Goal: Task Accomplishment & Management: Manage account settings

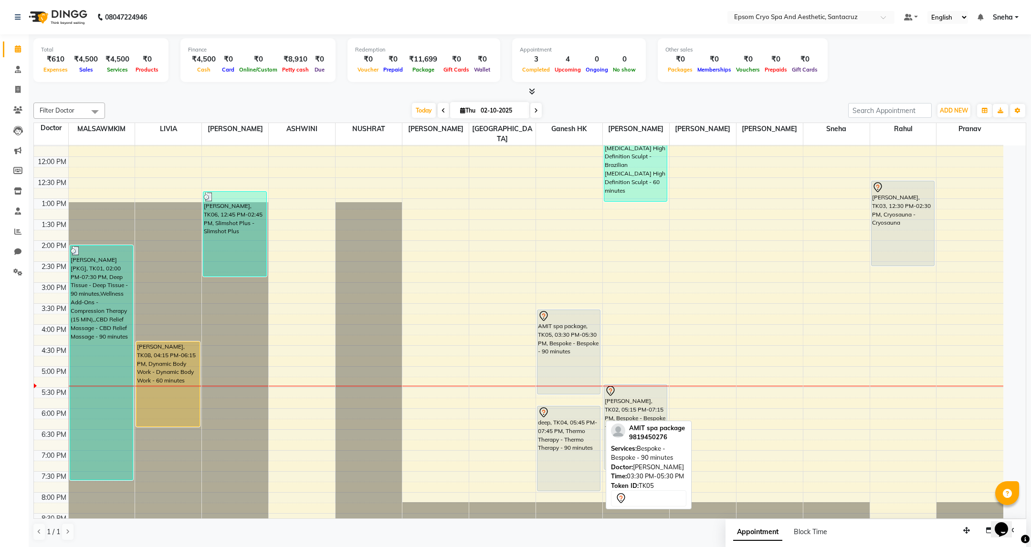
scroll to position [146, 0]
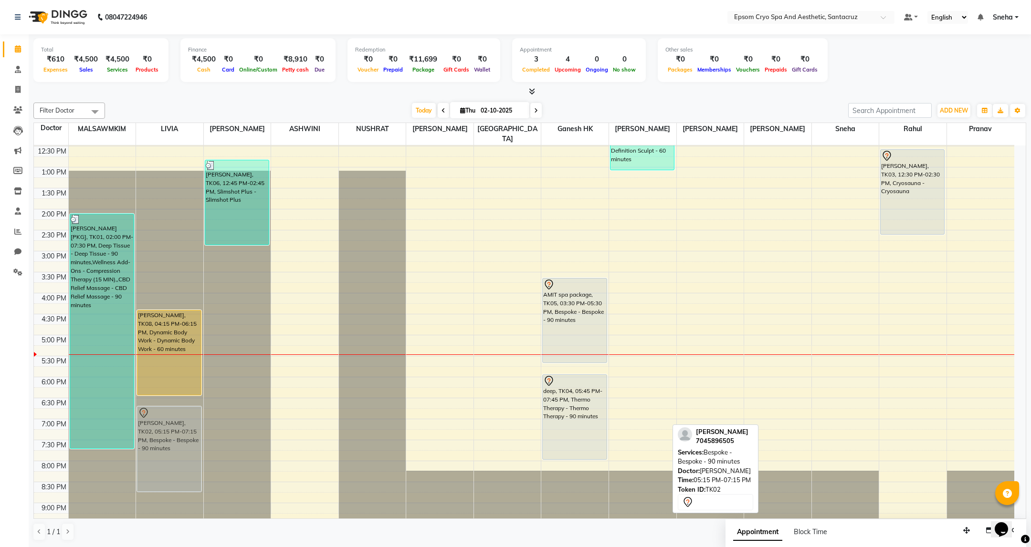
drag, startPoint x: 634, startPoint y: 353, endPoint x: 189, endPoint y: 411, distance: 449.0
click at [186, 411] on tr "REEMA [PKG], TK01, 02:00 PM-07:30 PM, Deep Tissue - Deep Tissue - 90 minutes,We…" at bounding box center [524, 293] width 980 height 587
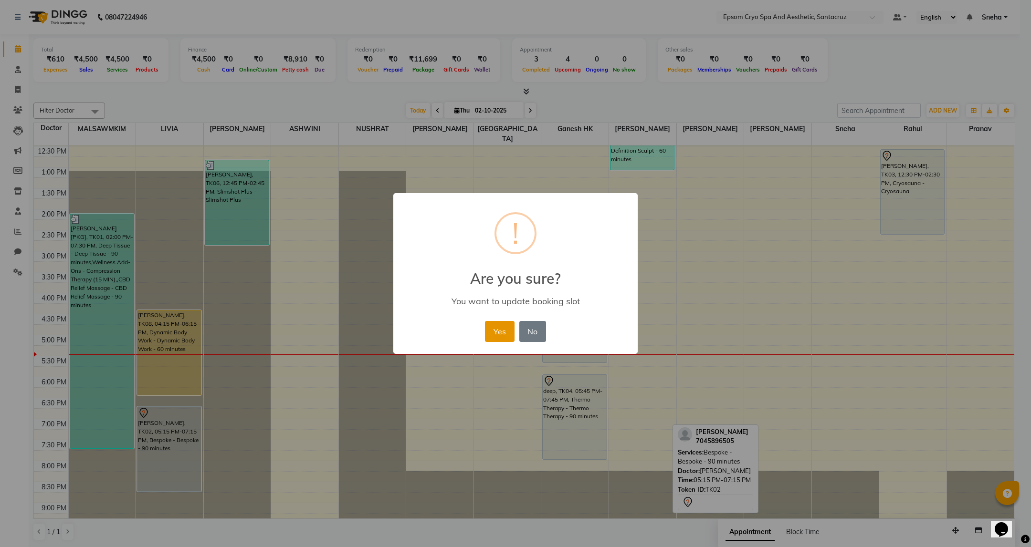
click at [500, 328] on button "Yes" at bounding box center [499, 331] width 29 height 21
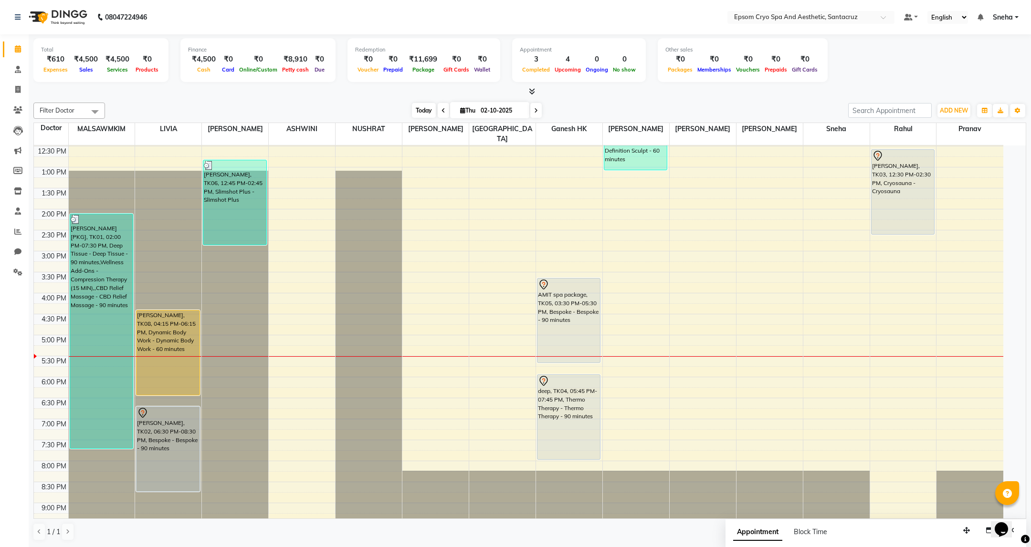
click at [428, 115] on span "Today" at bounding box center [424, 110] width 24 height 15
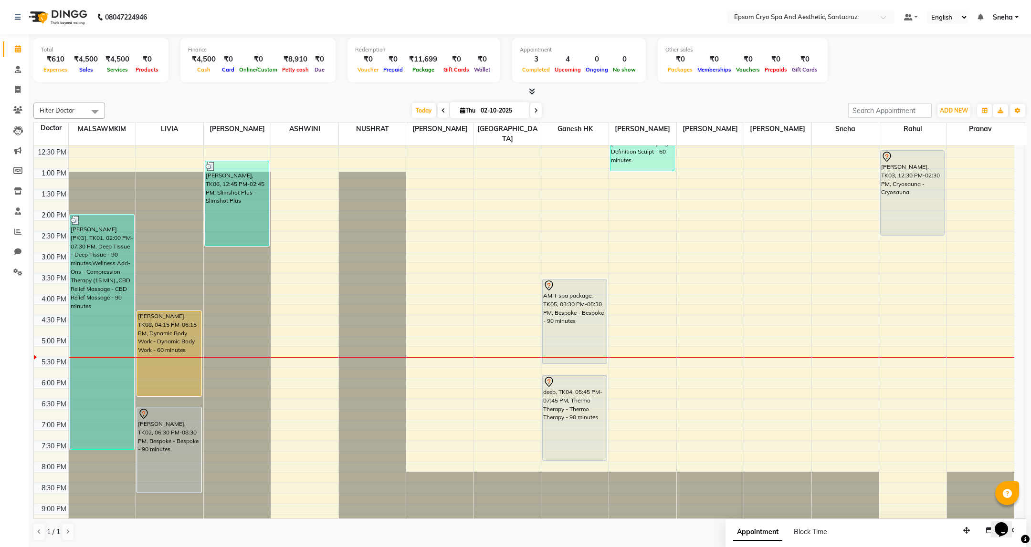
scroll to position [2, 0]
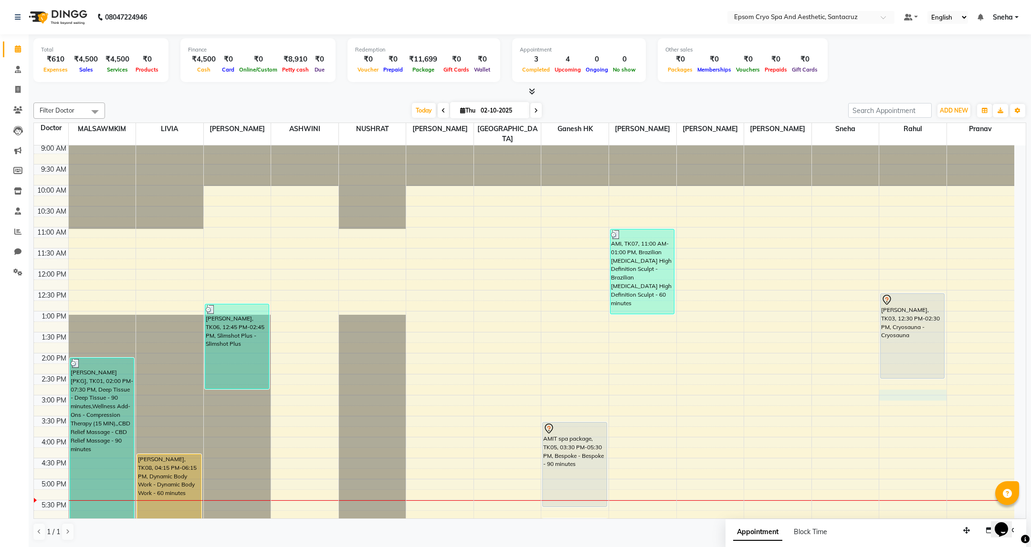
click at [899, 388] on div "9:00 AM 9:30 AM 10:00 AM 10:30 AM 11:00 AM 11:30 AM 12:00 PM 12:30 PM 1:00 PM 1…" at bounding box center [524, 437] width 980 height 587
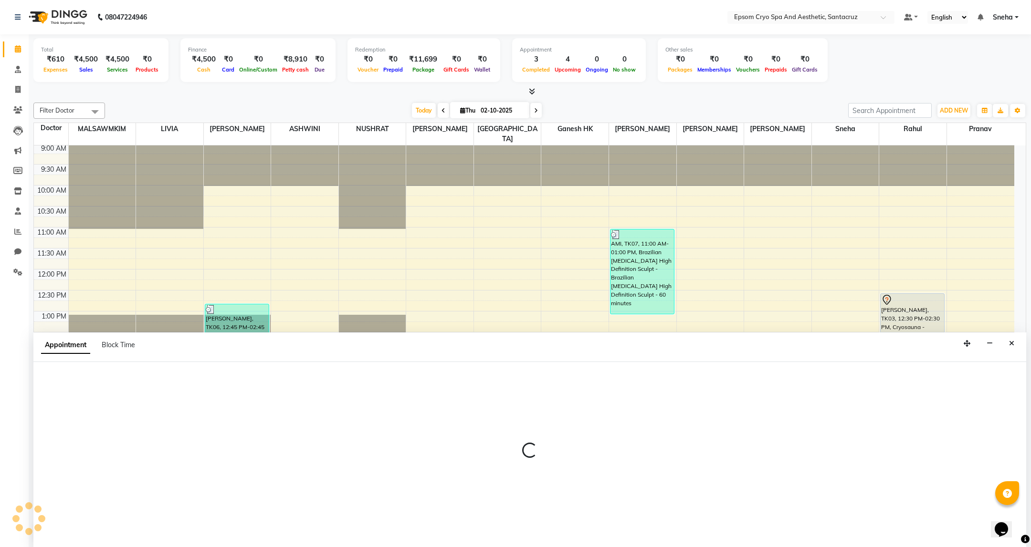
select select "92811"
select select "885"
select select "tentative"
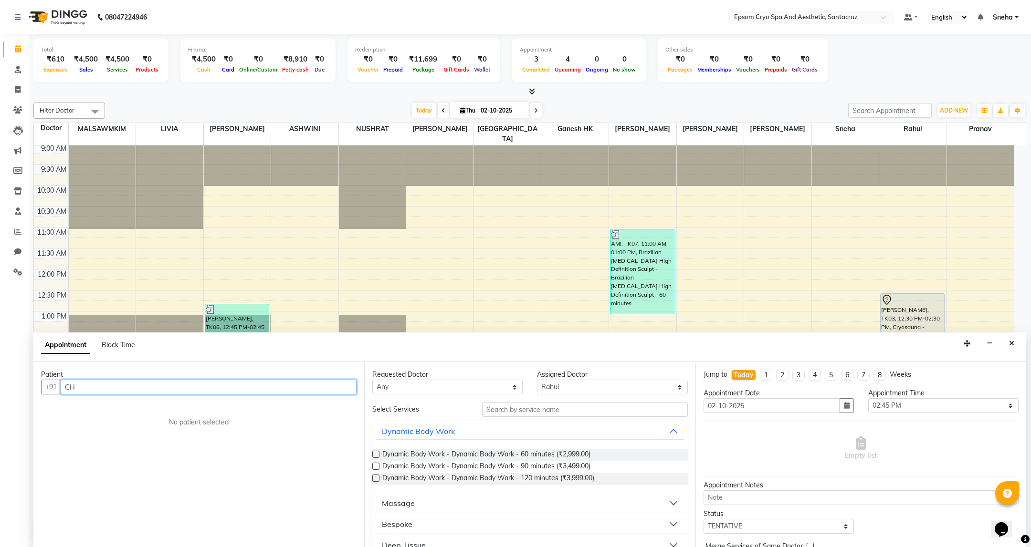
type input "C"
click at [10, 92] on span at bounding box center [18, 89] width 17 height 11
select select "service"
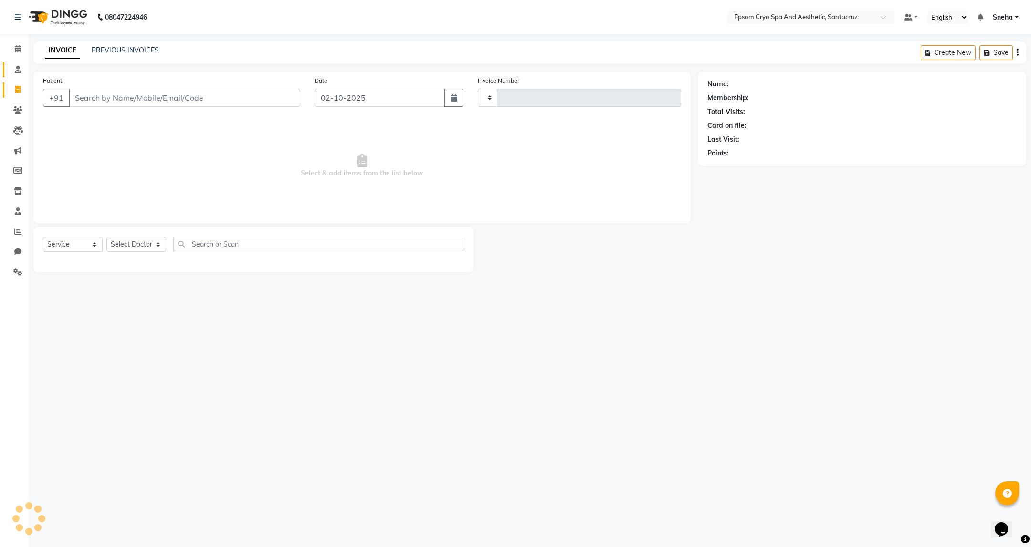
type input "0688"
select select "8028"
click at [92, 96] on input "Patient" at bounding box center [184, 98] width 231 height 18
drag, startPoint x: 142, startPoint y: 99, endPoint x: 150, endPoint y: 113, distance: 16.0
click at [150, 113] on div "Patient +91 7777777789" at bounding box center [171, 94] width 271 height 39
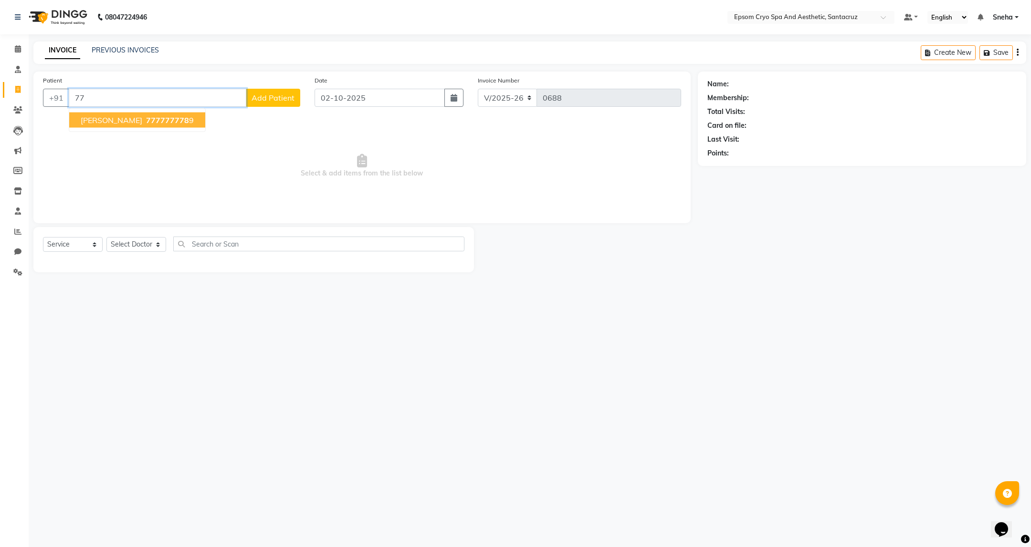
type input "7"
click at [140, 113] on button "CHANEL FERNANDES 7777777789" at bounding box center [136, 120] width 134 height 15
type input "7777777789"
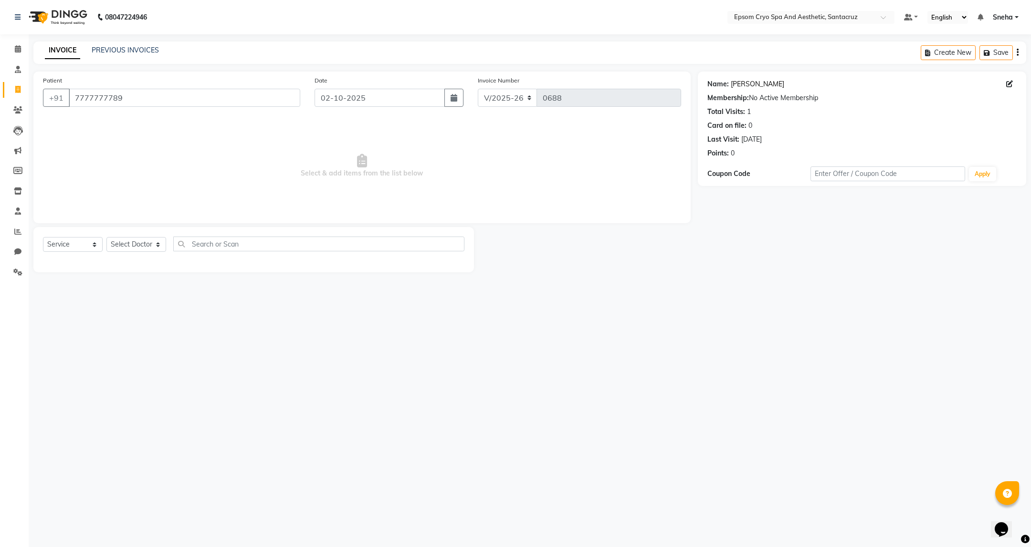
click at [768, 83] on link "Chanel Fernandes" at bounding box center [756, 84] width 53 height 10
click at [21, 19] on link at bounding box center [20, 17] width 10 height 27
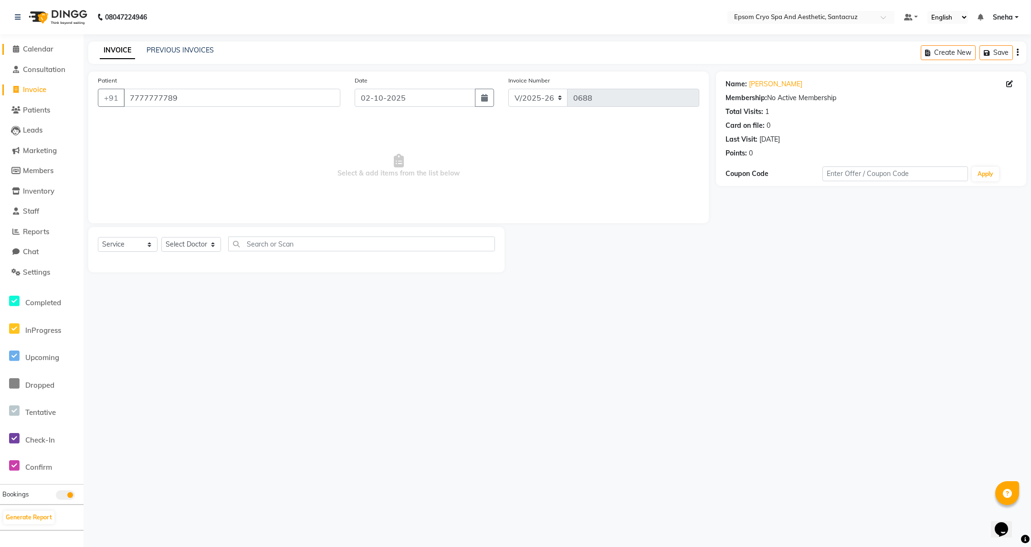
click at [33, 48] on span "Calendar" at bounding box center [38, 48] width 31 height 9
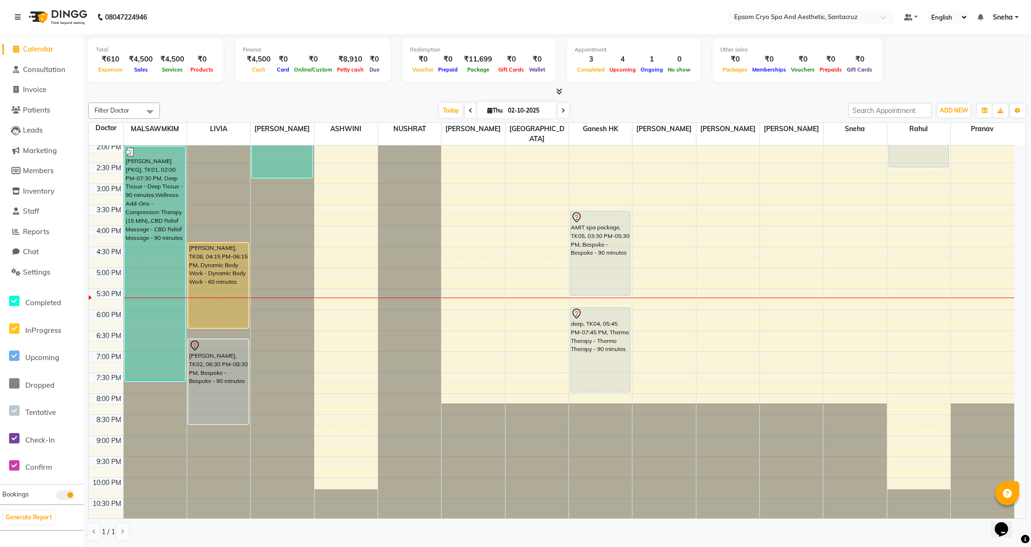
scroll to position [215, 0]
click at [463, 312] on div "9:00 AM 9:30 AM 10:00 AM 10:30 AM 11:00 AM 11:30 AM 12:00 PM 12:30 PM 1:00 PM 1…" at bounding box center [551, 224] width 925 height 587
select select "74720"
select select "1080"
select select "tentative"
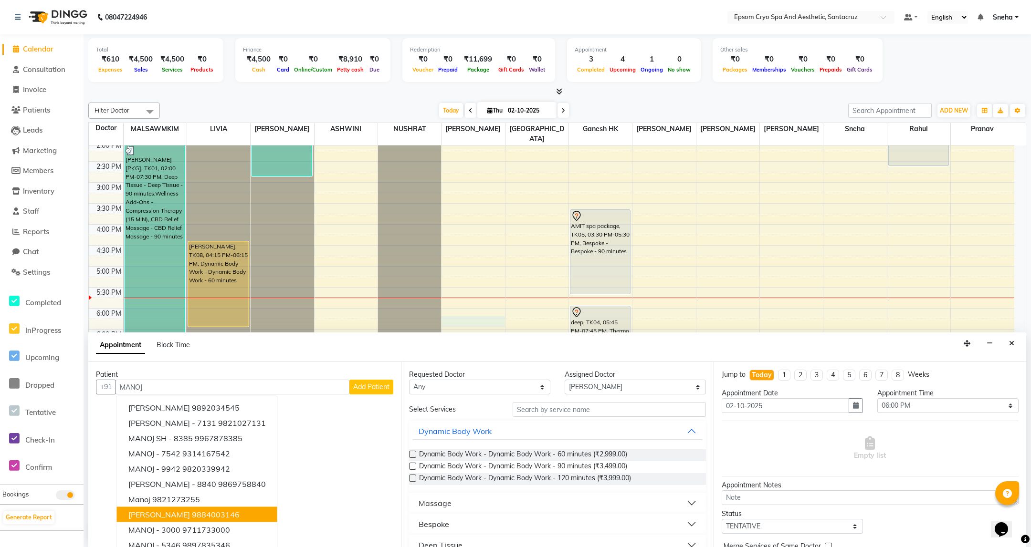
click at [219, 517] on ngb-highlight "9884003146" at bounding box center [216, 515] width 48 height 10
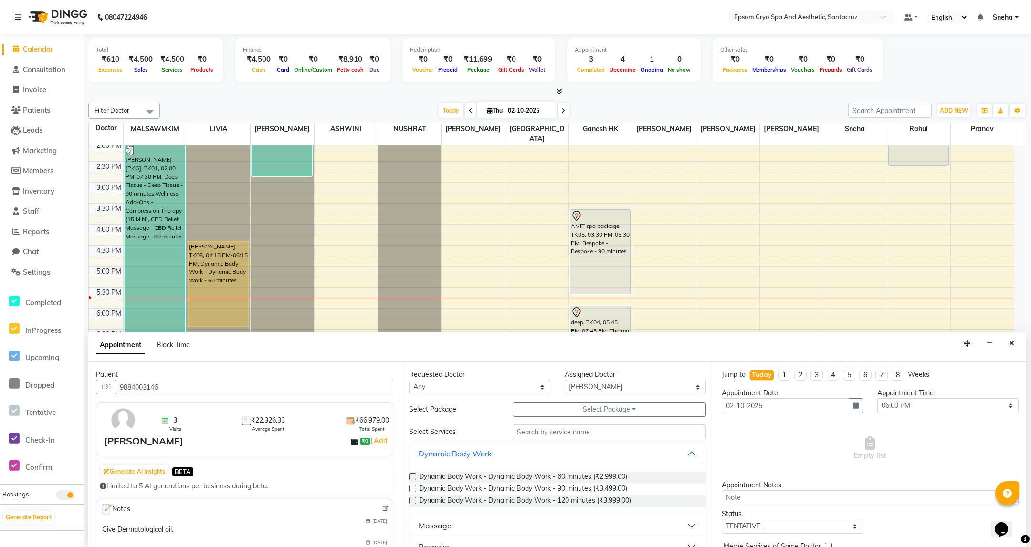
type input "9884003146"
click at [582, 434] on input "text" at bounding box center [608, 432] width 193 height 15
click at [587, 410] on button "Select Package Toggle Dropdown" at bounding box center [608, 409] width 193 height 15
click at [544, 428] on li "PAY 65K GET 100K" at bounding box center [554, 430] width 83 height 14
click at [623, 428] on input "text" at bounding box center [608, 432] width 193 height 15
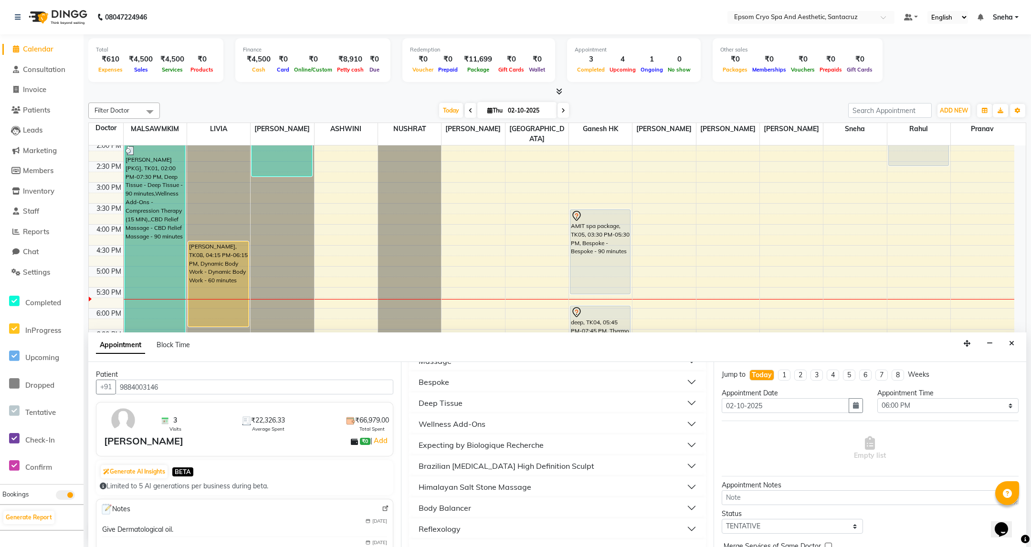
scroll to position [0, 0]
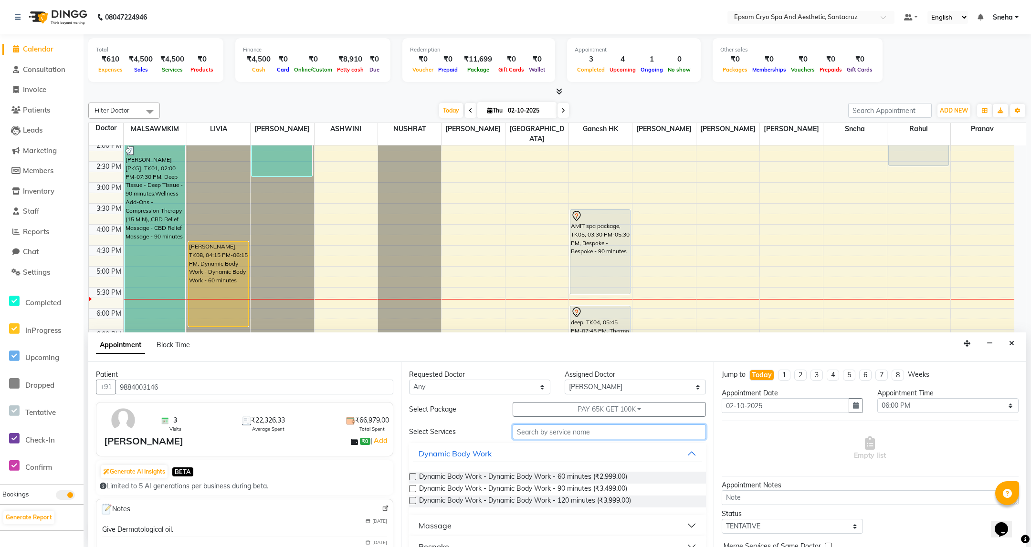
click at [567, 437] on input "text" at bounding box center [608, 432] width 193 height 15
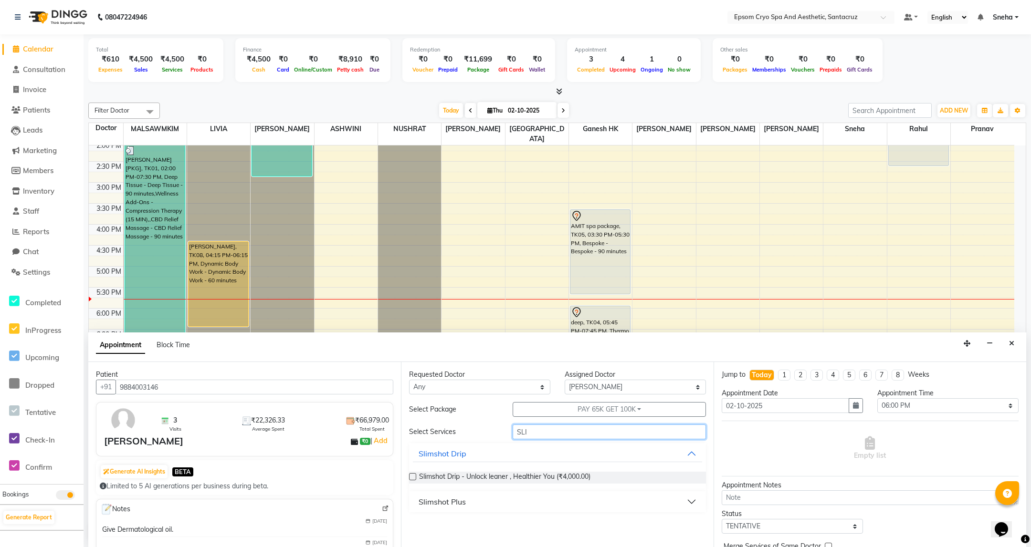
type input "SLI"
click at [412, 479] on label at bounding box center [412, 476] width 7 height 7
click at [412, 479] on input "checkbox" at bounding box center [412, 478] width 6 height 6
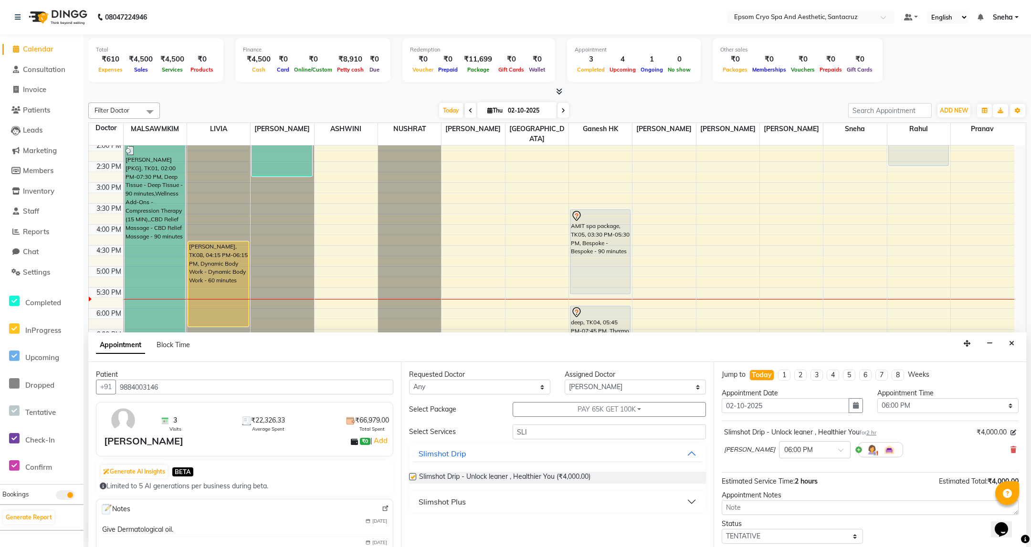
checkbox input "false"
click at [587, 431] on input "SLI" at bounding box center [608, 432] width 193 height 15
type input "S"
click at [583, 531] on button "Cryosculpt And Body Countouring" at bounding box center [557, 530] width 289 height 17
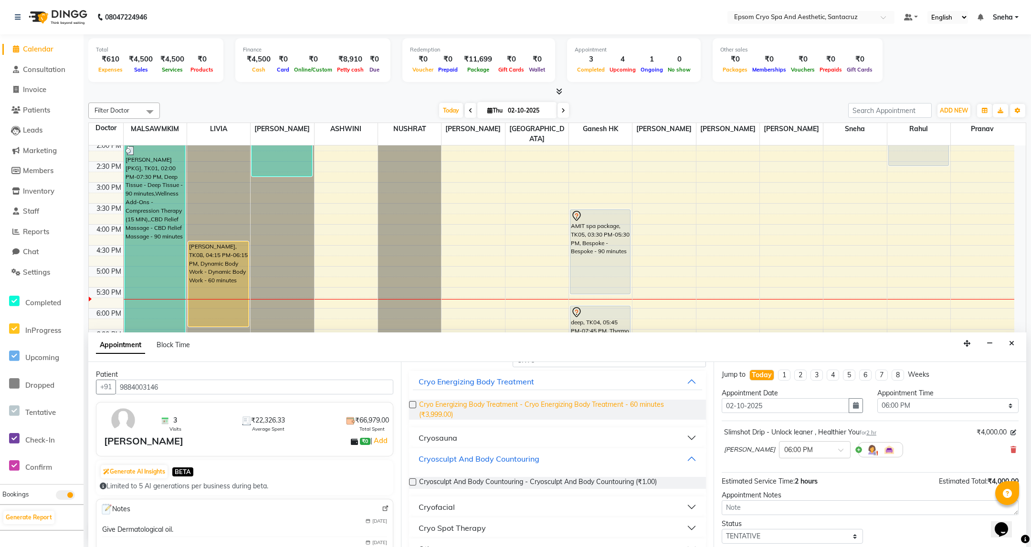
scroll to position [93, 0]
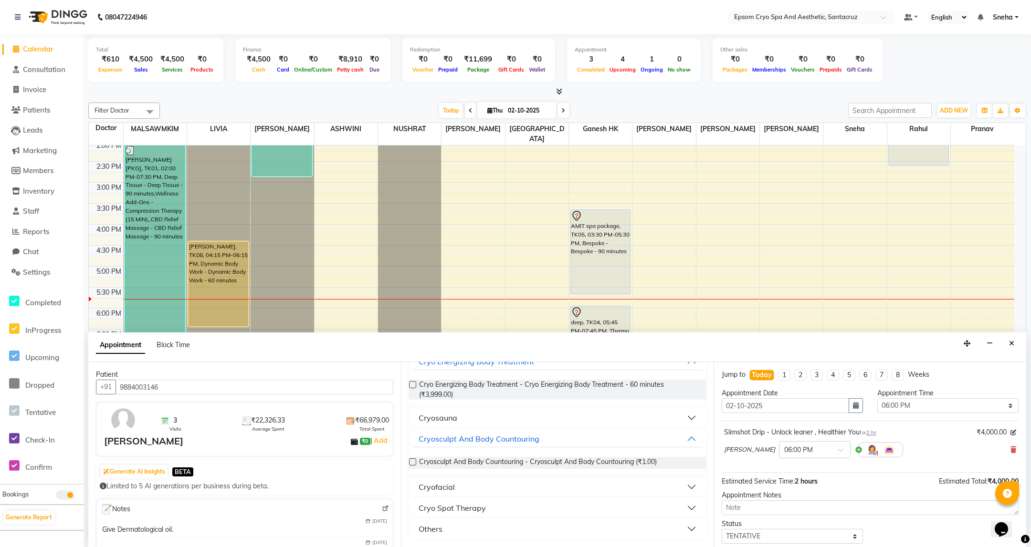
click at [525, 512] on button "Cryo Spot Therapy" at bounding box center [557, 508] width 289 height 17
click at [527, 512] on button "Cryo Spot Therapy" at bounding box center [557, 507] width 289 height 17
click at [683, 440] on button "Cryosculpt And Body Countouring" at bounding box center [557, 438] width 289 height 17
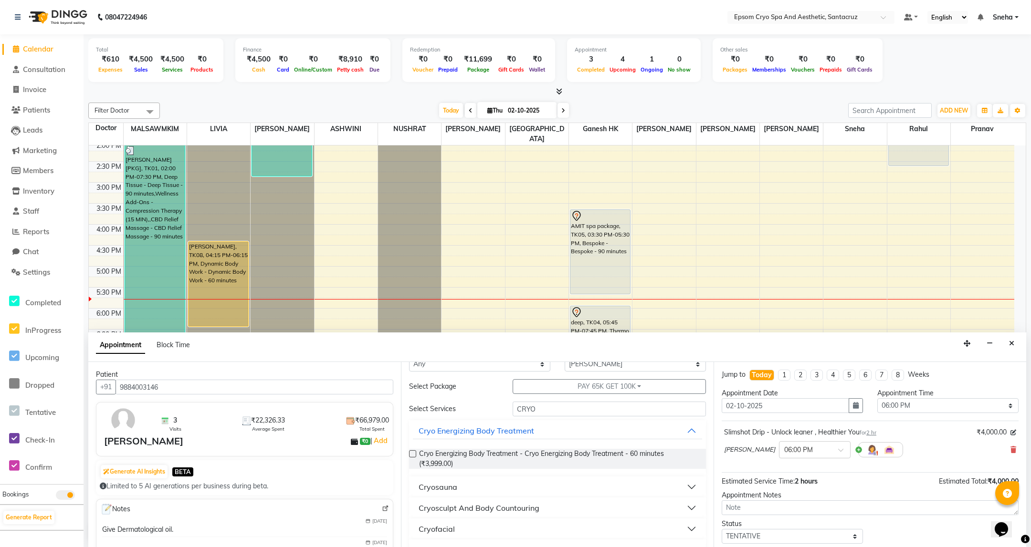
scroll to position [0, 0]
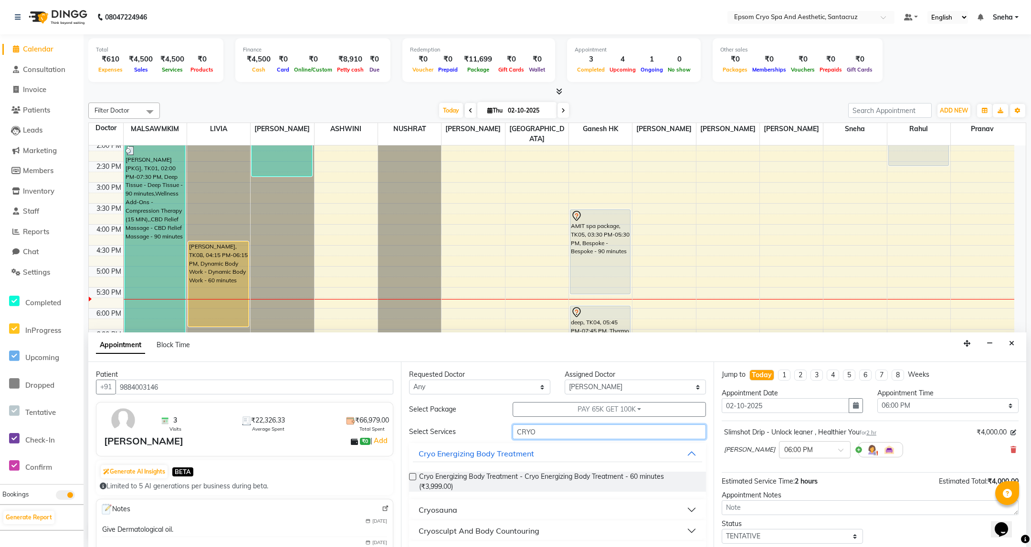
click at [556, 434] on input "CRYO" at bounding box center [608, 432] width 193 height 15
type input "C"
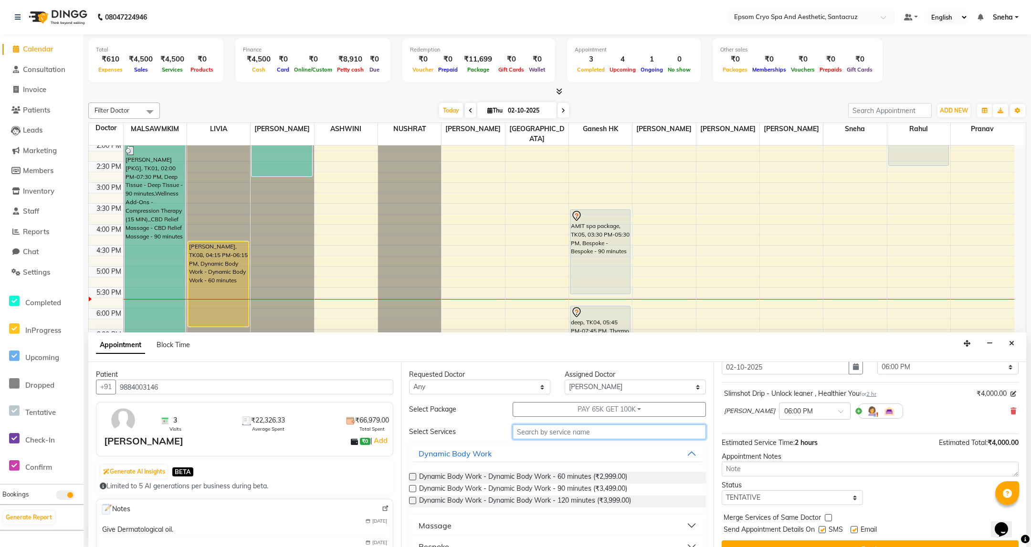
scroll to position [59, 0]
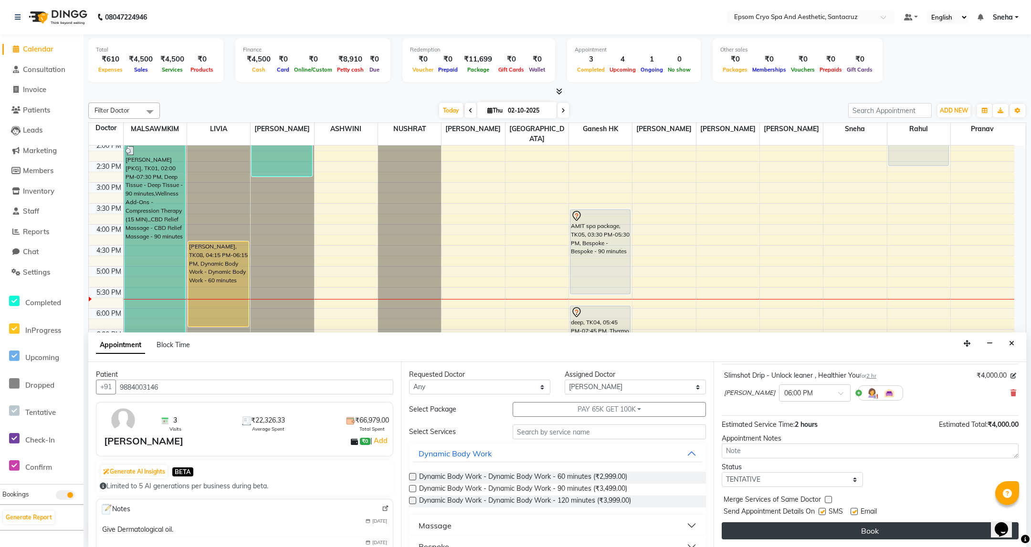
click at [887, 527] on button "Book" at bounding box center [869, 530] width 297 height 17
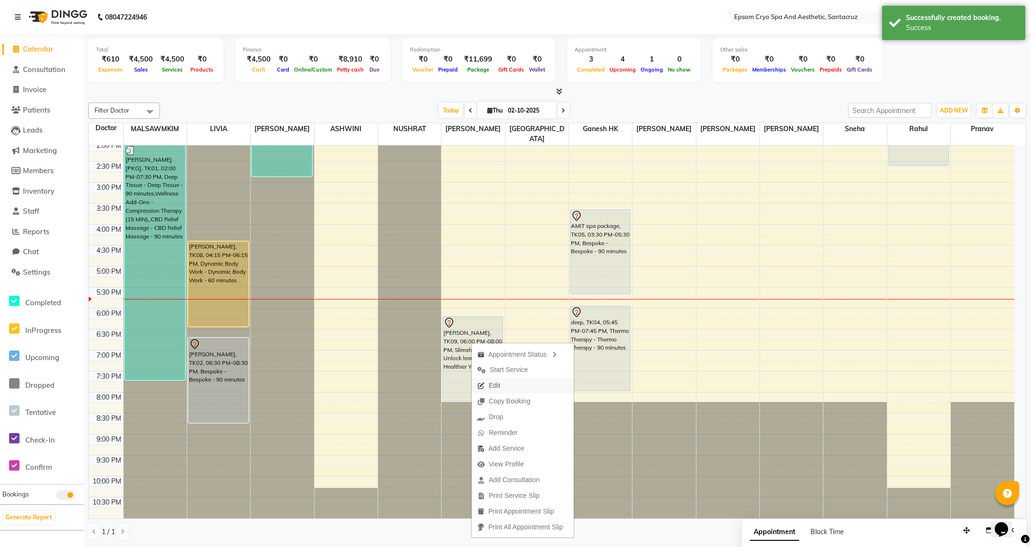
click at [500, 387] on span "Edit" at bounding box center [494, 386] width 11 height 10
select select "74720"
select select "1080"
select select "4039"
select select "tentative"
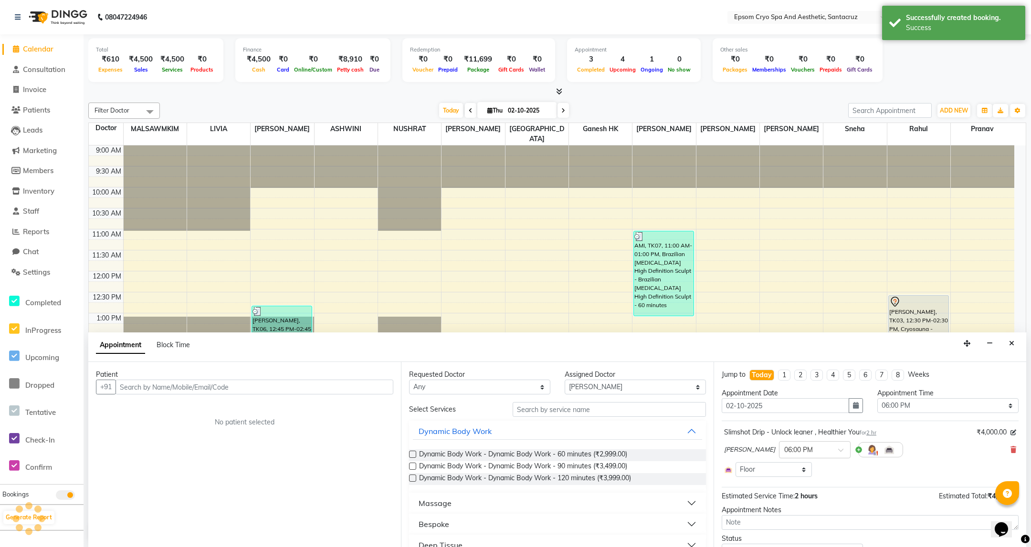
scroll to position [217, 0]
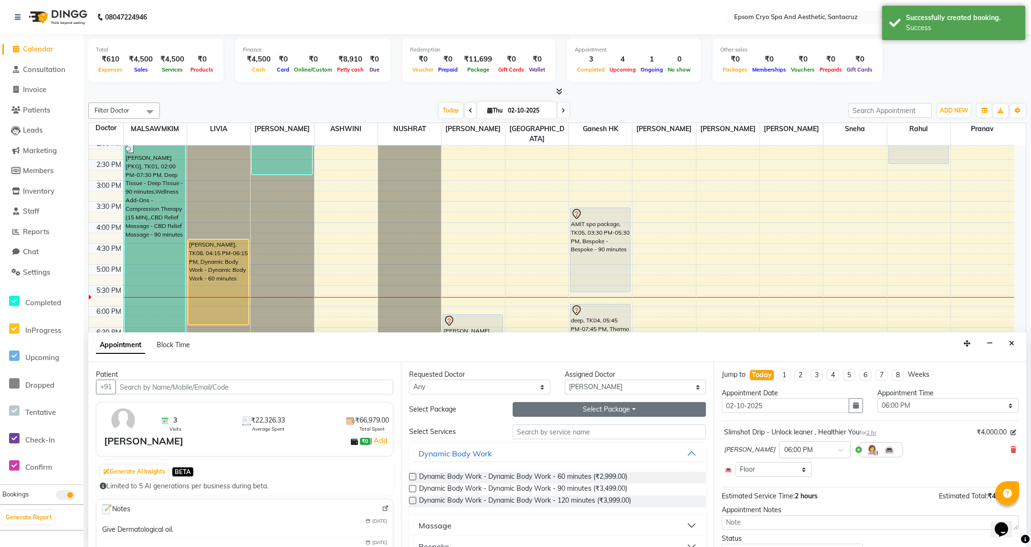
click at [579, 411] on button "Select Package Toggle Dropdown" at bounding box center [608, 409] width 193 height 15
click at [567, 431] on li "PAY 65K GET 100K" at bounding box center [554, 430] width 83 height 14
click at [582, 437] on input "text" at bounding box center [608, 432] width 193 height 15
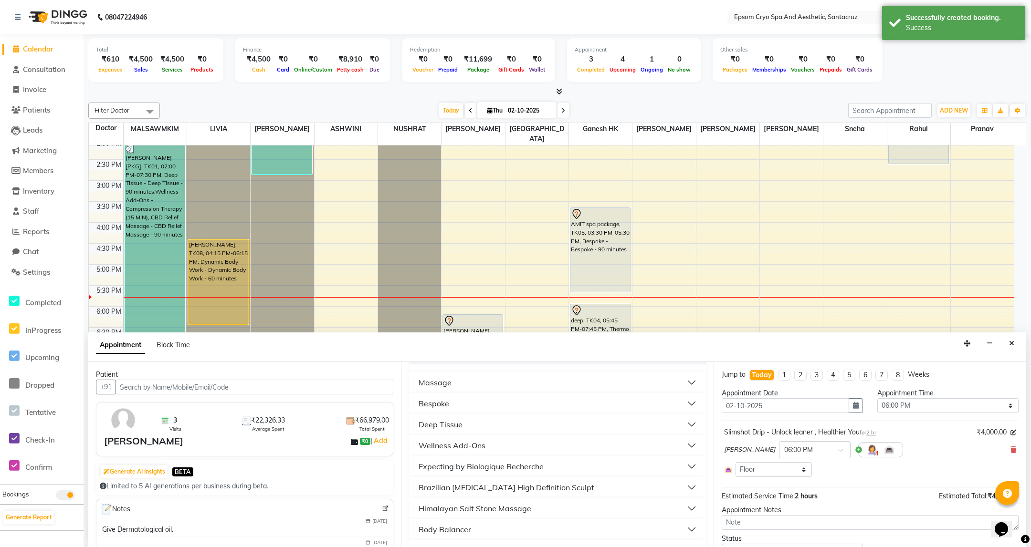
scroll to position [215, 0]
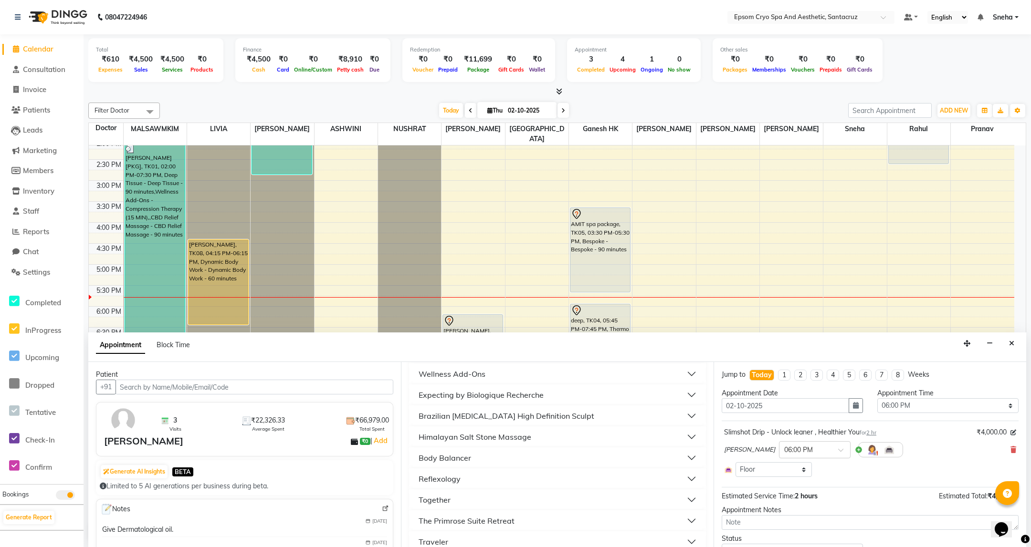
click at [492, 380] on button "Wellness Add-Ons" at bounding box center [557, 373] width 289 height 17
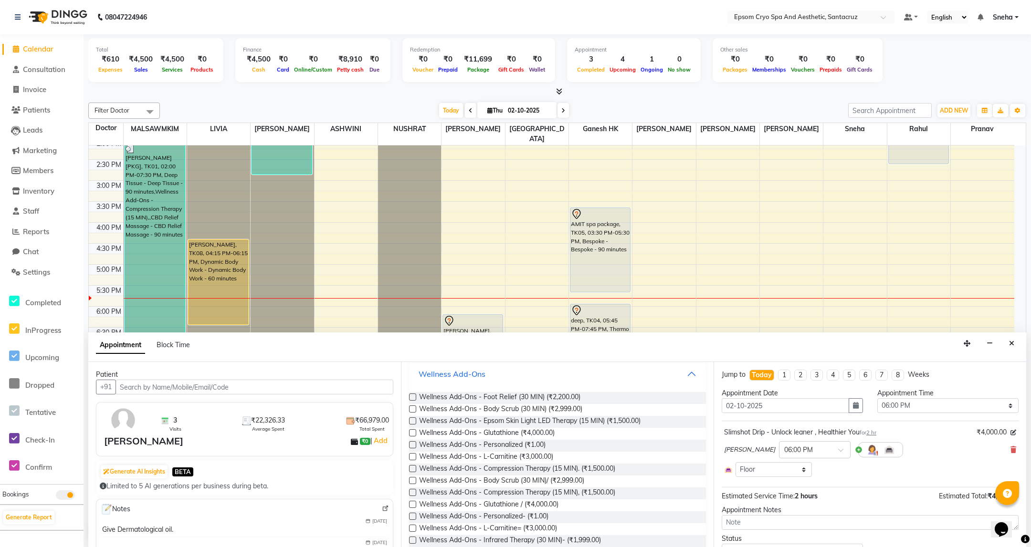
click at [492, 380] on button "Wellness Add-Ons" at bounding box center [557, 373] width 289 height 17
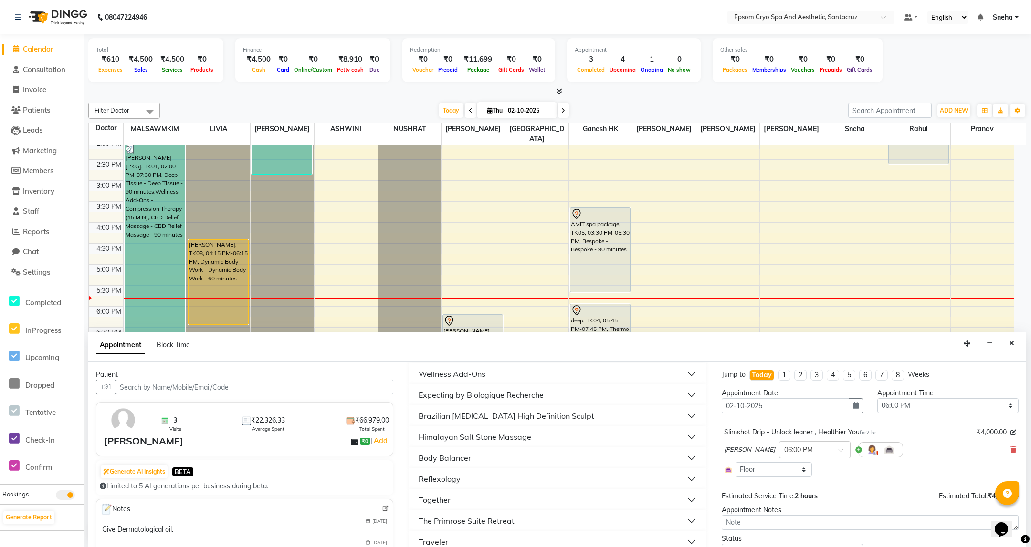
click at [491, 392] on div "Expecting by Biologique Recherche" at bounding box center [480, 394] width 125 height 11
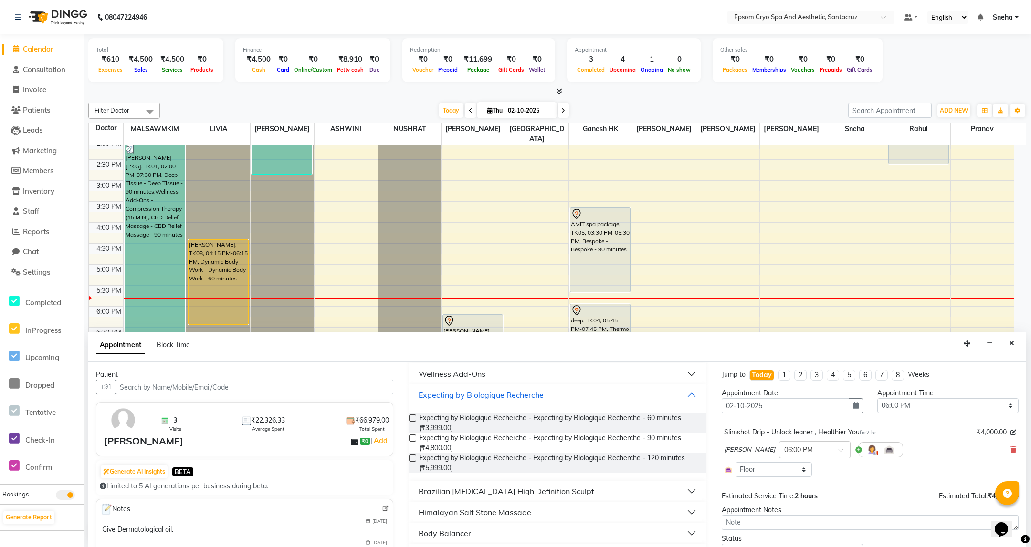
click at [491, 392] on div "Expecting by Biologique Recherche" at bounding box center [480, 394] width 125 height 11
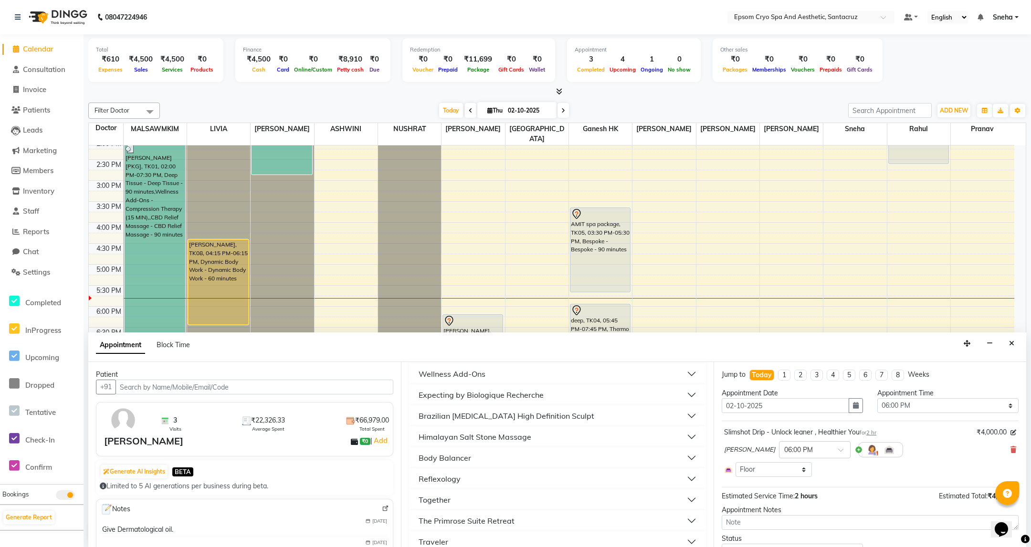
click at [501, 415] on div "Brazilian Lymphatic Massage High Definition Sculpt" at bounding box center [506, 415] width 176 height 11
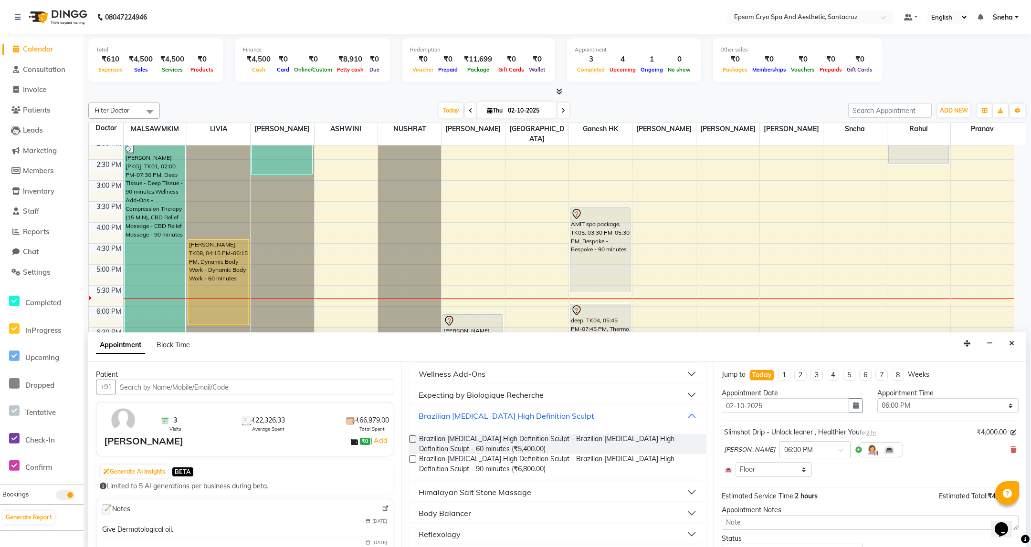
click at [501, 415] on div "Brazilian Lymphatic Massage High Definition Sculpt" at bounding box center [506, 415] width 176 height 11
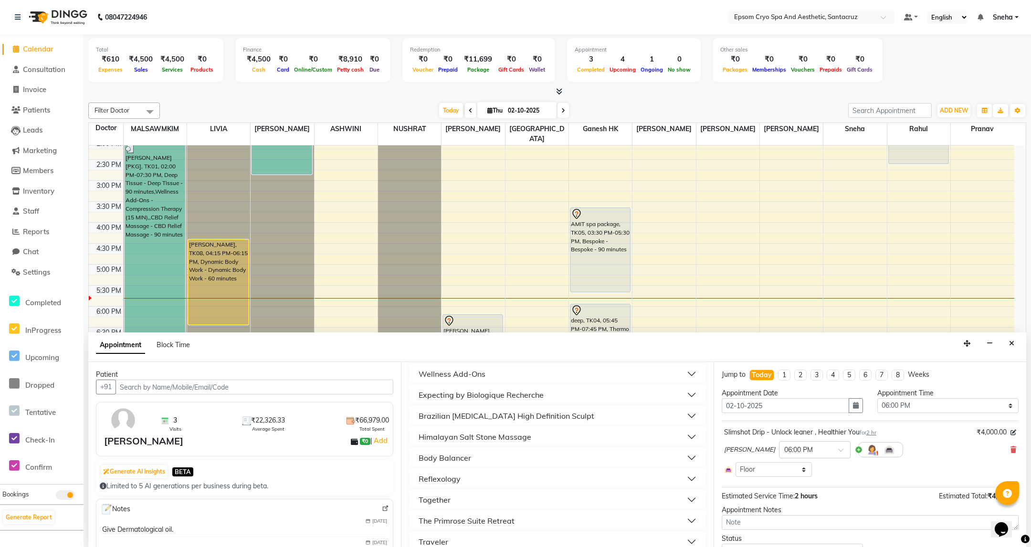
click at [506, 437] on div "Himalayan Salt Stone Massage" at bounding box center [474, 436] width 113 height 11
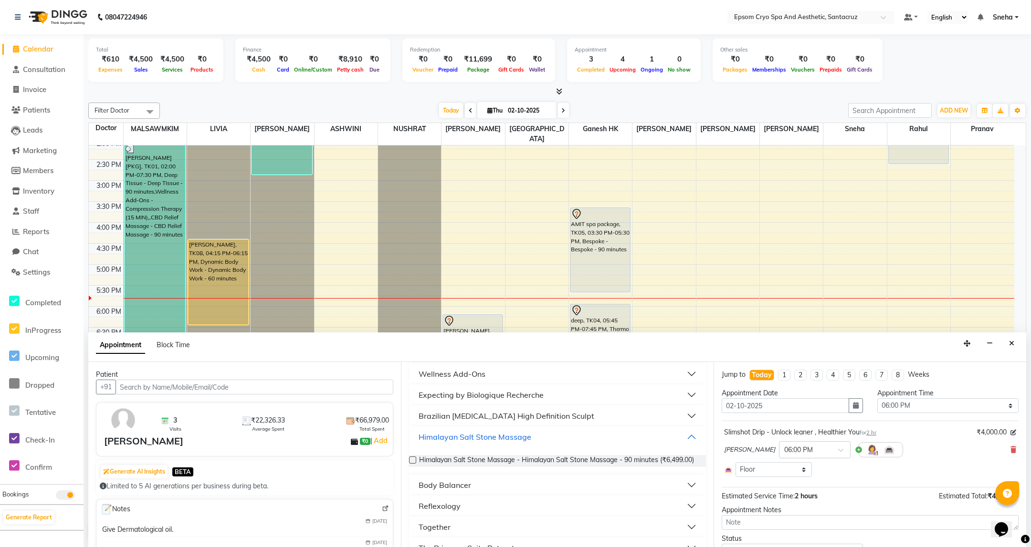
click at [506, 437] on div "Himalayan Salt Stone Massage" at bounding box center [474, 436] width 113 height 11
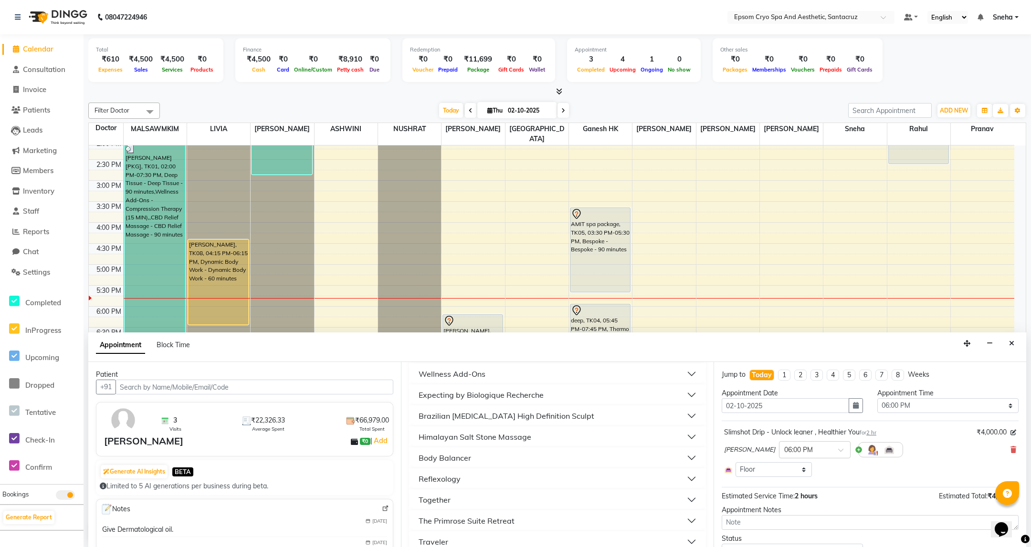
click at [491, 458] on button "Body Balancer" at bounding box center [557, 457] width 289 height 17
click at [474, 482] on button "Reflexology" at bounding box center [557, 478] width 289 height 17
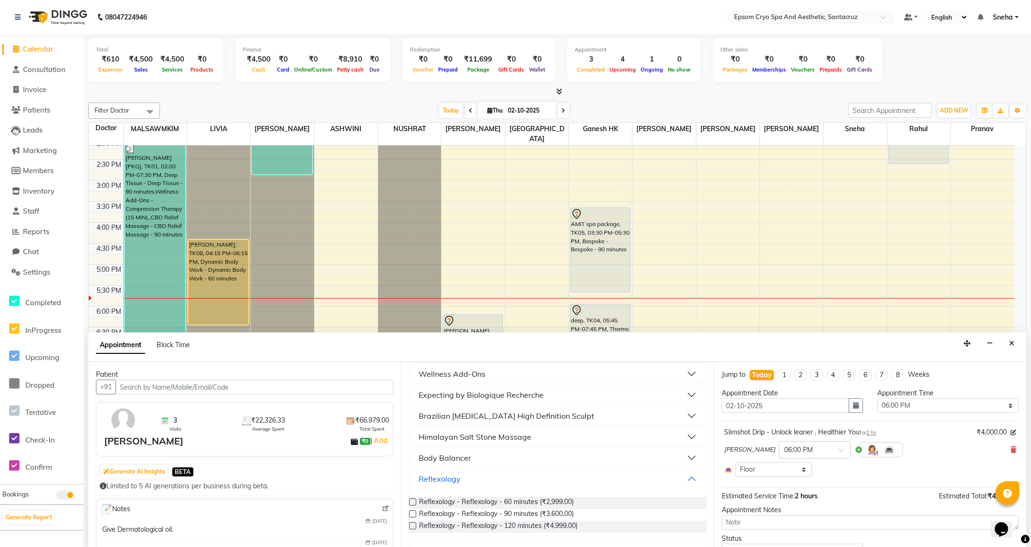
click at [476, 480] on button "Reflexology" at bounding box center [557, 478] width 289 height 17
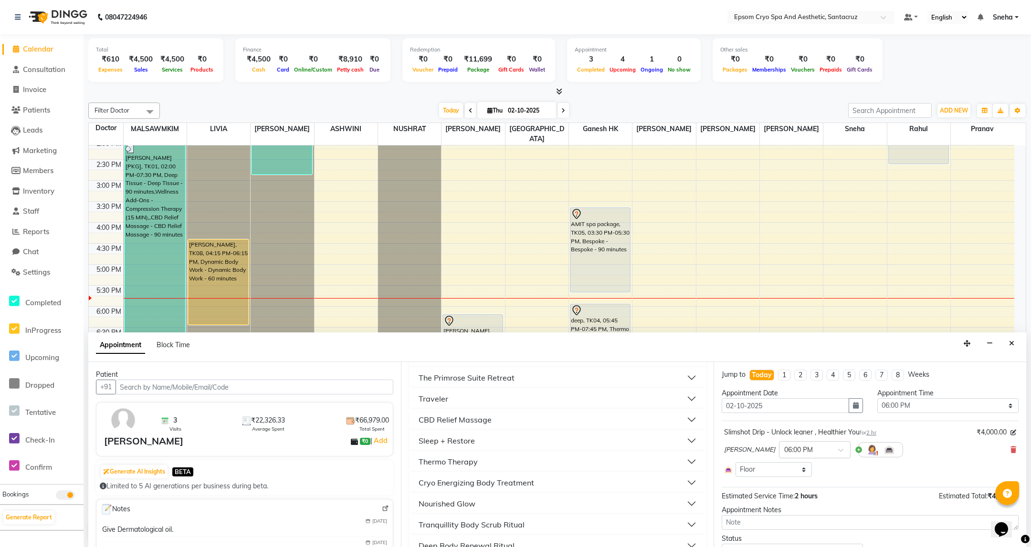
scroll to position [286, 0]
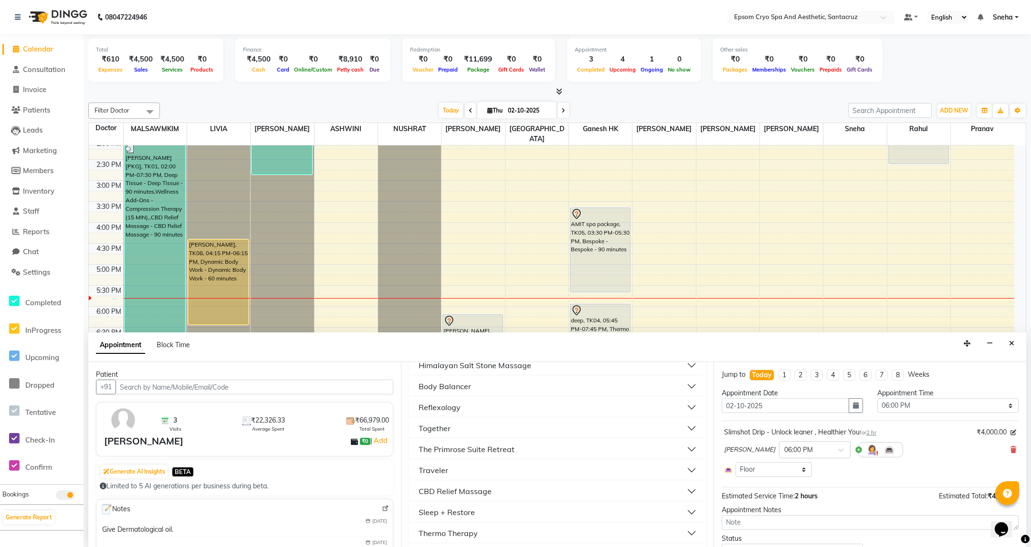
click at [480, 429] on button "Together" at bounding box center [557, 428] width 289 height 17
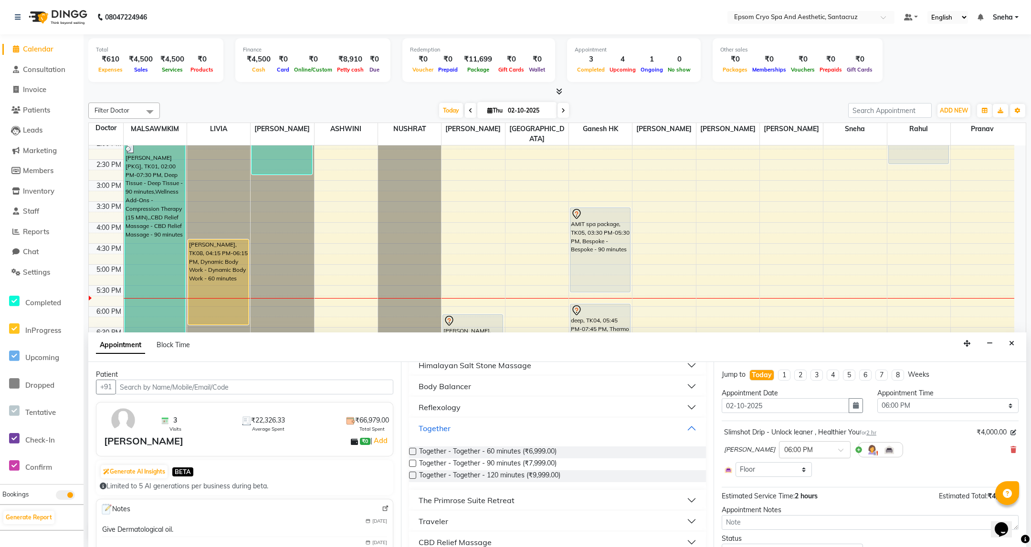
click at [480, 429] on button "Together" at bounding box center [557, 428] width 289 height 17
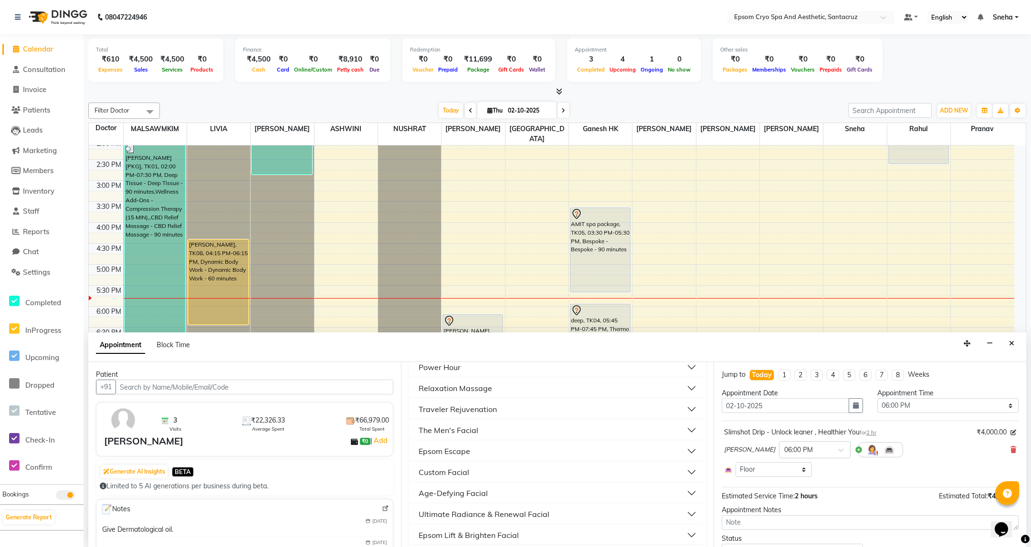
scroll to position [644, 0]
click at [551, 489] on button "Age-Defying Facial" at bounding box center [557, 490] width 289 height 17
click at [503, 465] on div "Epsom Lift & Brighten Facial" at bounding box center [468, 460] width 100 height 11
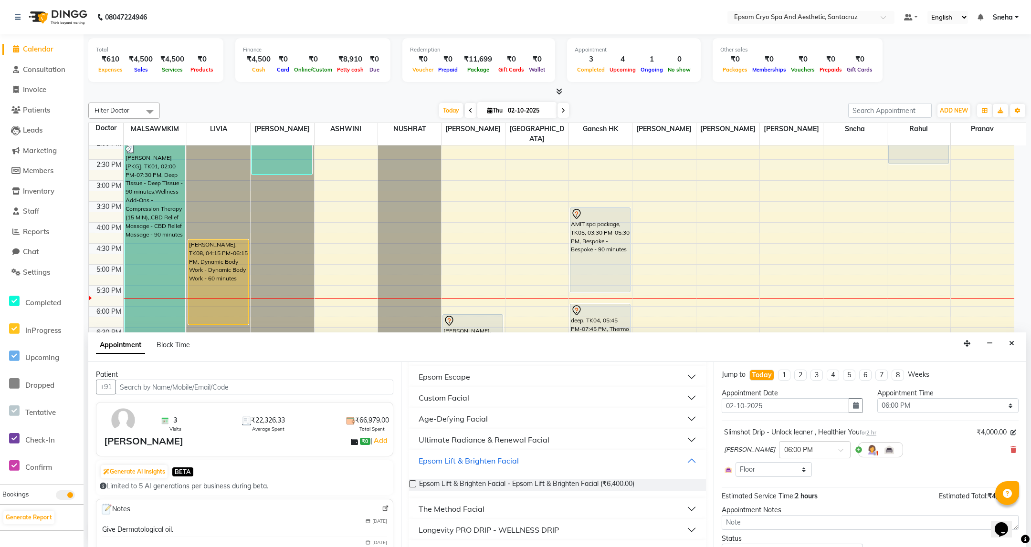
click at [503, 465] on div "Epsom Lift & Brighten Facial" at bounding box center [468, 460] width 100 height 11
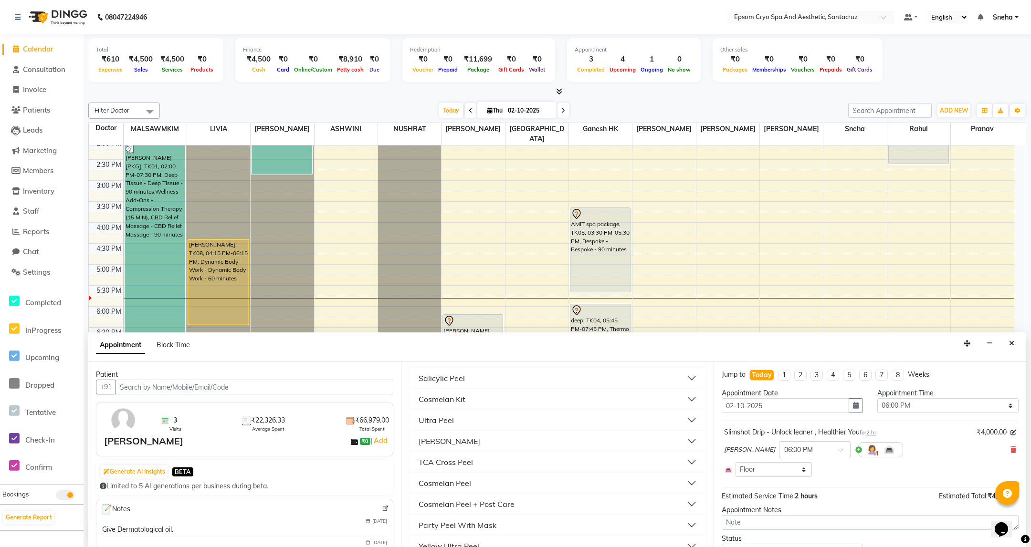
scroll to position [1789, 0]
click at [1009, 348] on button "Close" at bounding box center [1011, 343] width 14 height 15
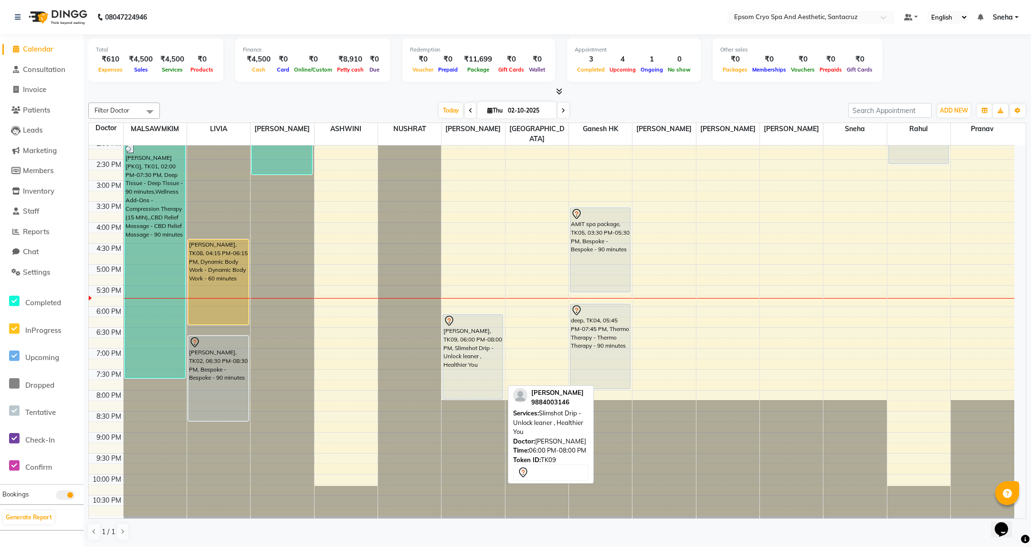
click at [486, 348] on div "MANOJ MISTRY, TK09, 06:00 PM-08:00 PM, Slimshot Drip - Unlock leaner , Healthie…" at bounding box center [473, 357] width 60 height 84
select select "7"
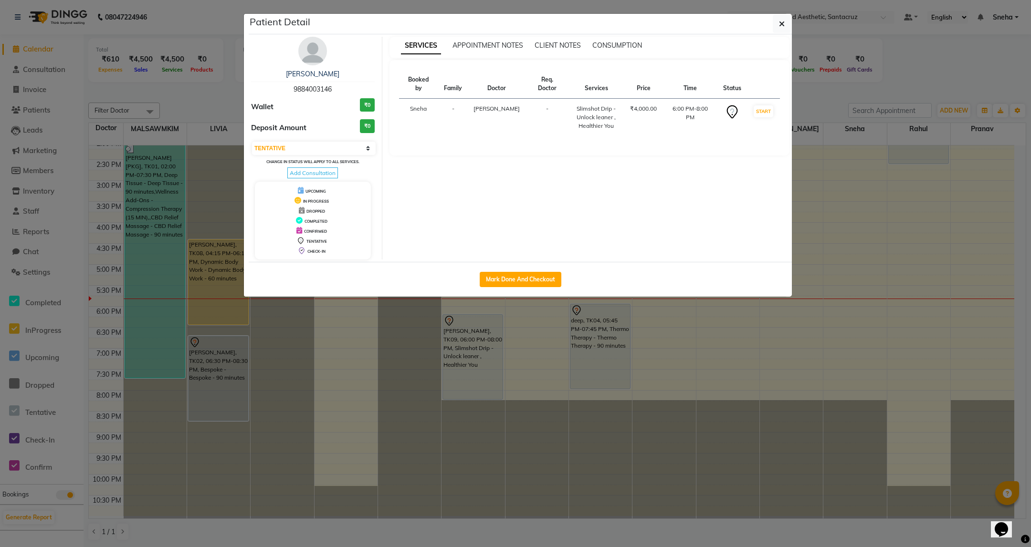
click at [643, 104] on div "₹4,000.00" at bounding box center [643, 108] width 27 height 9
click at [687, 101] on td "6:00 PM-8:00 PM" at bounding box center [689, 118] width 55 height 38
click at [508, 99] on td "Dr. Naman Jha" at bounding box center [497, 118] width 58 height 38
click at [508, 105] on td "Dr. Naman Jha" at bounding box center [497, 118] width 58 height 38
click at [695, 81] on th "Time" at bounding box center [689, 84] width 55 height 29
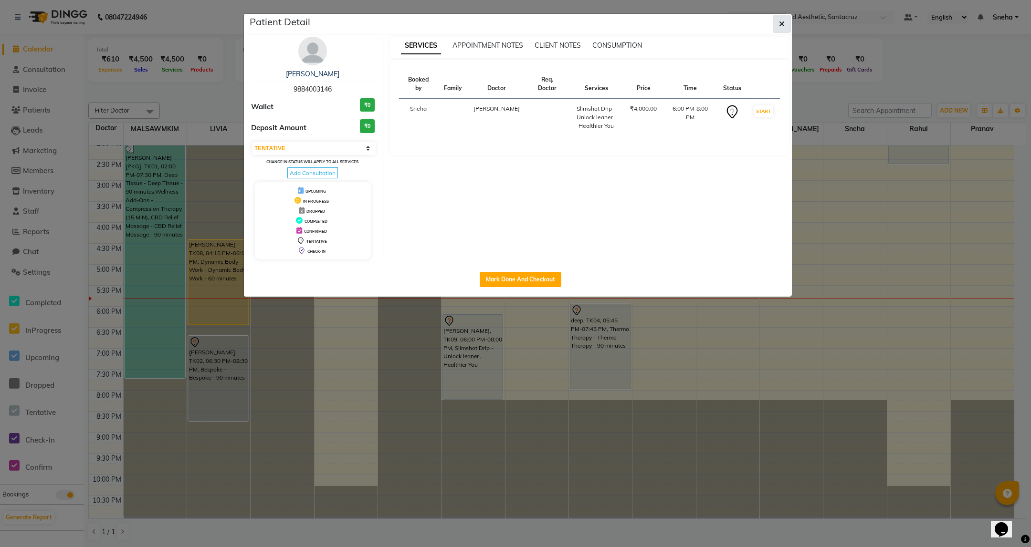
click at [785, 26] on button "button" at bounding box center [781, 24] width 18 height 18
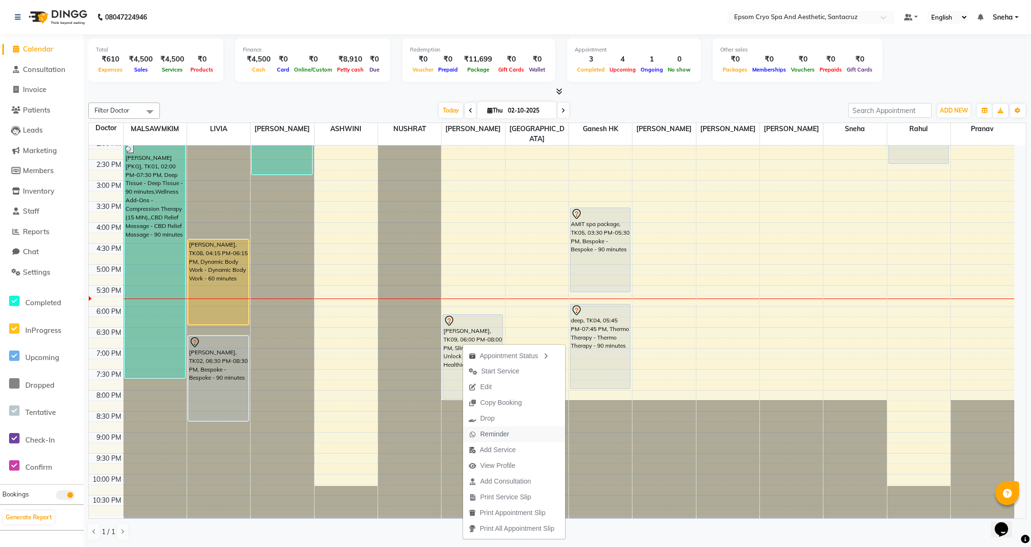
click at [494, 430] on span "Reminder" at bounding box center [494, 434] width 29 height 10
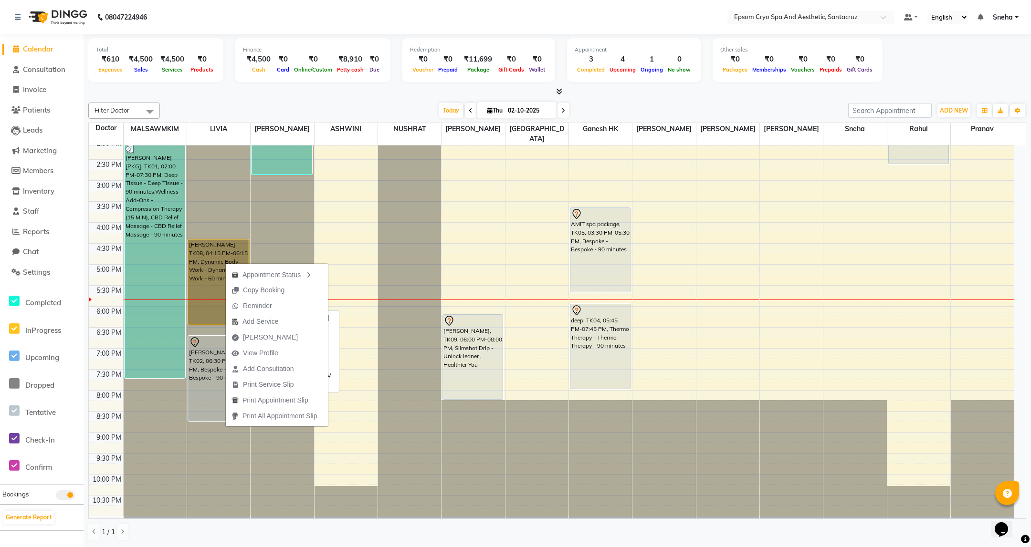
click at [211, 254] on link "hemanshu, TK08, 04:15 PM-06:15 PM, Dynamic Body Work - Dynamic Body Work - 60 m…" at bounding box center [218, 282] width 61 height 85
select select "1"
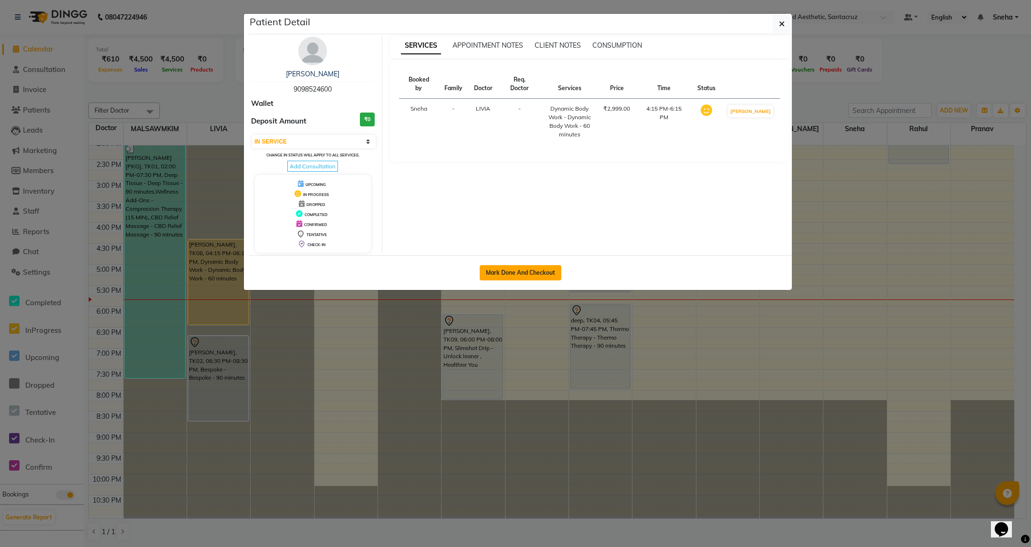
click at [500, 275] on button "Mark Done And Checkout" at bounding box center [520, 272] width 82 height 15
select select "8028"
select select "service"
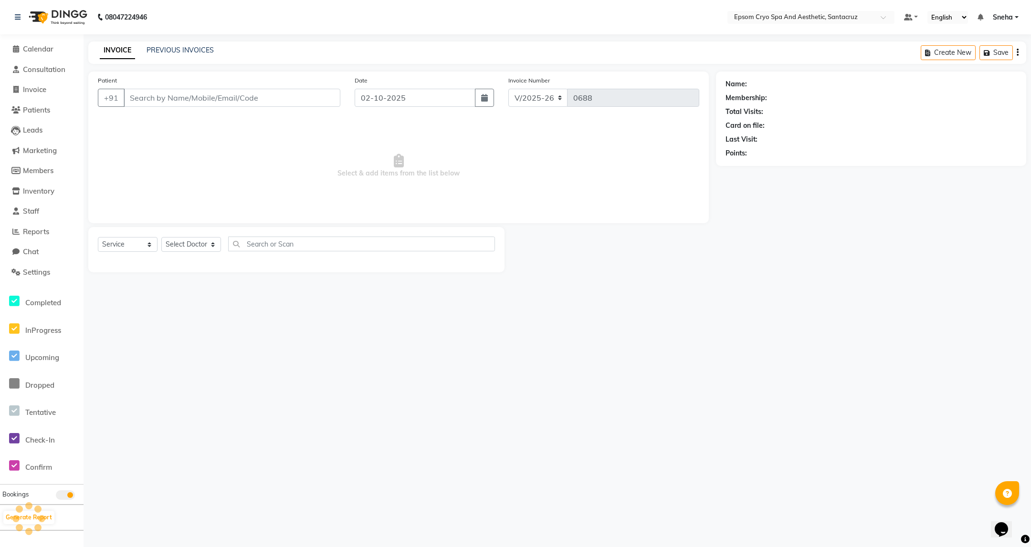
select select "3"
type input "9098524600"
select select "72611"
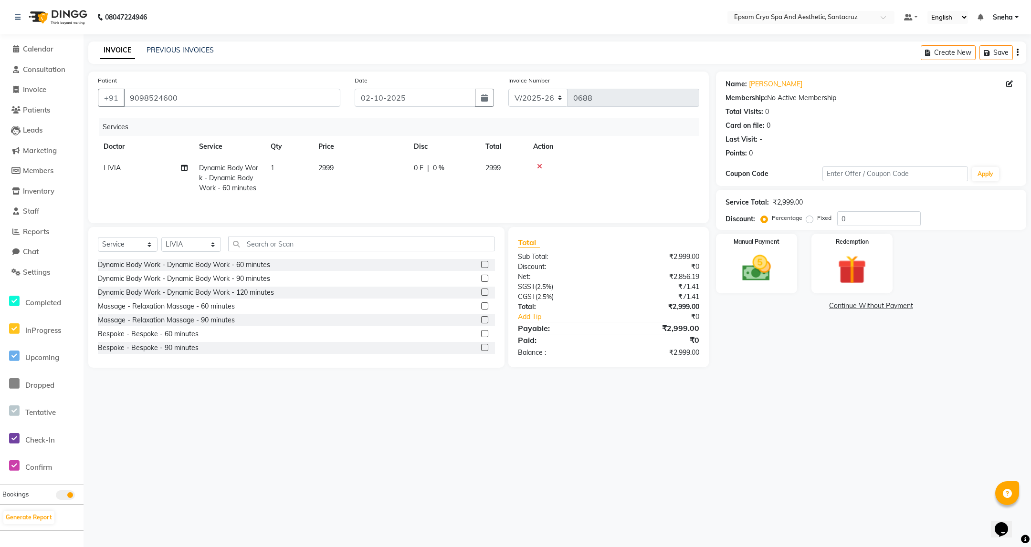
click at [331, 167] on span "2999" at bounding box center [325, 168] width 15 height 9
select select "72611"
click at [643, 404] on div "08047224946 Select Location × Epsom Cryo Spa And Aesthetic, Santacruz Default P…" at bounding box center [515, 273] width 1031 height 547
click at [404, 174] on input "2999" at bounding box center [405, 170] width 84 height 15
click at [421, 174] on td "0 F | 0 %" at bounding box center [444, 178] width 72 height 42
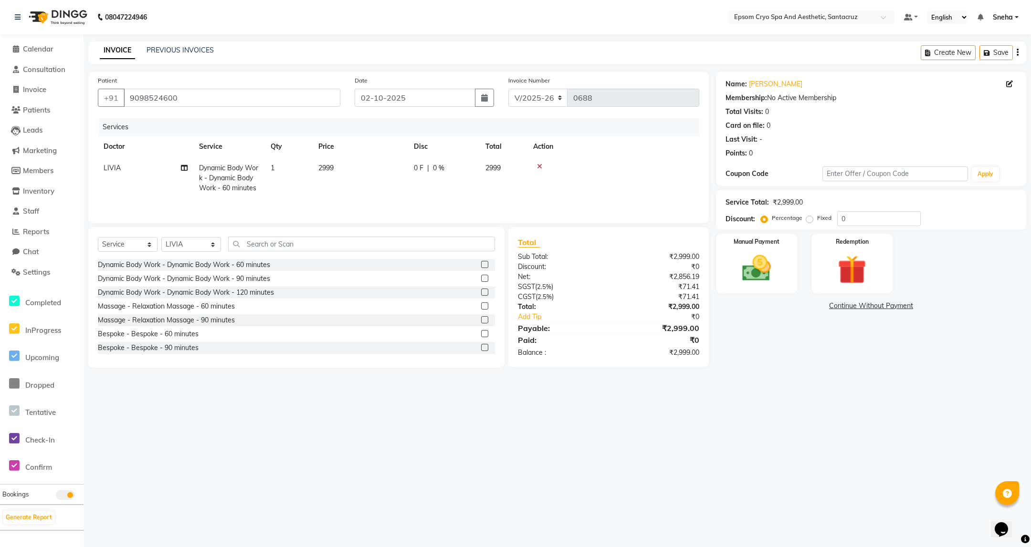
select select "72611"
click at [474, 169] on input "0" at bounding box center [472, 170] width 29 height 15
type input "800"
click at [514, 189] on tr "ASHWINI BINDU Dr. Naman Jha Ekta Singh Ganesh HK Hariom singh LIVIA MALSAWMKIM …" at bounding box center [398, 182] width 601 height 51
click at [426, 169] on span "800 F" at bounding box center [422, 168] width 17 height 10
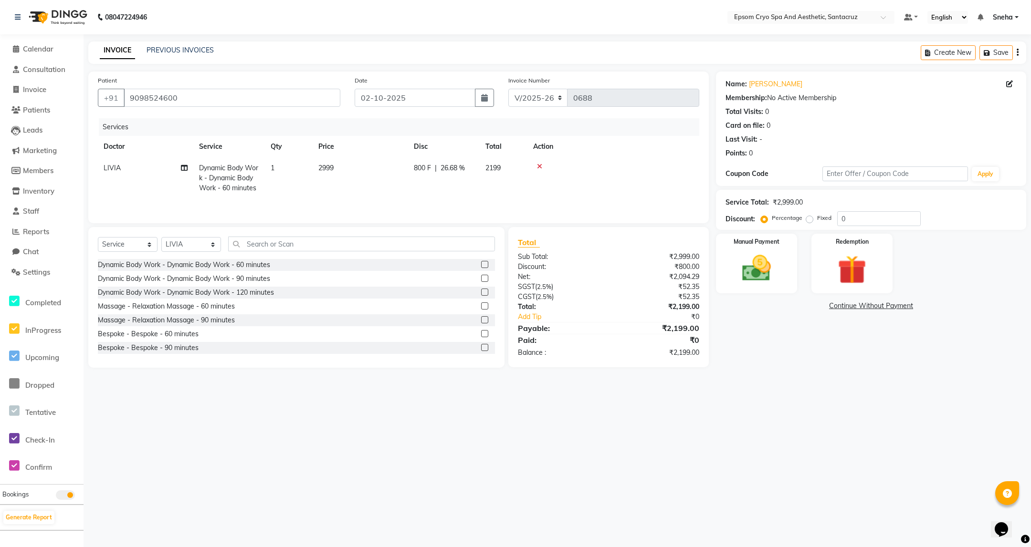
select select "72611"
click at [477, 172] on input "800" at bounding box center [472, 170] width 29 height 15
type input "899"
click at [491, 207] on div "Services Doctor Service Qty Price Disc Total Action LIVIA Dynamic Body Work - D…" at bounding box center [398, 165] width 601 height 95
click at [760, 274] on img at bounding box center [756, 268] width 48 height 34
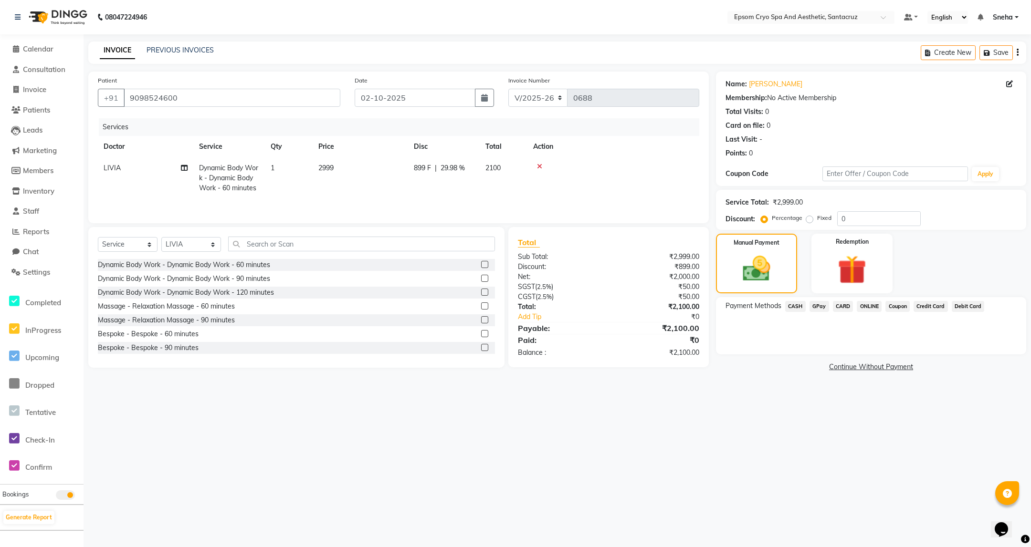
click at [793, 305] on span "CASH" at bounding box center [795, 306] width 21 height 11
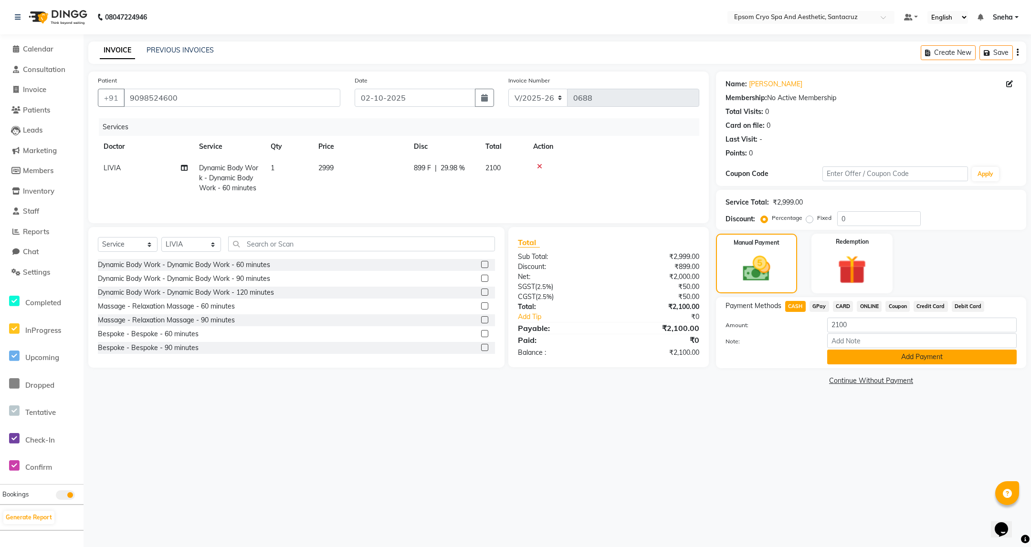
click at [919, 358] on button "Add Payment" at bounding box center [921, 357] width 189 height 15
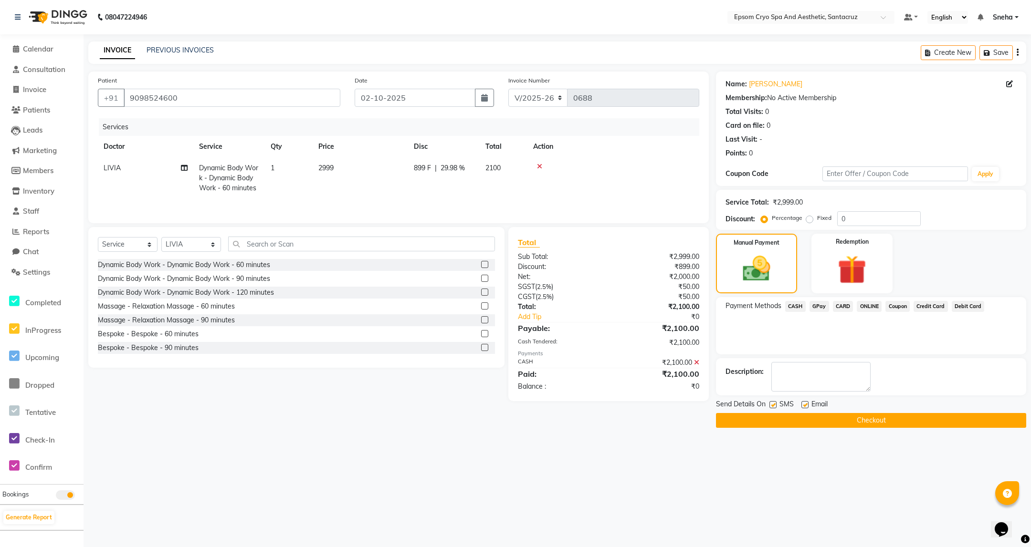
click at [872, 418] on button "Checkout" at bounding box center [871, 420] width 310 height 15
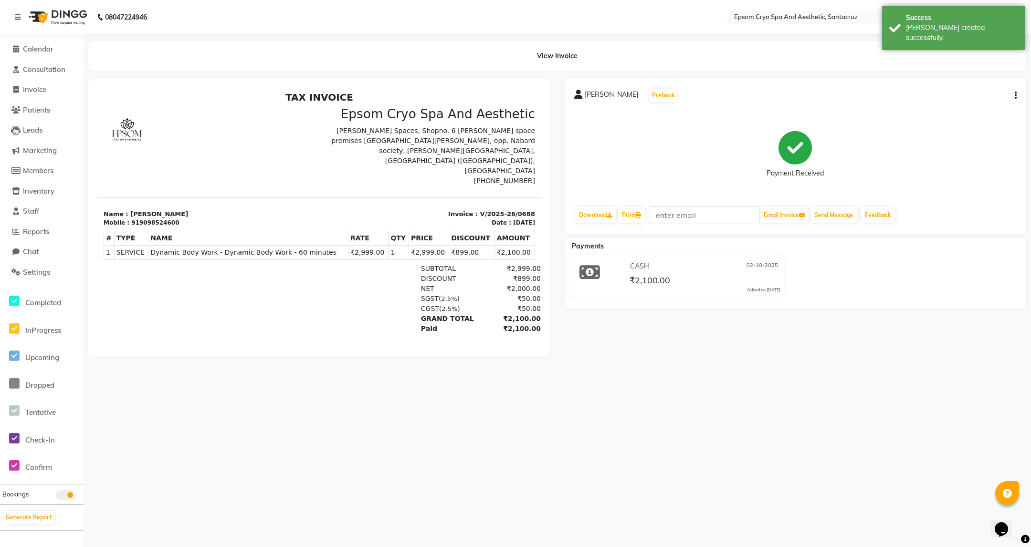
scroll to position [8, 0]
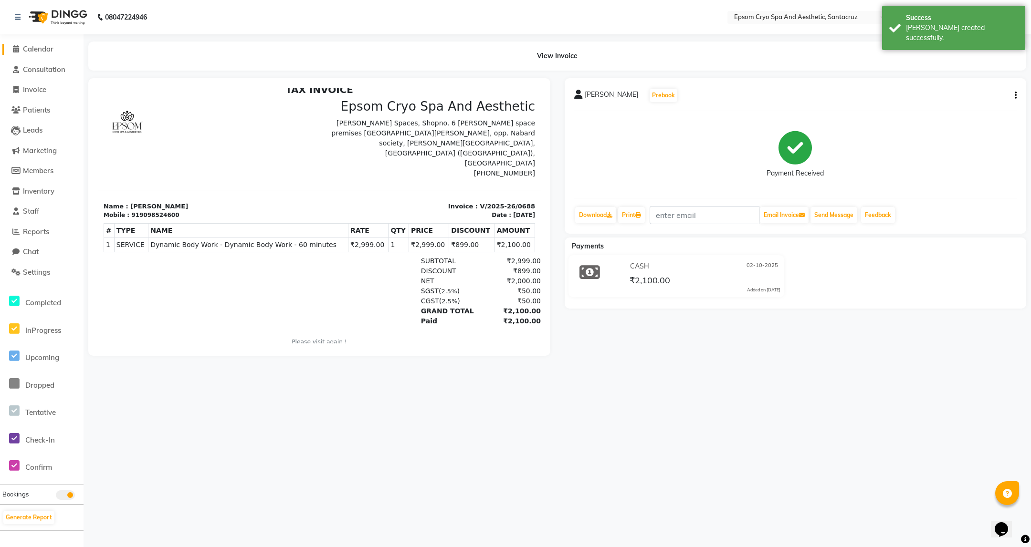
click at [40, 50] on span "Calendar" at bounding box center [38, 48] width 31 height 9
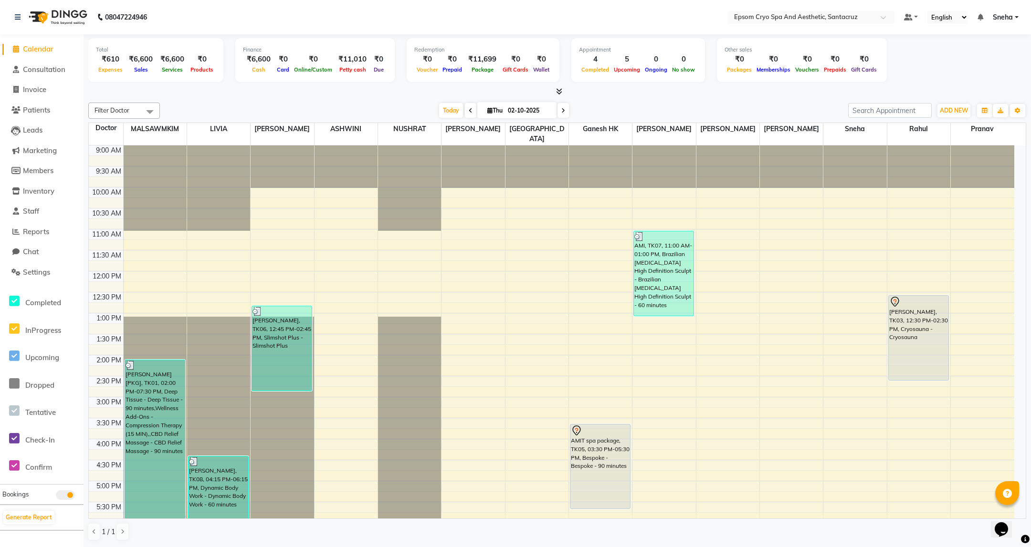
click at [310, 103] on div "Filter Doctor Select All ASHWINI Dr. Naman Jha Ekta Singh Ganesh HK LIVIA MALSA…" at bounding box center [556, 111] width 937 height 16
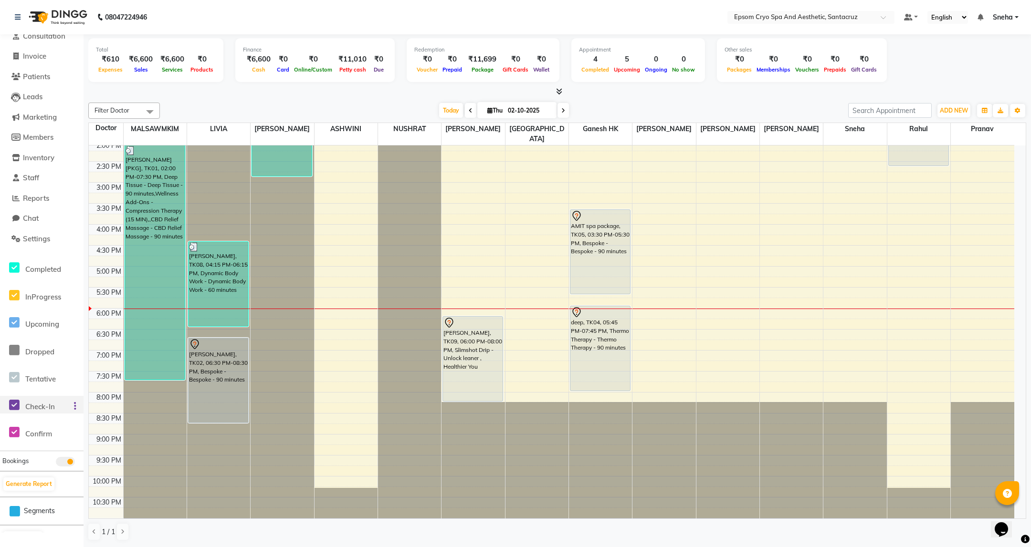
scroll to position [57, 0]
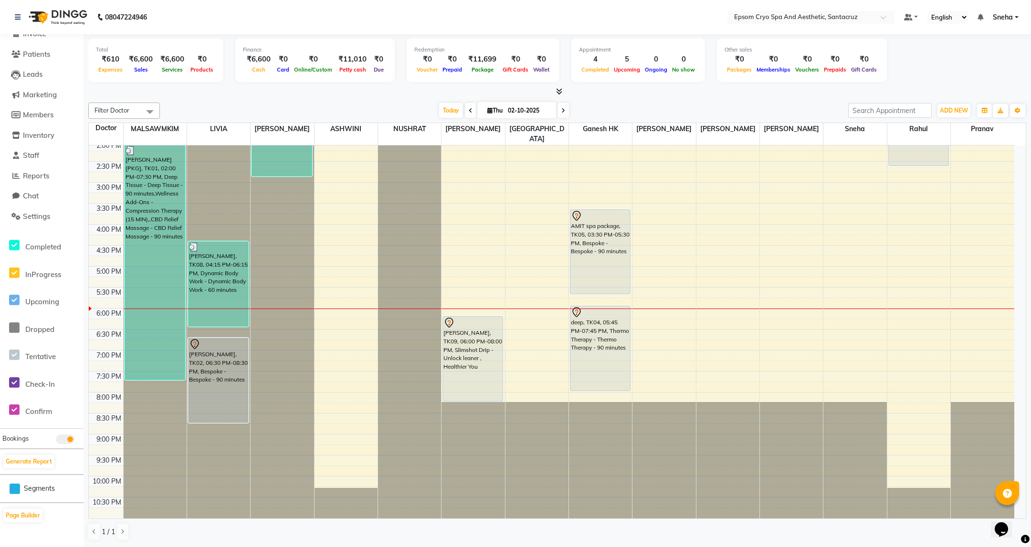
click at [116, 530] on div "1 / 1" at bounding box center [112, 532] width 48 height 18
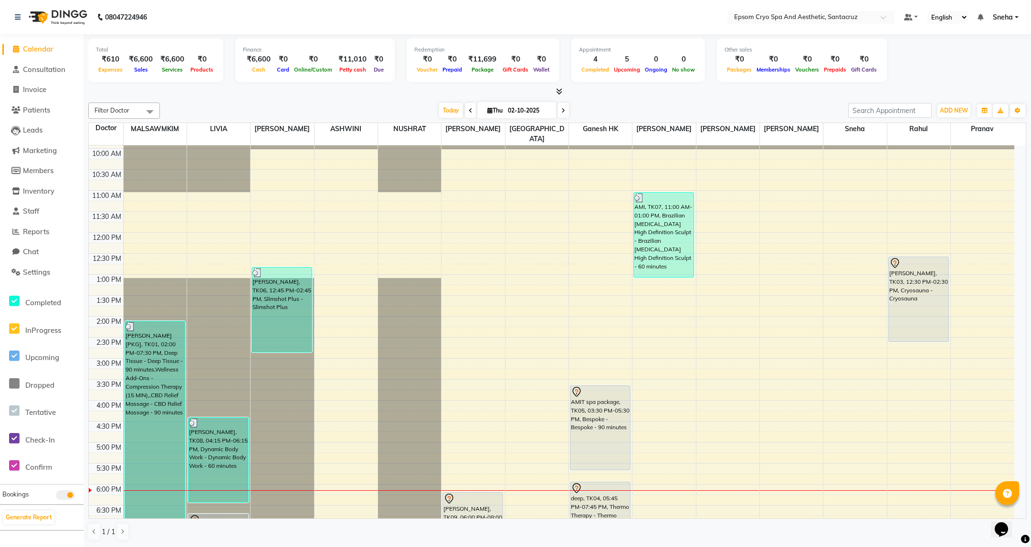
scroll to position [72, 0]
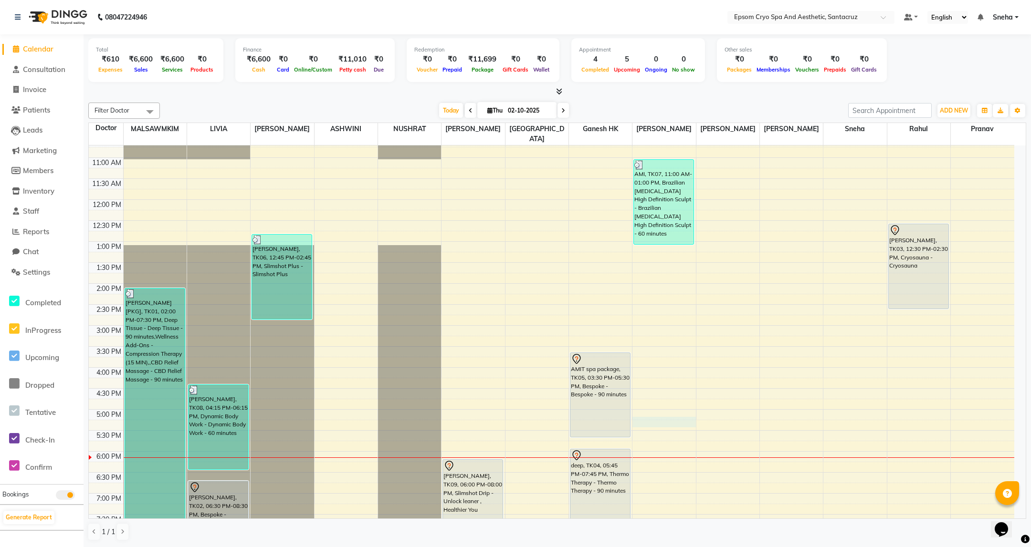
click at [659, 411] on div "9:00 AM 9:30 AM 10:00 AM 10:30 AM 11:00 AM 11:30 AM 12:00 PM 12:30 PM 1:00 PM 1…" at bounding box center [551, 367] width 925 height 587
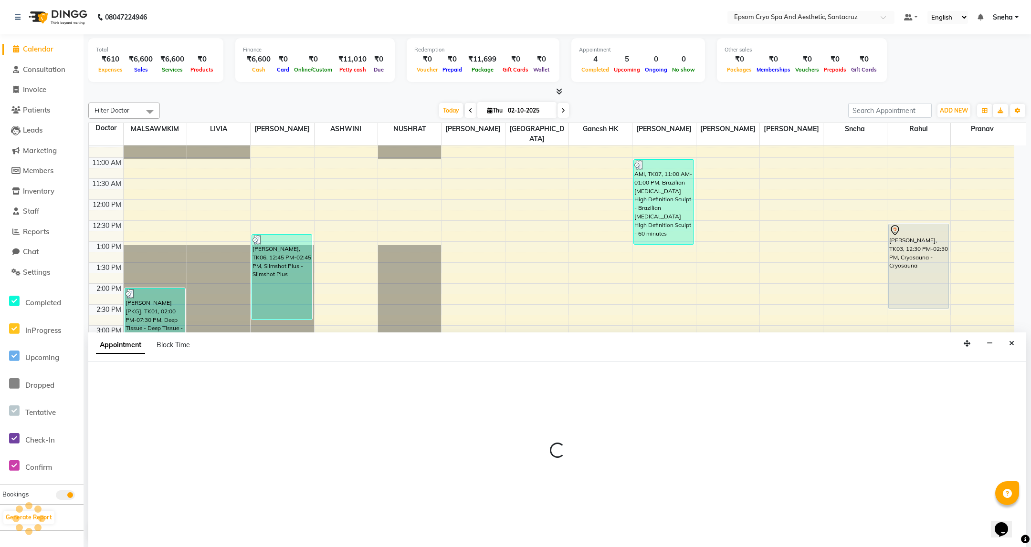
select select "78953"
select select "1020"
select select "tentative"
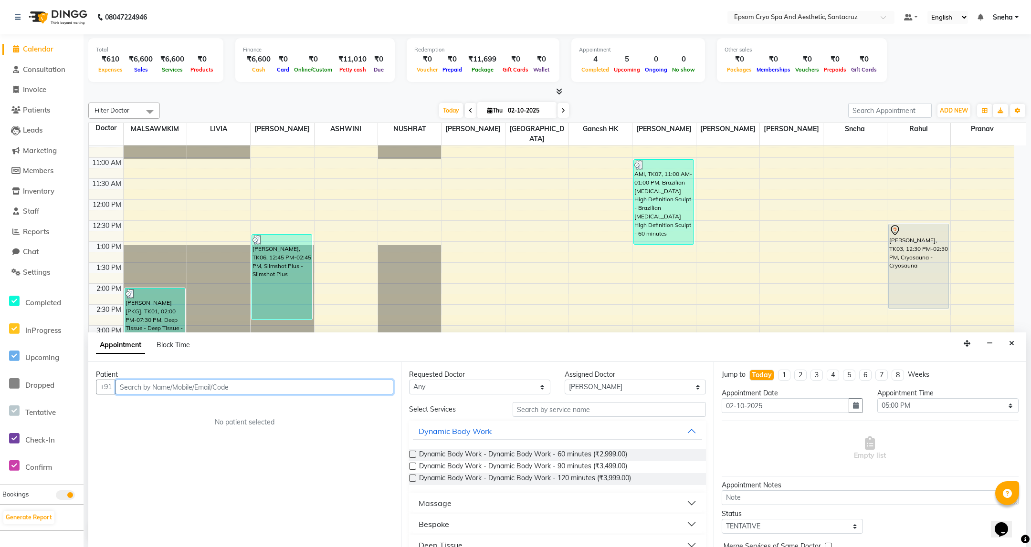
click at [256, 390] on input "text" at bounding box center [254, 387] width 278 height 15
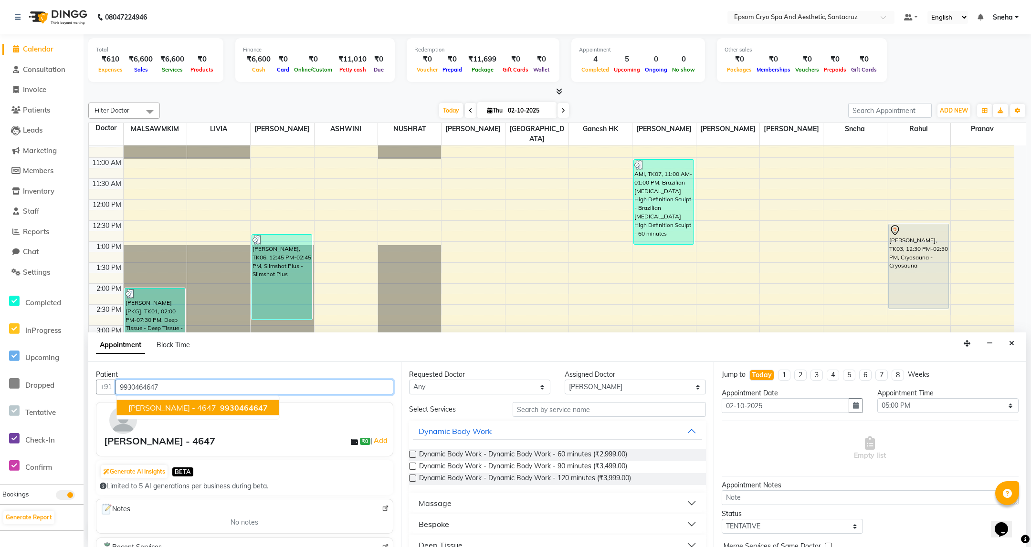
click at [220, 413] on span "9930464647" at bounding box center [244, 408] width 48 height 10
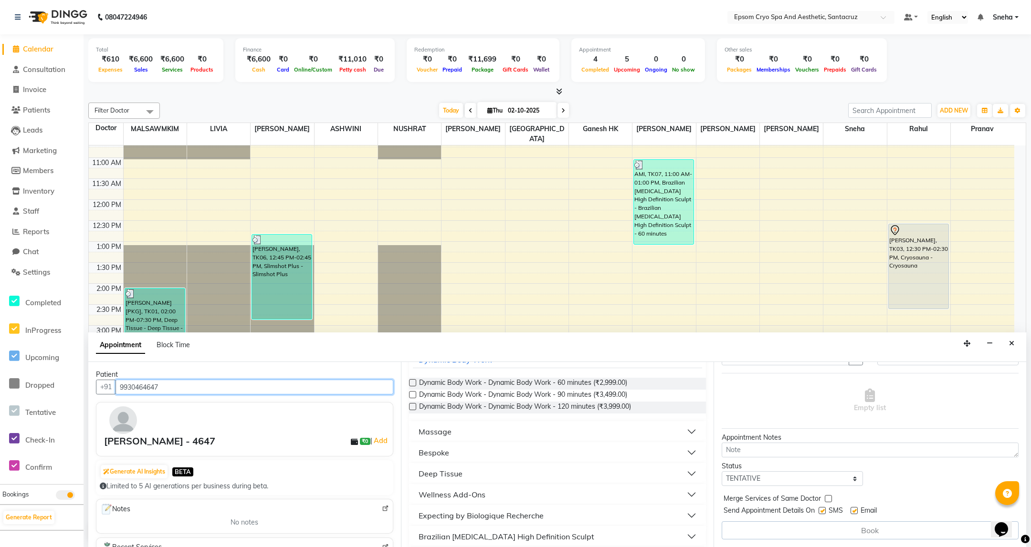
type input "9930464647"
click at [494, 451] on button "Bespoke" at bounding box center [557, 452] width 289 height 17
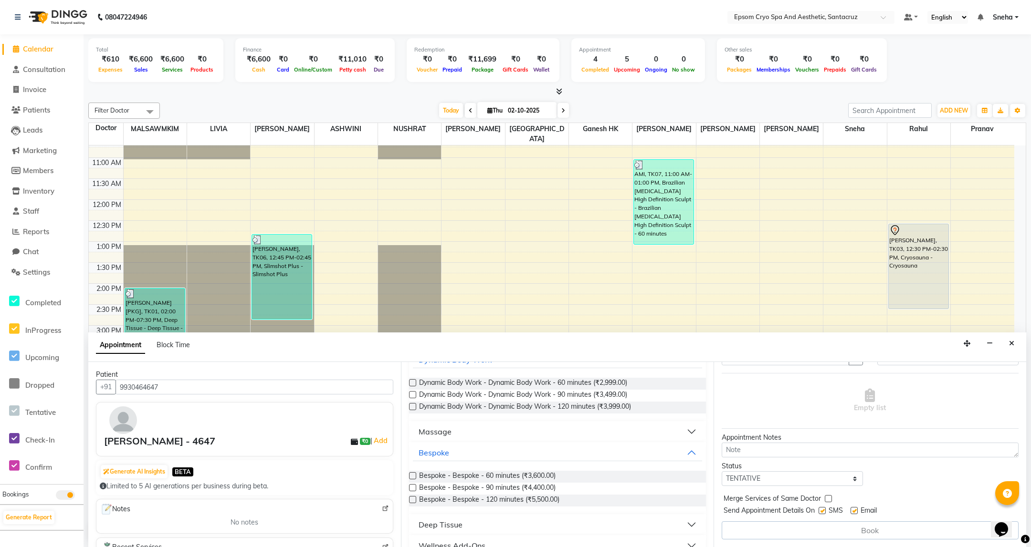
click at [413, 477] on label at bounding box center [412, 475] width 7 height 7
click at [413, 477] on input "checkbox" at bounding box center [412, 477] width 6 height 6
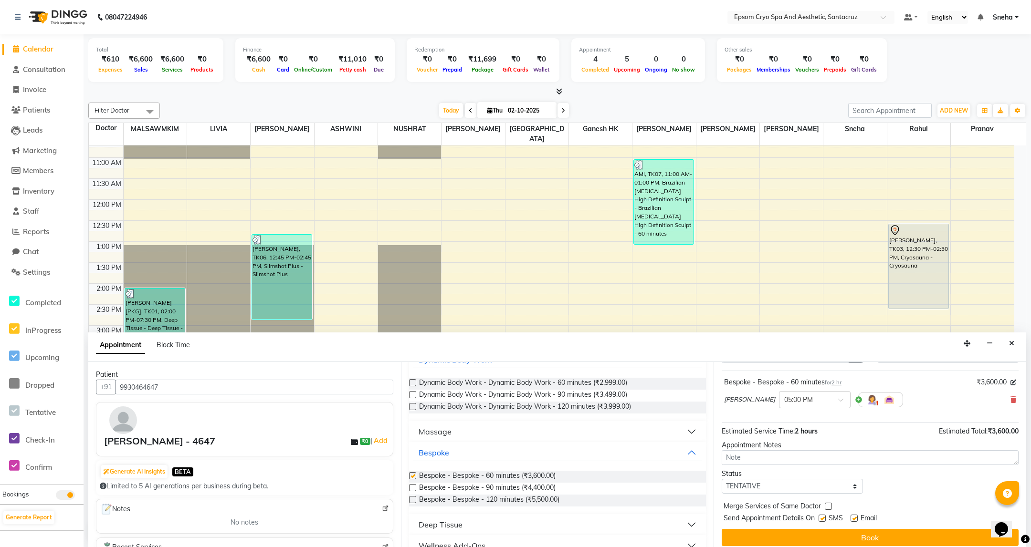
checkbox input "false"
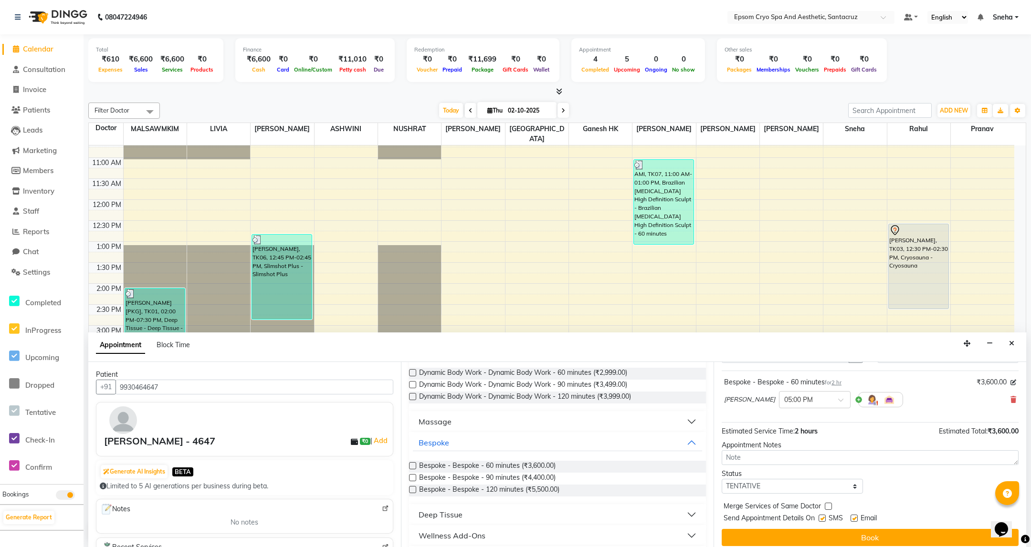
scroll to position [0, 0]
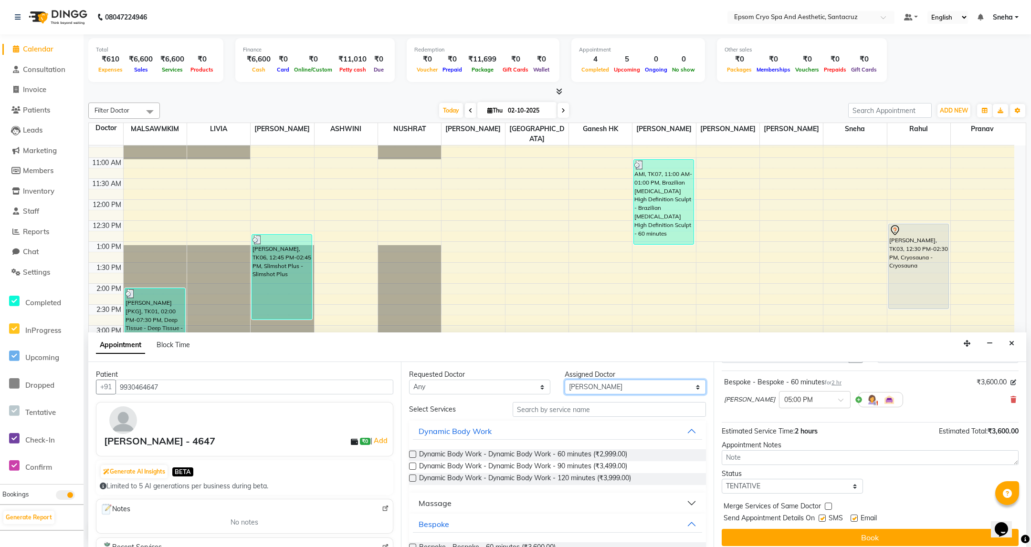
click at [598, 390] on select "Select ASHWINI Dr. Naman Jha Ekta Singh Ganesh HK LIVIA MALSAWMKIM NUSHRAT Poll…" at bounding box center [634, 387] width 141 height 15
select select "72609"
click at [564, 380] on select "Select ASHWINI Dr. Naman Jha Ekta Singh Ganesh HK LIVIA MALSAWMKIM NUSHRAT Poll…" at bounding box center [634, 387] width 141 height 15
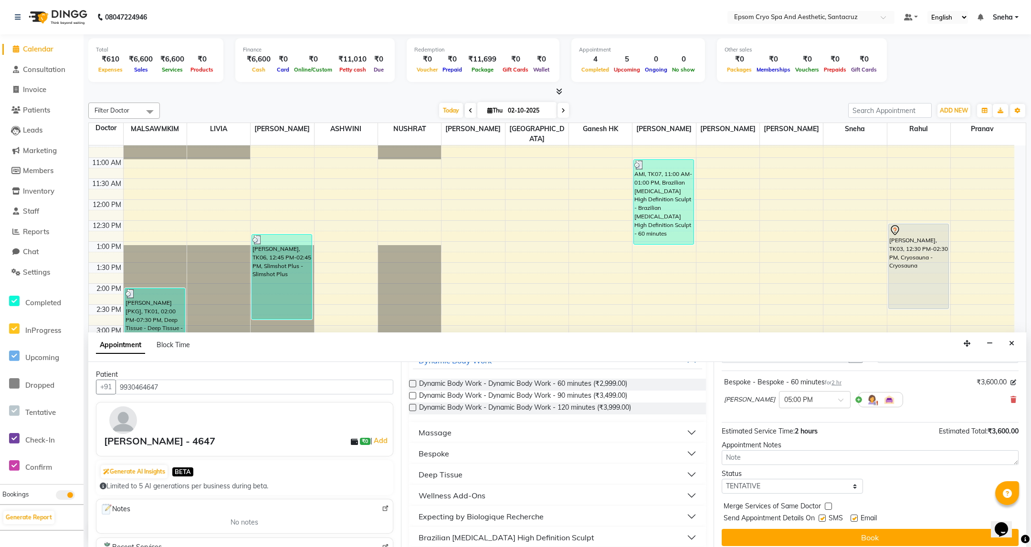
scroll to position [72, 0]
click at [507, 454] on button "Bespoke" at bounding box center [557, 452] width 289 height 17
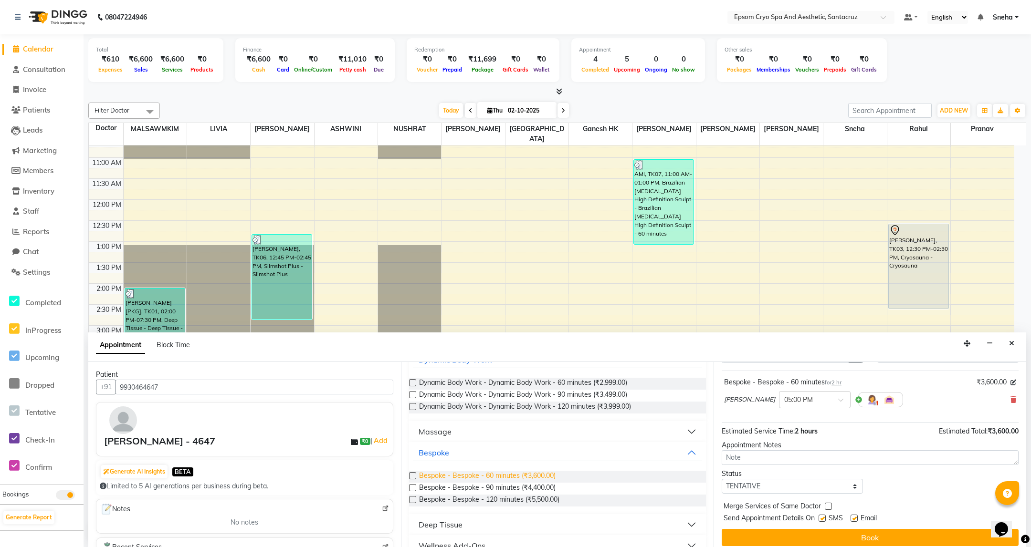
click at [427, 474] on span "Bespoke - Bespoke - 60 minutes (₹3,600.00)" at bounding box center [487, 477] width 136 height 12
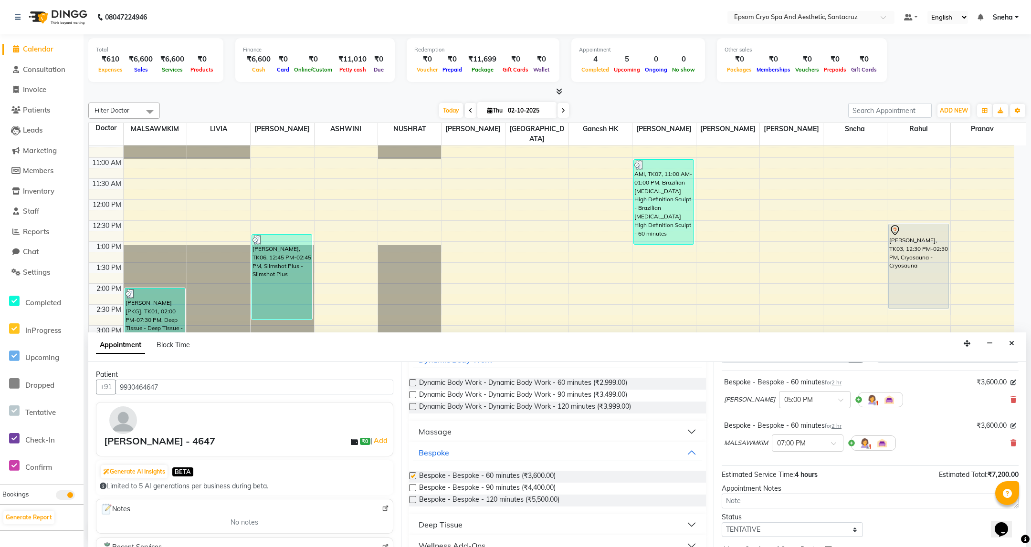
checkbox input "false"
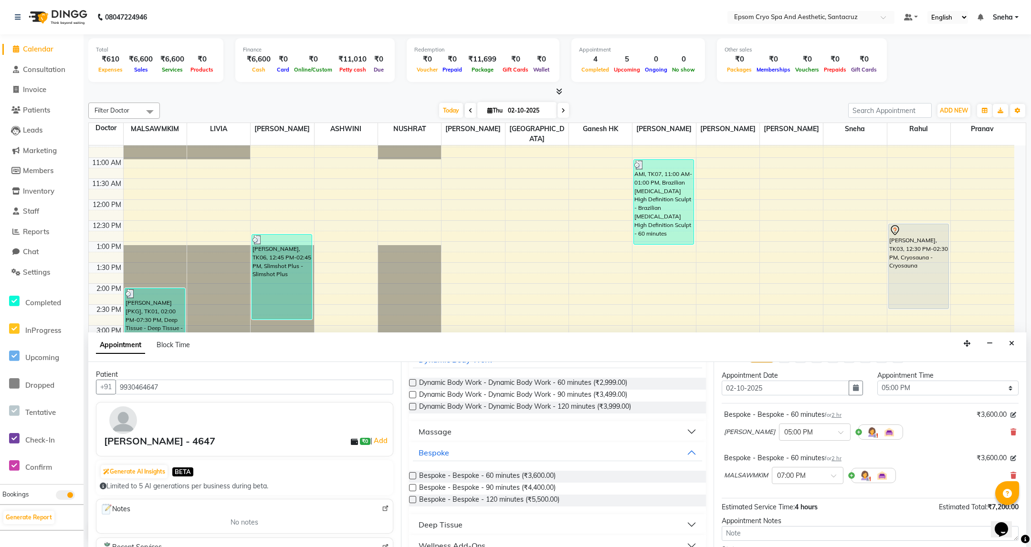
scroll to position [0, 0]
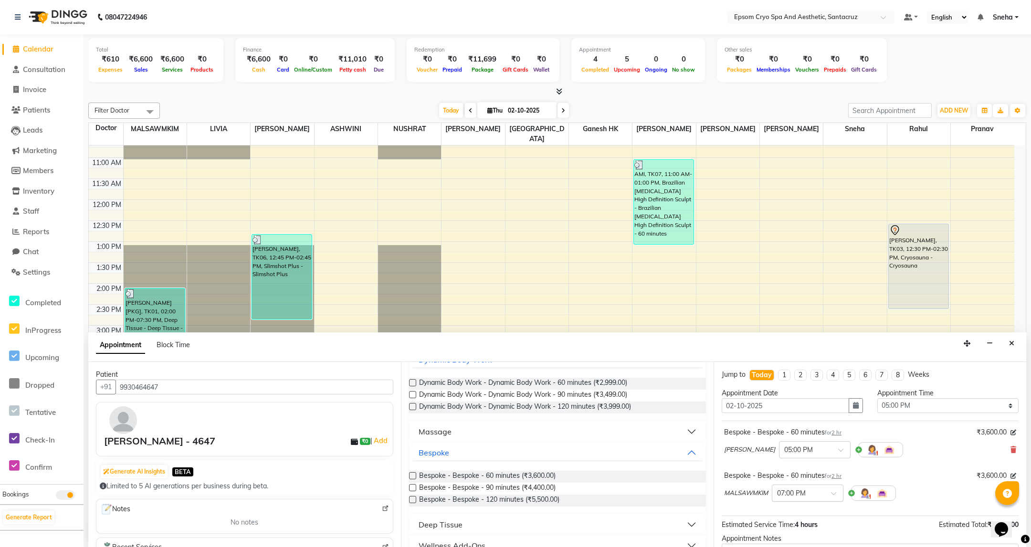
click at [810, 496] on input "text" at bounding box center [798, 493] width 42 height 10
click at [810, 505] on div "06:00 PM (No Shift)" at bounding box center [807, 496] width 71 height 19
click at [902, 467] on div "Bespoke - Bespoke - 60 minutes for 2 hr ₹3,600.00 PRICILA × 05:00 PM Bespoke - …" at bounding box center [869, 468] width 297 height 95
click at [985, 437] on span "₹3,600.00" at bounding box center [991, 432] width 30 height 10
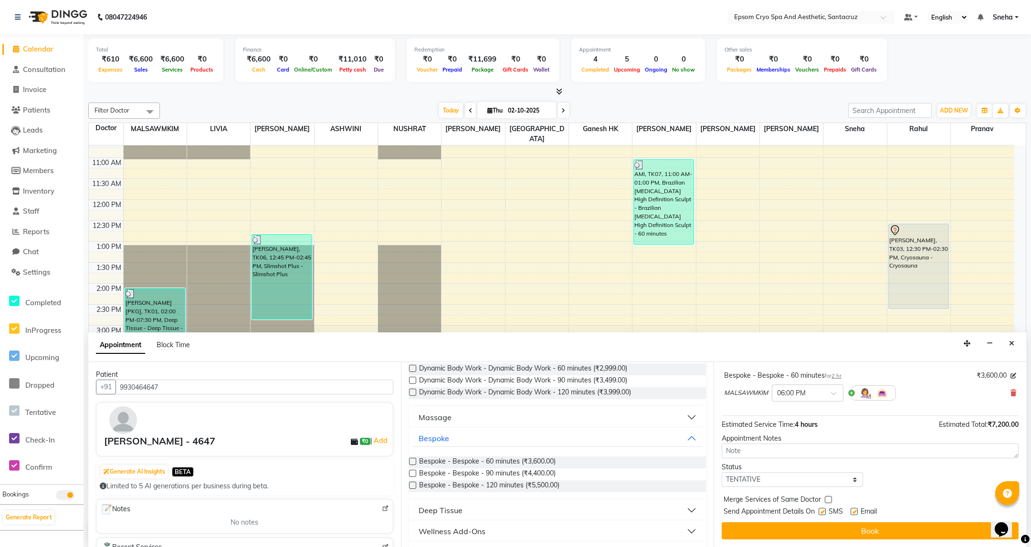
scroll to position [0, 0]
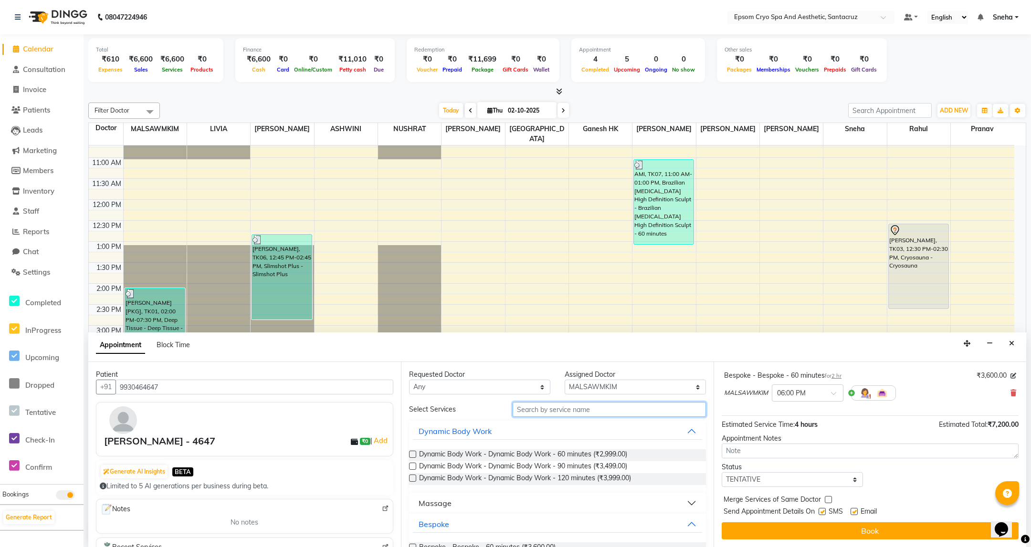
click at [596, 411] on input "text" at bounding box center [608, 409] width 193 height 15
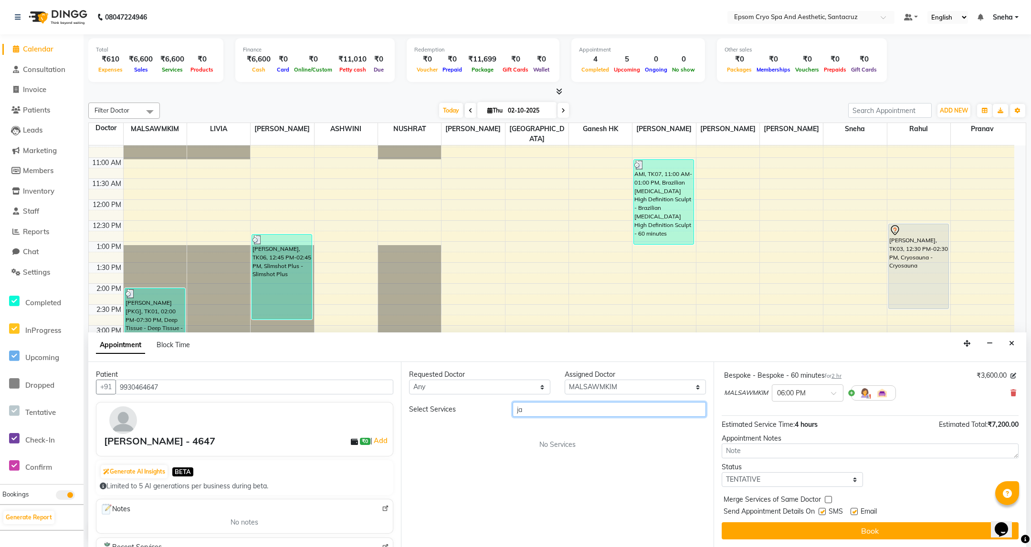
type input "j"
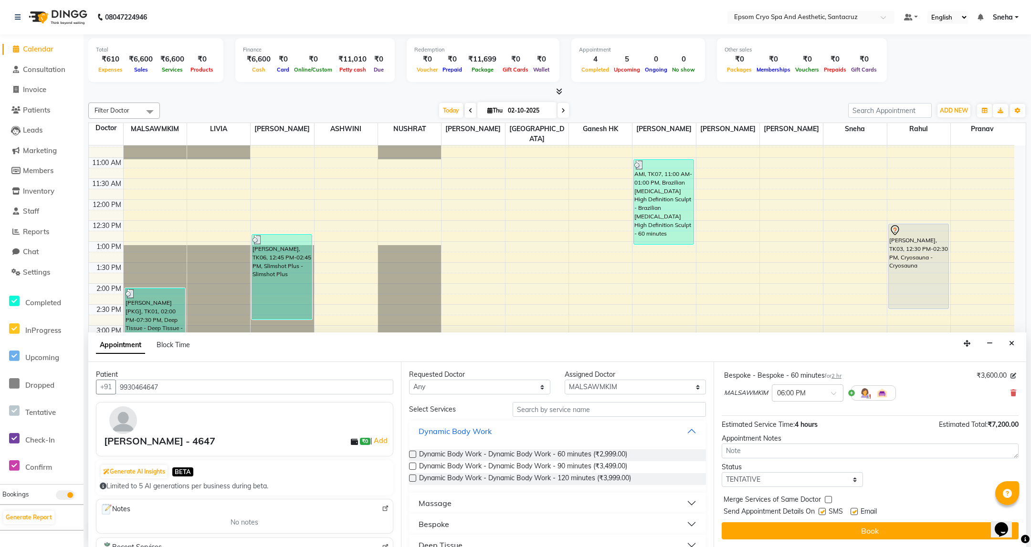
click at [604, 427] on button "Dynamic Body Work" at bounding box center [557, 431] width 289 height 17
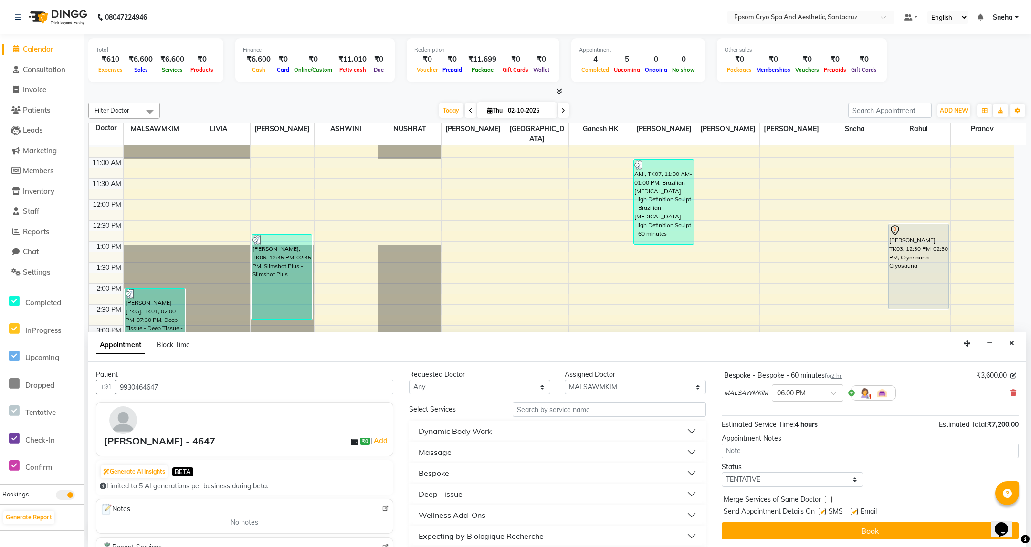
click at [494, 452] on button "Massage" at bounding box center [557, 452] width 289 height 17
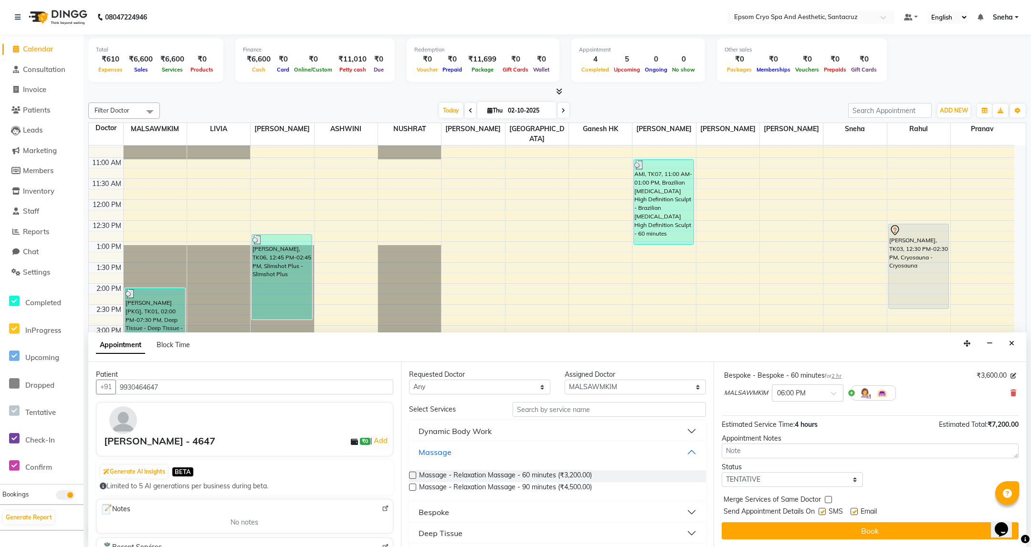
click at [494, 452] on button "Massage" at bounding box center [557, 452] width 289 height 17
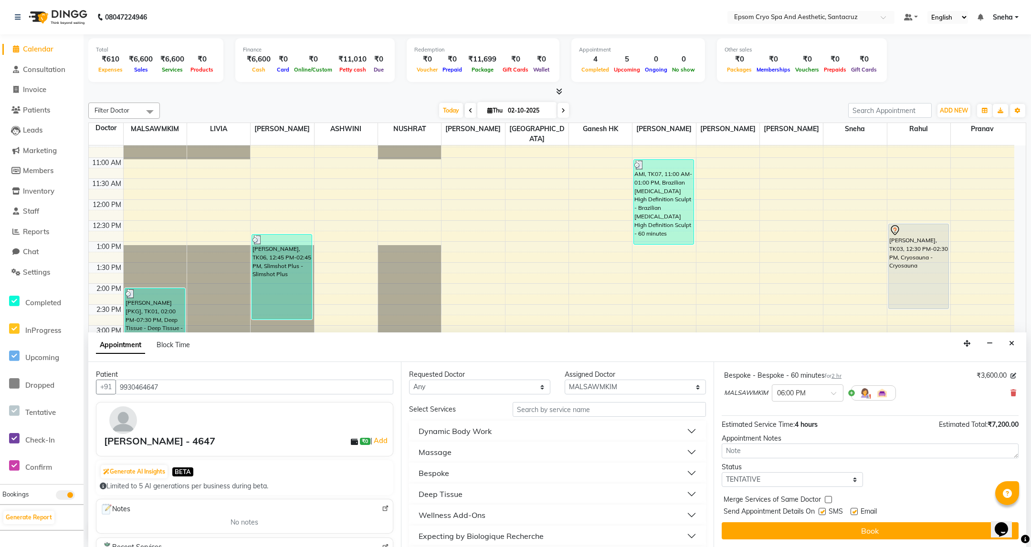
click at [501, 475] on button "Bespoke" at bounding box center [557, 473] width 289 height 17
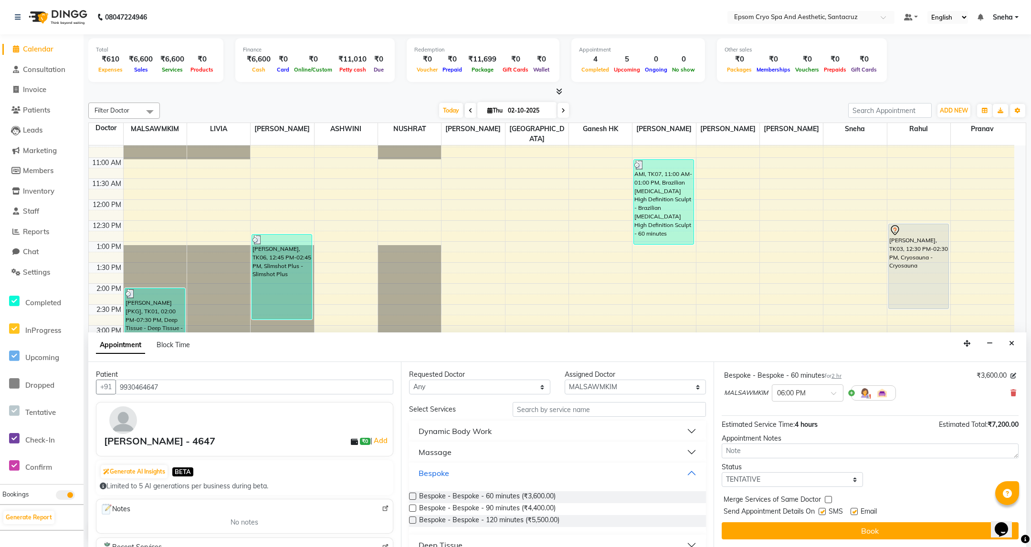
click at [501, 475] on button "Bespoke" at bounding box center [557, 473] width 289 height 17
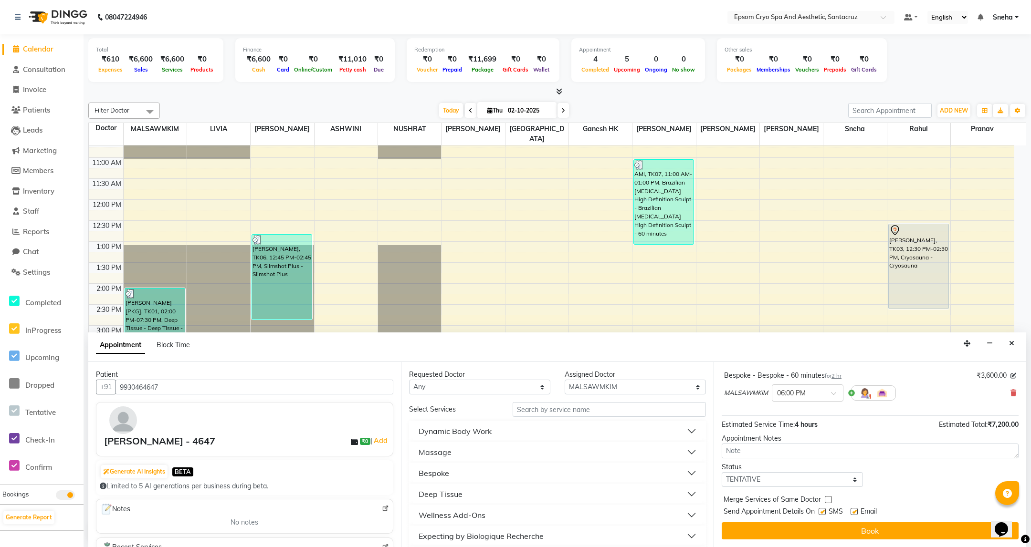
click at [508, 497] on button "Deep Tissue" at bounding box center [557, 494] width 289 height 17
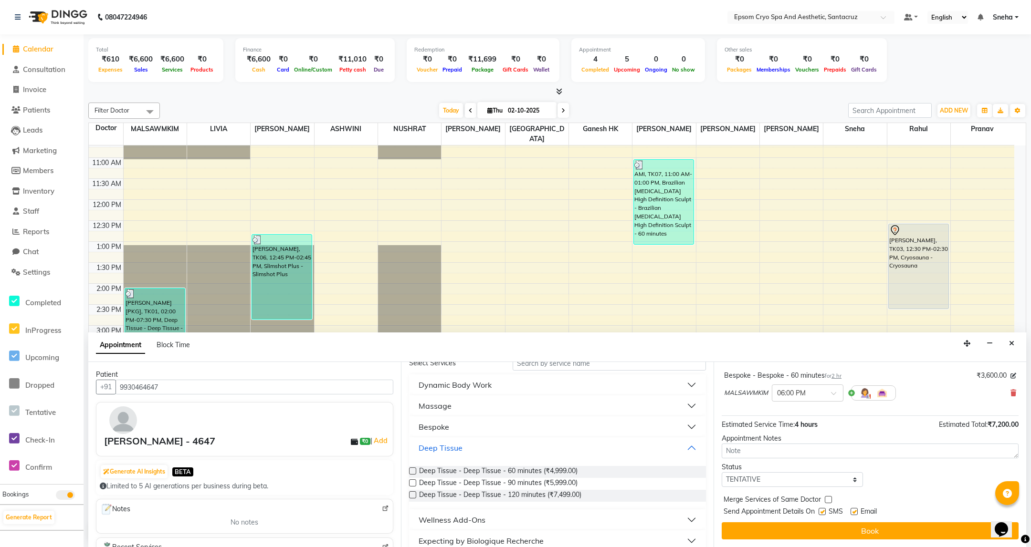
scroll to position [72, 0]
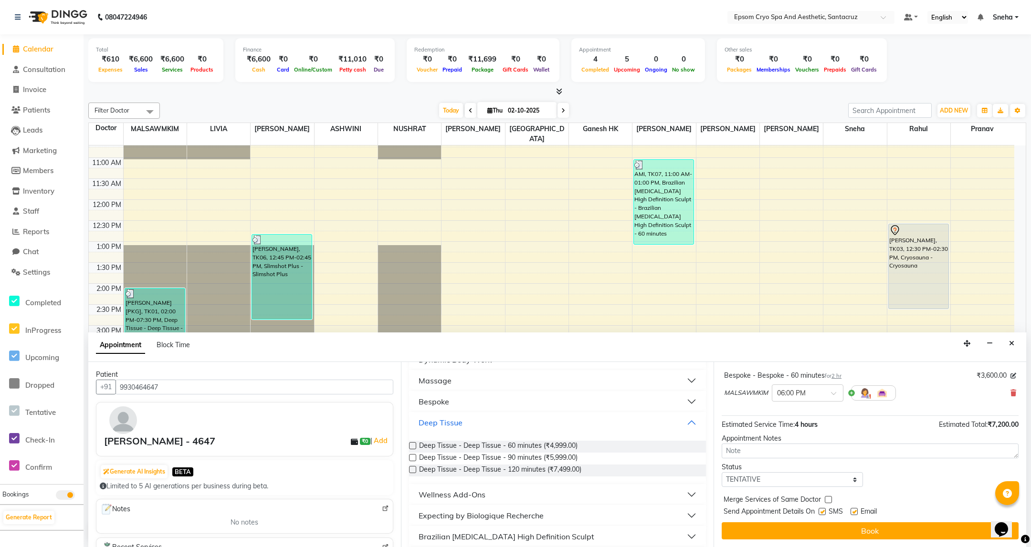
click at [492, 422] on button "Deep Tissue" at bounding box center [557, 422] width 289 height 17
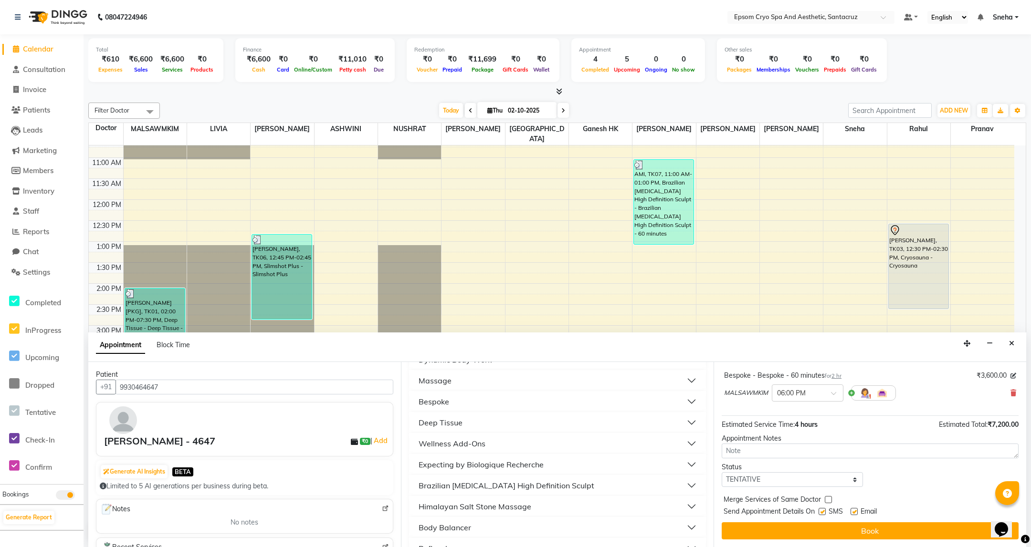
click at [497, 445] on button "Wellness Add-Ons" at bounding box center [557, 443] width 289 height 17
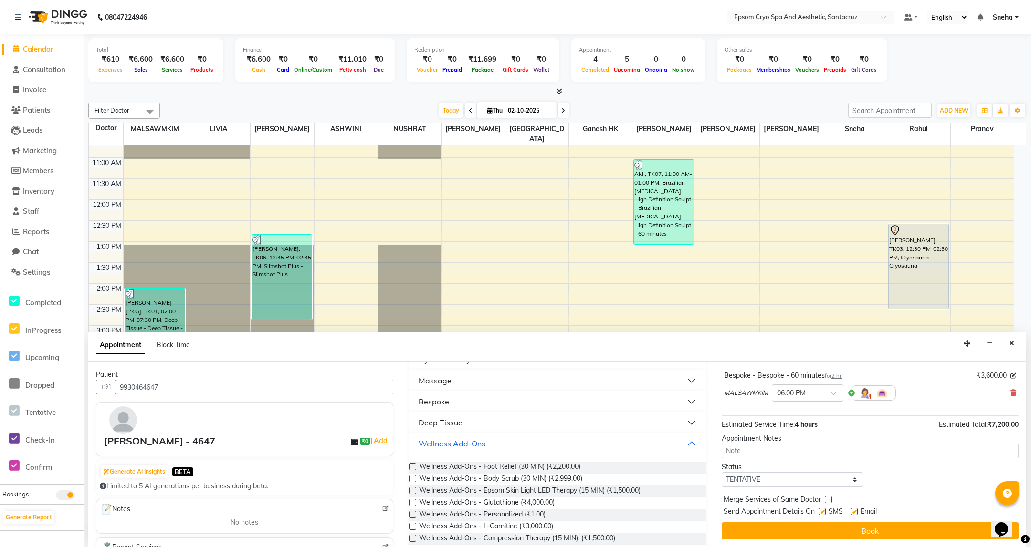
click at [507, 440] on button "Wellness Add-Ons" at bounding box center [557, 443] width 289 height 17
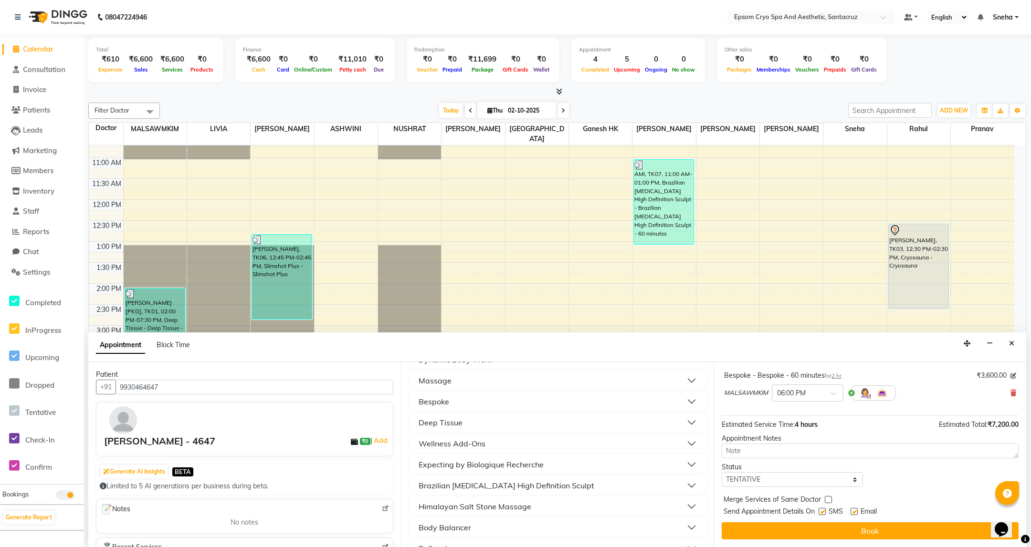
click at [520, 461] on div "Expecting by Biologique Recherche" at bounding box center [480, 464] width 125 height 11
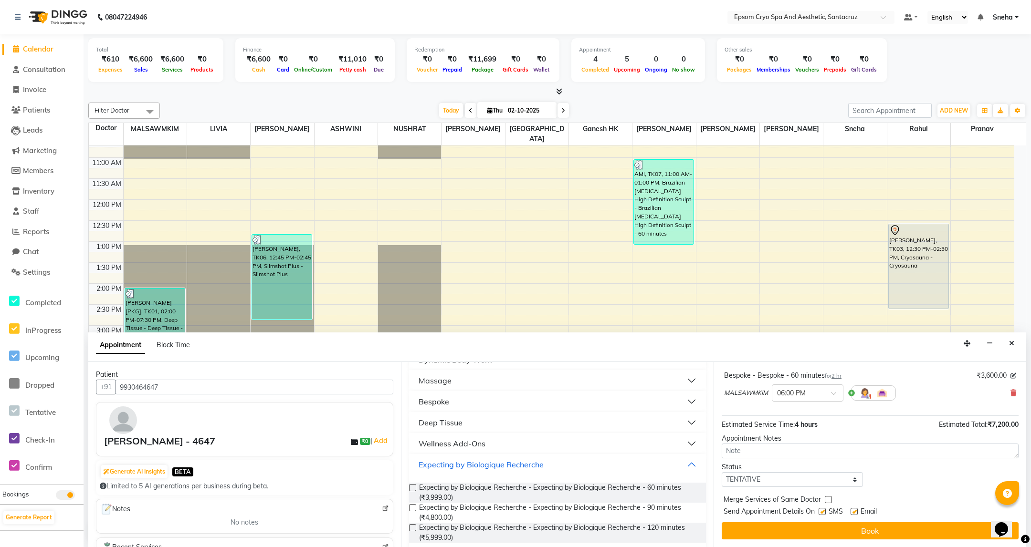
click at [520, 461] on div "Expecting by Biologique Recherche" at bounding box center [480, 464] width 125 height 11
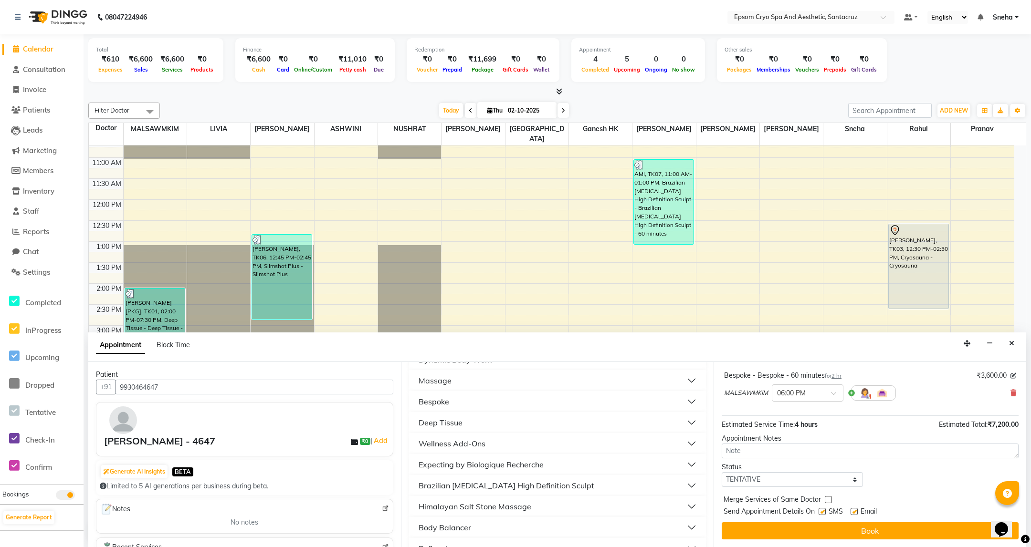
click at [536, 484] on div "Brazilian Lymphatic Massage High Definition Sculpt" at bounding box center [506, 485] width 176 height 11
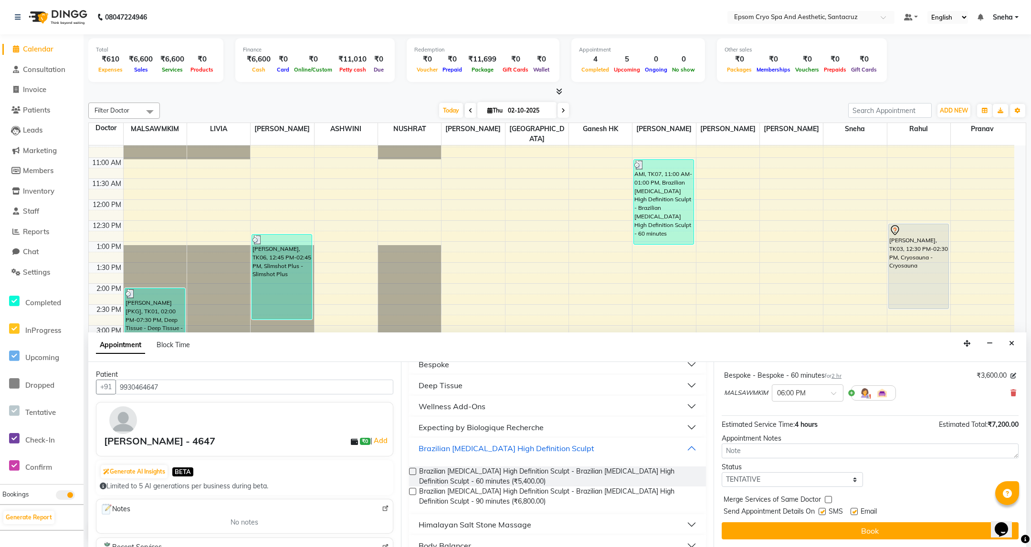
scroll to position [143, 0]
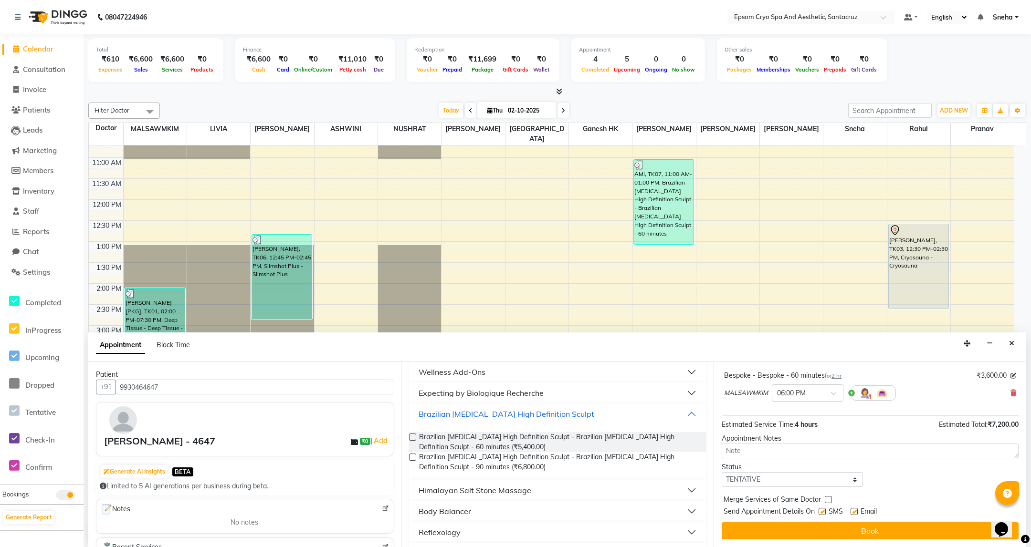
click at [533, 417] on div "Brazilian Lymphatic Massage High Definition Sculpt" at bounding box center [506, 413] width 176 height 11
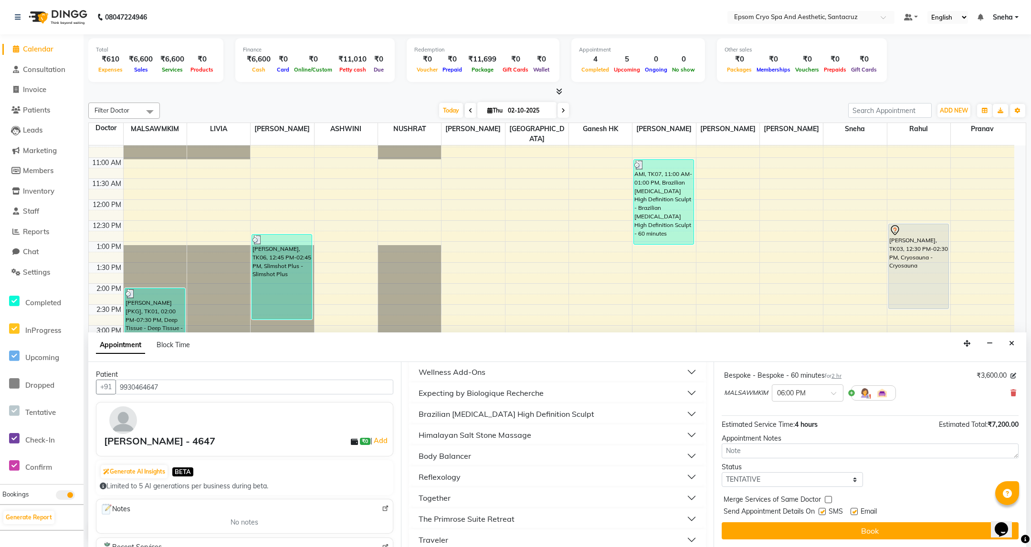
click at [529, 440] on div "Himalayan Salt Stone Massage" at bounding box center [474, 434] width 113 height 11
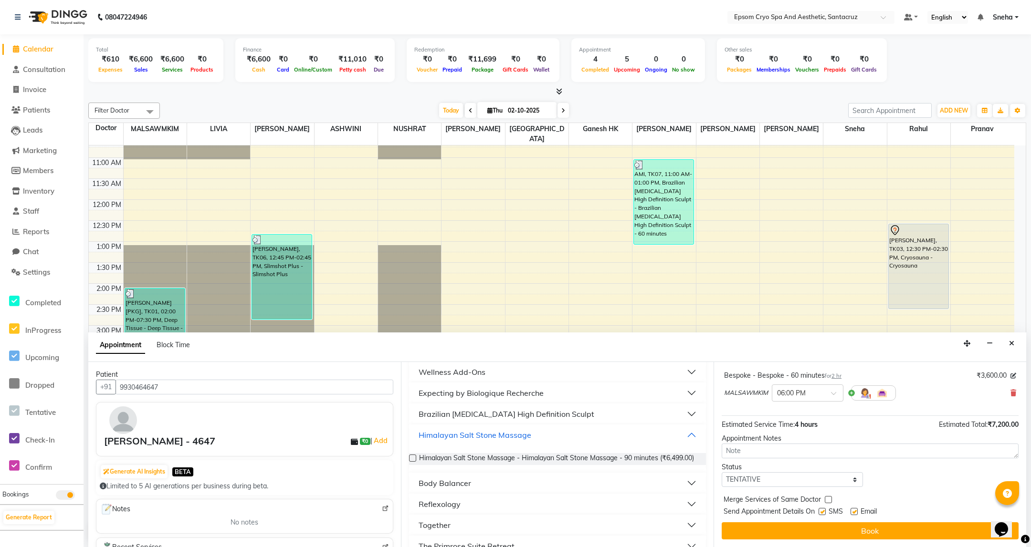
click at [529, 440] on div "Himalayan Salt Stone Massage" at bounding box center [474, 434] width 113 height 11
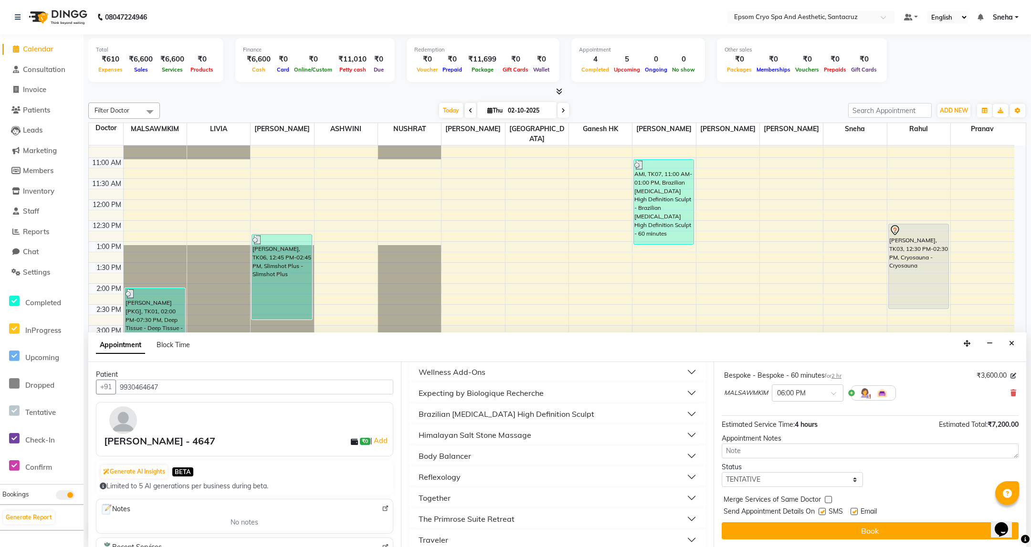
click at [524, 455] on button "Body Balancer" at bounding box center [557, 456] width 289 height 17
click at [521, 473] on button "Reflexology" at bounding box center [557, 477] width 289 height 17
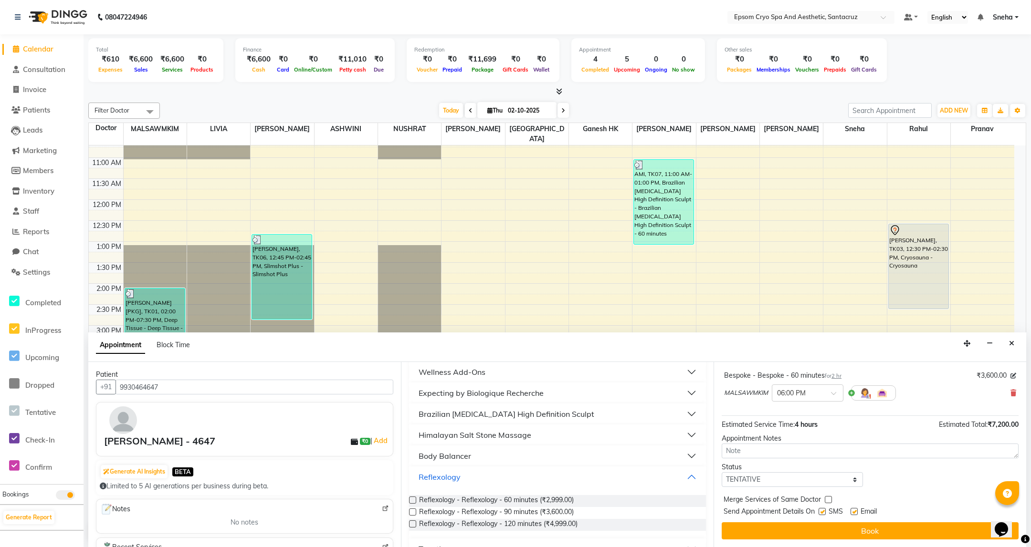
click at [521, 473] on button "Reflexology" at bounding box center [557, 477] width 289 height 17
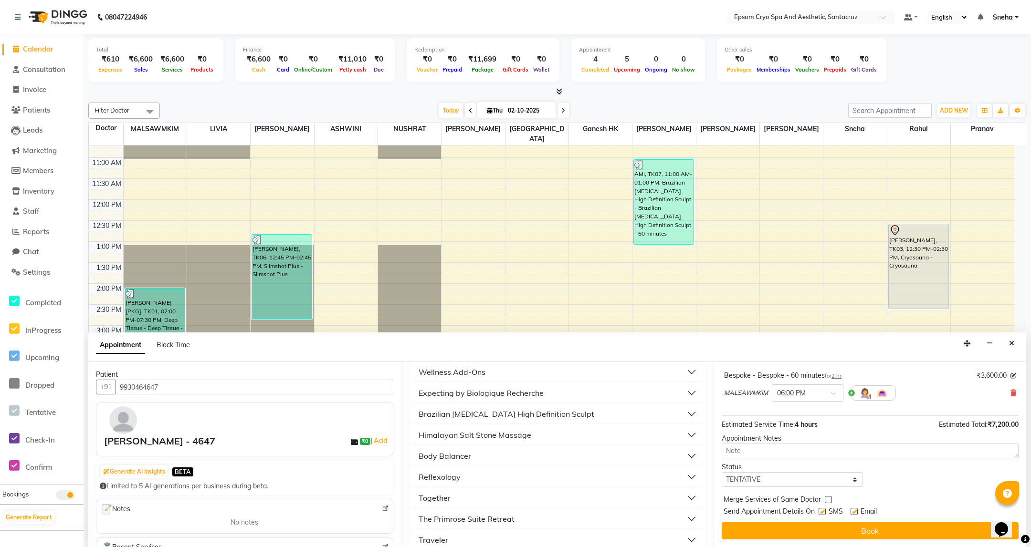
scroll to position [215, 0]
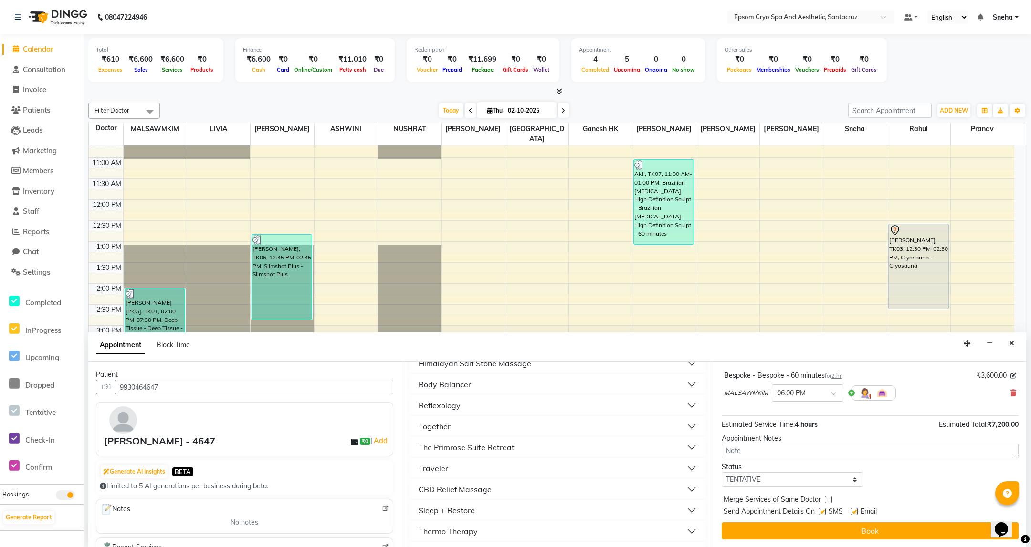
click at [500, 430] on button "Together" at bounding box center [557, 426] width 289 height 17
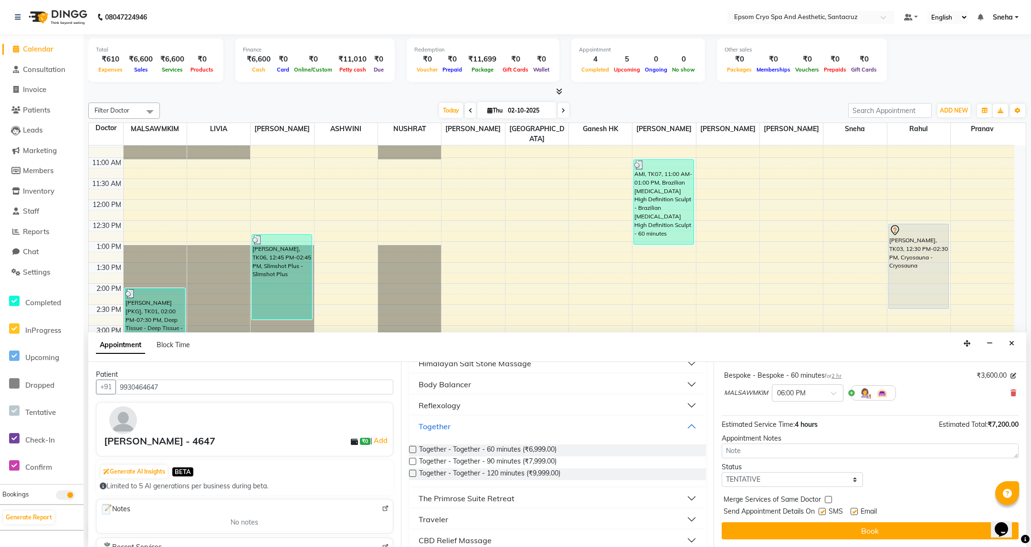
click at [500, 430] on button "Together" at bounding box center [557, 426] width 289 height 17
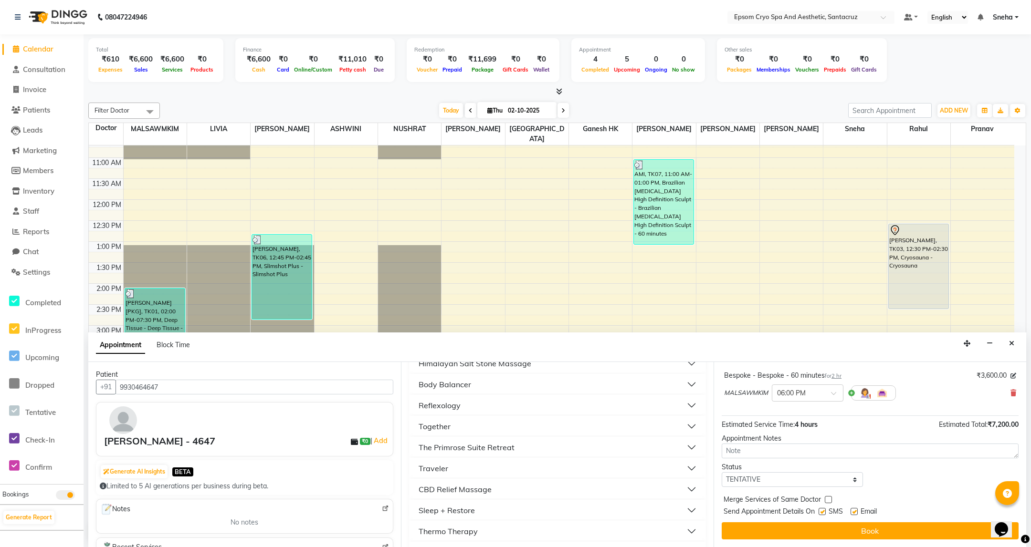
click at [513, 448] on button "The Primrose Suite Retreat" at bounding box center [557, 447] width 289 height 17
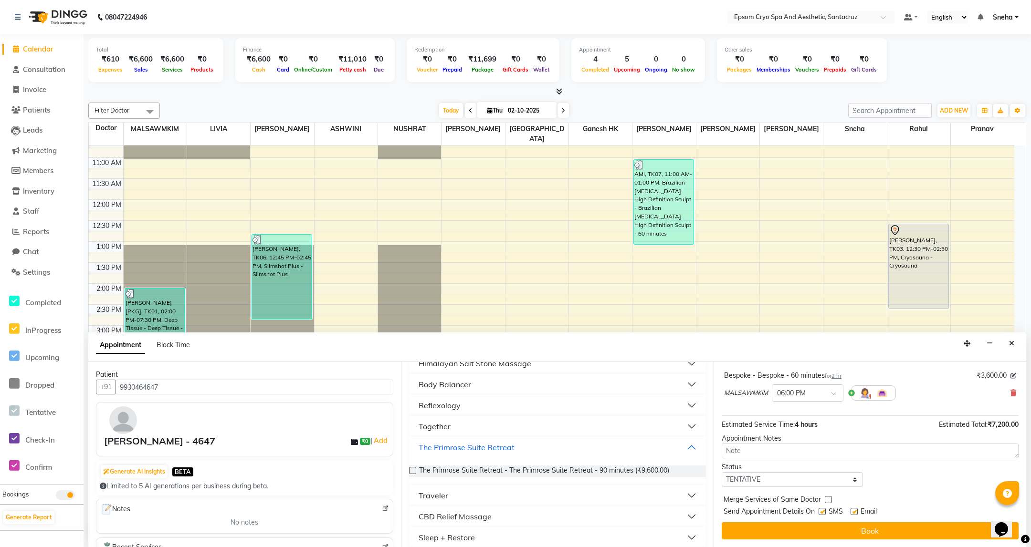
click at [513, 448] on button "The Primrose Suite Retreat" at bounding box center [557, 447] width 289 height 17
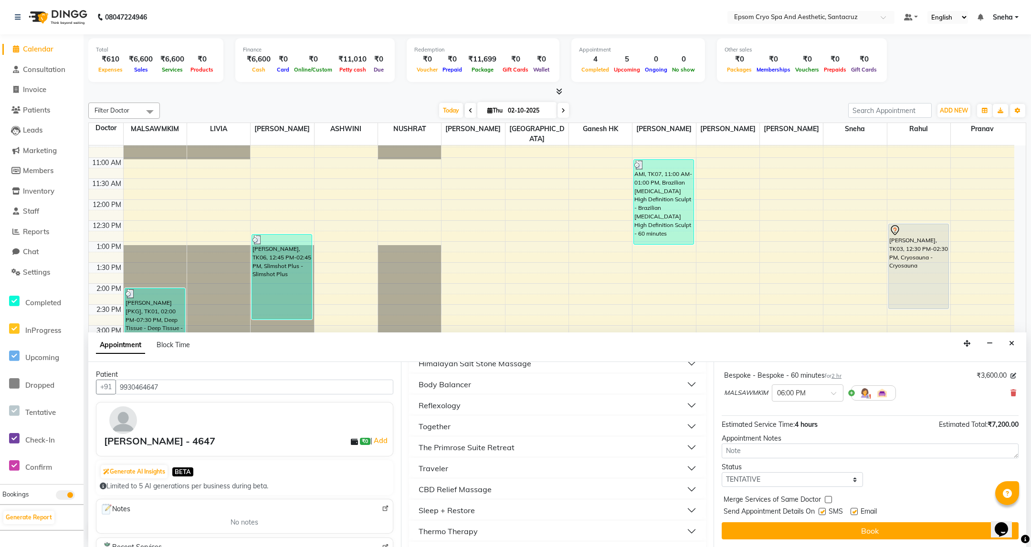
click at [510, 464] on button "Traveler" at bounding box center [557, 468] width 289 height 17
click at [511, 464] on button "Traveler" at bounding box center [557, 468] width 289 height 17
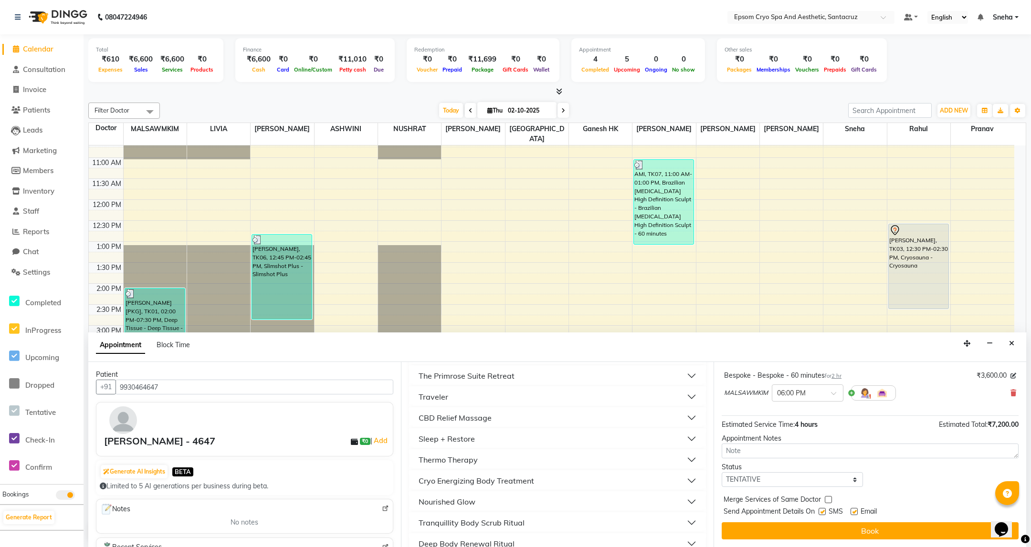
scroll to position [358, 0]
click at [500, 390] on button "Thermo Therapy" at bounding box center [557, 388] width 289 height 17
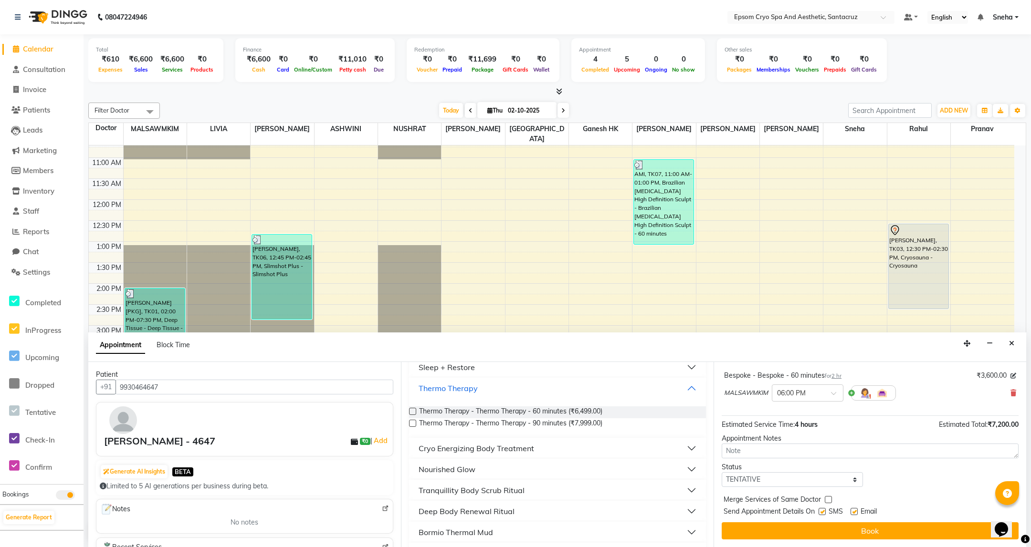
click at [500, 390] on button "Thermo Therapy" at bounding box center [557, 388] width 289 height 17
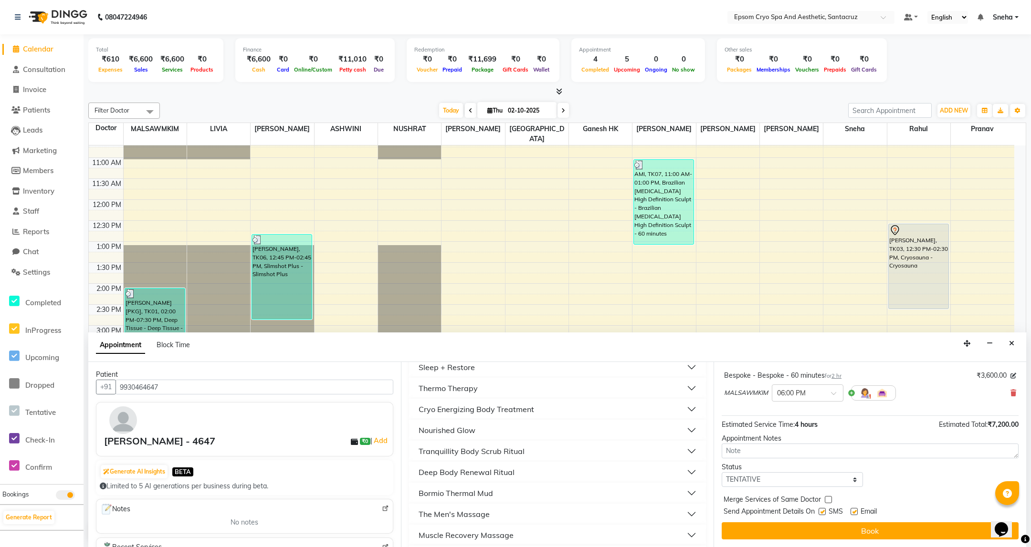
click at [514, 414] on div "Cryo Energizing Body Treatment" at bounding box center [475, 409] width 115 height 11
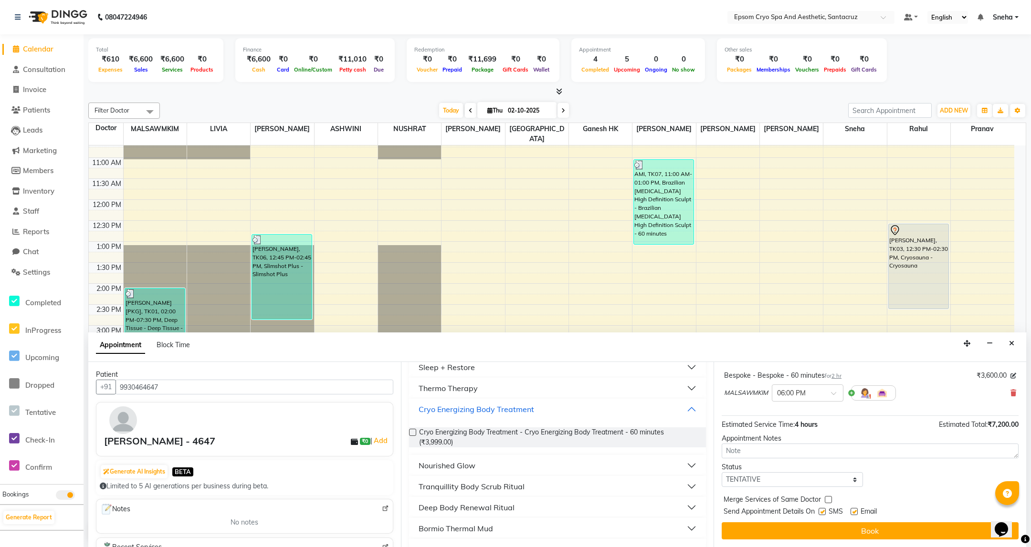
click at [514, 414] on div "Cryo Energizing Body Treatment" at bounding box center [475, 409] width 115 height 11
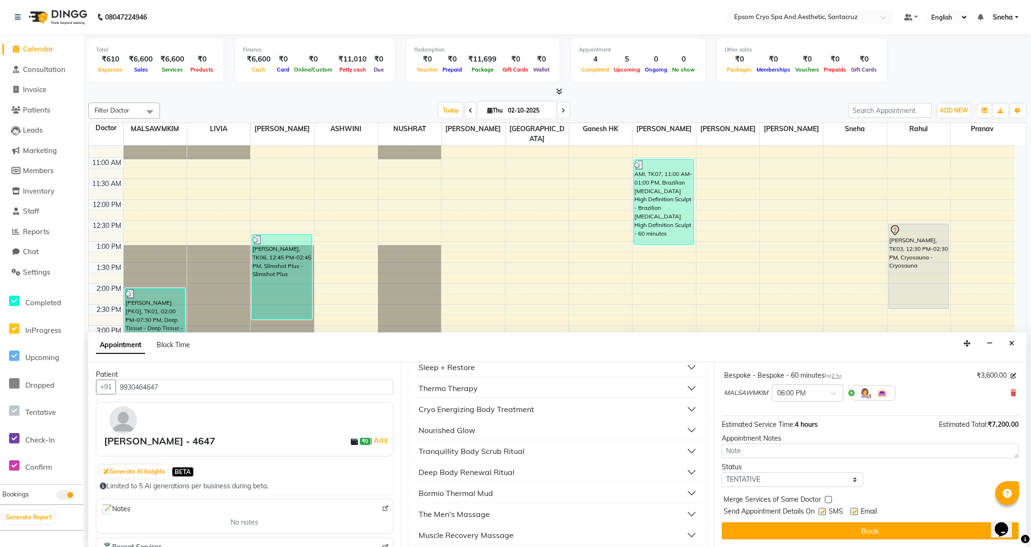
click at [521, 429] on button "Nourished Glow" at bounding box center [557, 430] width 289 height 17
click at [524, 457] on button "Tranquillity Body Scrub Ritual" at bounding box center [557, 451] width 289 height 17
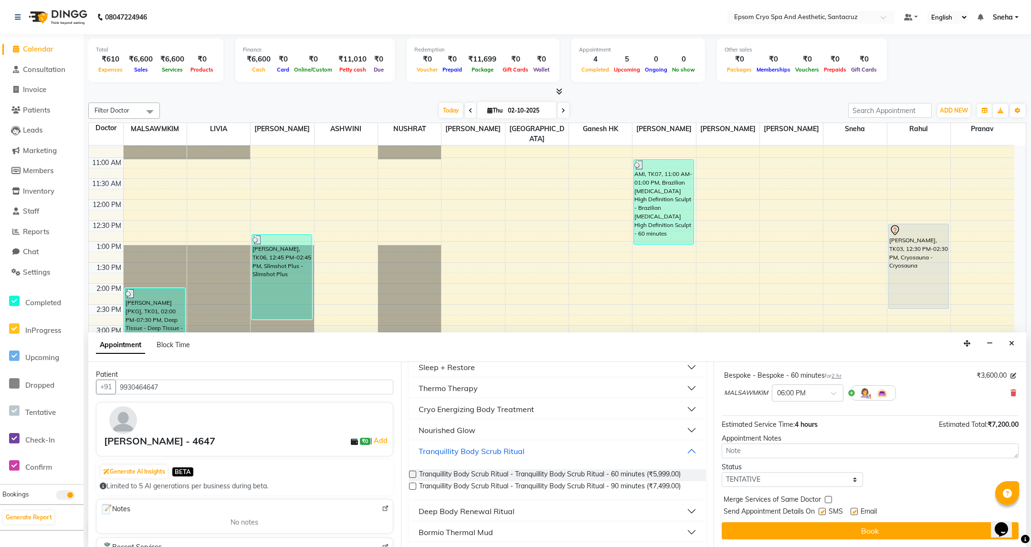
click at [525, 454] on button "Tranquillity Body Scrub Ritual" at bounding box center [557, 451] width 289 height 17
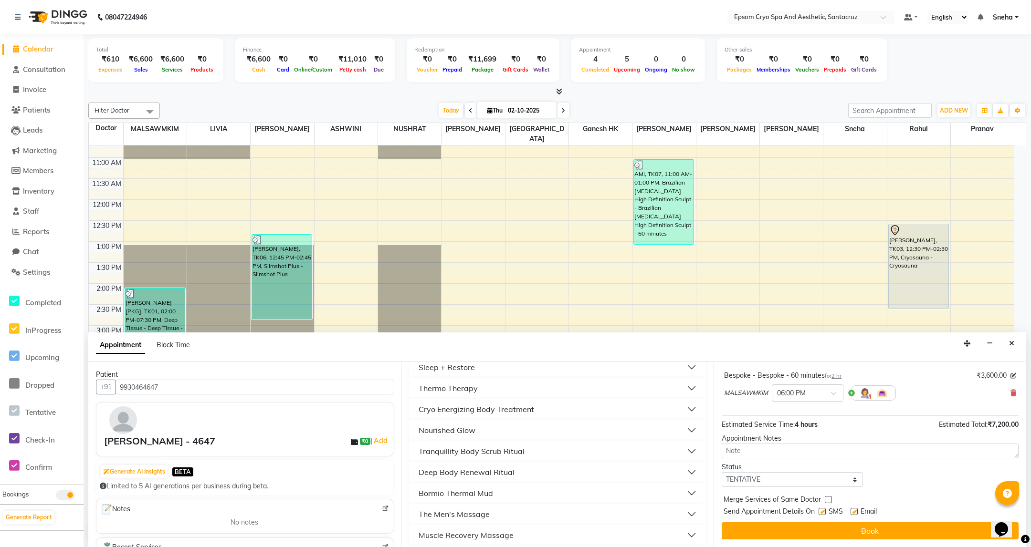
click at [515, 471] on button "Deep Body Renewal Ritual" at bounding box center [557, 472] width 289 height 17
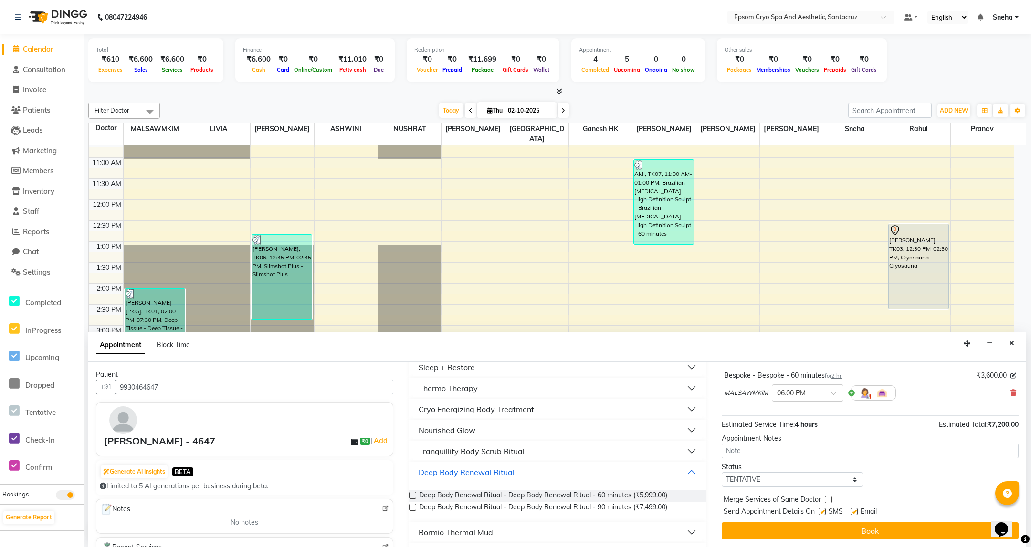
click at [515, 471] on button "Deep Body Renewal Ritual" at bounding box center [557, 472] width 289 height 17
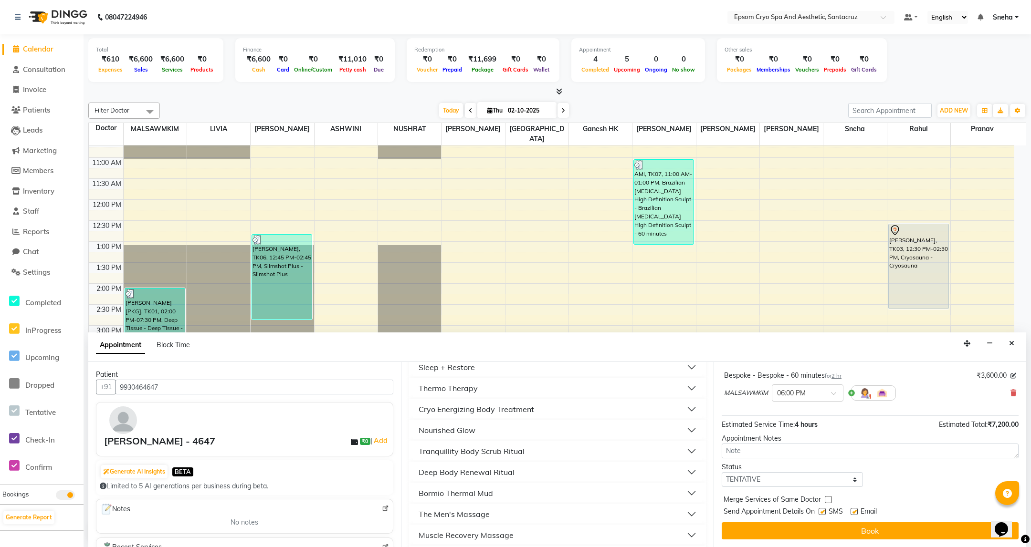
scroll to position [429, 0]
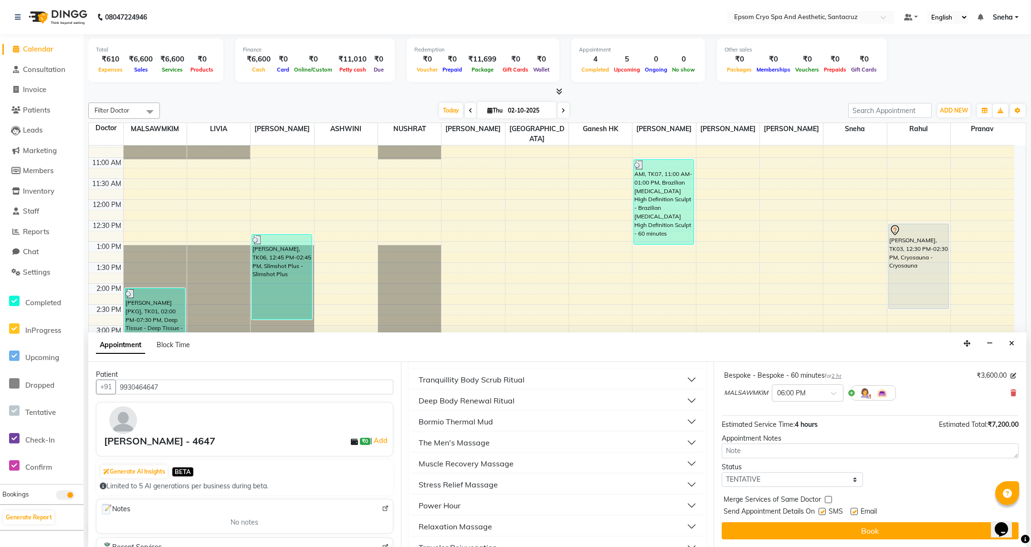
click at [480, 422] on div "Bormio Thermal Mud" at bounding box center [455, 421] width 74 height 11
click at [504, 447] on button "The Men's Massage" at bounding box center [557, 442] width 289 height 17
click at [514, 467] on button "Muscle Recovery Massage" at bounding box center [557, 463] width 289 height 17
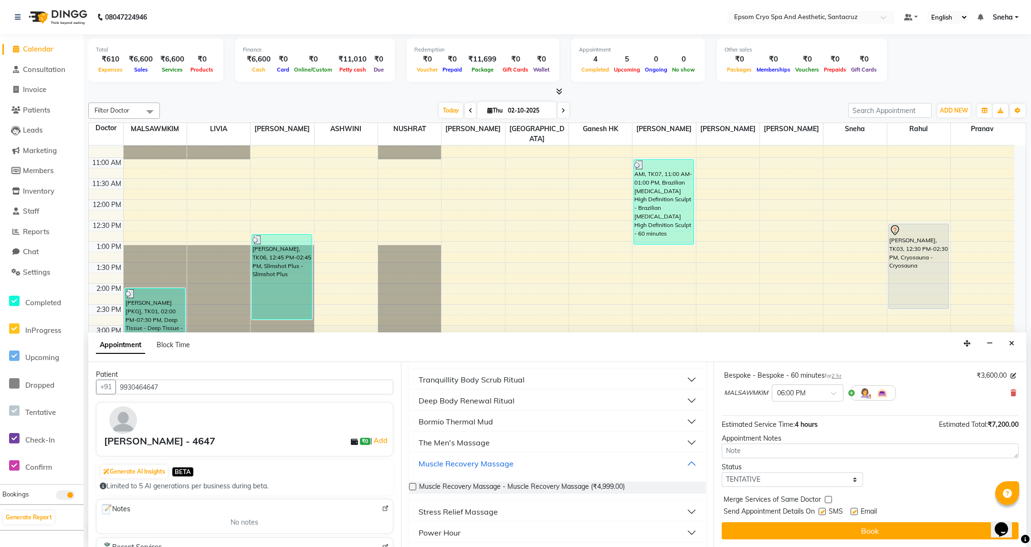
click at [514, 467] on button "Muscle Recovery Massage" at bounding box center [557, 463] width 289 height 17
click at [517, 484] on button "Stress Relief Massage" at bounding box center [557, 484] width 289 height 17
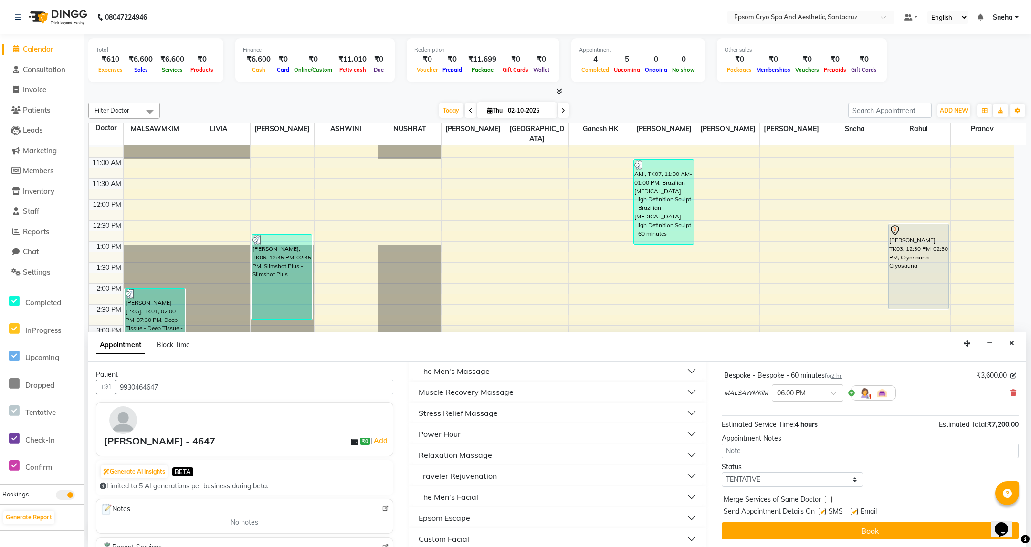
click at [484, 429] on button "Power Hour" at bounding box center [557, 434] width 289 height 17
click at [519, 457] on button "Relaxation Massage" at bounding box center [557, 455] width 289 height 17
click at [520, 472] on button "Traveler Rejuvenation" at bounding box center [557, 476] width 289 height 17
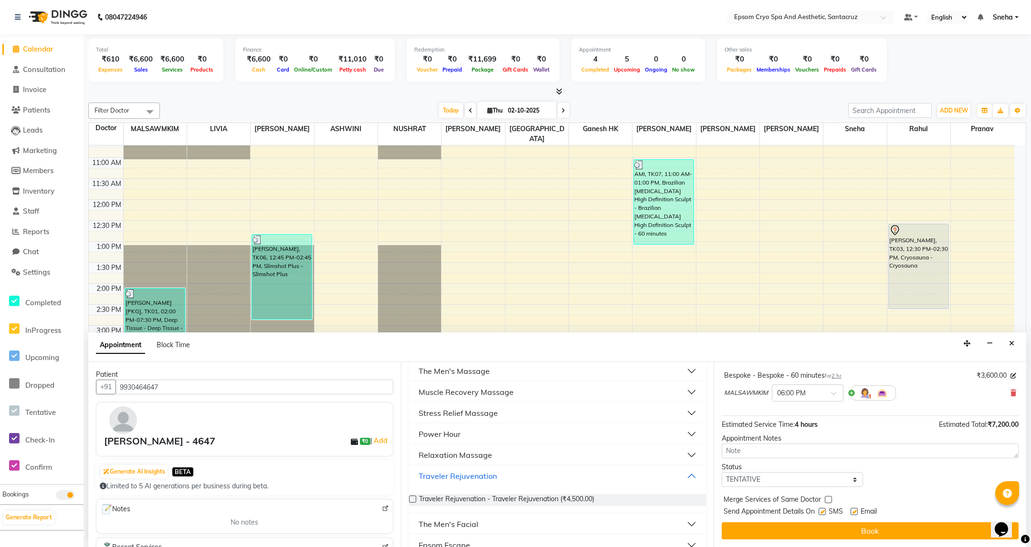
click at [520, 472] on button "Traveler Rejuvenation" at bounding box center [557, 476] width 289 height 17
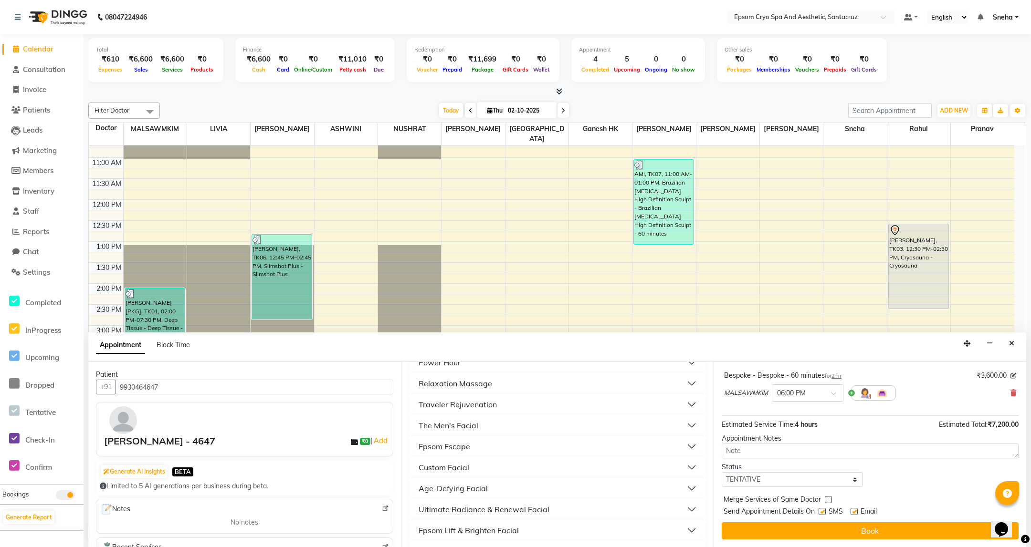
click at [497, 428] on button "The Men's Facial" at bounding box center [557, 425] width 289 height 17
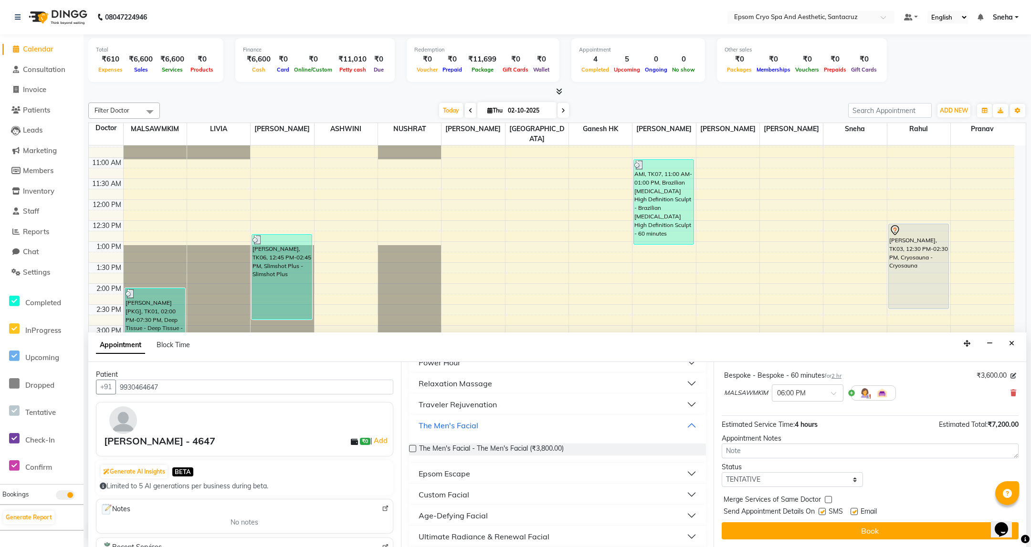
click at [497, 428] on button "The Men's Facial" at bounding box center [557, 425] width 289 height 17
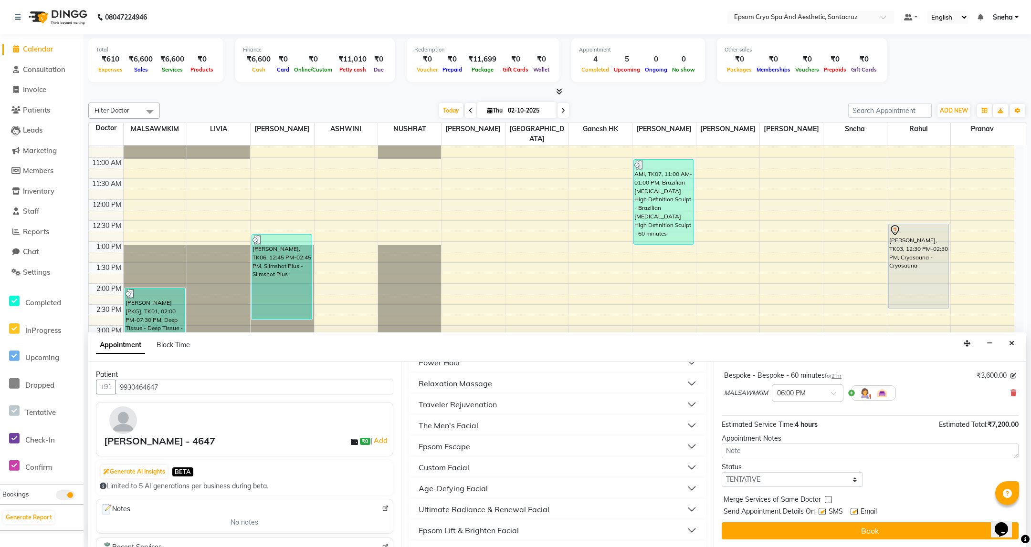
click at [509, 452] on button "Epsom Escape" at bounding box center [557, 446] width 289 height 17
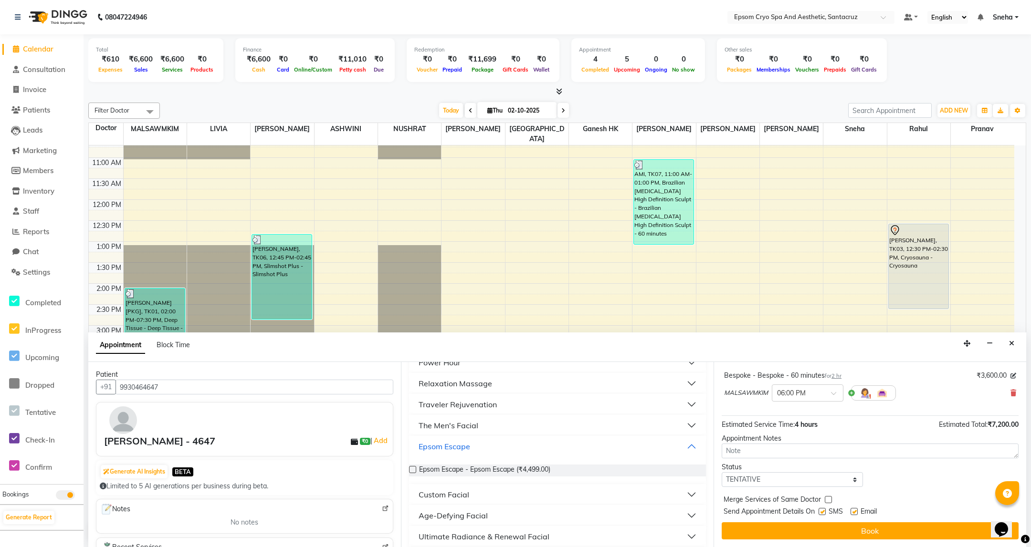
click at [509, 452] on button "Epsom Escape" at bounding box center [557, 446] width 289 height 17
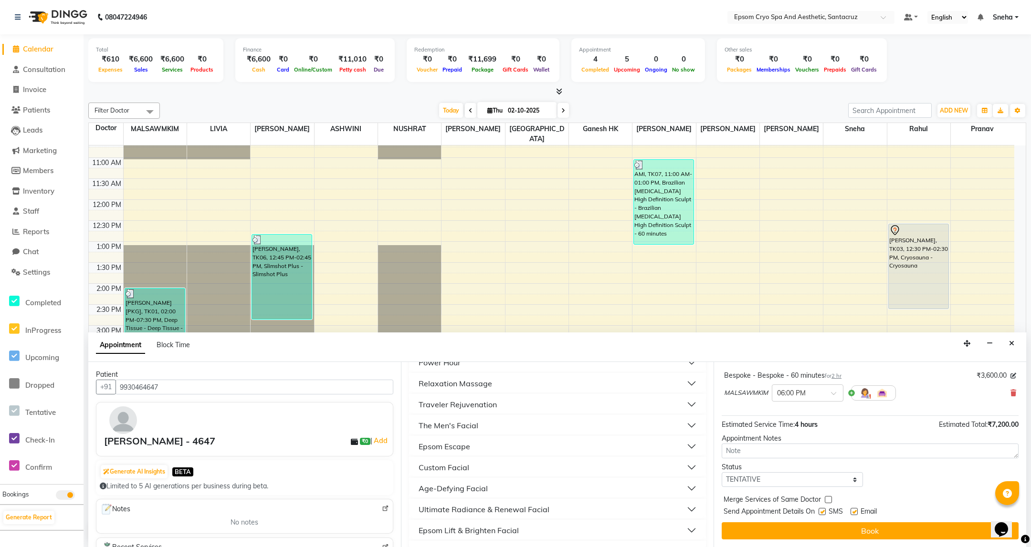
click at [514, 465] on button "Custom Facial" at bounding box center [557, 467] width 289 height 17
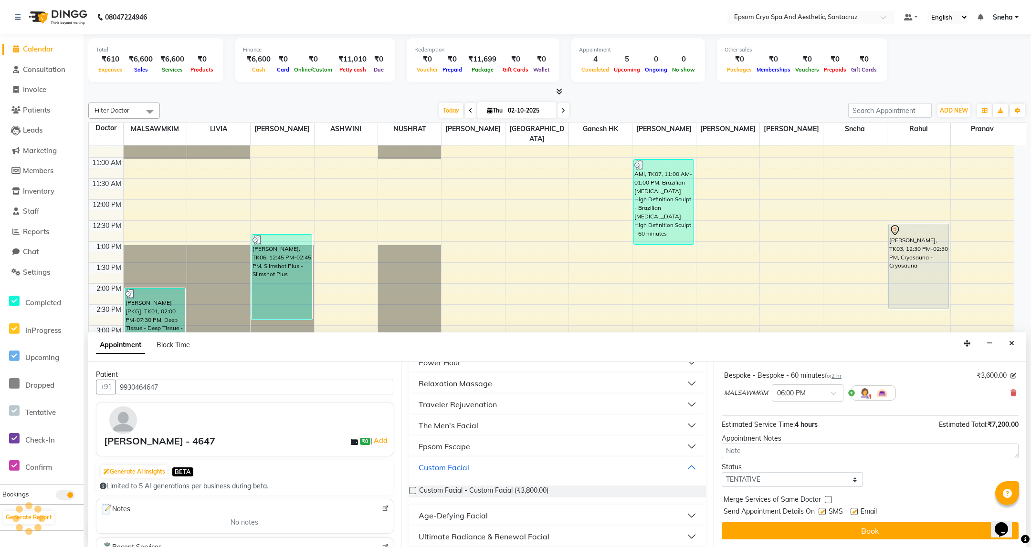
click at [514, 465] on button "Custom Facial" at bounding box center [557, 467] width 289 height 17
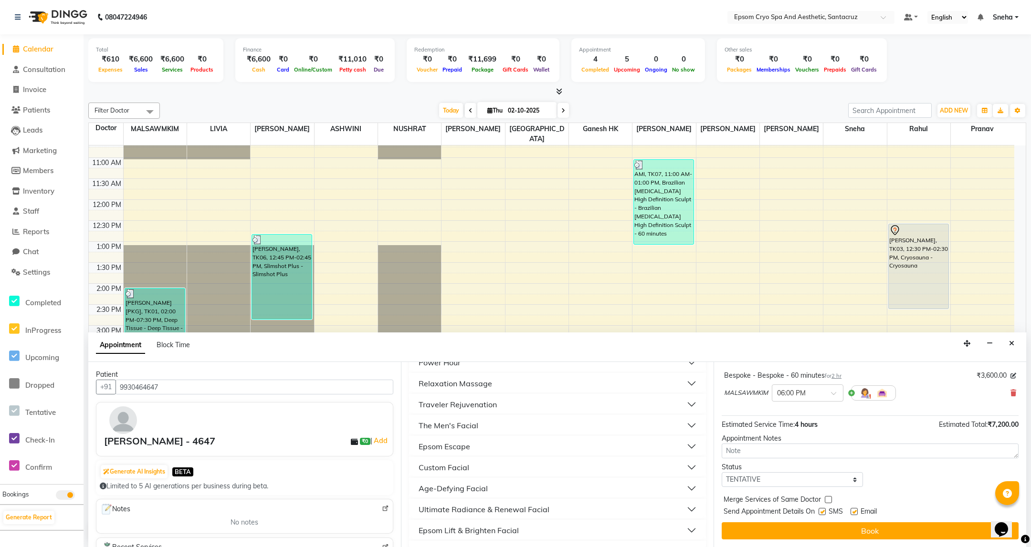
click at [525, 486] on button "Age-Defying Facial" at bounding box center [557, 488] width 289 height 17
click at [527, 491] on button "Age-Defying Facial" at bounding box center [557, 488] width 289 height 17
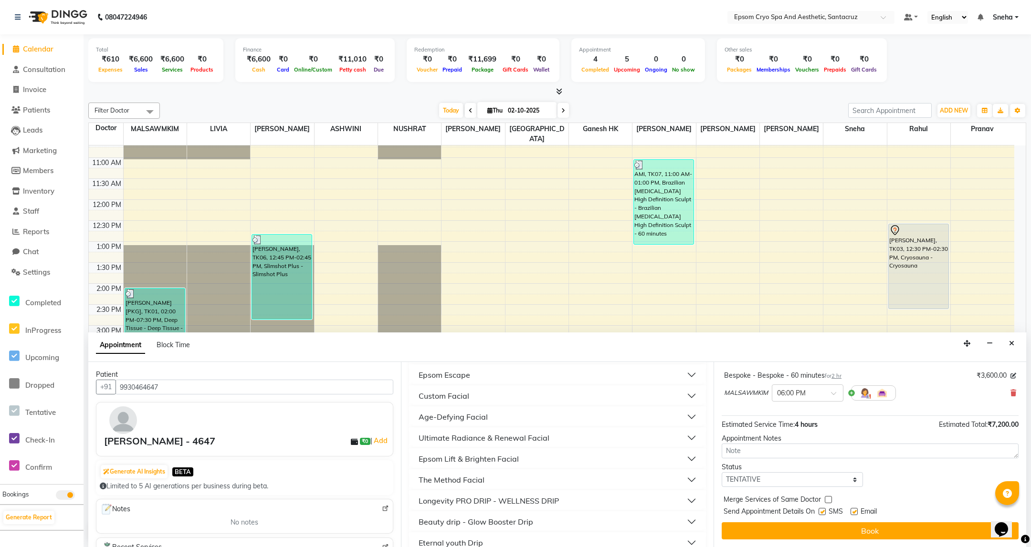
click at [491, 443] on div "Ultimate Radiance & Renewal Facial" at bounding box center [483, 437] width 131 height 11
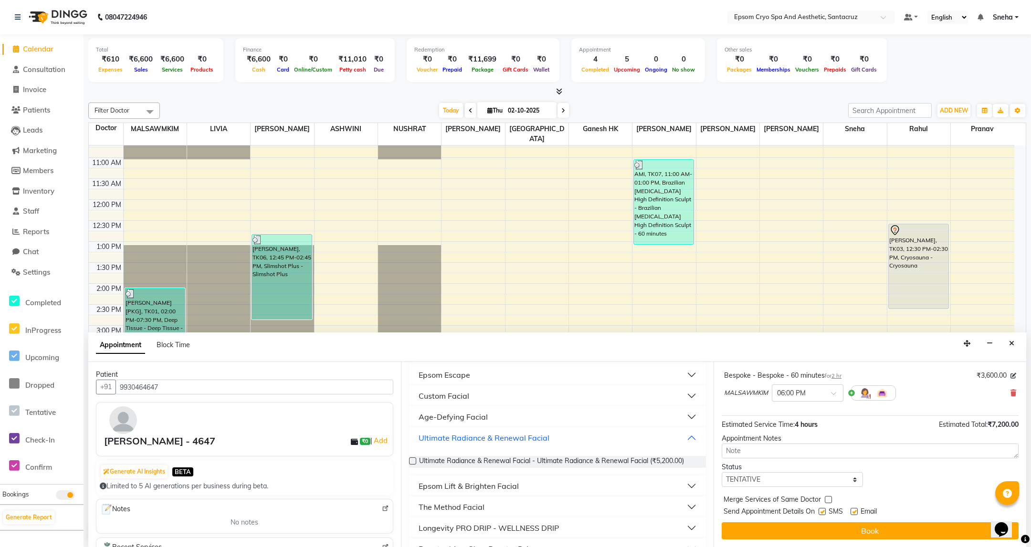
click at [491, 443] on div "Ultimate Radiance & Renewal Facial" at bounding box center [483, 437] width 131 height 11
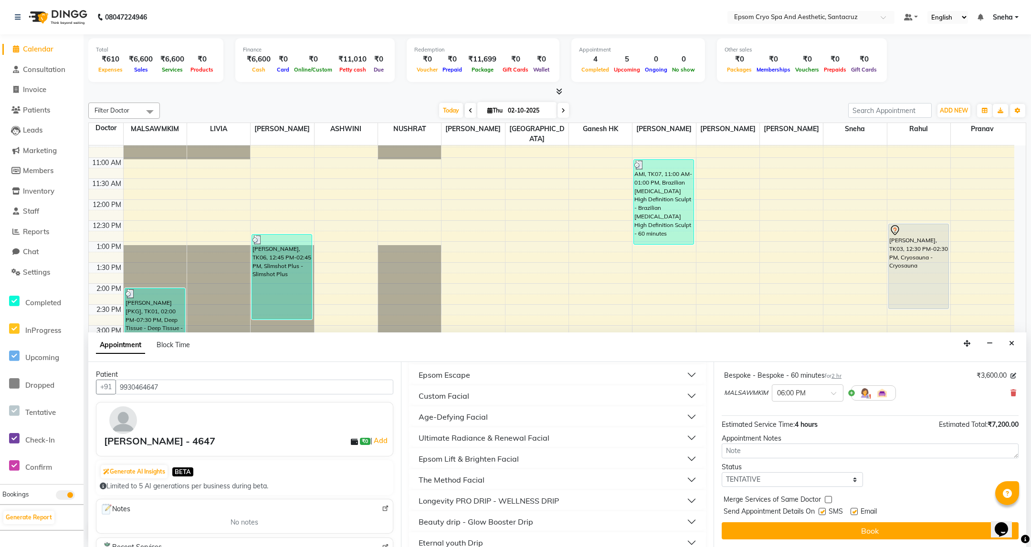
click at [510, 459] on div "Epsom Lift & Brighten Facial" at bounding box center [468, 458] width 100 height 11
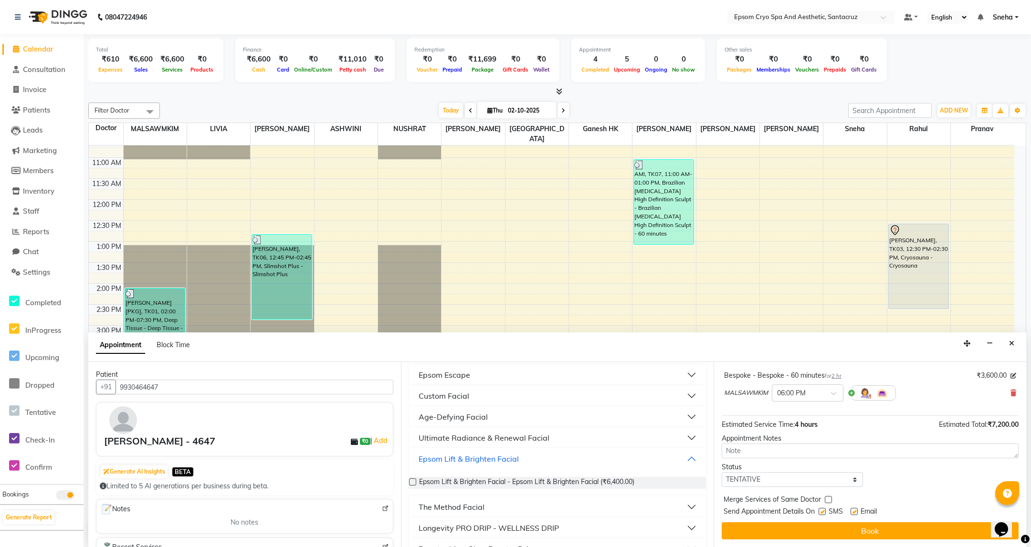
click at [510, 459] on div "Epsom Lift & Brighten Facial" at bounding box center [468, 458] width 100 height 11
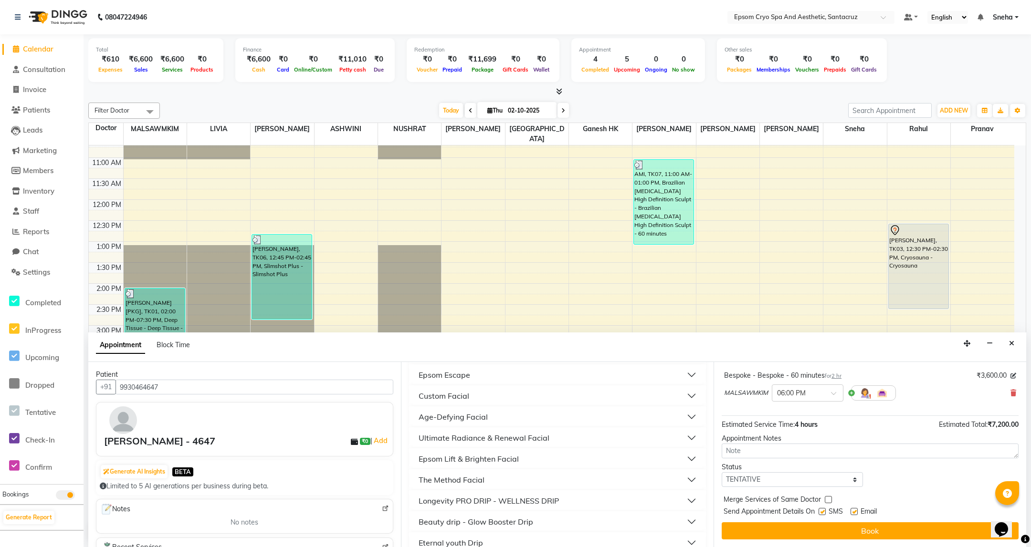
click at [511, 480] on button "The Method Facial" at bounding box center [557, 479] width 289 height 17
click at [550, 501] on div "Longevity PRO DRIP - WELLNESS DRIP" at bounding box center [488, 500] width 140 height 11
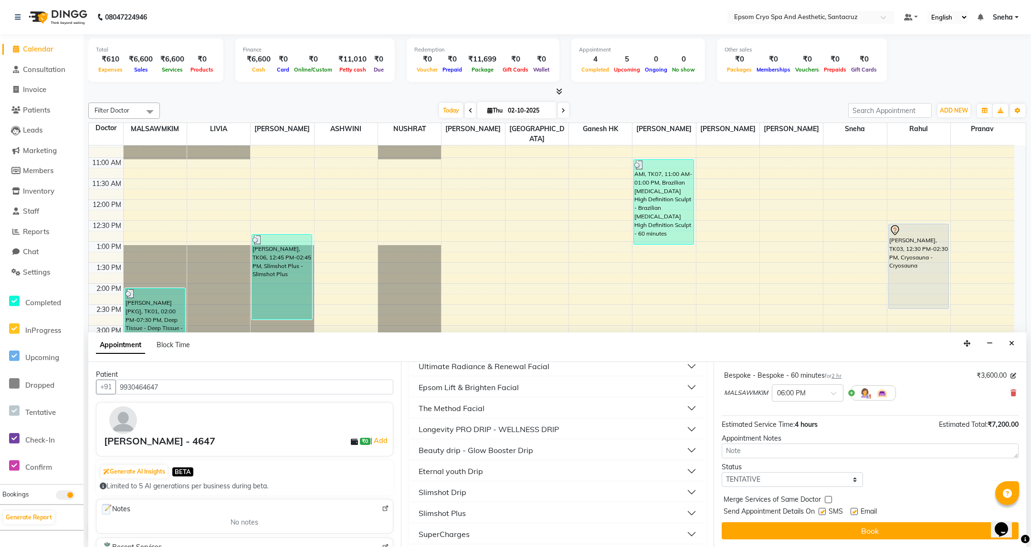
click at [550, 476] on button "Eternal youth Drip" at bounding box center [557, 471] width 289 height 17
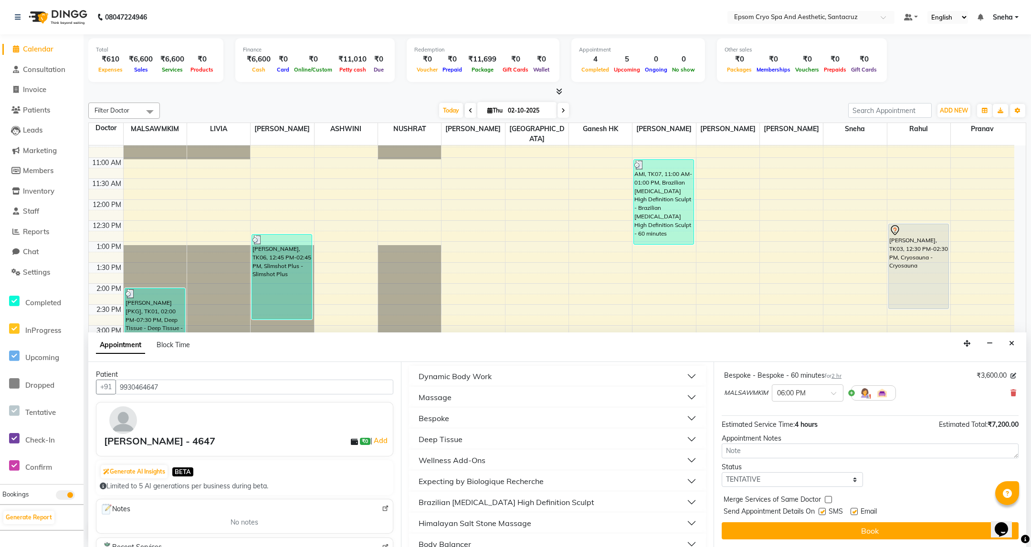
scroll to position [0, 0]
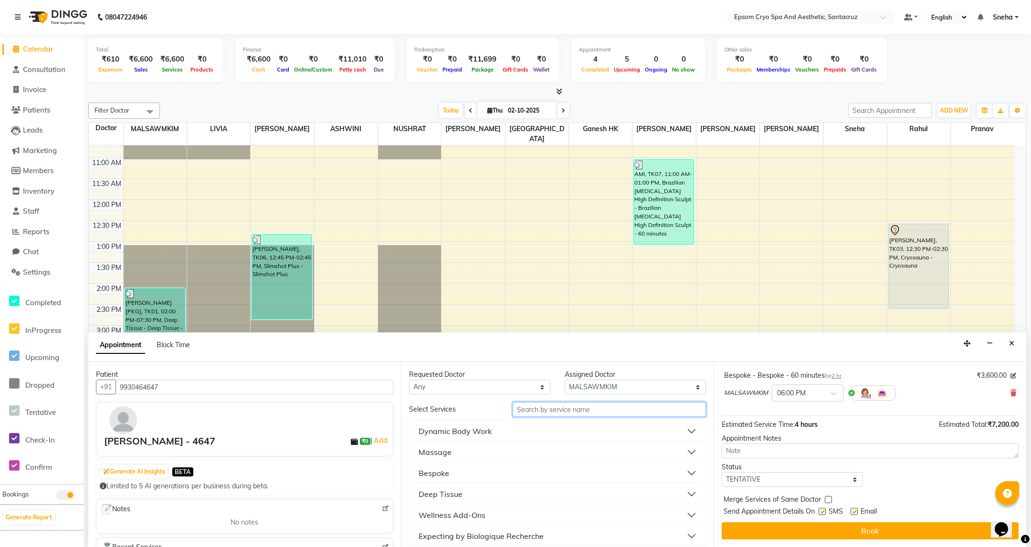
click at [587, 407] on input "text" at bounding box center [608, 409] width 193 height 15
type input "pr"
click at [554, 447] on button "The Primrose Suite Retreat" at bounding box center [557, 452] width 289 height 17
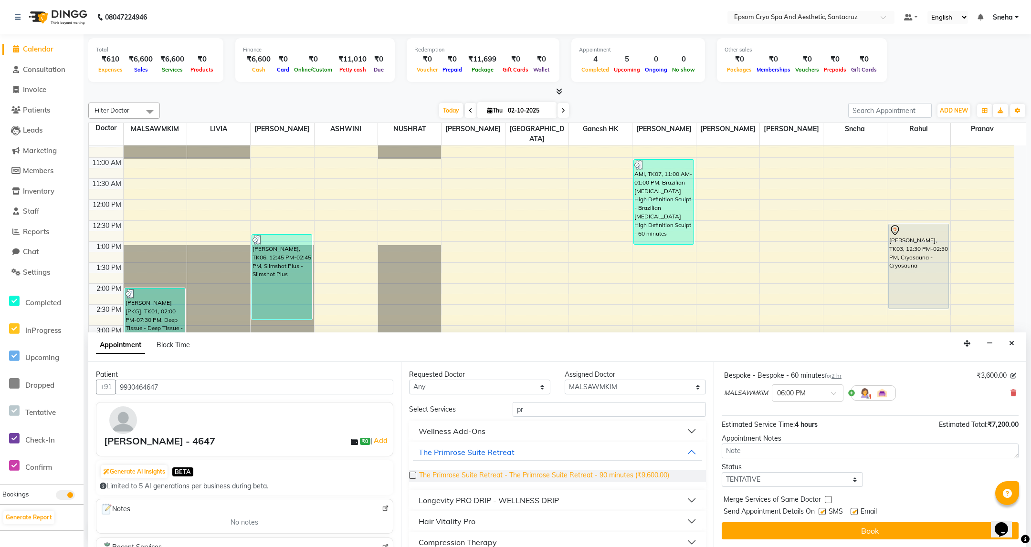
click at [574, 479] on span "The Primrose Suite Retreat - The Primrose Suite Retreat - 90 minutes (₹9,600.00)" at bounding box center [544, 476] width 250 height 12
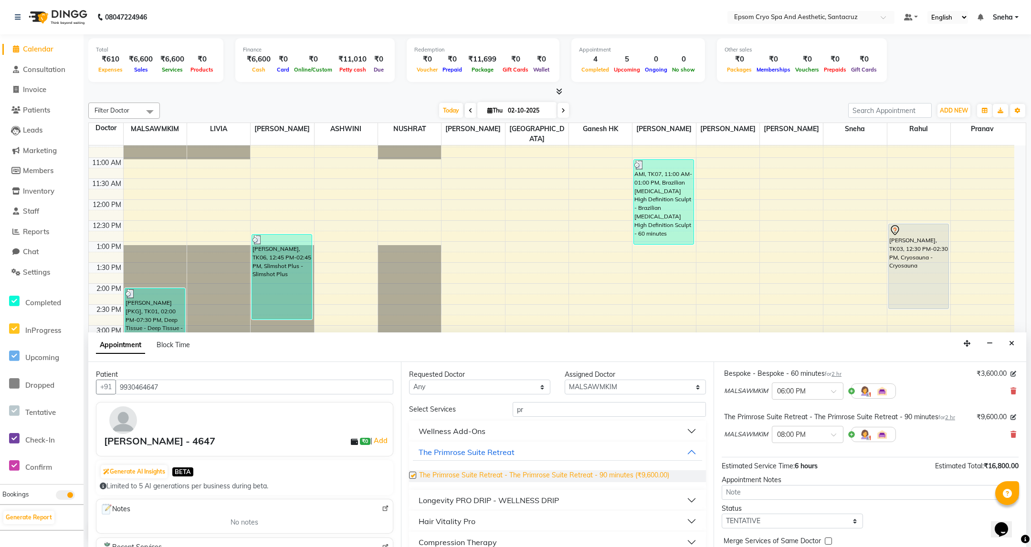
checkbox input "false"
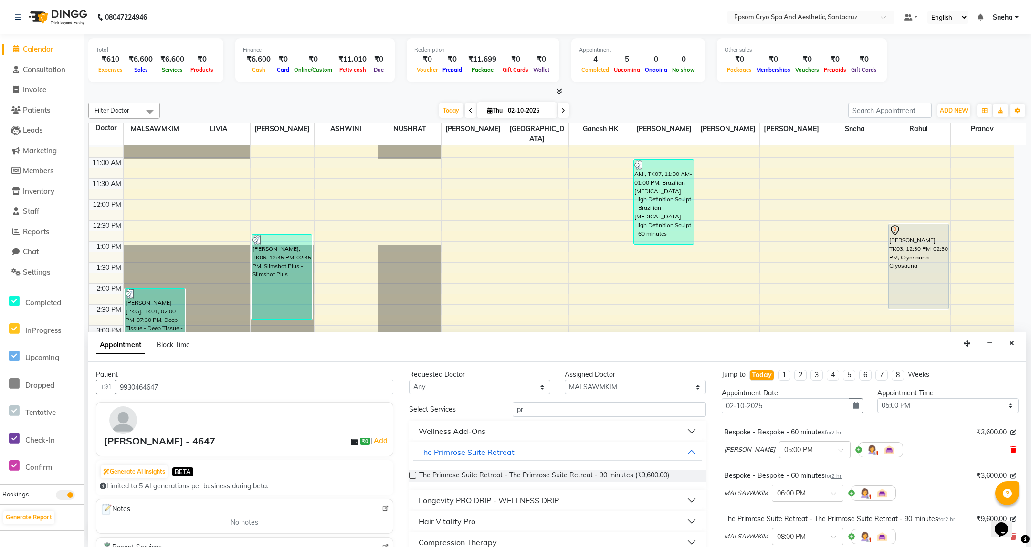
click at [1010, 449] on icon at bounding box center [1013, 450] width 6 height 7
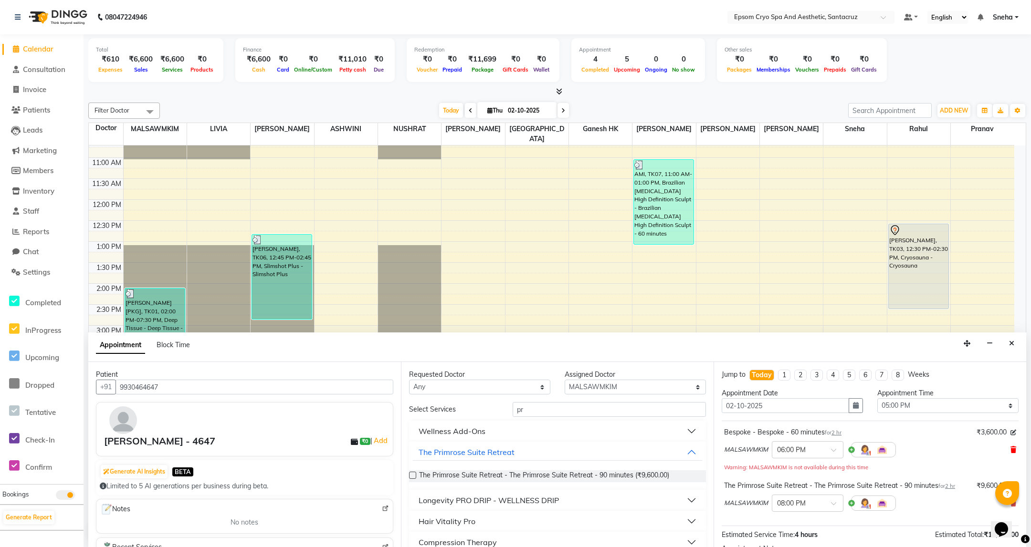
click at [1010, 453] on icon at bounding box center [1013, 450] width 6 height 7
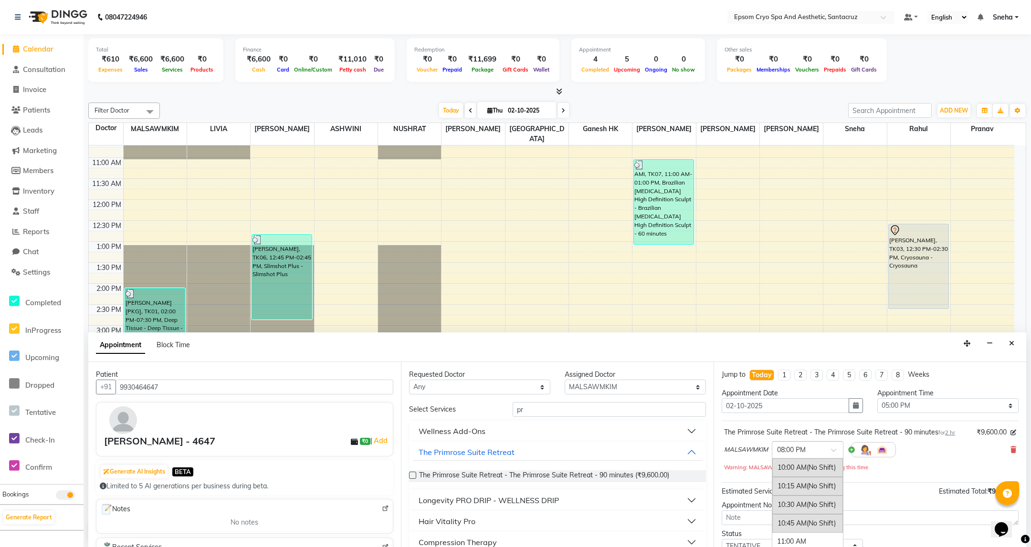
click at [837, 451] on span at bounding box center [837, 453] width 12 height 10
click at [824, 481] on span "(No Shift)" at bounding box center [820, 476] width 29 height 9
click at [837, 451] on span at bounding box center [837, 453] width 12 height 10
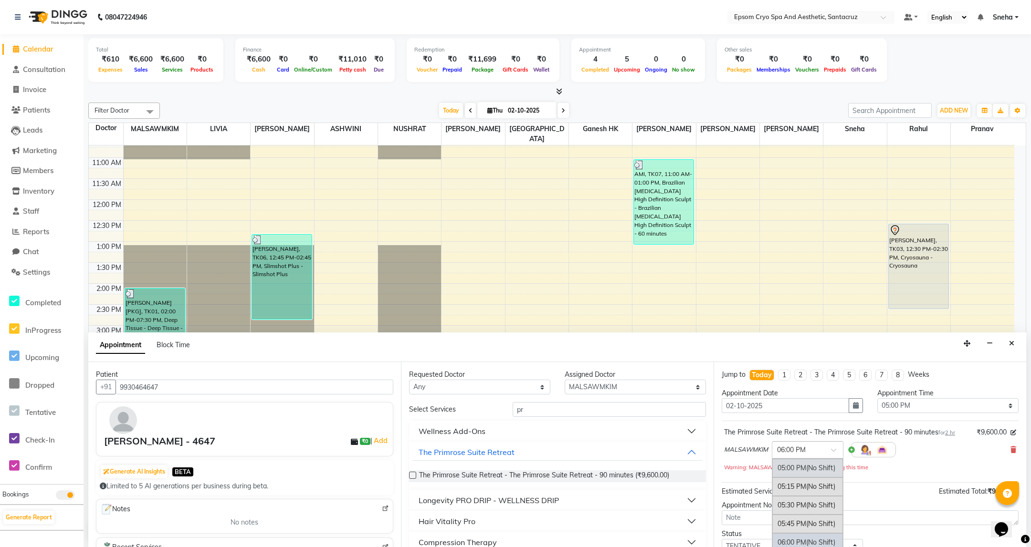
click at [800, 478] on div "05:00 PM (No Shift)" at bounding box center [807, 468] width 71 height 19
click at [922, 458] on div "MALSAWMKIM × 05:00 PM" at bounding box center [870, 449] width 292 height 25
click at [892, 481] on div "The Primrose Suite Retreat - The Primrose Suite Retreat - 90 minutes for 2 hr ₹…" at bounding box center [869, 452] width 297 height 62
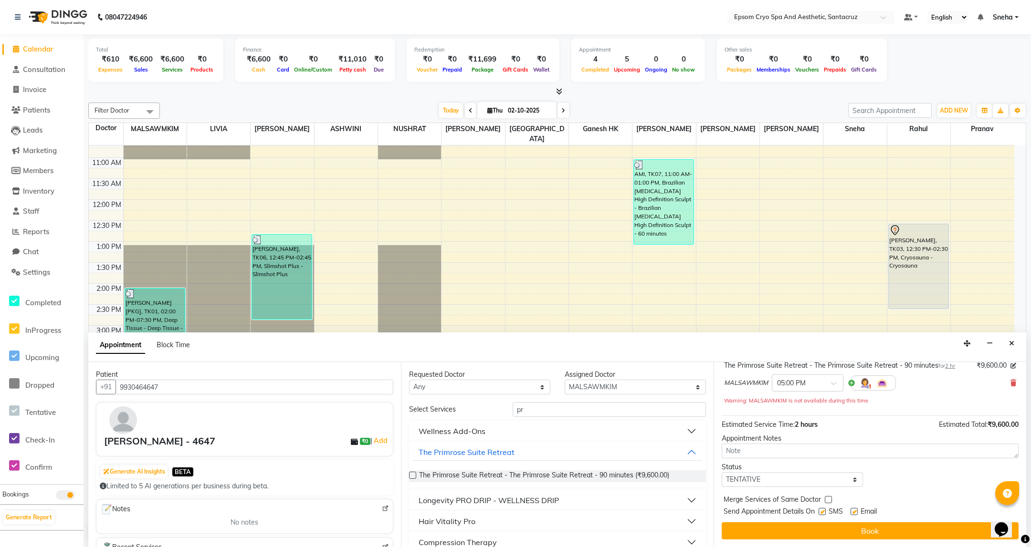
scroll to position [0, 0]
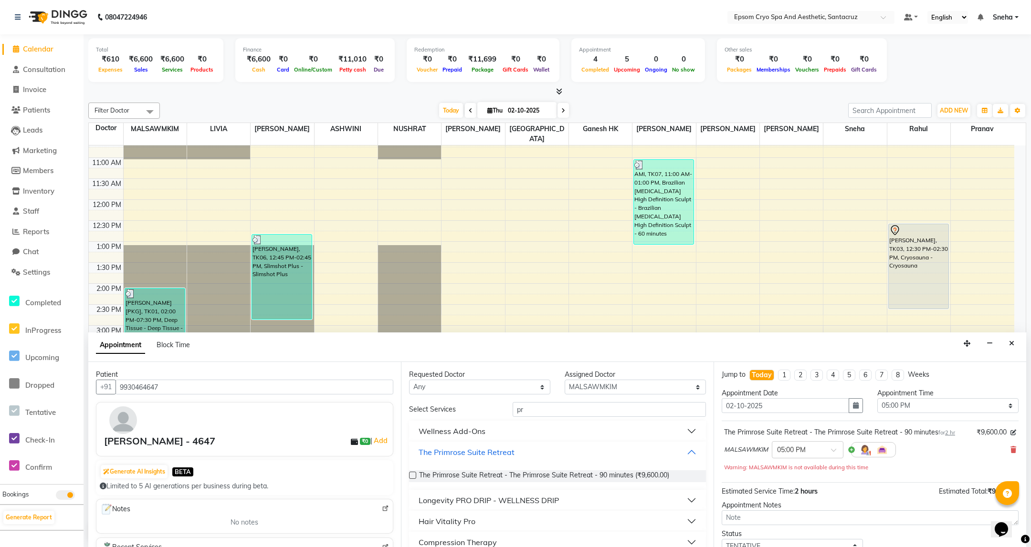
click at [677, 455] on button "The Primrose Suite Retreat" at bounding box center [557, 452] width 289 height 17
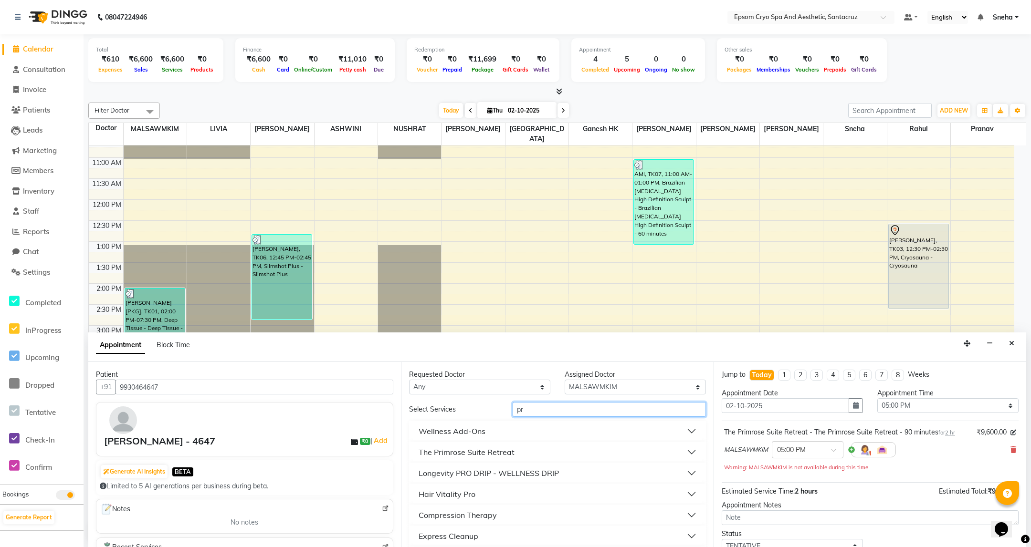
click at [562, 414] on input "pr" at bounding box center [608, 409] width 193 height 15
type input "p"
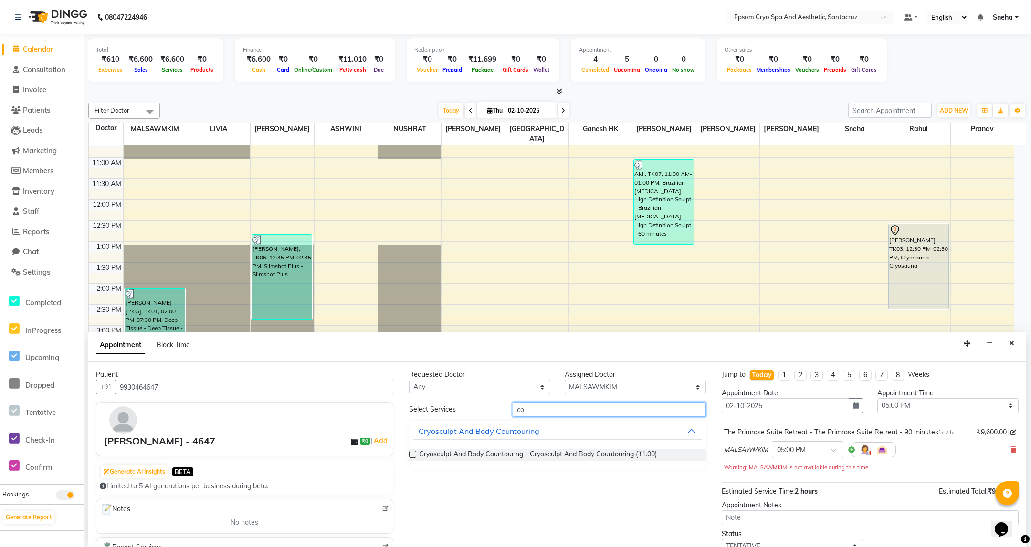
type input "c"
type input "pri"
click at [551, 451] on span "The Primrose Suite Retreat - The Primrose Suite Retreat - 90 minutes (₹9,600.00)" at bounding box center [544, 455] width 250 height 12
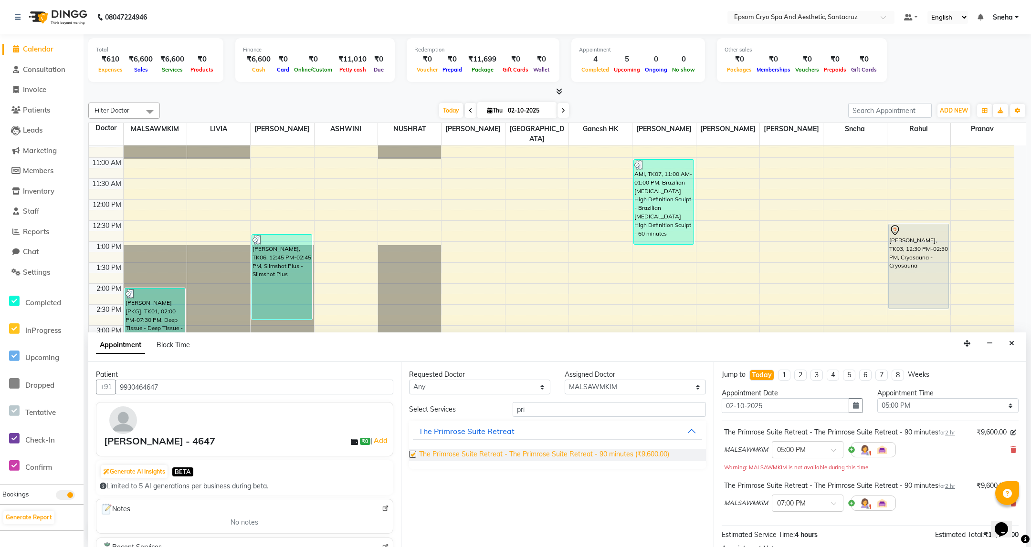
checkbox input "false"
click at [1010, 449] on icon at bounding box center [1013, 450] width 6 height 7
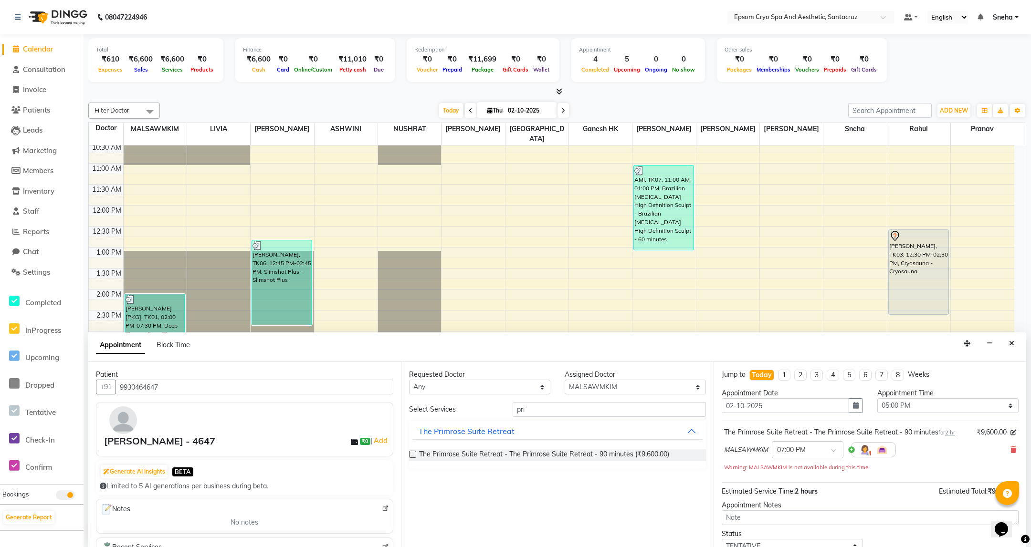
scroll to position [217, 0]
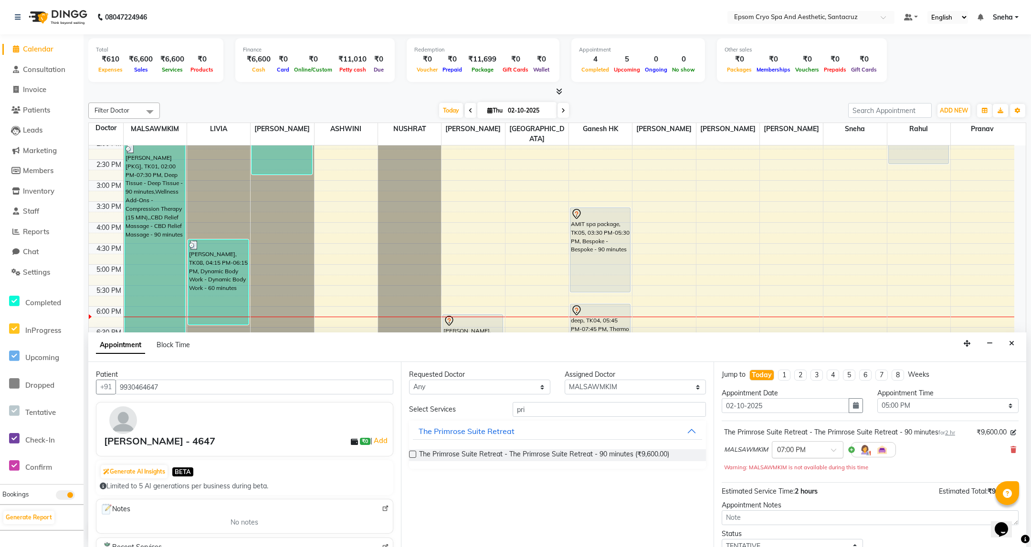
click at [819, 454] on div at bounding box center [807, 449] width 71 height 10
click at [950, 470] on div "Warning: MALSAWMKIM is not available during this time" at bounding box center [870, 467] width 292 height 10
click at [1010, 453] on icon at bounding box center [1013, 450] width 6 height 7
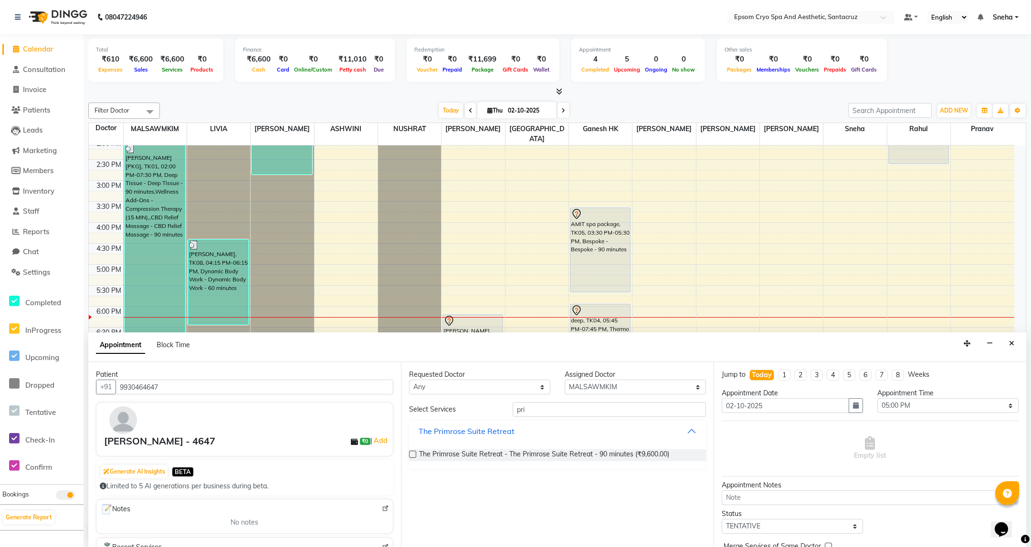
click at [693, 431] on button "The Primrose Suite Retreat" at bounding box center [557, 431] width 289 height 17
click at [581, 412] on input "pri" at bounding box center [608, 409] width 193 height 15
type input "p"
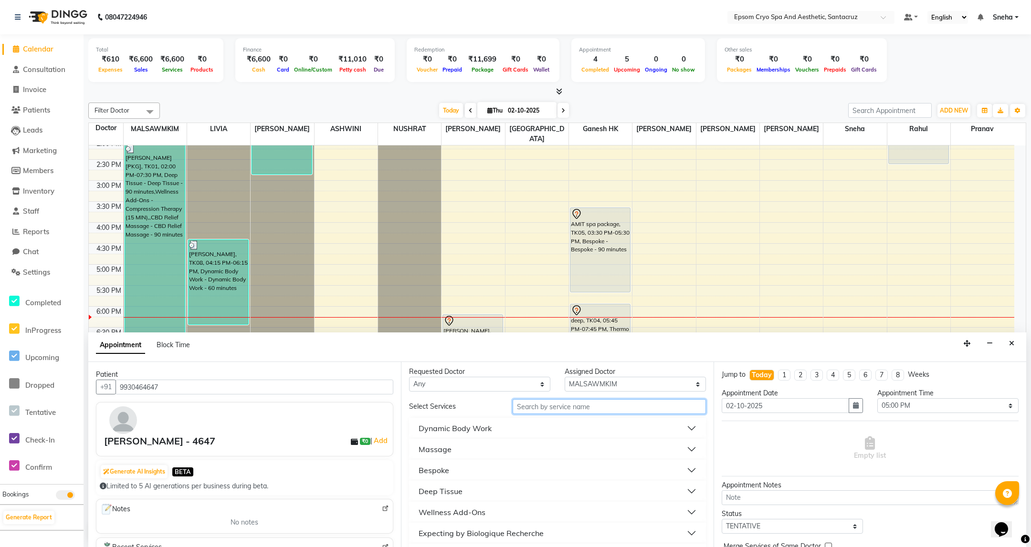
scroll to position [0, 0]
click at [531, 467] on button "Bespoke" at bounding box center [557, 473] width 289 height 17
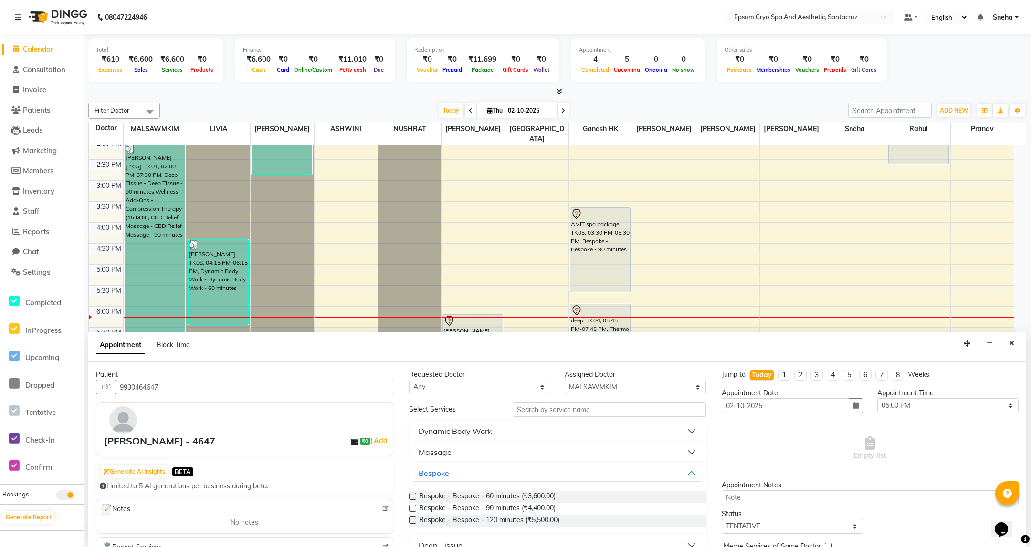
click at [413, 496] on label at bounding box center [412, 496] width 7 height 7
click at [413, 496] on input "checkbox" at bounding box center [412, 497] width 6 height 6
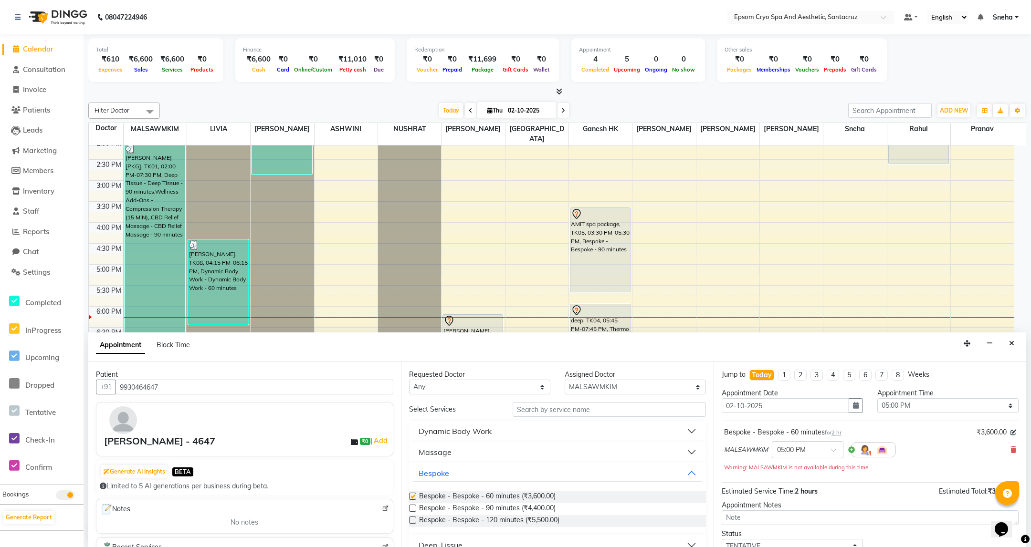
checkbox input "false"
click at [624, 388] on select "Select ASHWINI Dr. Naman Jha Ekta Singh Ganesh HK LIVIA MALSAWMKIM NUSHRAT Poll…" at bounding box center [634, 387] width 141 height 15
select select "78953"
click at [564, 380] on select "Select ASHWINI Dr. Naman Jha Ekta Singh Ganesh HK LIVIA MALSAWMKIM NUSHRAT Poll…" at bounding box center [634, 387] width 141 height 15
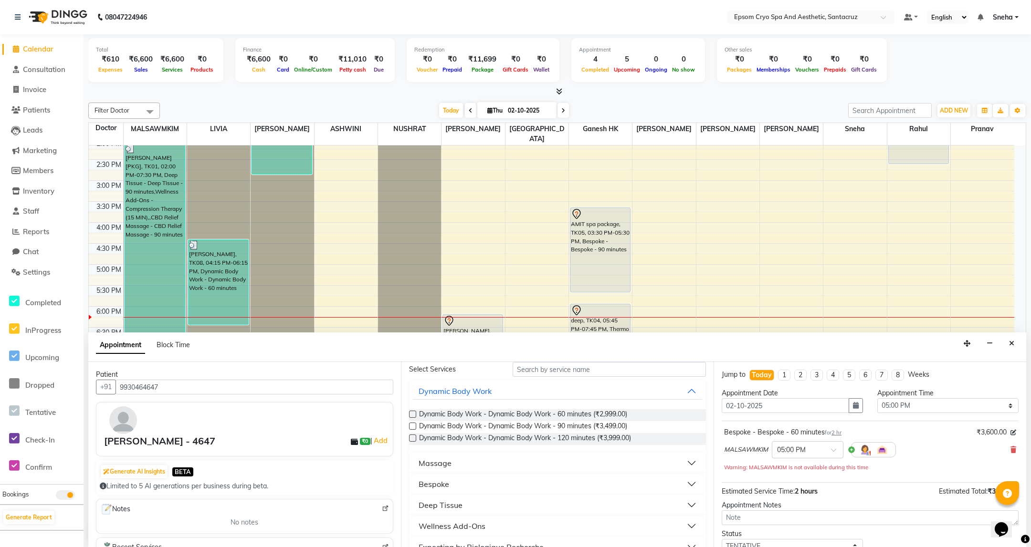
scroll to position [72, 0]
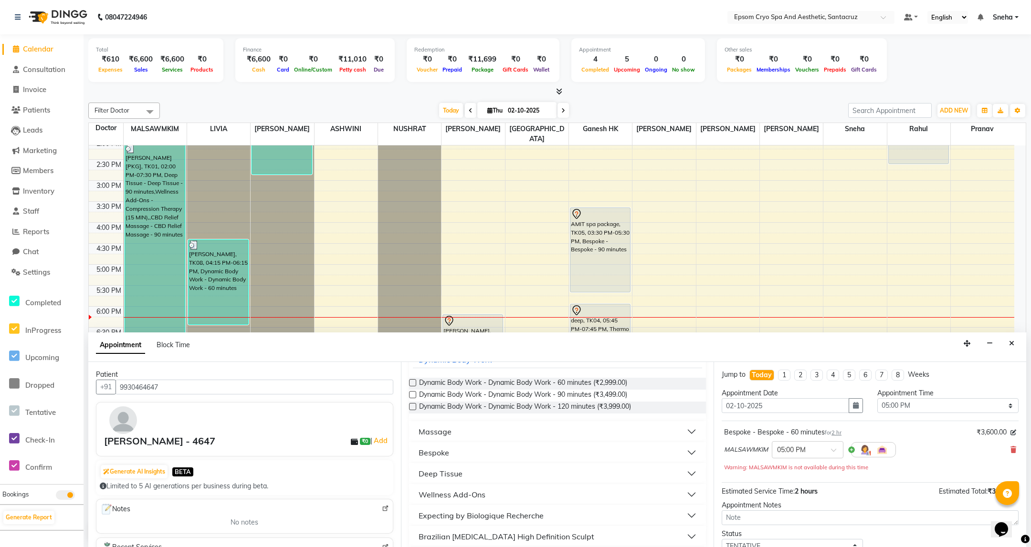
click at [413, 383] on label at bounding box center [412, 382] width 7 height 7
click at [413, 383] on input "checkbox" at bounding box center [412, 384] width 6 height 6
checkbox input "false"
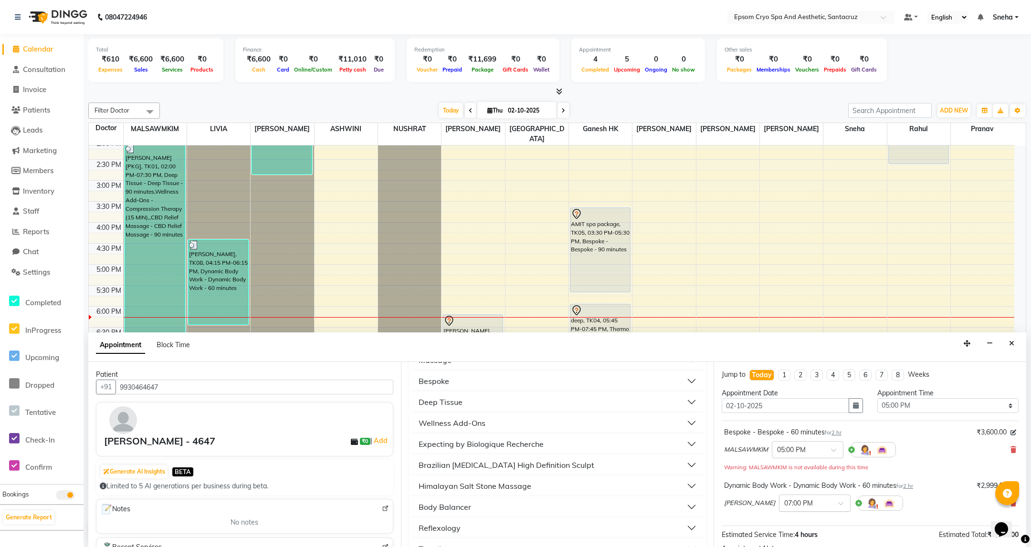
click at [809, 504] on div at bounding box center [814, 503] width 71 height 10
click at [779, 524] on div "05:00 PM" at bounding box center [814, 520] width 71 height 18
click at [909, 514] on div "PRICILA × 05:00 PM" at bounding box center [870, 503] width 292 height 25
click at [1010, 507] on icon at bounding box center [1013, 503] width 6 height 7
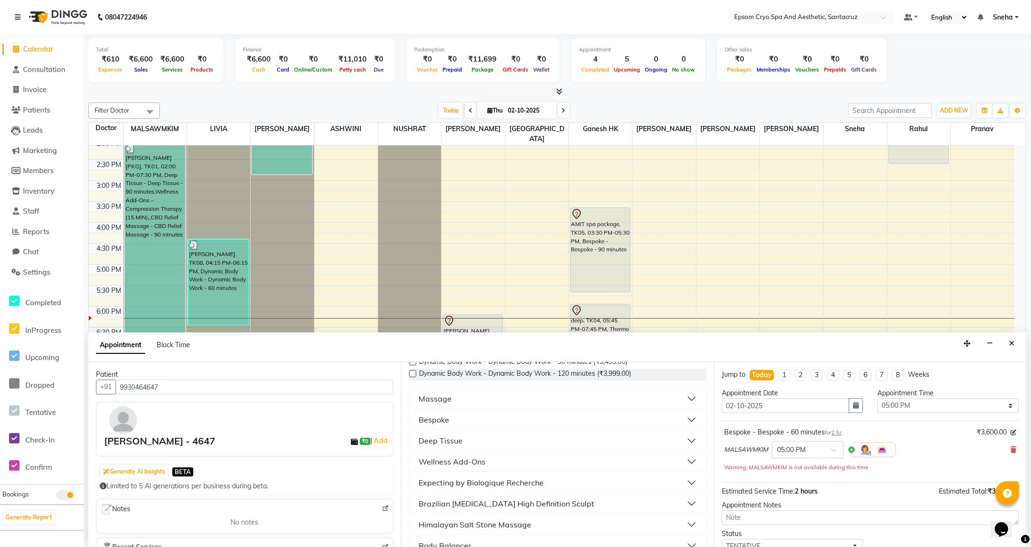
scroll to position [72, 0]
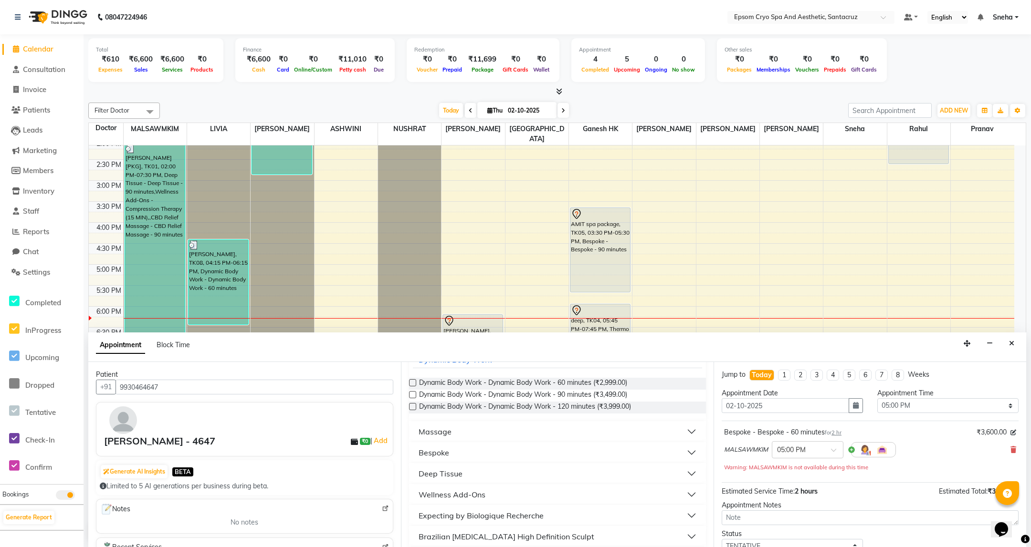
click at [447, 457] on div "Bespoke" at bounding box center [433, 452] width 31 height 11
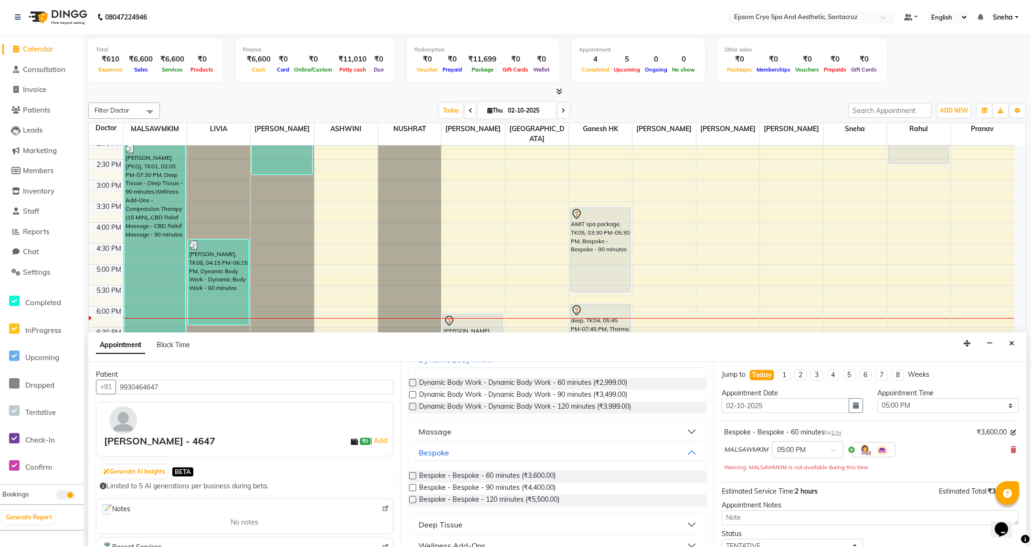
click at [411, 476] on label at bounding box center [412, 475] width 7 height 7
click at [411, 476] on input "checkbox" at bounding box center [412, 477] width 6 height 6
checkbox input "false"
click at [808, 504] on div at bounding box center [814, 503] width 71 height 10
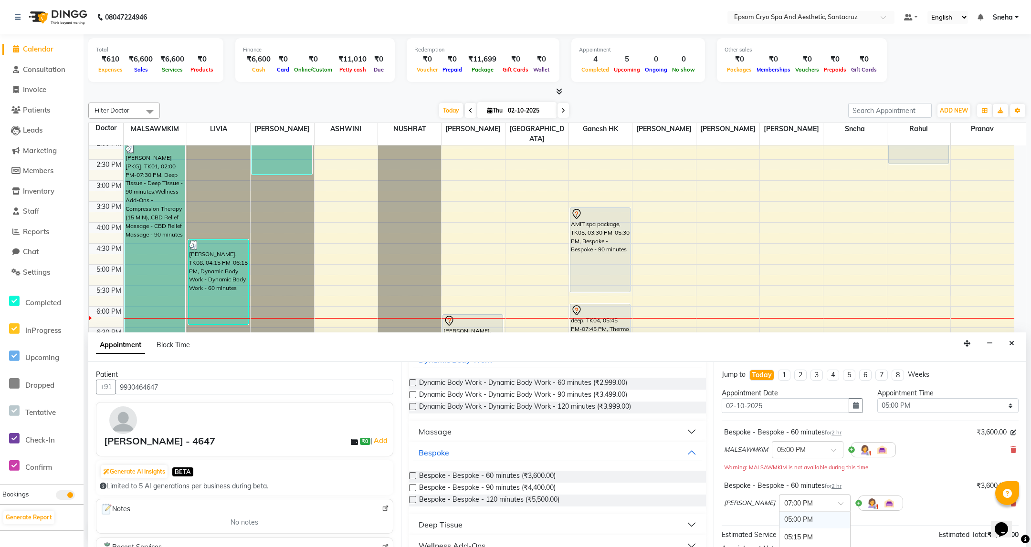
click at [783, 521] on div "05:00 PM" at bounding box center [814, 520] width 71 height 18
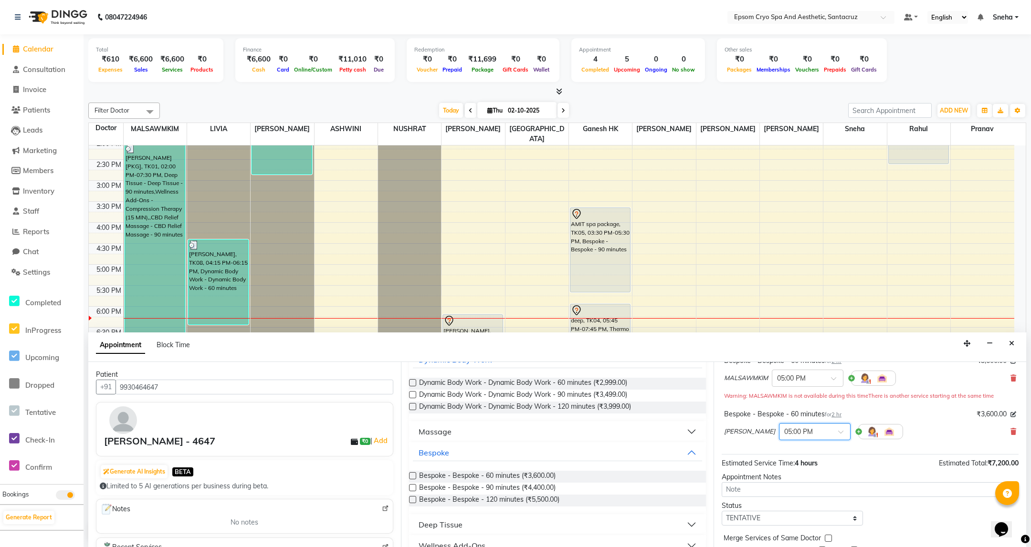
scroll to position [112, 0]
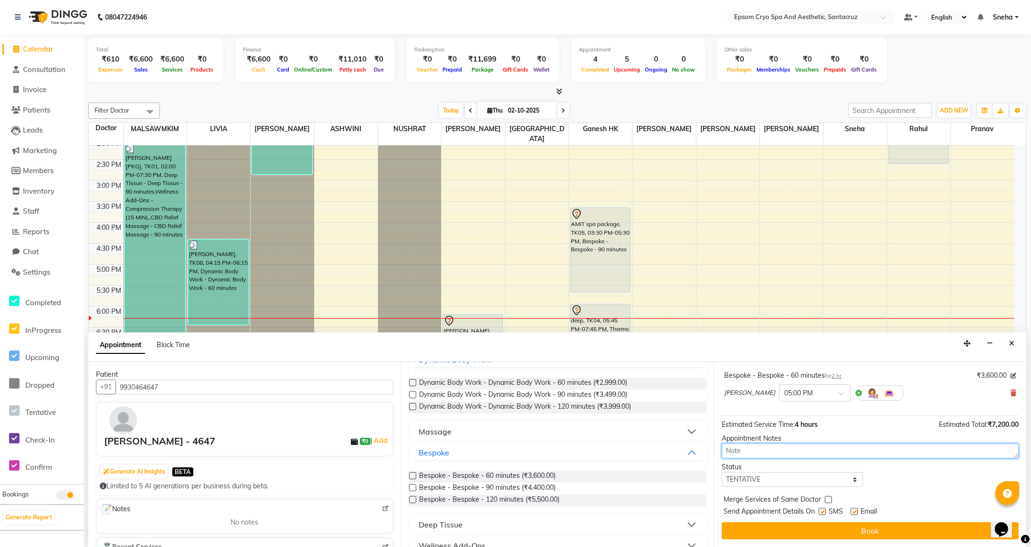
click at [816, 453] on textarea at bounding box center [869, 451] width 297 height 15
type textarea "couple massage with jacuzzi"
click at [897, 472] on div "Status Select TENTATIVE CONFIRM CHECK-IN UPCOMING" at bounding box center [869, 474] width 311 height 25
click at [911, 530] on button "Book" at bounding box center [869, 530] width 297 height 17
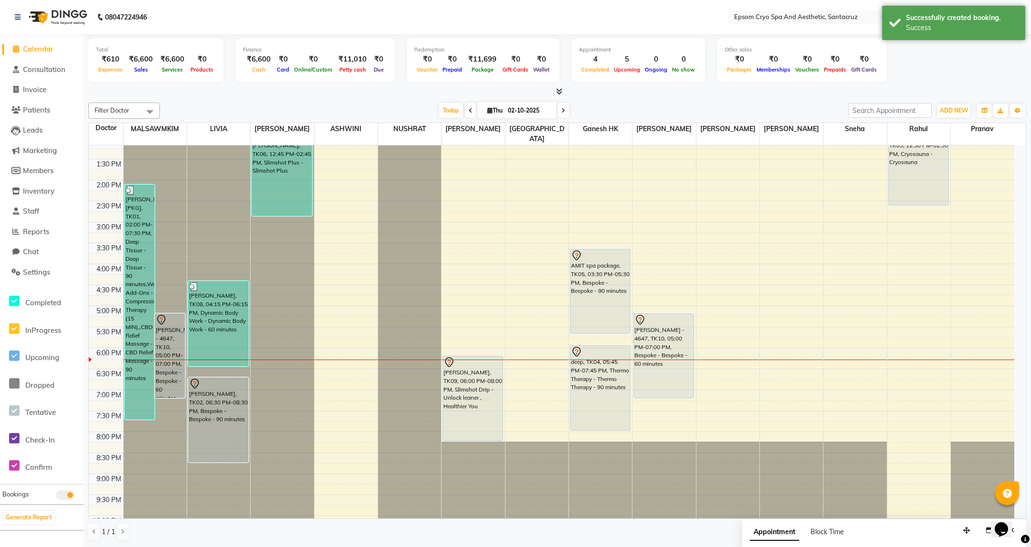
scroll to position [145, 0]
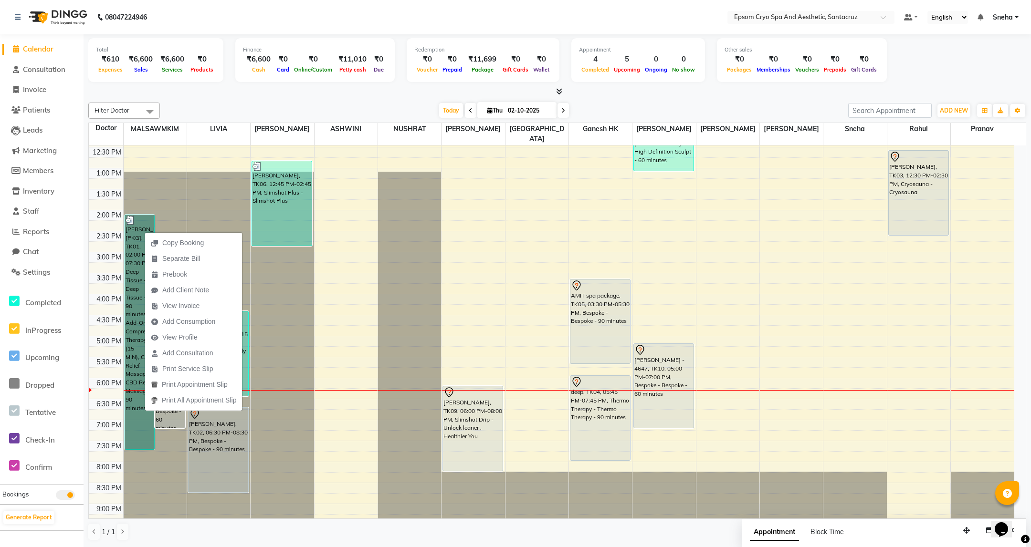
click at [301, 0] on div at bounding box center [281, 0] width 63 height 0
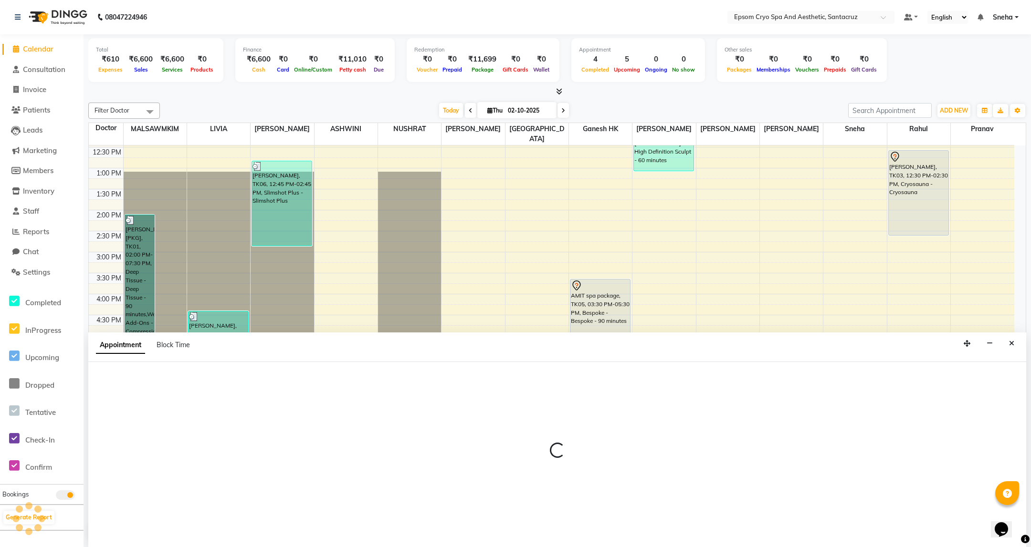
select select "72614"
select select "tentative"
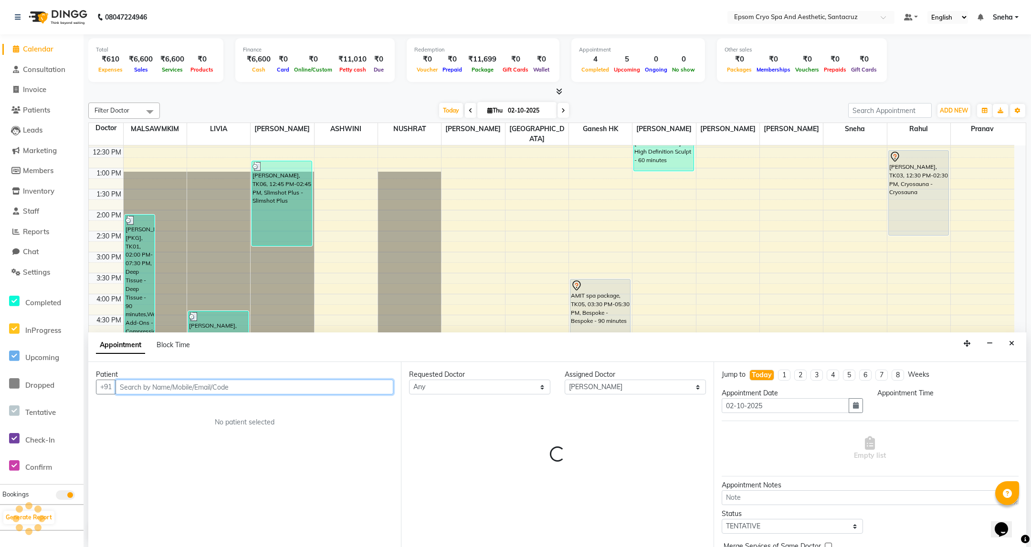
select select "1155"
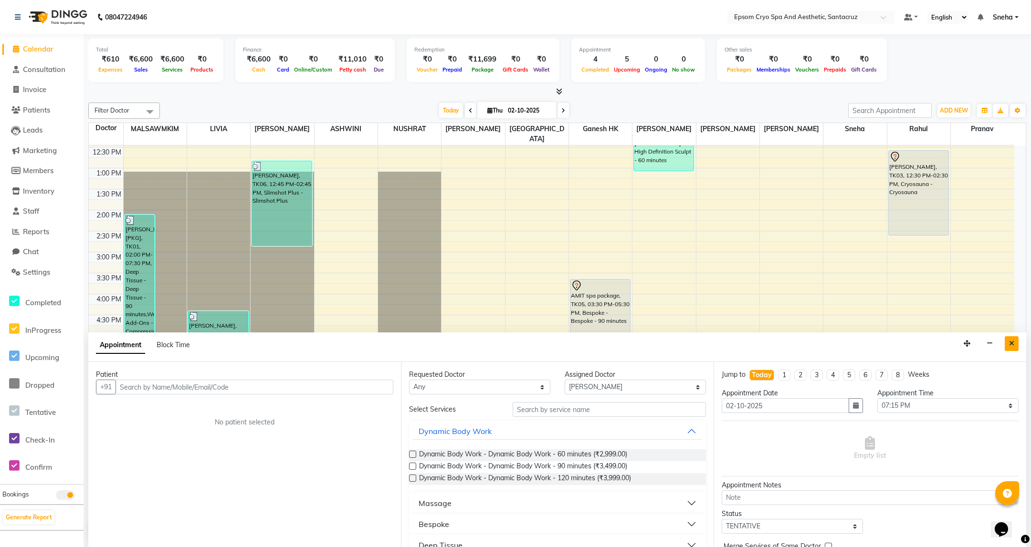
click at [1012, 345] on icon "Close" at bounding box center [1011, 343] width 5 height 7
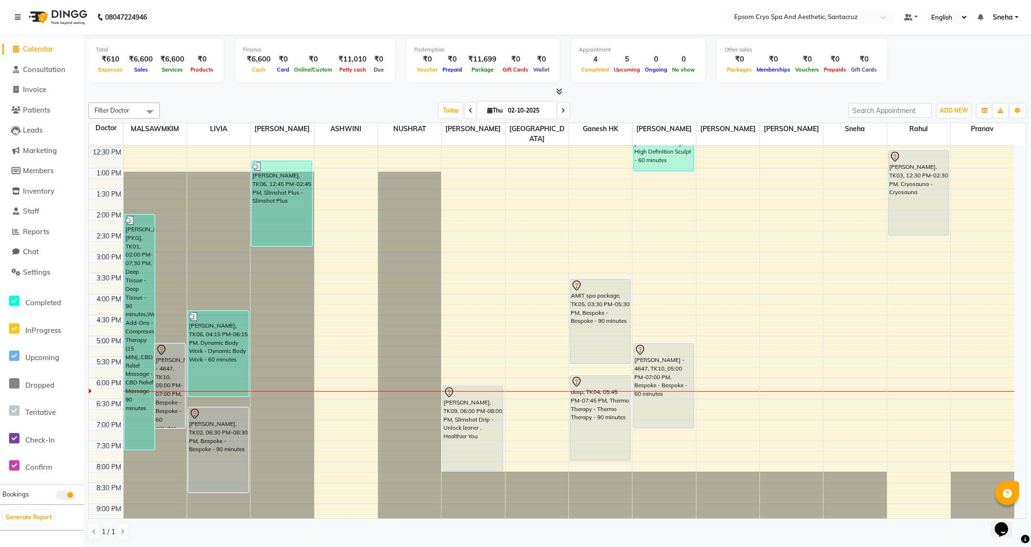
click at [481, 318] on div "9:00 AM 9:30 AM 10:00 AM 10:30 AM 11:00 AM 11:30 AM 12:00 PM 12:30 PM 1:00 PM 1…" at bounding box center [551, 293] width 925 height 587
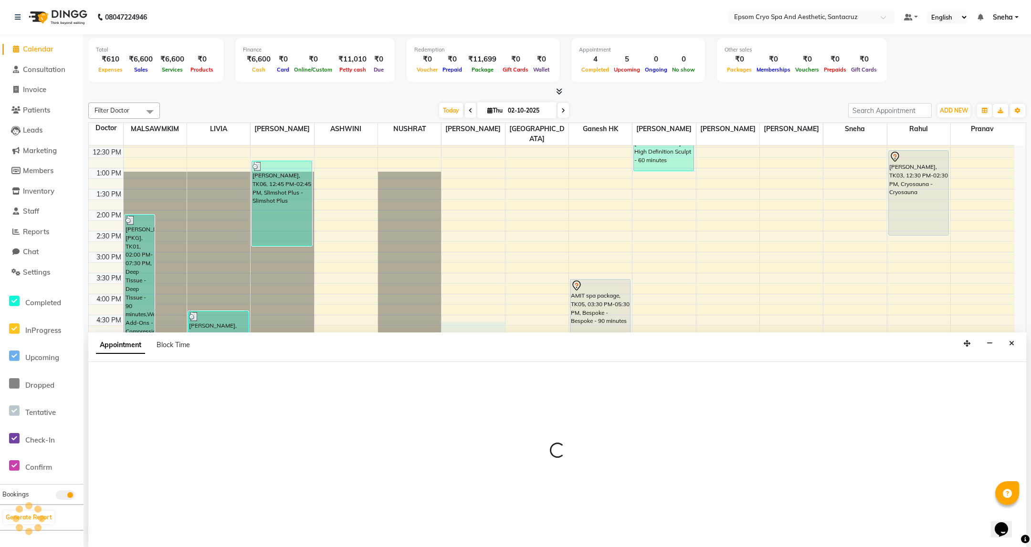
select select "74720"
select select "990"
select select "tentative"
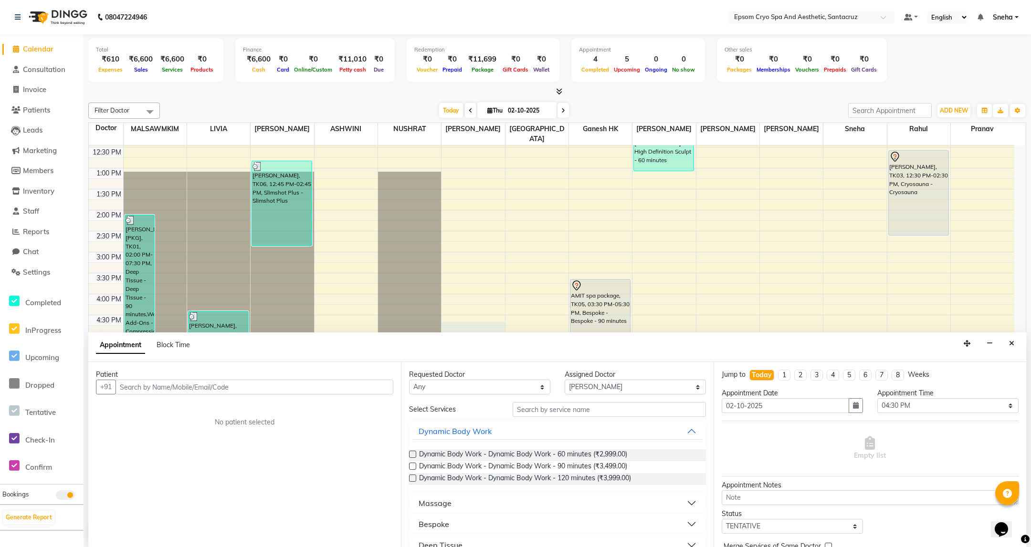
click at [258, 391] on input "text" at bounding box center [254, 387] width 278 height 15
click at [769, 272] on div "9:00 AM 9:30 AM 10:00 AM 10:30 AM 11:00 AM 11:30 AM 12:00 PM 12:30 PM 1:00 PM 1…" at bounding box center [551, 293] width 925 height 587
type input "channel"
click at [1014, 344] on button "Close" at bounding box center [1011, 343] width 14 height 15
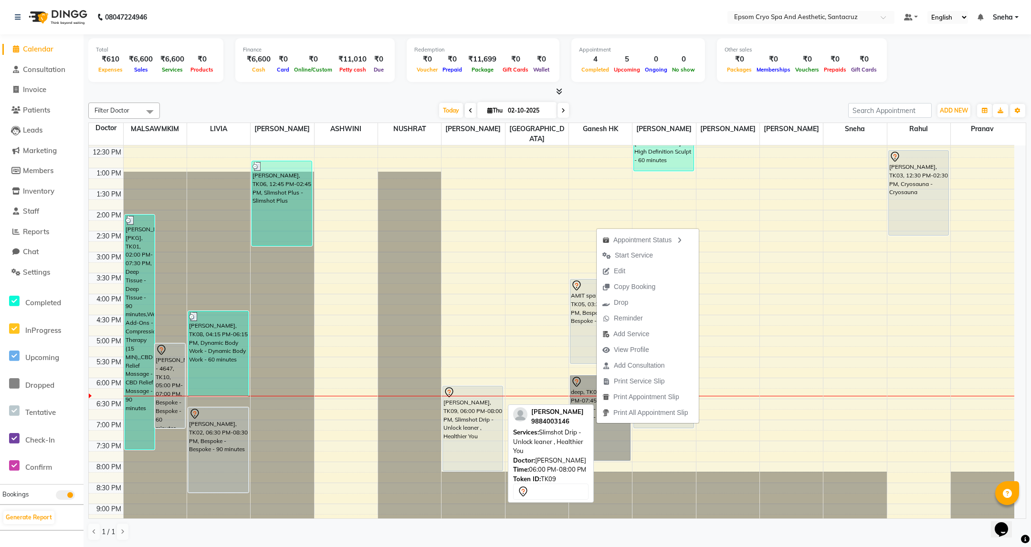
click at [458, 415] on div "MANOJ MISTRY, TK09, 06:00 PM-08:00 PM, Slimshot Drip - Unlock leaner , Healthie…" at bounding box center [473, 428] width 60 height 84
select select "7"
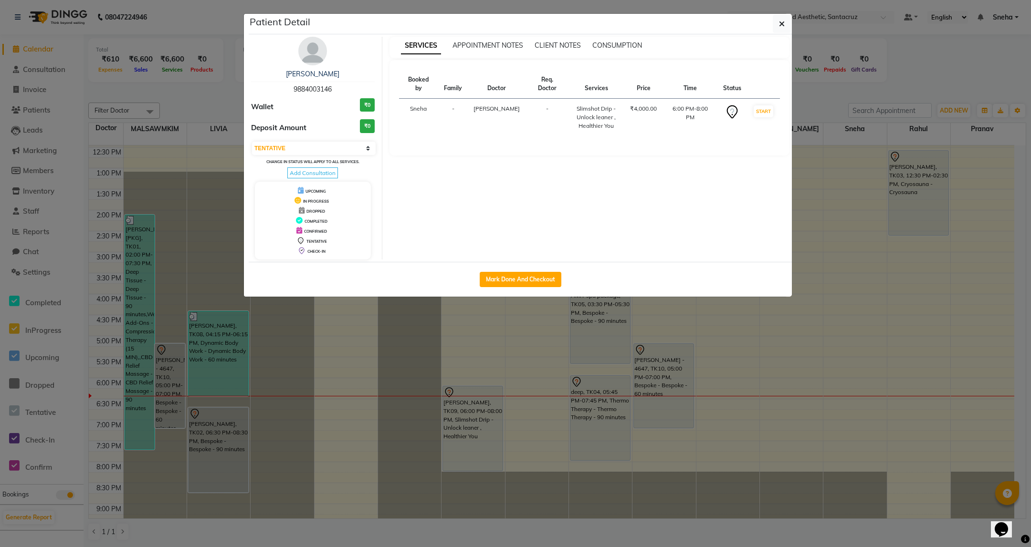
click at [684, 448] on ngb-modal-window "Patient Detail MANOJ MISTRY 9884003146 Wallet ₹0 Deposit Amount ₹0 Select IN SE…" at bounding box center [515, 273] width 1031 height 547
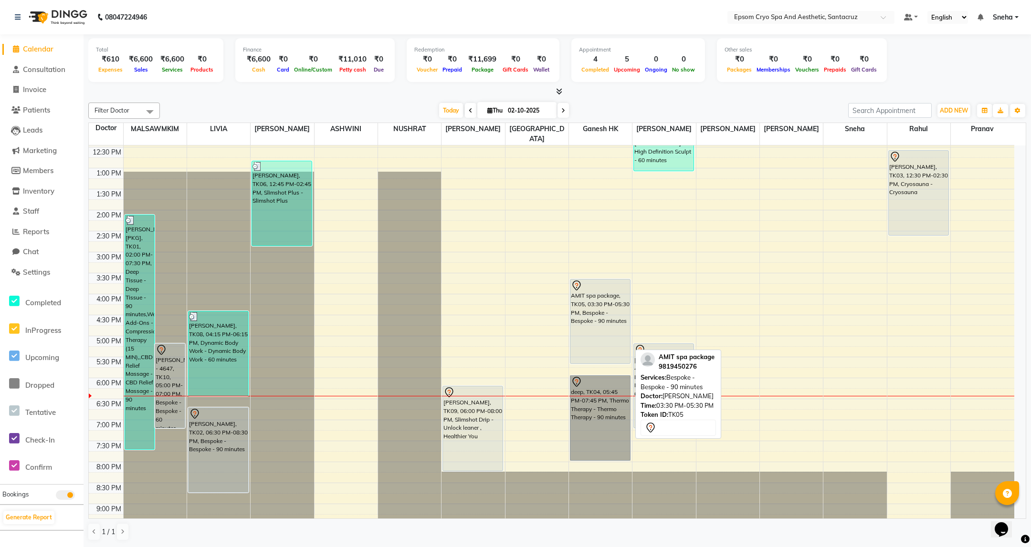
click at [603, 306] on div "AMIT spa package, TK05, 03:30 PM-05:30 PM, Bespoke - Bespoke - 90 minutes" at bounding box center [600, 322] width 60 height 84
select select "7"
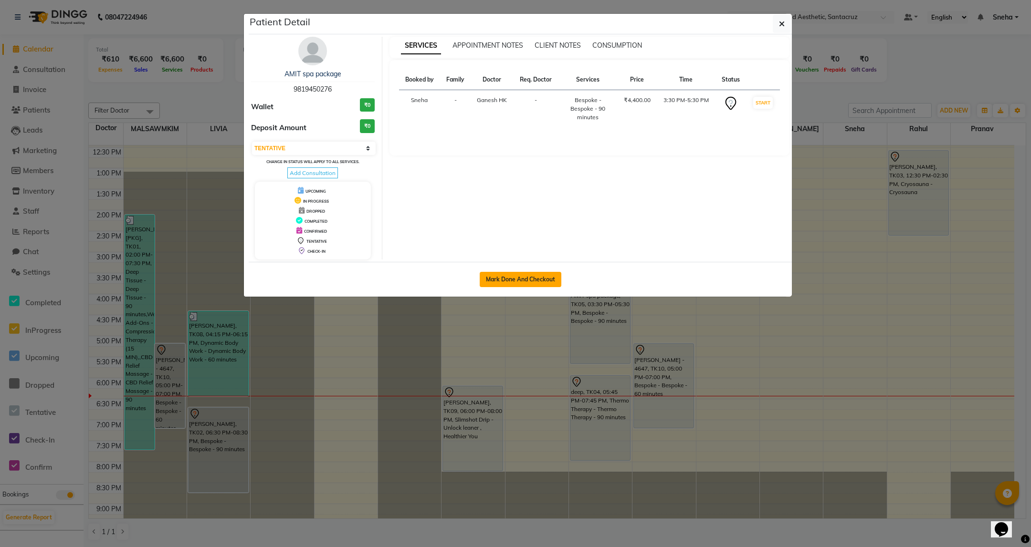
click at [522, 281] on button "Mark Done And Checkout" at bounding box center [520, 279] width 82 height 15
select select "8028"
select select "service"
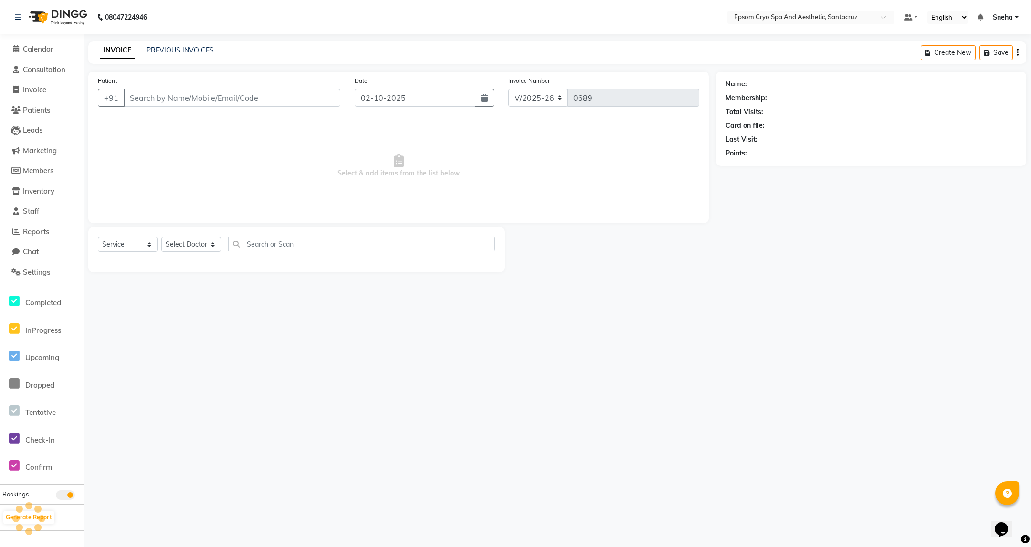
select select "3"
type input "9819450276"
select select "75639"
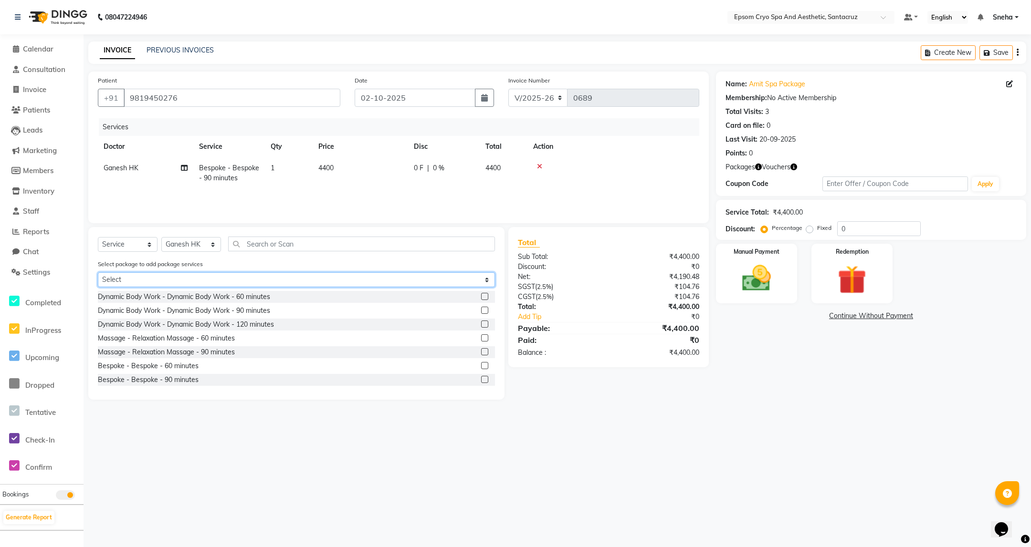
click at [214, 278] on select "Select GET 13 SPA SESSIONS IN 20K [ Basic spa ]" at bounding box center [296, 279] width 397 height 15
select select "1: Object"
click at [98, 272] on select "Select GET 13 SPA SESSIONS IN 20K [ Basic spa ]" at bounding box center [296, 279] width 397 height 15
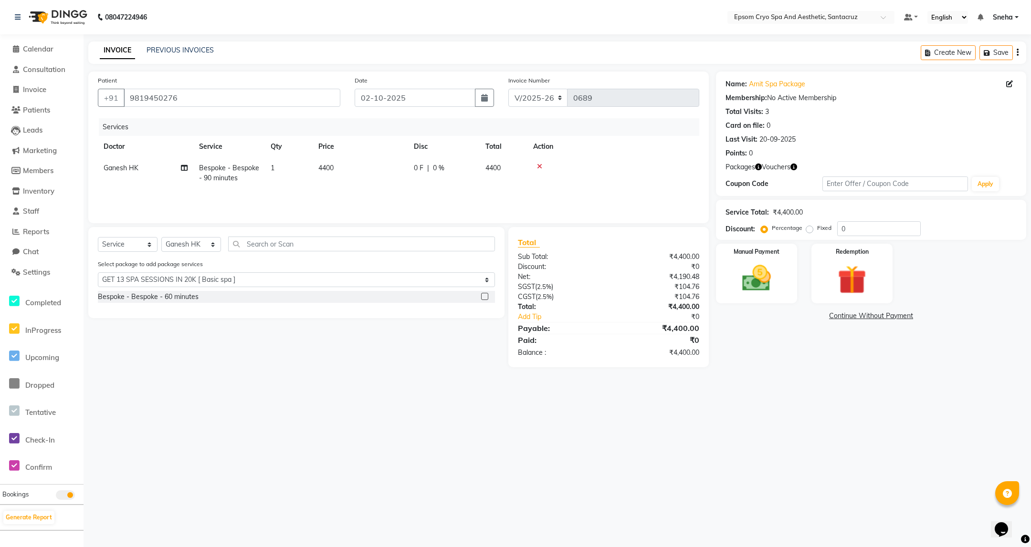
click at [538, 164] on icon at bounding box center [539, 166] width 5 height 7
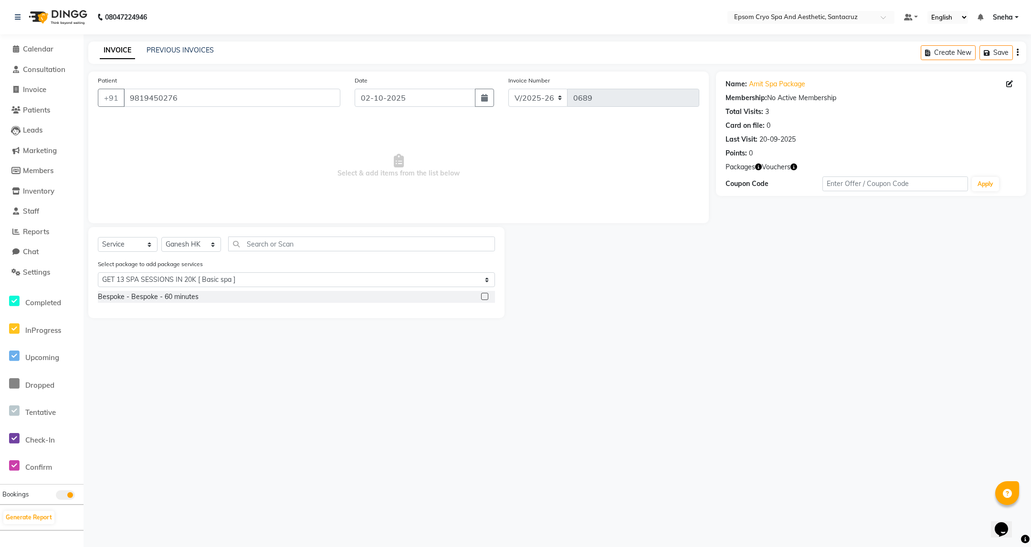
click at [245, 295] on div "Bespoke - Bespoke - 60 minutes" at bounding box center [296, 297] width 397 height 12
click at [484, 298] on label at bounding box center [484, 296] width 7 height 7
click at [484, 298] on input "checkbox" at bounding box center [484, 297] width 6 height 6
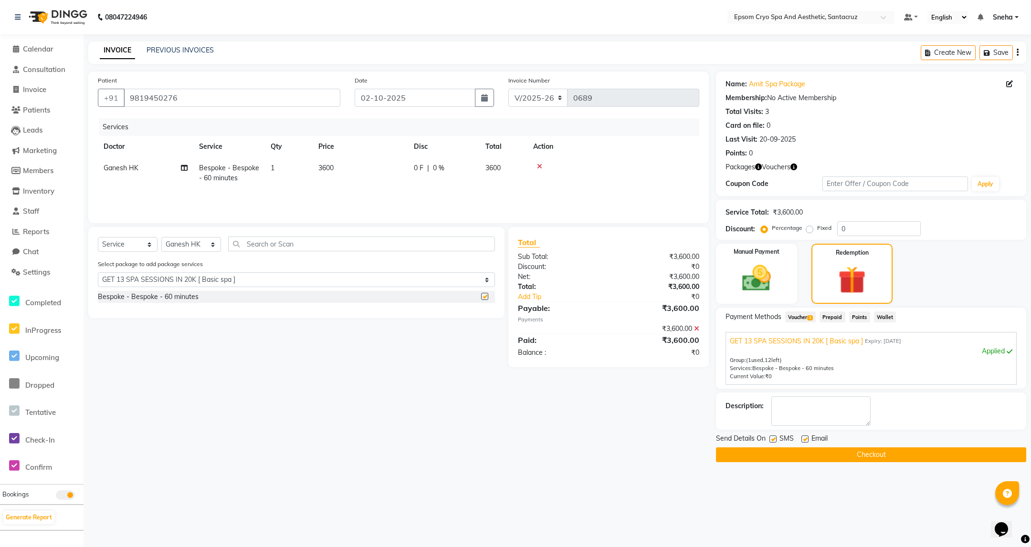
checkbox input "false"
click at [864, 453] on button "Checkout" at bounding box center [871, 455] width 310 height 15
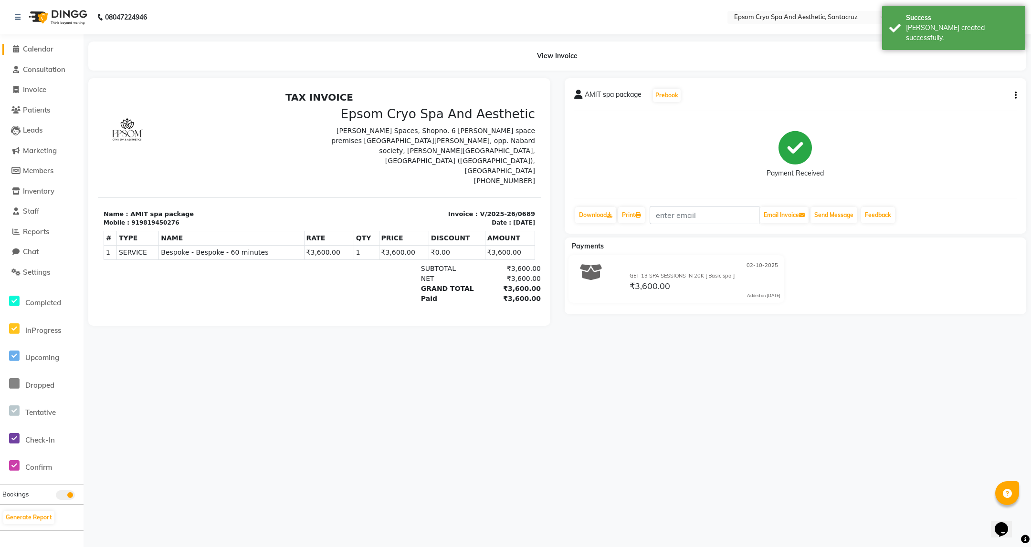
click at [49, 49] on span "Calendar" at bounding box center [38, 48] width 31 height 9
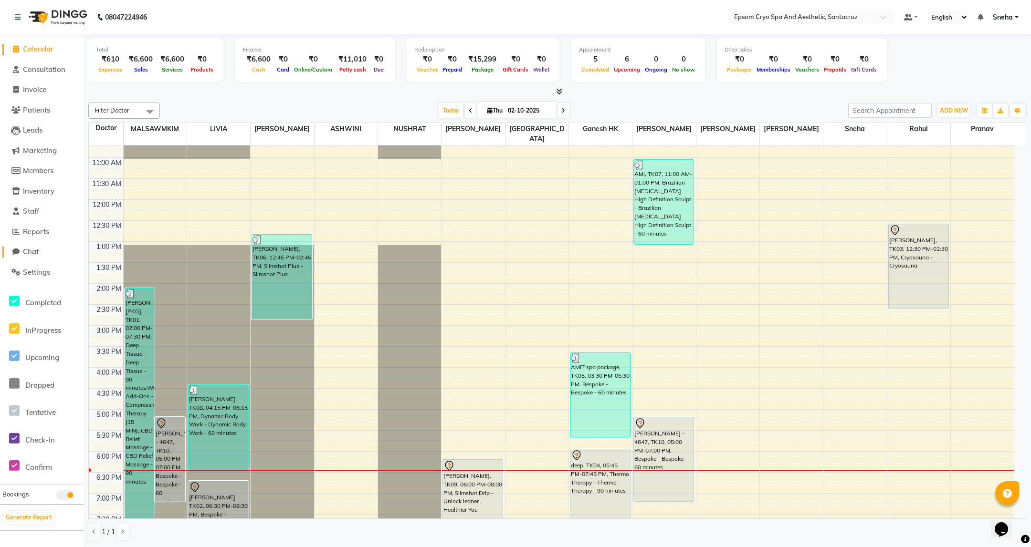
click at [49, 252] on link "Chat" at bounding box center [41, 252] width 79 height 11
select select "100"
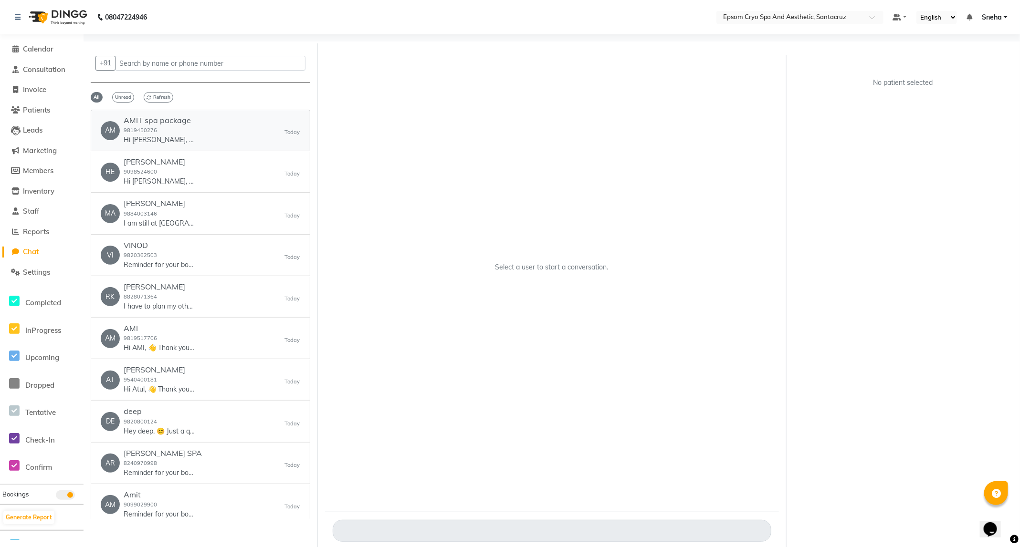
click at [224, 143] on div "AM AMIT spa package 9819450276 Hi AMIT, 👋 Thank you for visiting Epsom Cryo Spa…" at bounding box center [200, 130] width 199 height 29
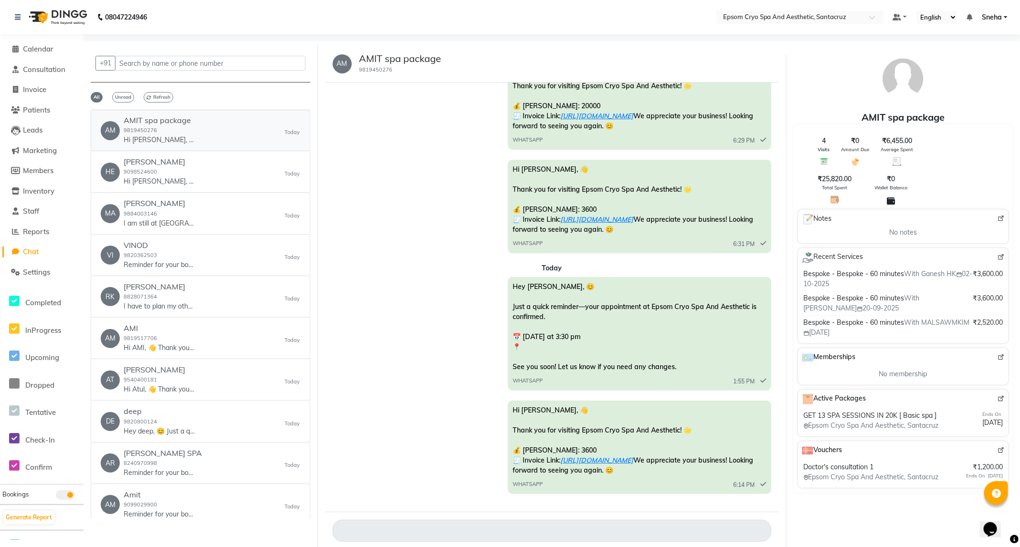
scroll to position [7, 0]
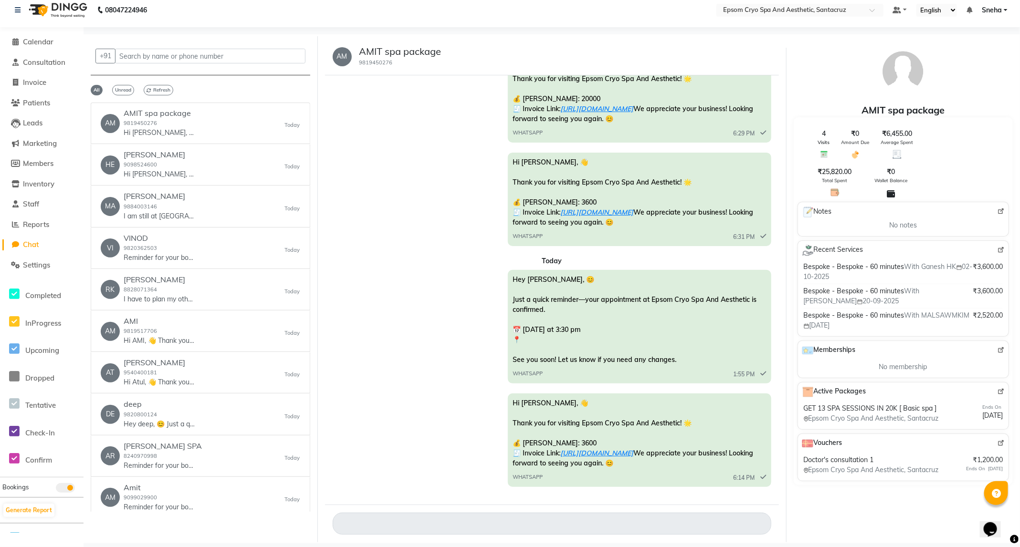
click at [36, 245] on span "Chat" at bounding box center [31, 244] width 16 height 9
click at [30, 40] on span "Calendar" at bounding box center [38, 41] width 31 height 9
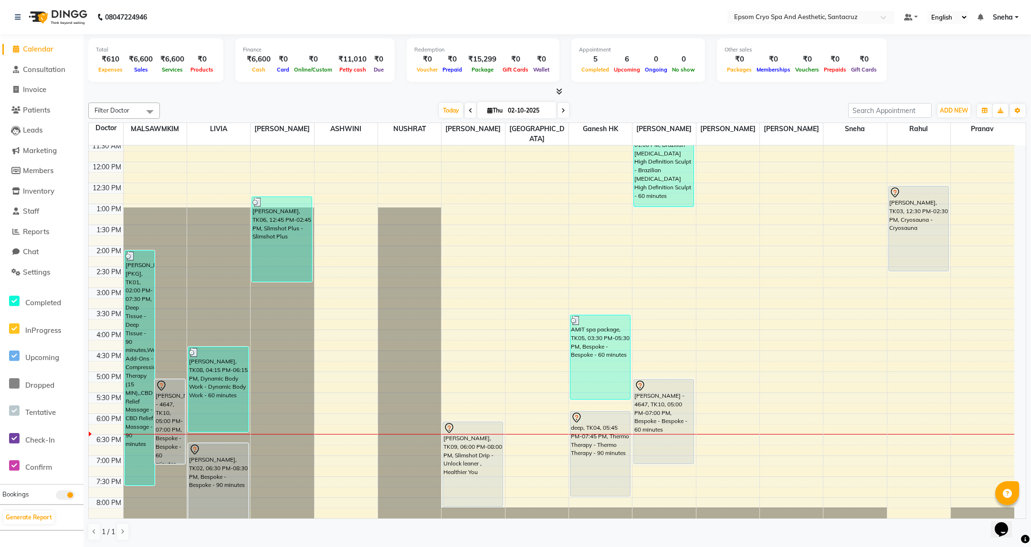
scroll to position [143, 0]
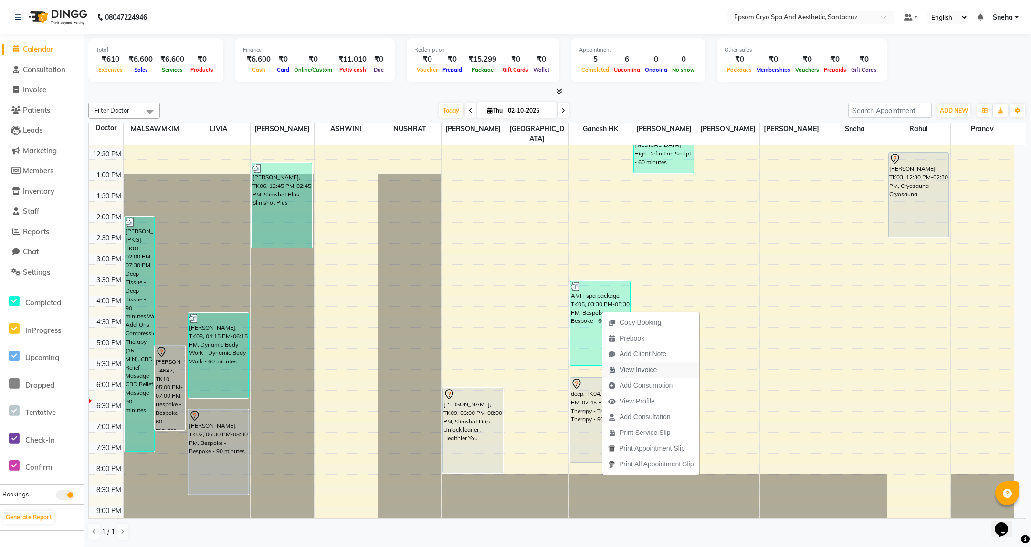
click at [624, 370] on span "View Invoice" at bounding box center [637, 370] width 37 height 10
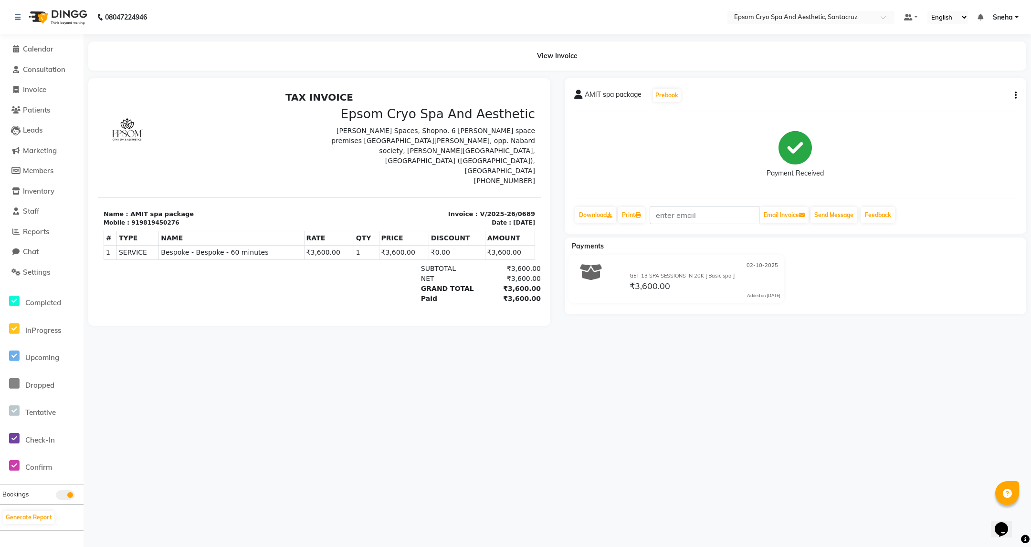
click at [148, 219] on div "919819450276" at bounding box center [155, 223] width 48 height 9
copy div "919819450276"
click at [33, 92] on span "Invoice" at bounding box center [34, 89] width 23 height 9
select select "8028"
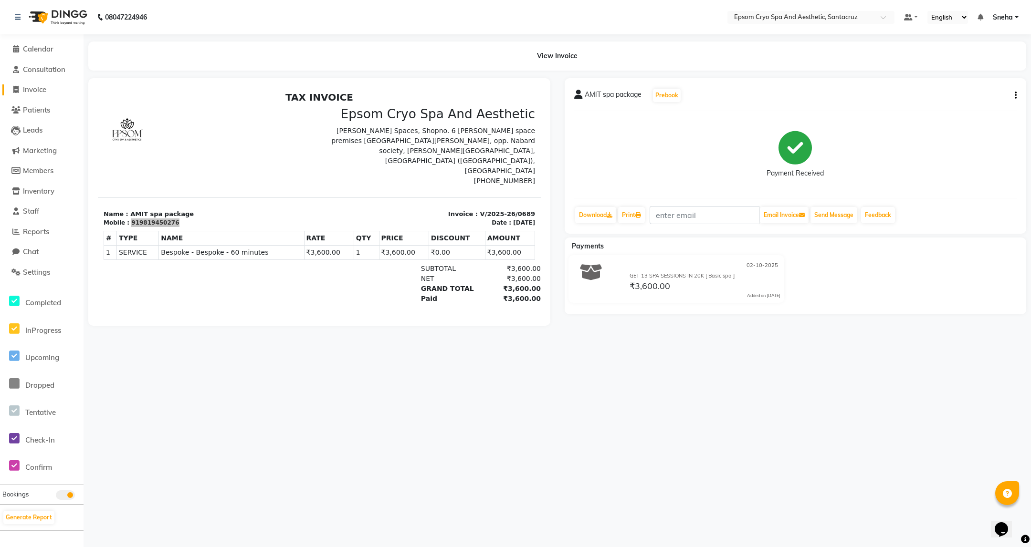
select select "service"
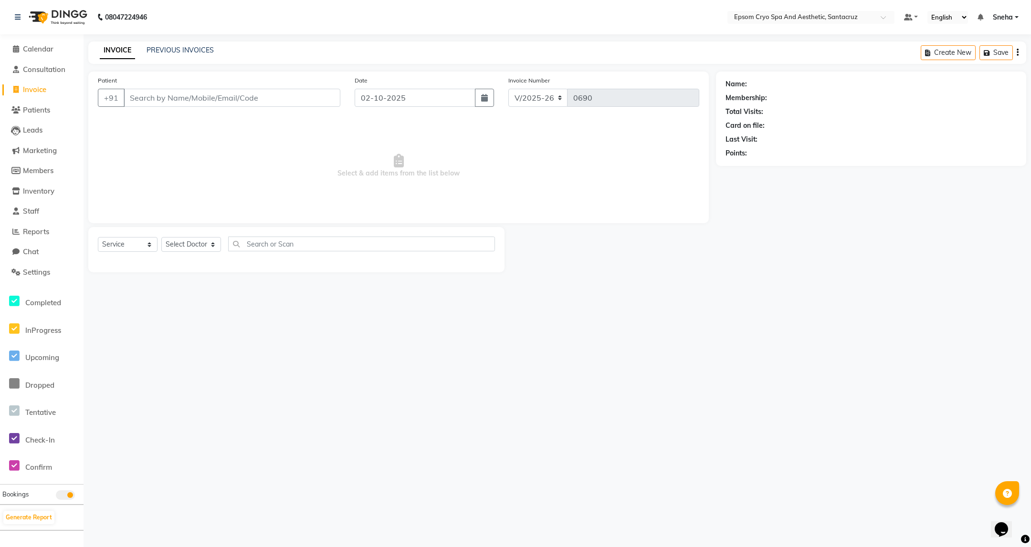
click at [232, 96] on input "Patient" at bounding box center [232, 98] width 217 height 18
click at [140, 102] on input "919819450276" at bounding box center [232, 98] width 217 height 18
type input "9819450276"
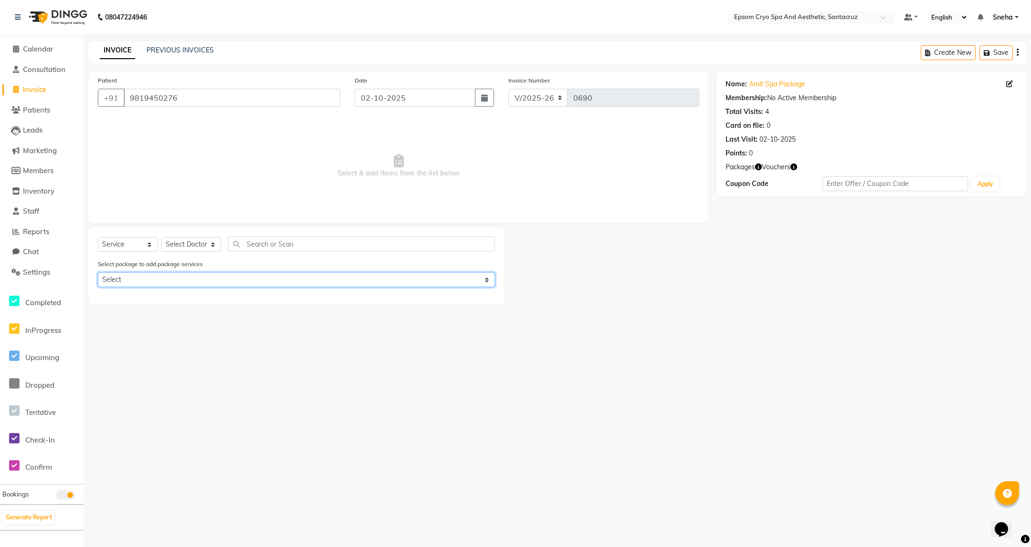
click at [242, 280] on select "Select GET 13 SPA SESSIONS IN 20K [ Basic spa ]" at bounding box center [296, 279] width 397 height 15
select select "1: Object"
click at [98, 272] on select "Select GET 13 SPA SESSIONS IN 20K [ Basic spa ]" at bounding box center [296, 279] width 397 height 15
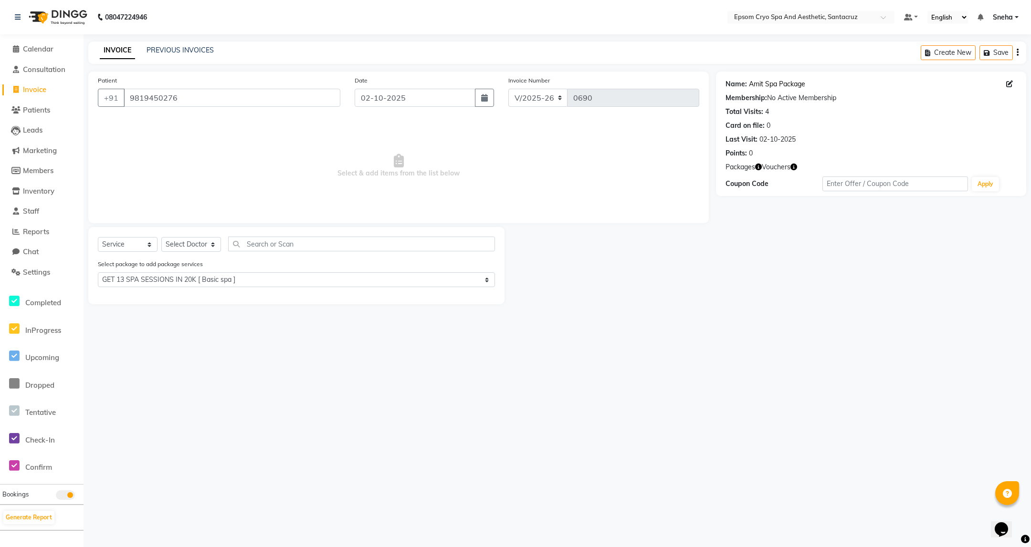
click at [753, 83] on link "Amit Spa Package" at bounding box center [777, 84] width 56 height 10
click at [44, 48] on span "Calendar" at bounding box center [38, 48] width 31 height 9
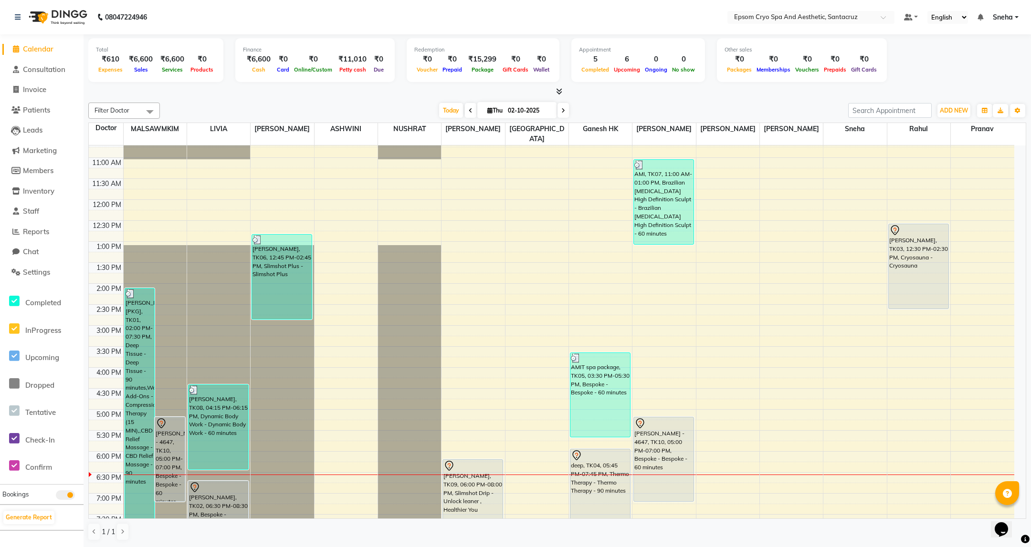
scroll to position [143, 0]
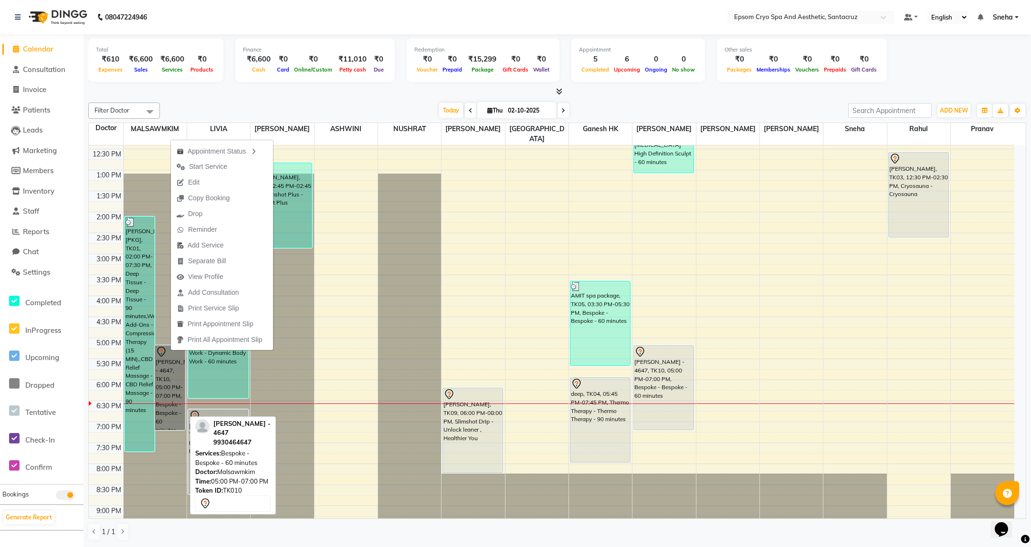
click at [166, 371] on link "ARCHIT - 4647, TK10, 05:00 PM-07:00 PM, Bespoke - Bespoke - 60 minutes" at bounding box center [170, 387] width 31 height 85
select select "7"
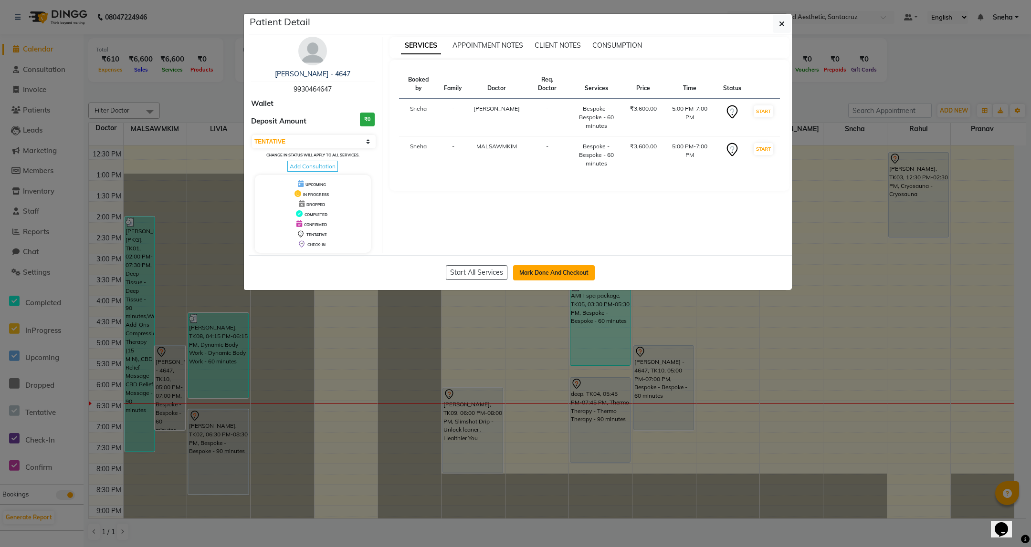
click at [563, 276] on button "Mark Done And Checkout" at bounding box center [554, 272] width 82 height 15
select select "8028"
select select "service"
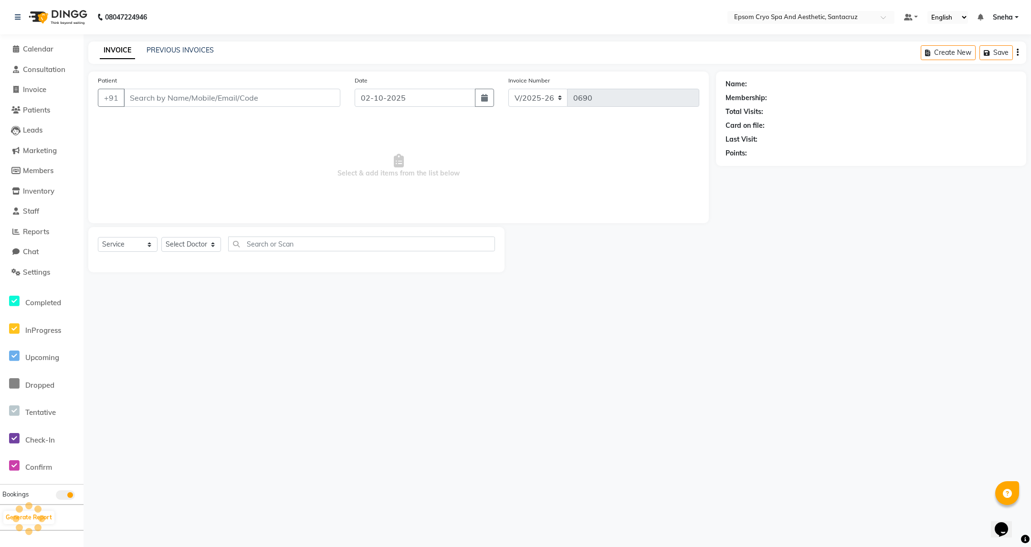
select select "select"
type input "9930464647"
select select "78953"
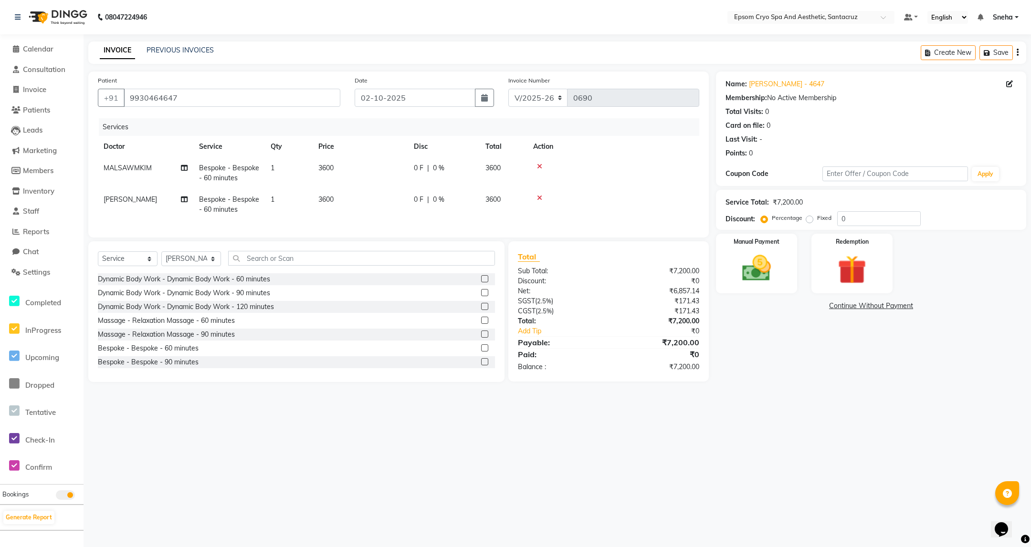
click at [434, 167] on span "0 %" at bounding box center [438, 168] width 11 height 10
select select "72609"
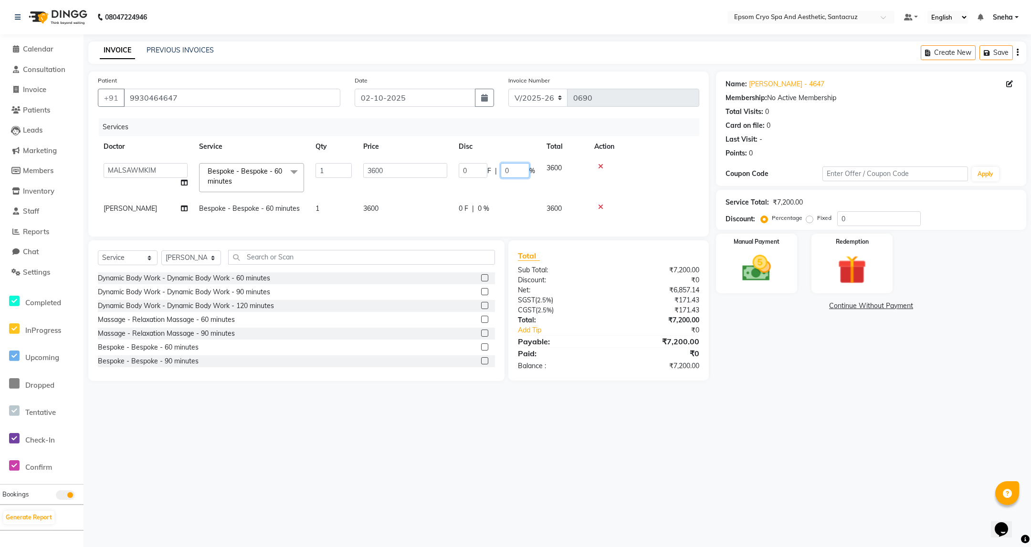
click at [521, 170] on input "0" at bounding box center [514, 170] width 29 height 15
type input "25"
click at [657, 182] on td at bounding box center [643, 177] width 111 height 41
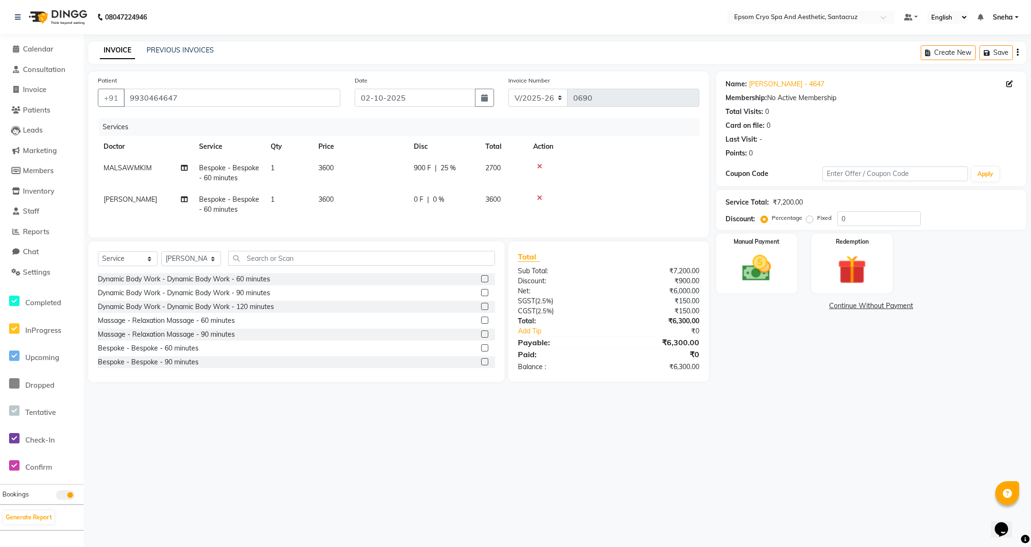
click at [436, 199] on span "0 %" at bounding box center [438, 200] width 11 height 10
select select "78953"
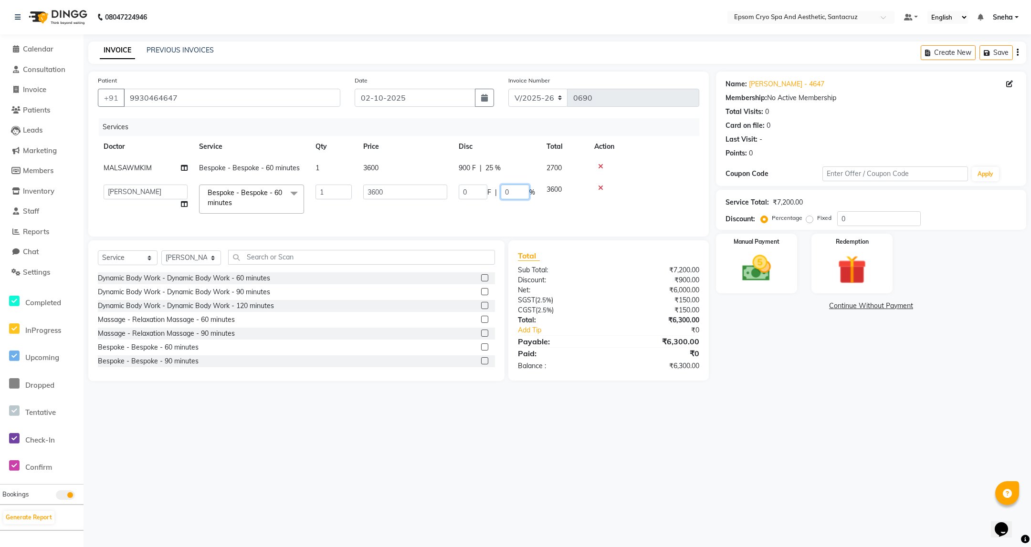
click at [512, 192] on input "0" at bounding box center [514, 192] width 29 height 15
type input "25"
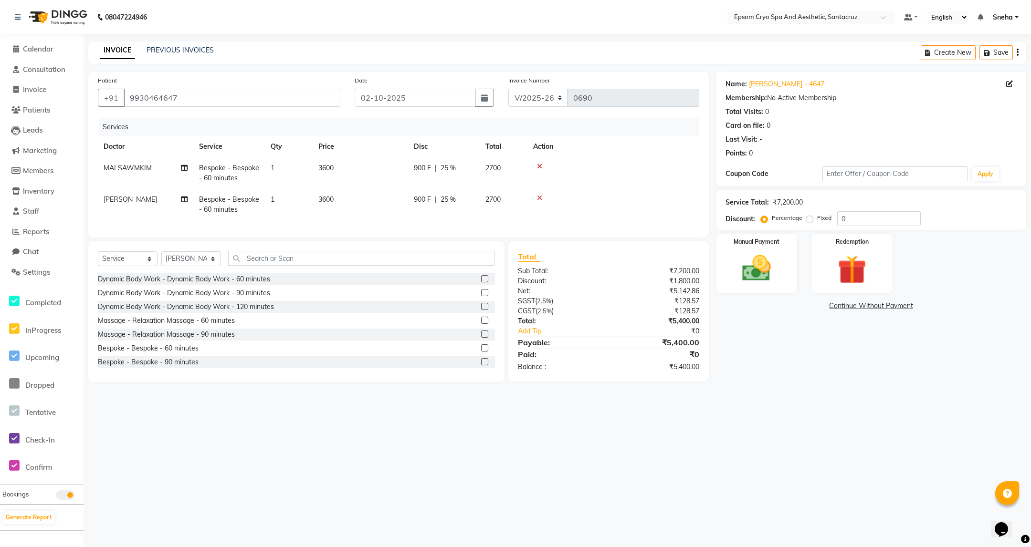
click at [554, 209] on tr "PRICILA Bespoke - Bespoke - 60 minutes 1 3600 900 F | 25 % 2700" at bounding box center [398, 204] width 601 height 31
click at [427, 199] on span "900 F" at bounding box center [422, 200] width 17 height 10
select select "78953"
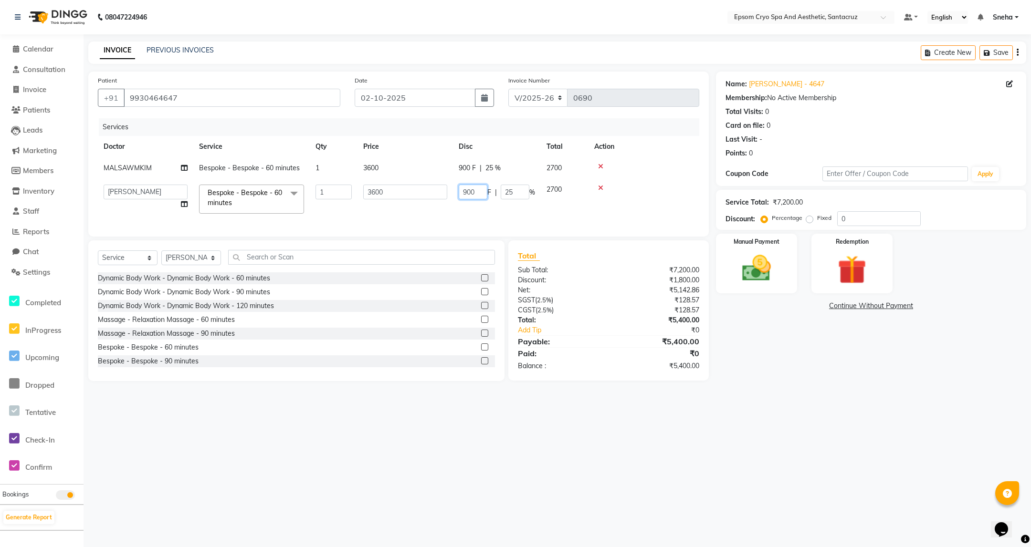
click at [476, 192] on input "900" at bounding box center [472, 192] width 29 height 15
type input "9"
type input "300"
click at [484, 209] on tr "ASHWINI BINDU Dr. Naman Jha Ekta Singh Ganesh HK Hariom singh LIVIA MALSAWMKIM …" at bounding box center [398, 199] width 601 height 41
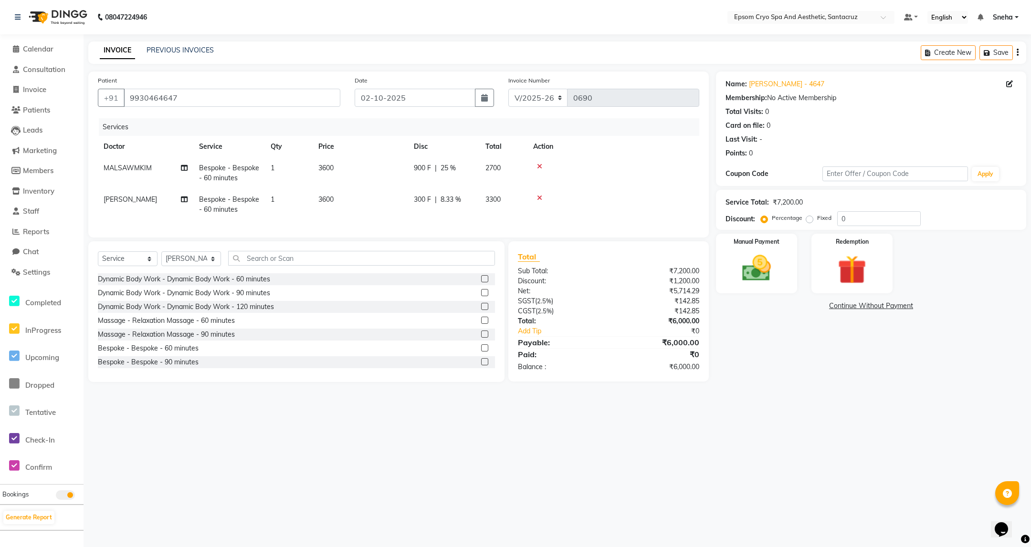
click at [426, 167] on span "900 F" at bounding box center [422, 168] width 17 height 10
select select "72609"
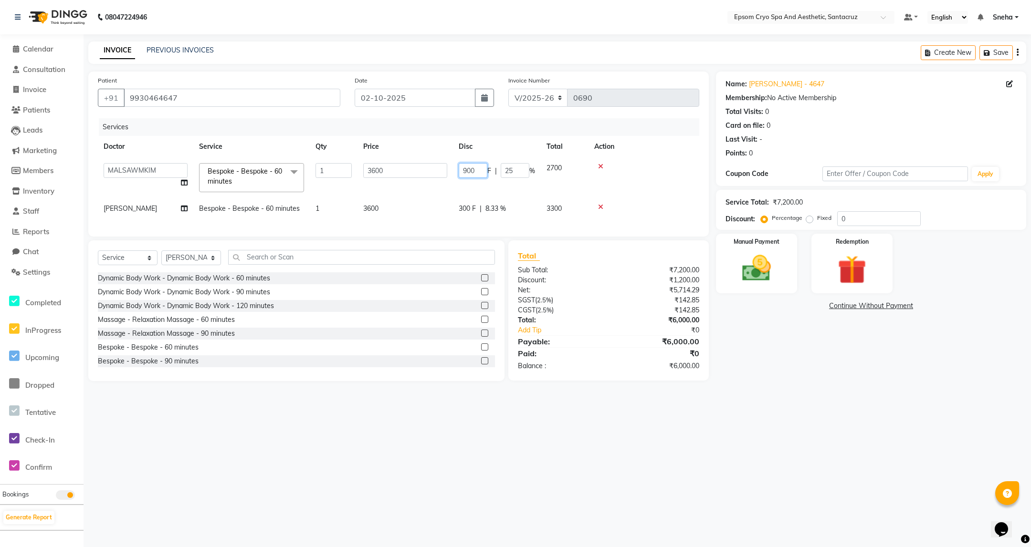
click at [477, 171] on input "900" at bounding box center [472, 170] width 29 height 15
type input "9"
type input "300"
click at [660, 196] on tbody "ASHWINI BINDU Dr. Naman Jha Ekta Singh Ganesh HK Hariom singh LIVIA MALSAWMKIM …" at bounding box center [398, 188] width 601 height 62
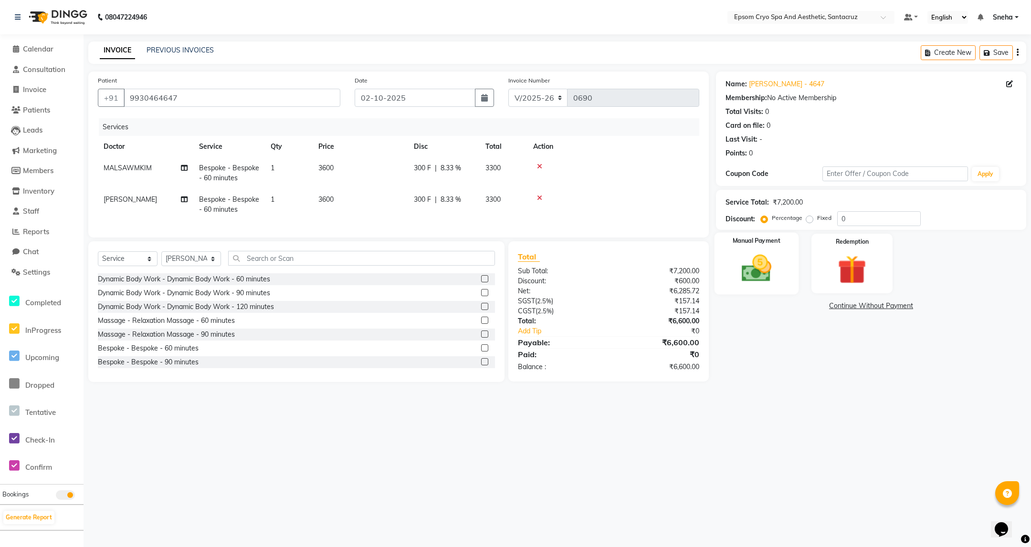
click at [746, 271] on img at bounding box center [756, 268] width 48 height 34
click at [797, 308] on span "CASH" at bounding box center [795, 306] width 21 height 11
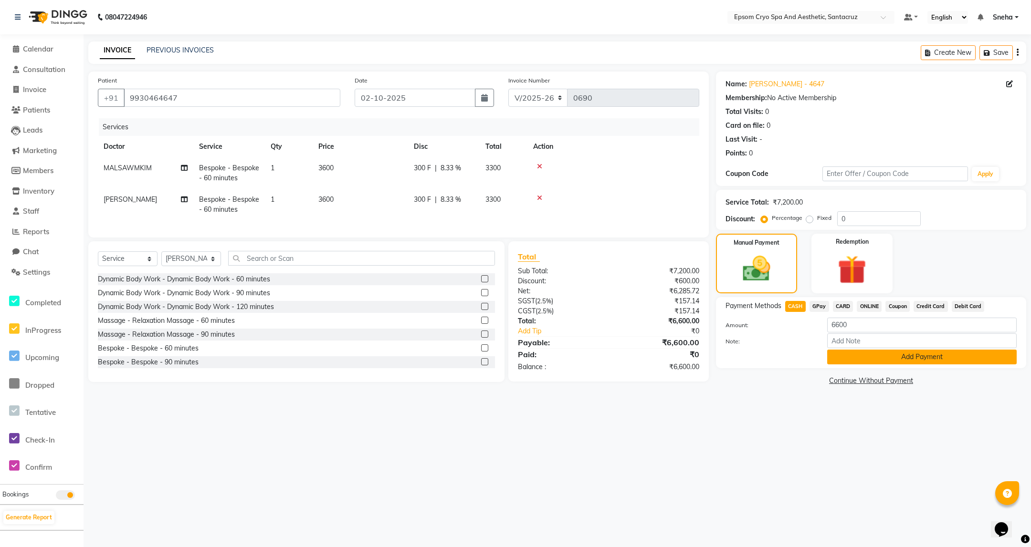
click at [929, 361] on button "Add Payment" at bounding box center [921, 357] width 189 height 15
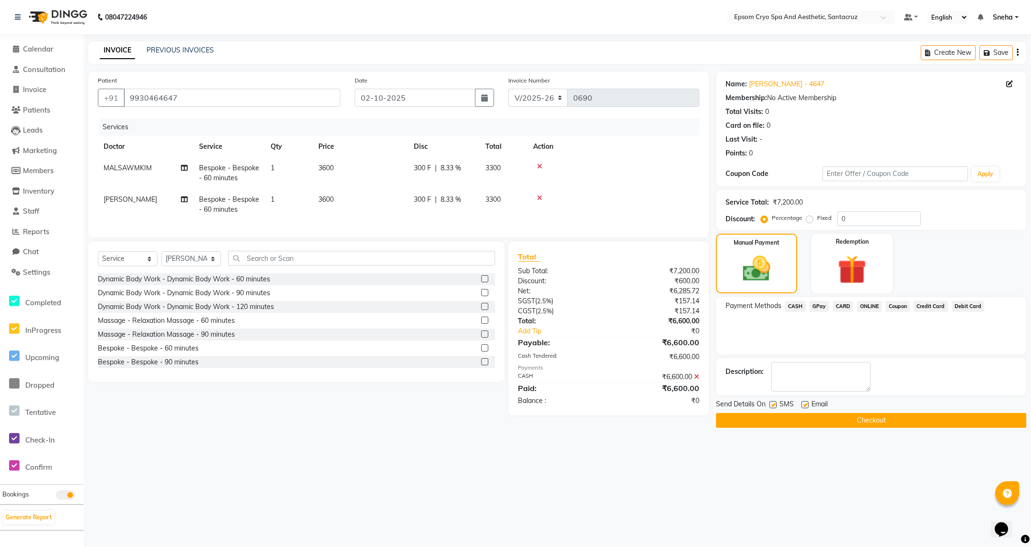
click at [882, 422] on button "Checkout" at bounding box center [871, 420] width 310 height 15
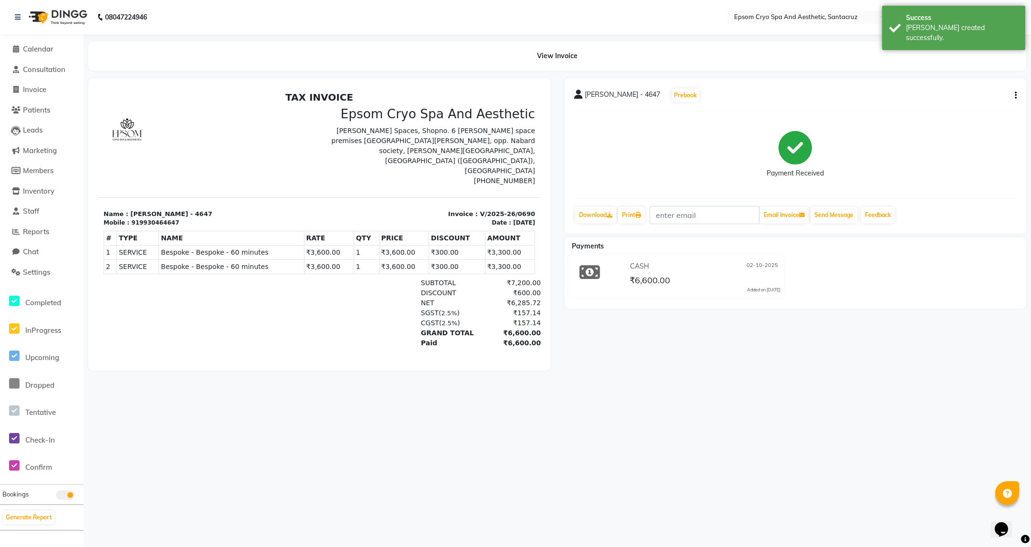
click at [491, 457] on div "08047224946 Select Location × Epsom Cryo Spa And Aesthetic, Santacruz Default P…" at bounding box center [515, 273] width 1031 height 547
click at [69, 11] on img at bounding box center [56, 17] width 65 height 27
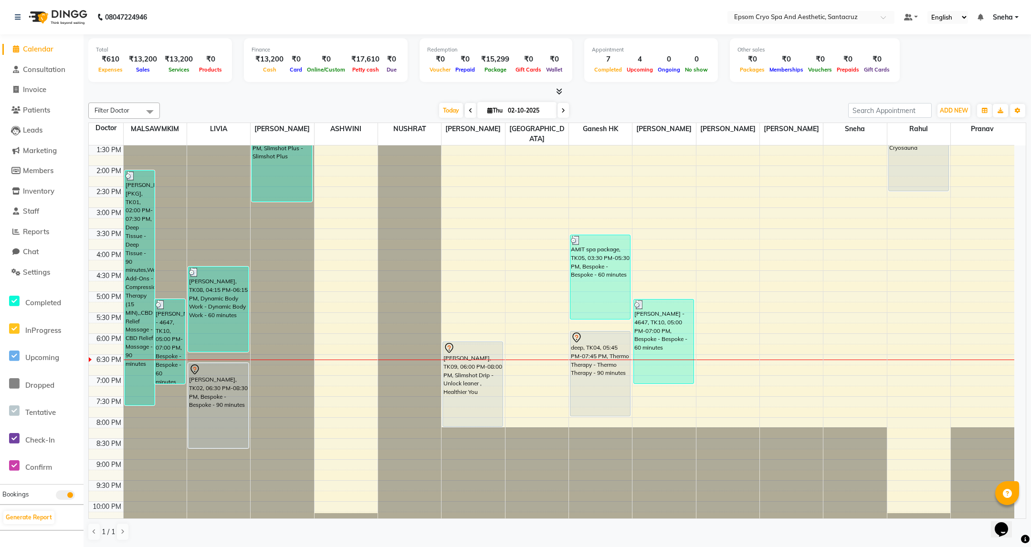
scroll to position [215, 0]
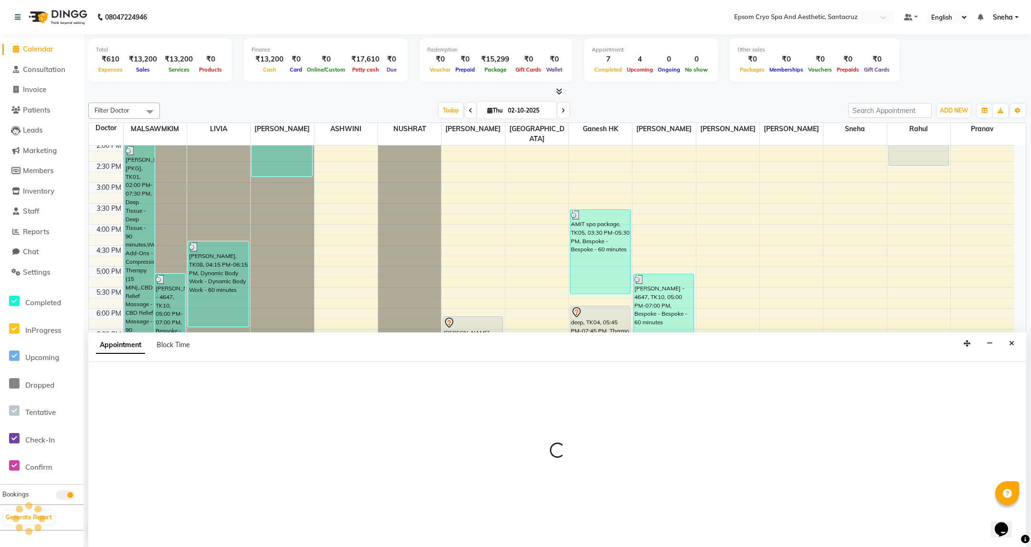
select select "72614"
select select "tentative"
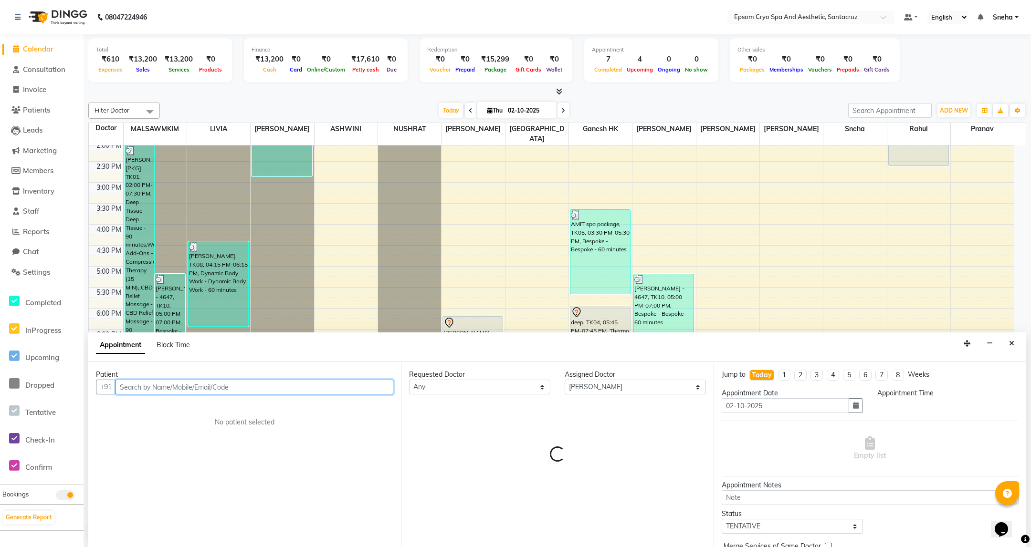
select select "1170"
click at [262, 385] on input "text" at bounding box center [254, 387] width 278 height 15
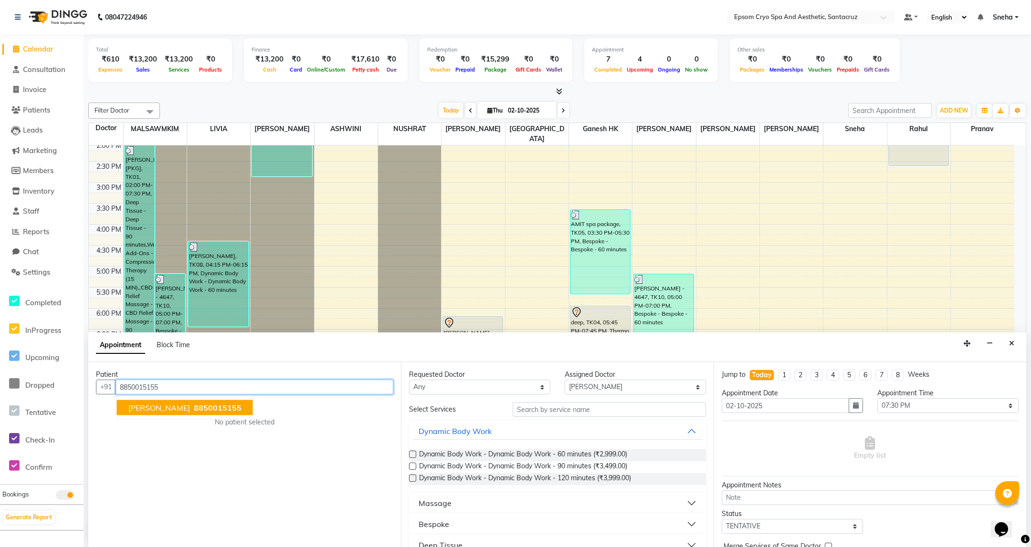
click at [203, 414] on button "REBECCA 8850015155" at bounding box center [185, 407] width 136 height 15
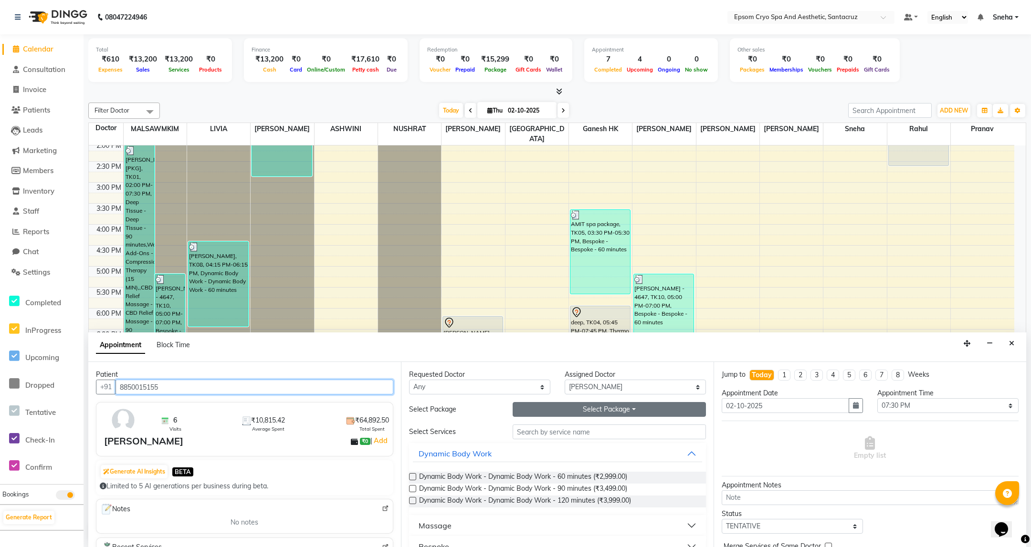
type input "8850015155"
click at [603, 414] on button "Select Package Toggle Dropdown" at bounding box center [608, 409] width 193 height 15
click at [556, 447] on li "32K 8 SESSION" at bounding box center [556, 444] width 86 height 14
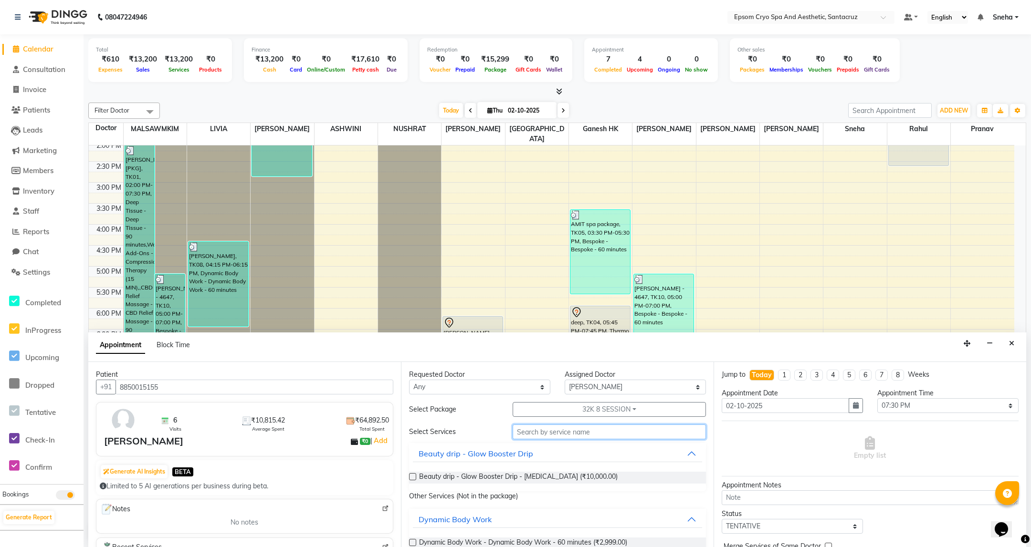
click at [549, 434] on input "text" at bounding box center [608, 432] width 193 height 15
click at [411, 477] on label at bounding box center [412, 476] width 7 height 7
click at [411, 477] on input "checkbox" at bounding box center [412, 478] width 6 height 6
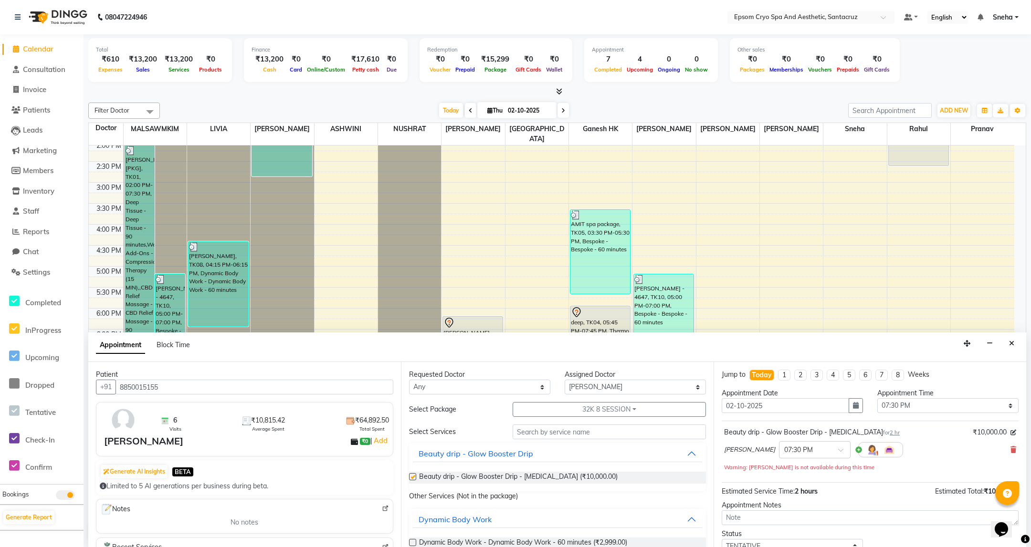
checkbox input "false"
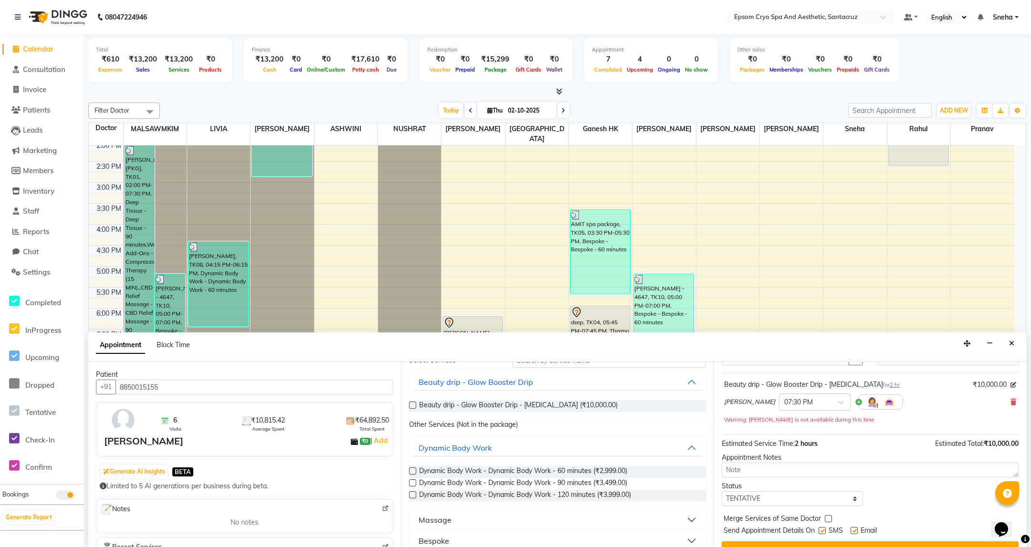
scroll to position [69, 0]
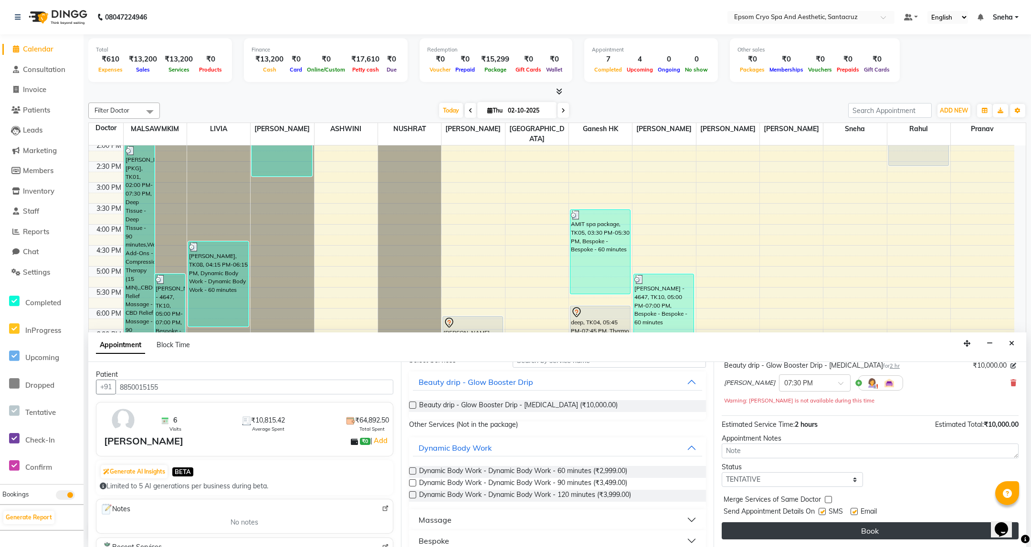
click at [885, 528] on button "Book" at bounding box center [869, 530] width 297 height 17
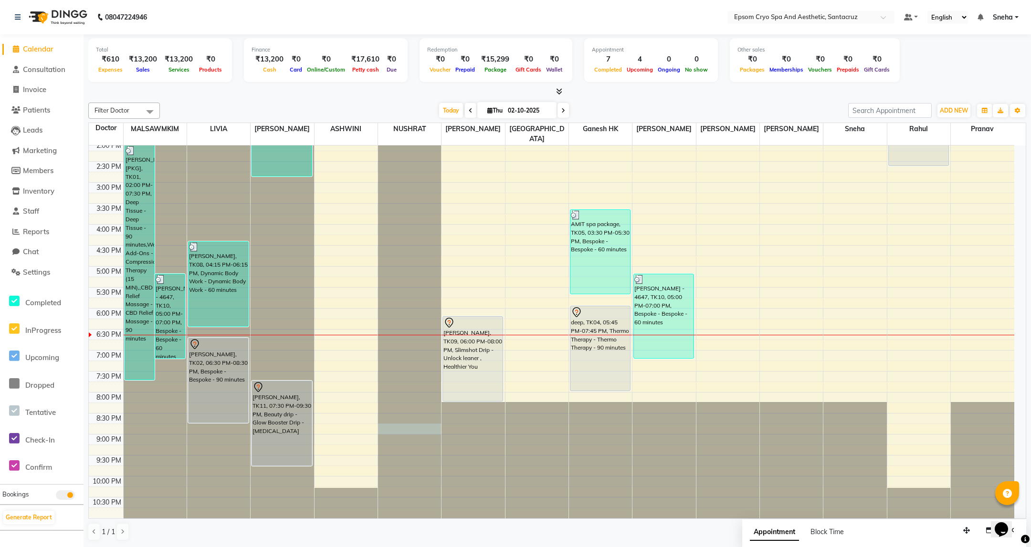
select select "72616"
select select "1230"
select select "tentative"
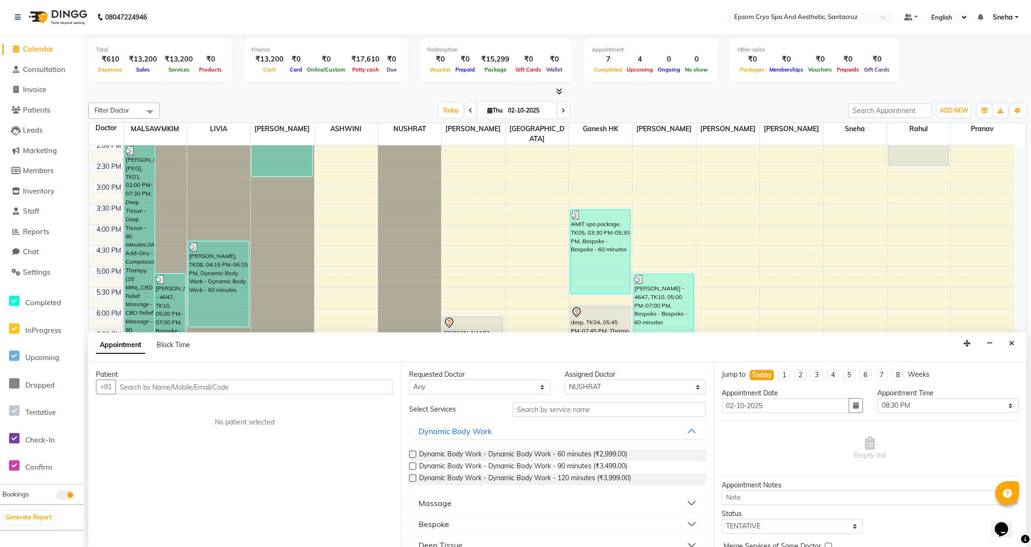
click at [285, 388] on input "text" at bounding box center [254, 387] width 278 height 15
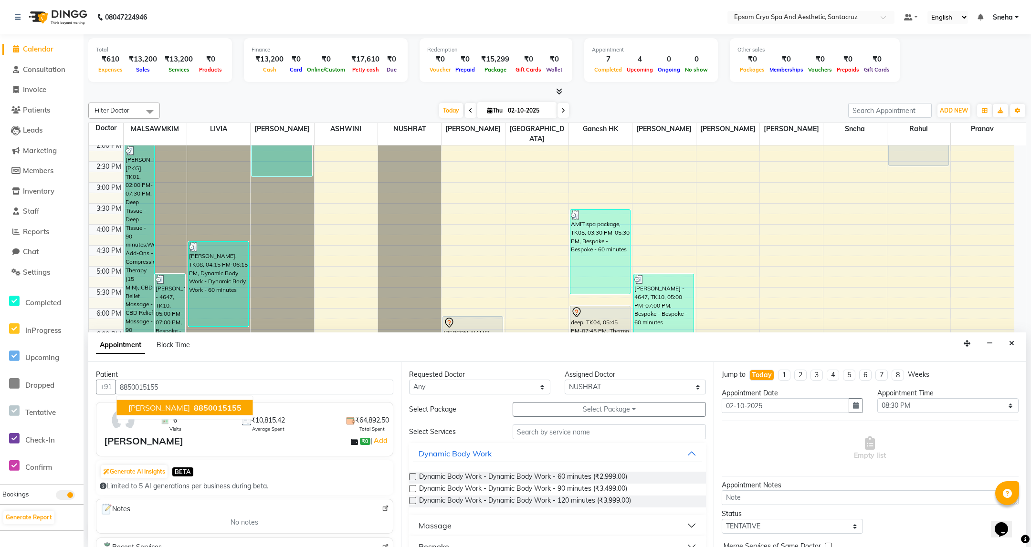
click at [209, 414] on button "REBECCA 8850015155" at bounding box center [185, 407] width 136 height 15
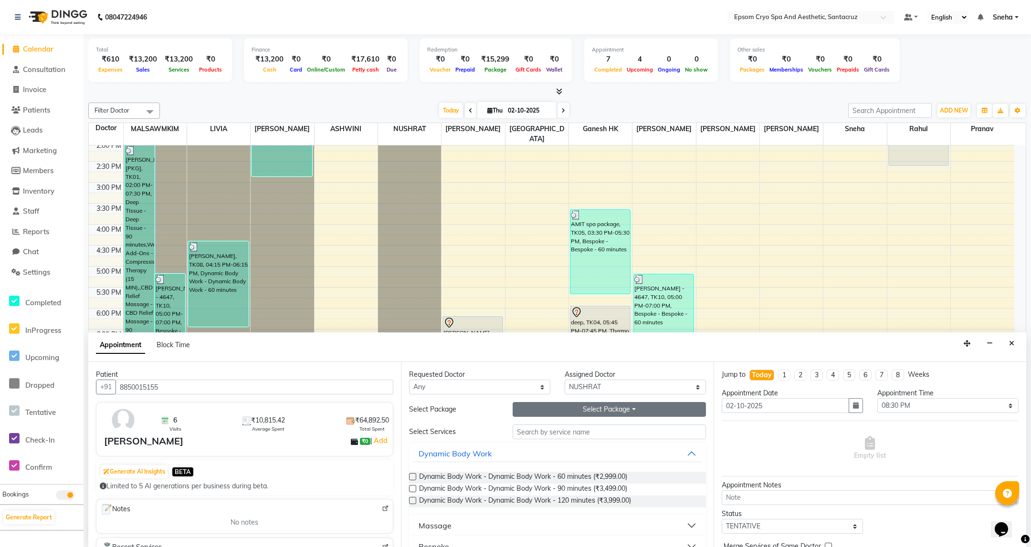
type input "8850015155"
click at [603, 408] on button "Select Package Toggle Dropdown" at bounding box center [608, 409] width 193 height 15
click at [573, 434] on li "GET 5 PEELS IN 13K" at bounding box center [556, 430] width 86 height 14
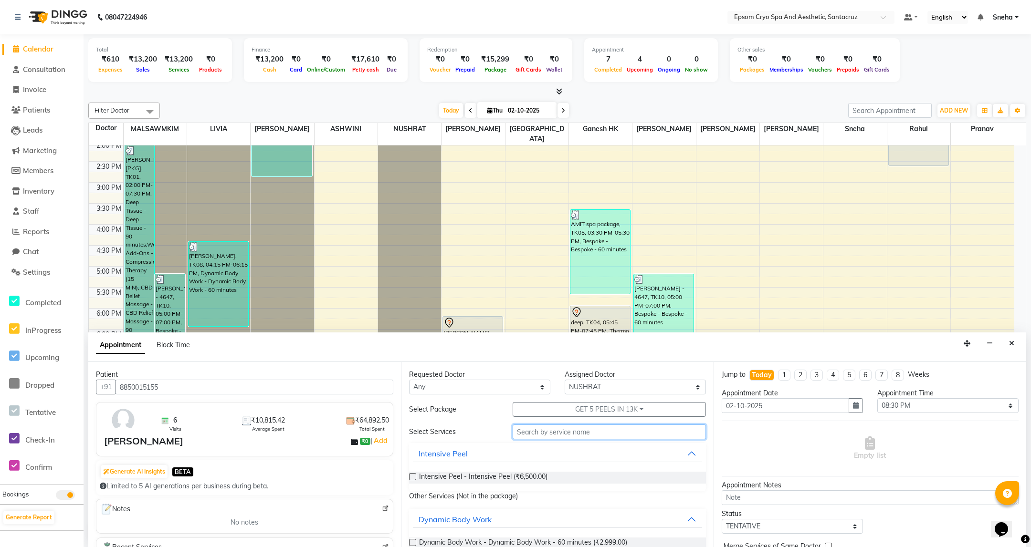
click at [576, 436] on input "text" at bounding box center [608, 432] width 193 height 15
click at [414, 476] on label at bounding box center [412, 476] width 7 height 7
click at [414, 476] on input "checkbox" at bounding box center [412, 478] width 6 height 6
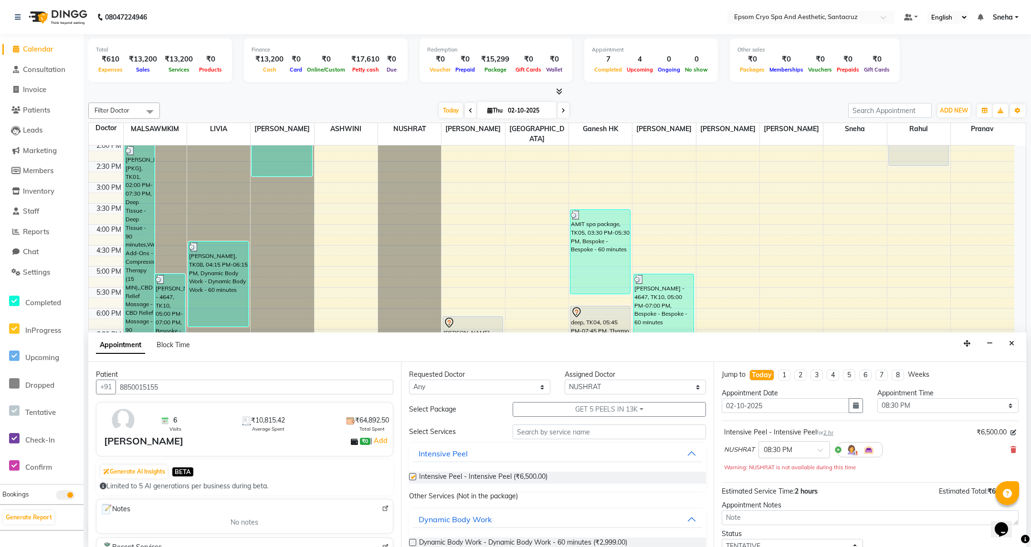
checkbox input "false"
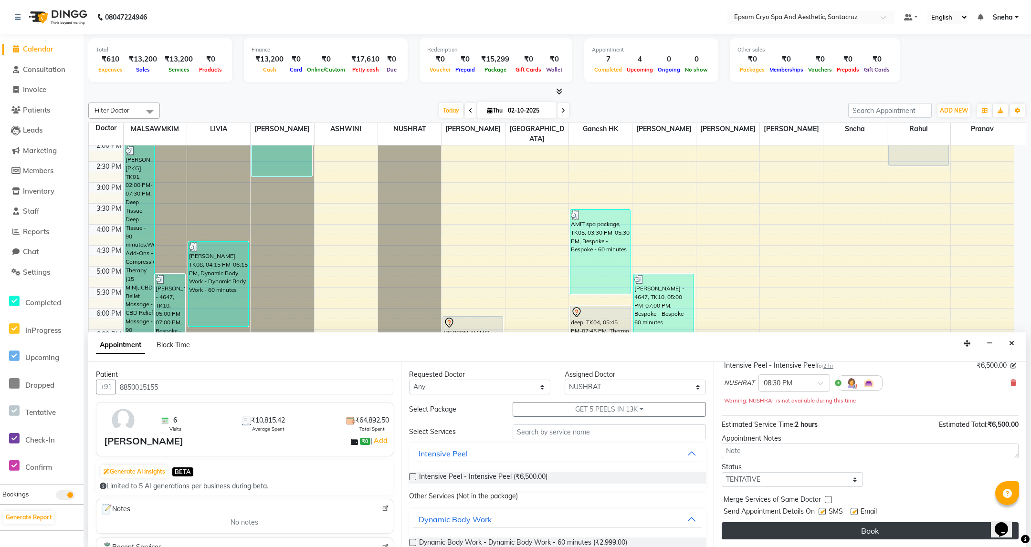
click at [913, 535] on button "Book" at bounding box center [869, 530] width 297 height 17
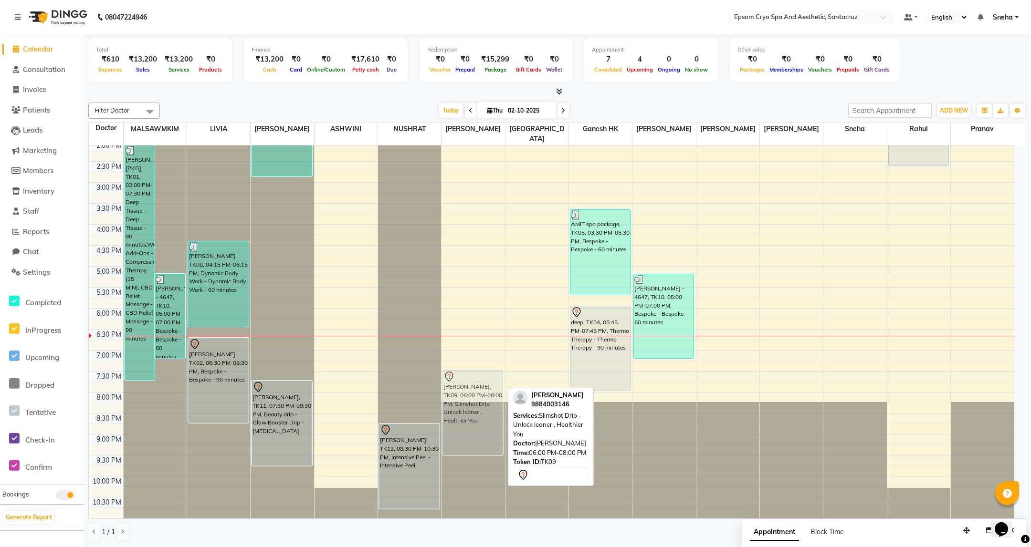
drag, startPoint x: 468, startPoint y: 314, endPoint x: 481, endPoint y: 367, distance: 54.6
click at [481, 367] on div "MANOJ MISTRY, TK09, 06:00 PM-08:00 PM, Slimshot Drip - Unlock leaner , Healthie…" at bounding box center [472, 224] width 63 height 587
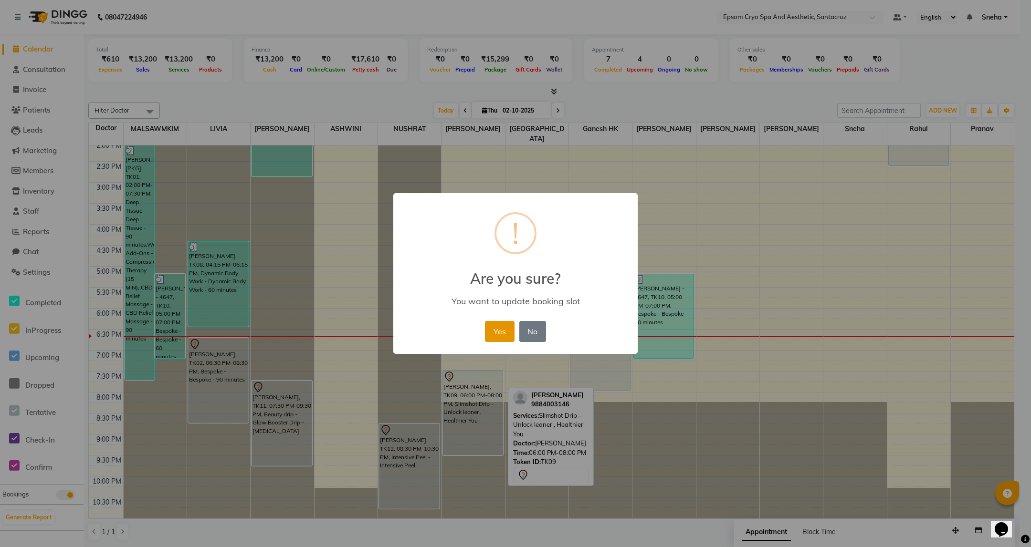
click at [500, 337] on button "Yes" at bounding box center [499, 331] width 29 height 21
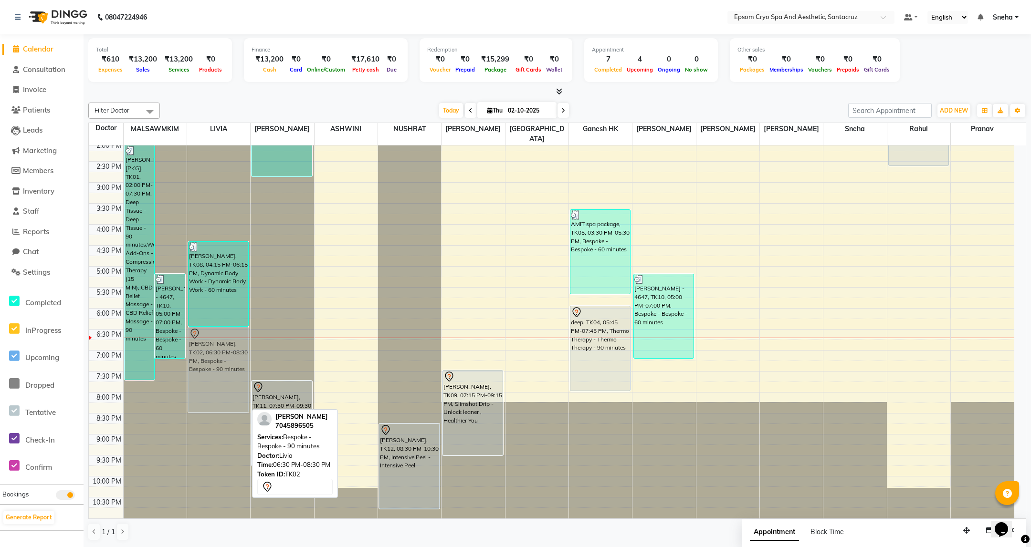
click at [220, 352] on div "hemanshu, TK08, 04:15 PM-06:15 PM, Dynamic Body Work - Dynamic Body Work - 60 m…" at bounding box center [218, 224] width 63 height 587
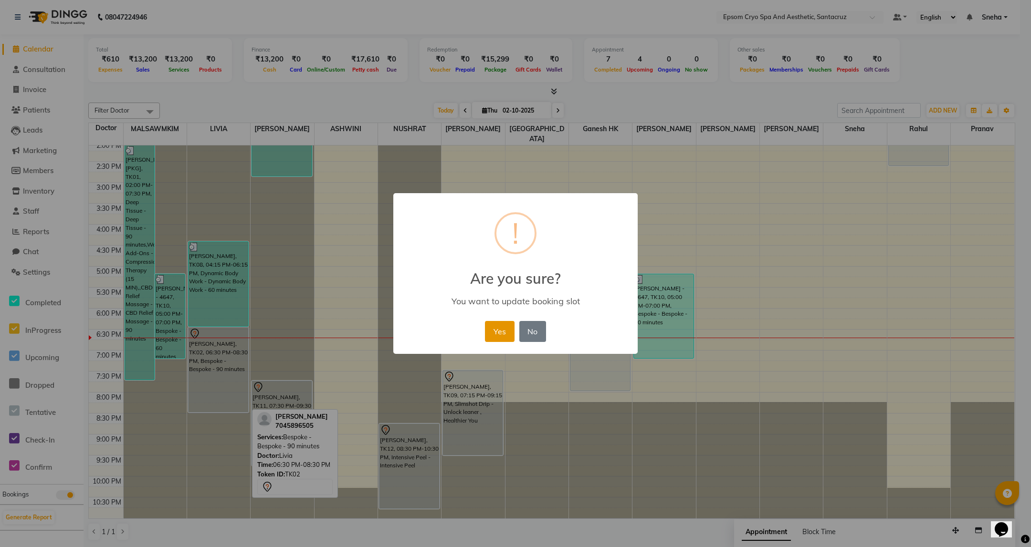
click at [493, 324] on button "Yes" at bounding box center [499, 331] width 29 height 21
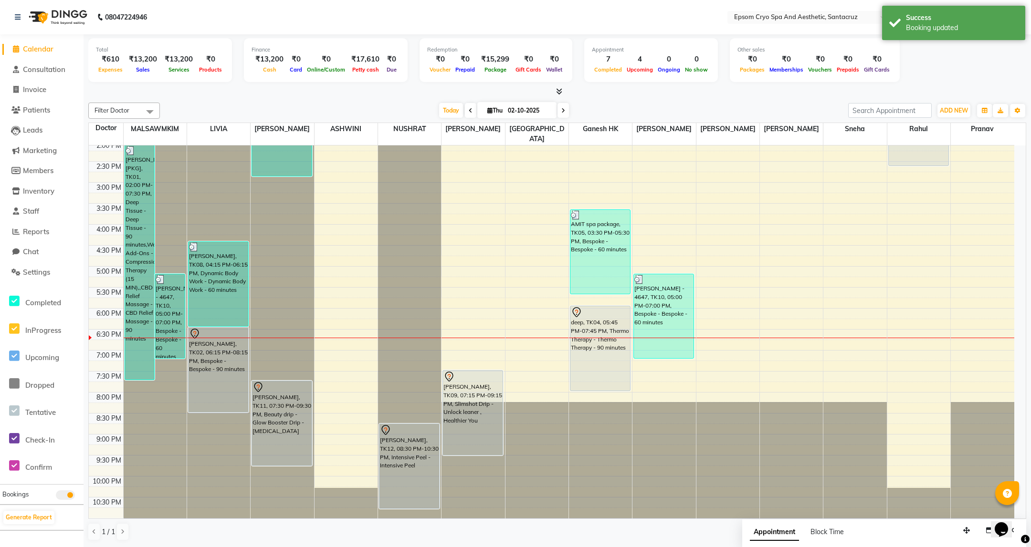
drag, startPoint x: 221, startPoint y: 238, endPoint x: 224, endPoint y: 225, distance: 13.2
click at [224, 225] on div "hemanshu, TK08, 04:15 PM-06:15 PM, Dynamic Body Work - Dynamic Body Work - 60 m…" at bounding box center [218, 224] width 63 height 587
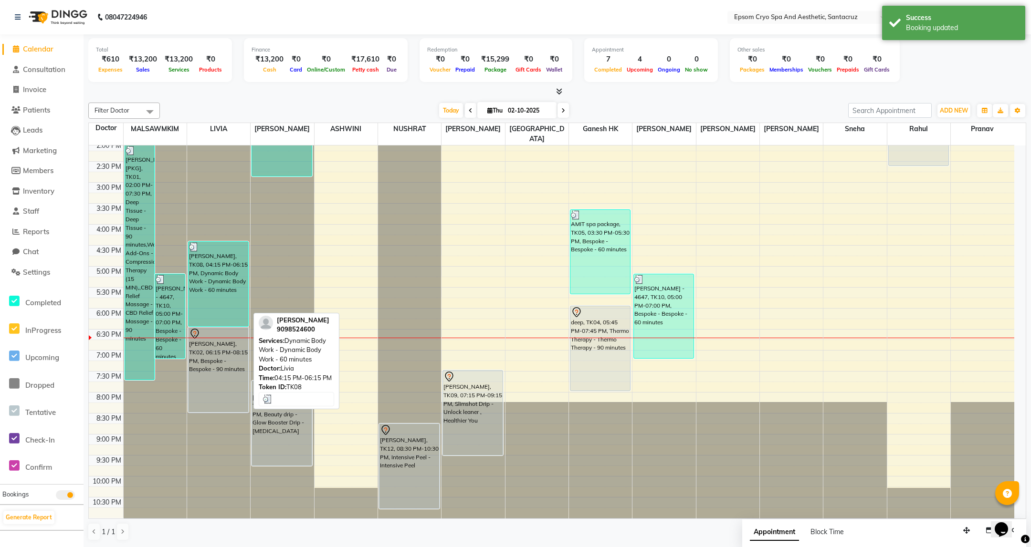
click at [212, 243] on div "hemanshu, TK08, 04:15 PM-06:15 PM, Dynamic Body Work - Dynamic Body Work - 60 m…" at bounding box center [218, 284] width 60 height 84
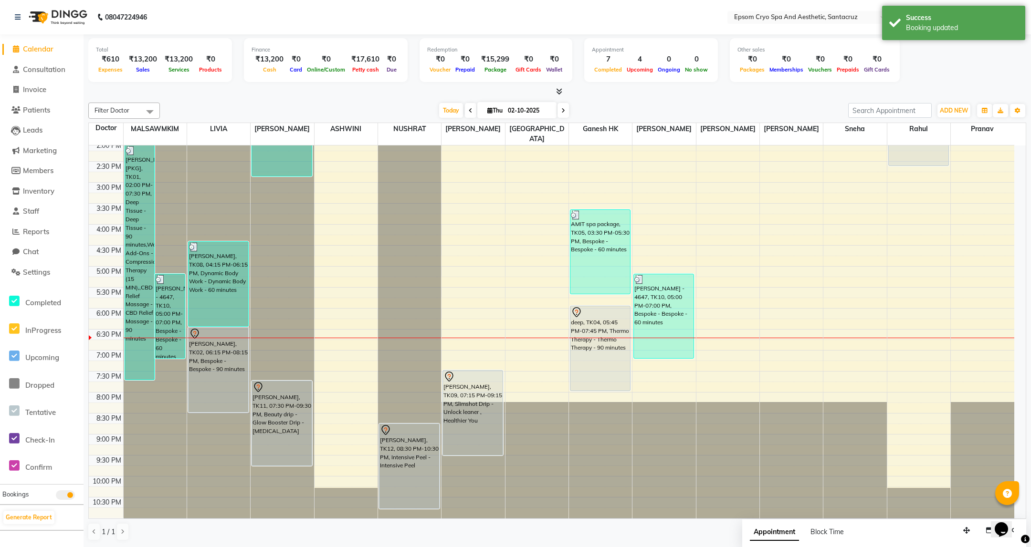
drag, startPoint x: 212, startPoint y: 238, endPoint x: 218, endPoint y: 226, distance: 13.2
click at [218, 226] on div "hemanshu, TK08, 04:15 PM-06:15 PM, Dynamic Body Work - Dynamic Body Work - 60 m…" at bounding box center [218, 224] width 63 height 587
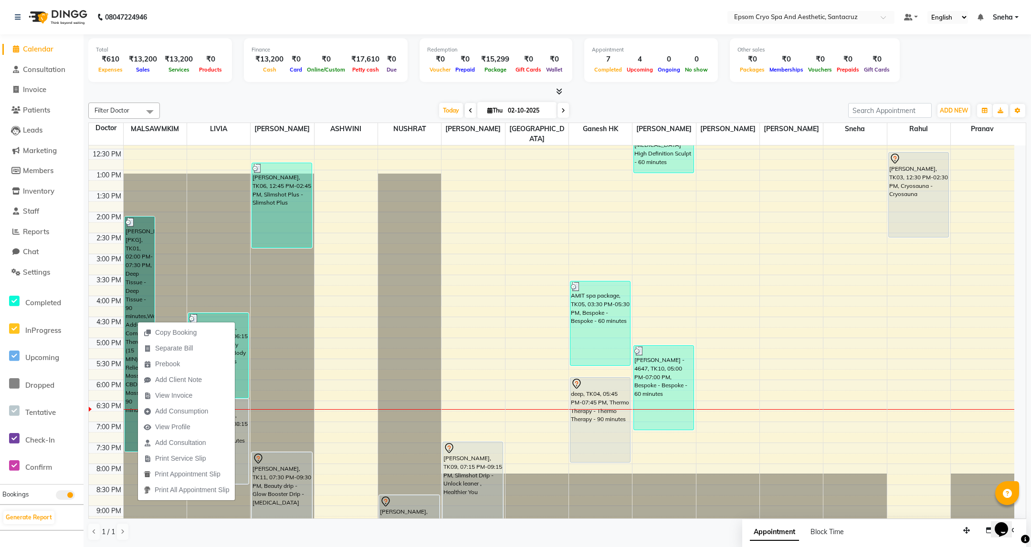
click at [450, 319] on div "9:00 AM 9:30 AM 10:00 AM 10:30 AM 11:00 AM 11:30 AM 12:00 PM 12:30 PM 1:00 PM 1…" at bounding box center [551, 295] width 925 height 587
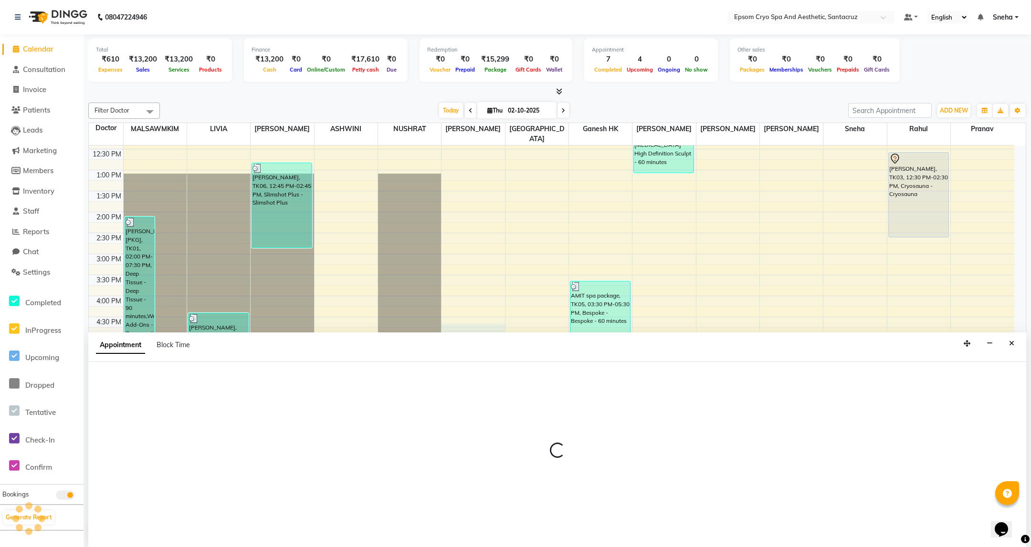
select select "74720"
select select "990"
select select "tentative"
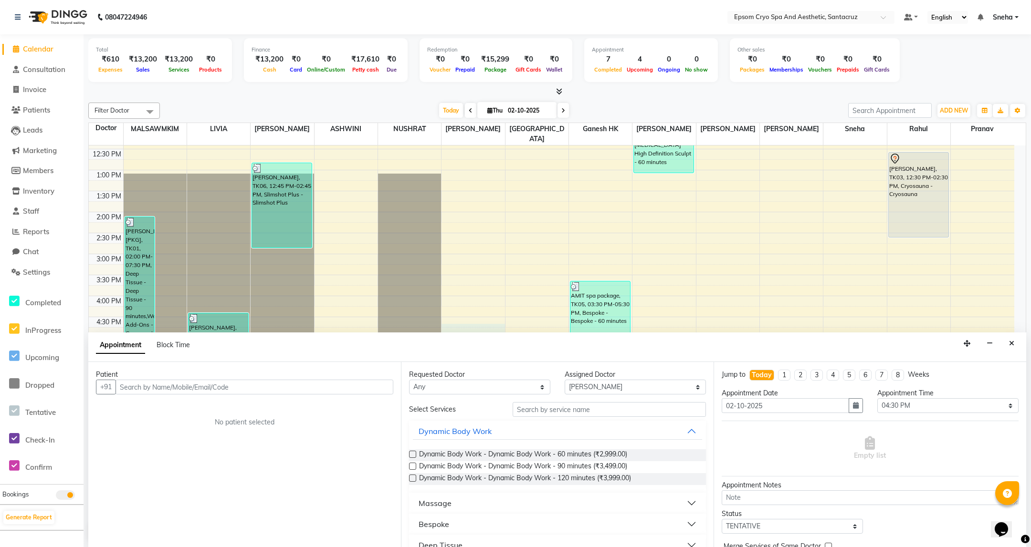
click at [260, 384] on input "text" at bounding box center [254, 387] width 278 height 15
click at [244, 408] on ngb-highlight "[PHONE_NUMBER]" at bounding box center [226, 408] width 68 height 10
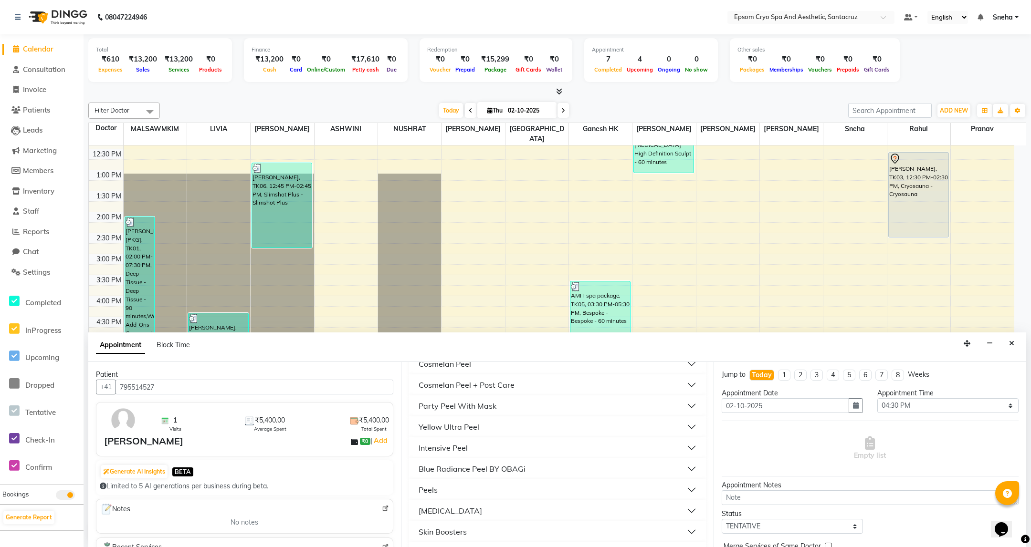
scroll to position [1904, 0]
type input "795514527"
click at [514, 525] on button "Others" at bounding box center [557, 530] width 289 height 17
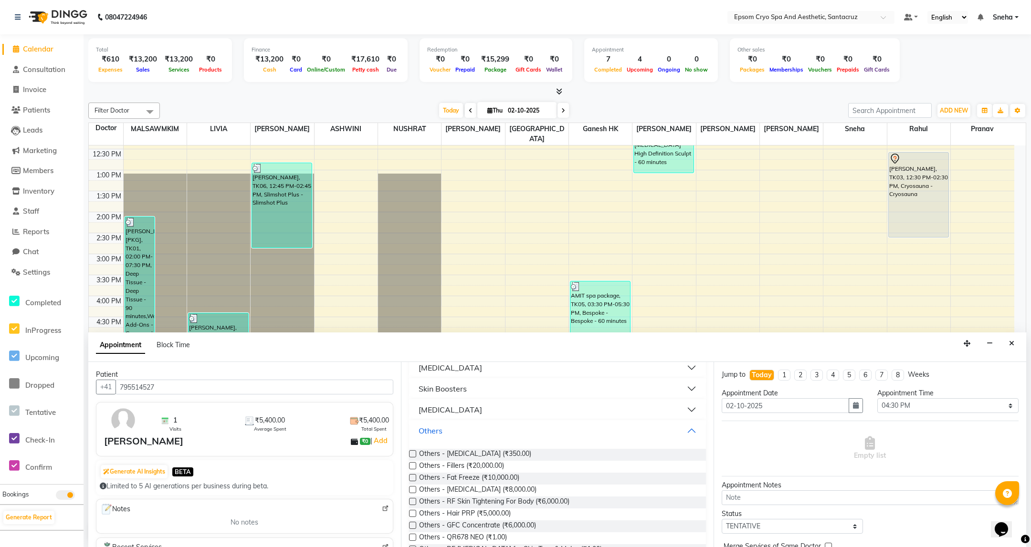
scroll to position [2047, 0]
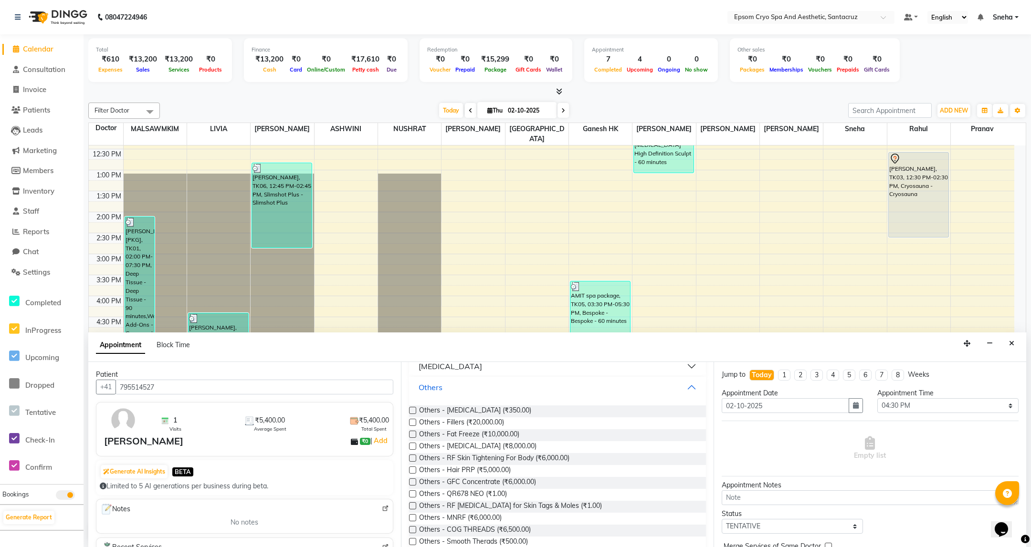
click at [476, 390] on button "Others" at bounding box center [557, 387] width 289 height 17
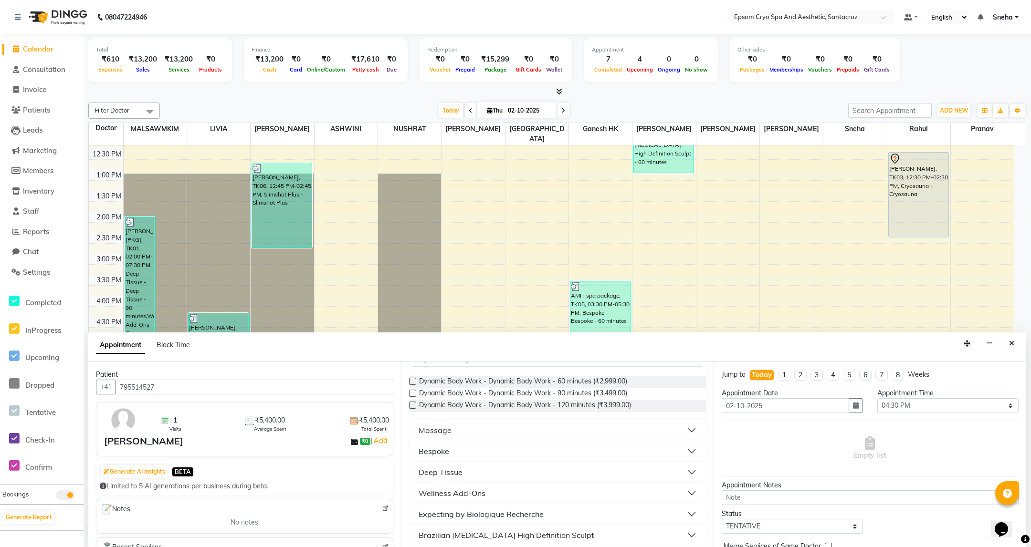
scroll to position [0, 0]
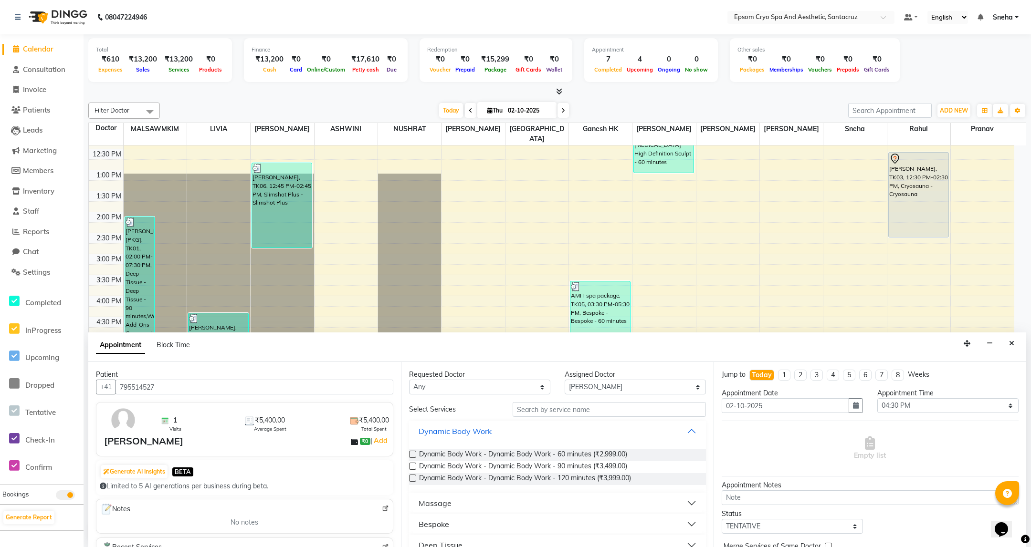
click at [494, 434] on button "Dynamic Body Work" at bounding box center [557, 431] width 289 height 17
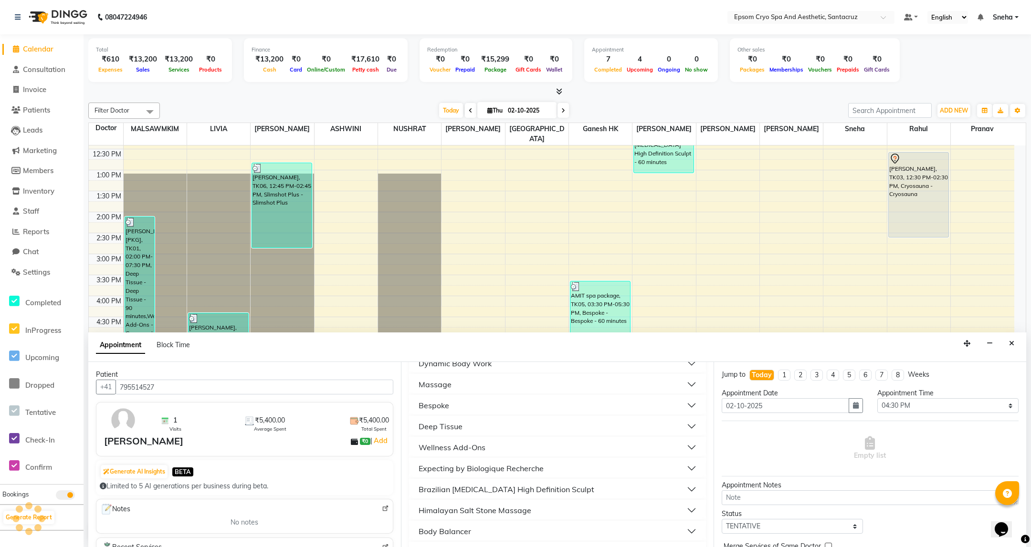
scroll to position [72, 0]
click at [726, 198] on div "9:00 AM 9:30 AM 10:00 AM 10:30 AM 11:00 AM 11:30 AM 12:00 PM 12:30 PM 1:00 PM 1…" at bounding box center [551, 295] width 925 height 587
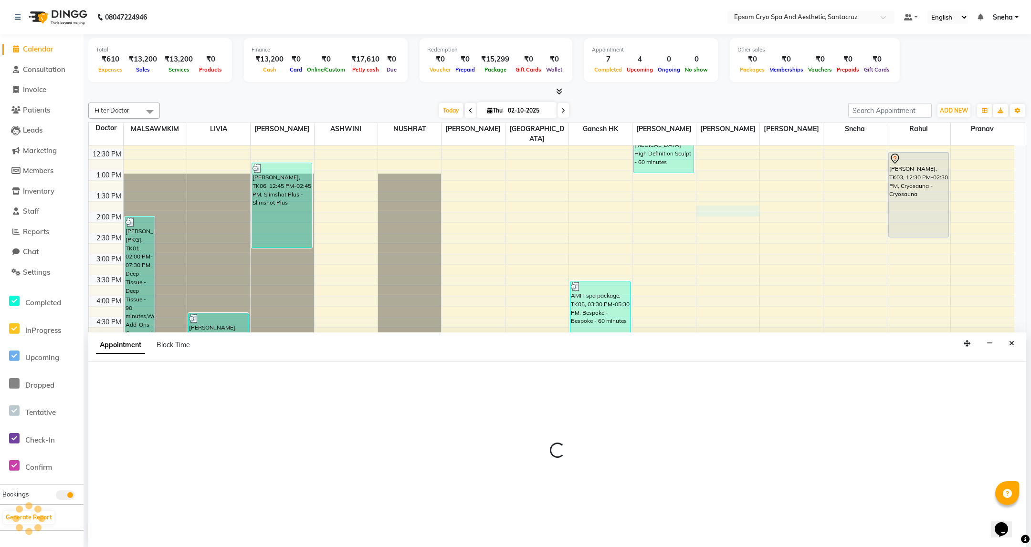
select select "81183"
select select "825"
select select "tentative"
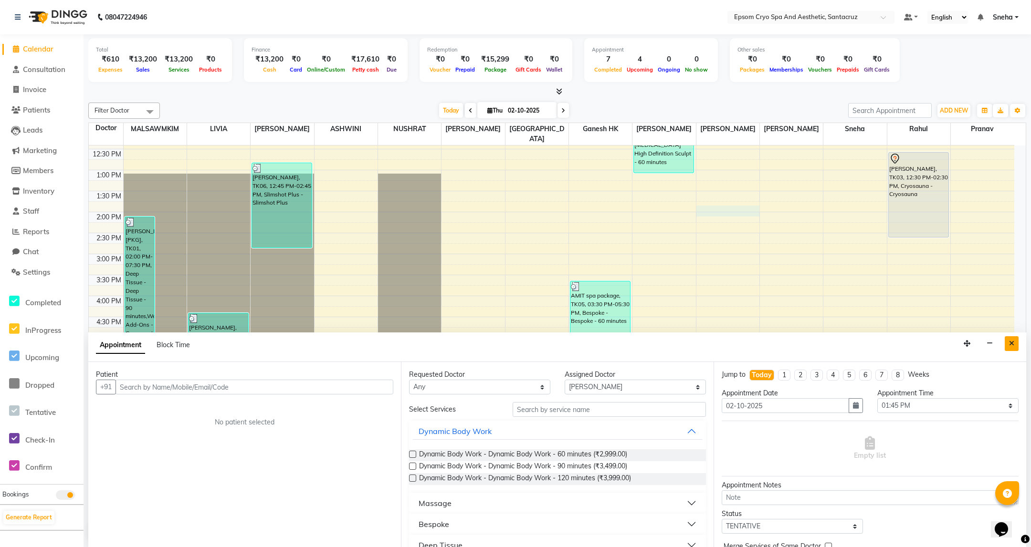
click at [1013, 344] on icon "Close" at bounding box center [1011, 343] width 5 height 7
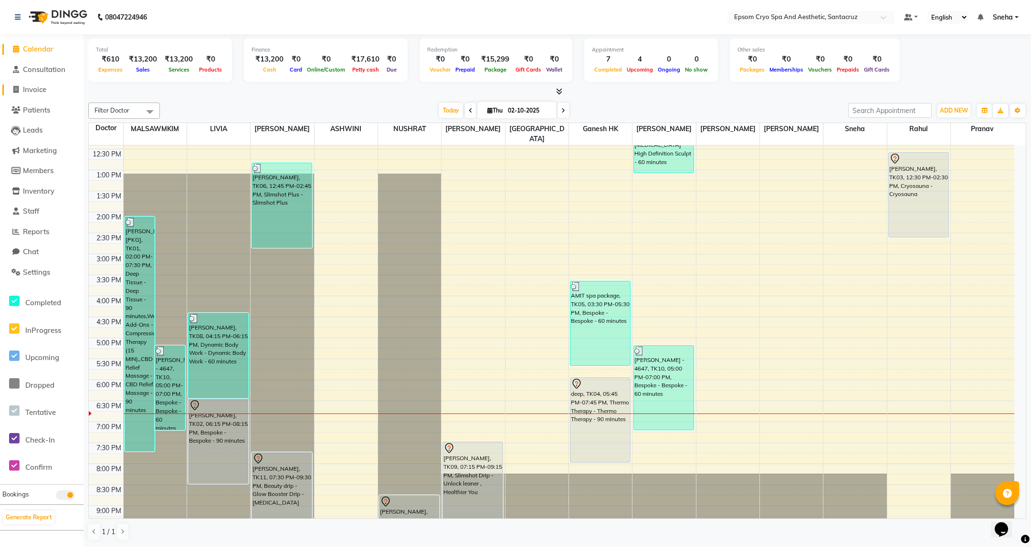
click at [49, 86] on link "Invoice" at bounding box center [41, 89] width 79 height 11
select select "8028"
select select "service"
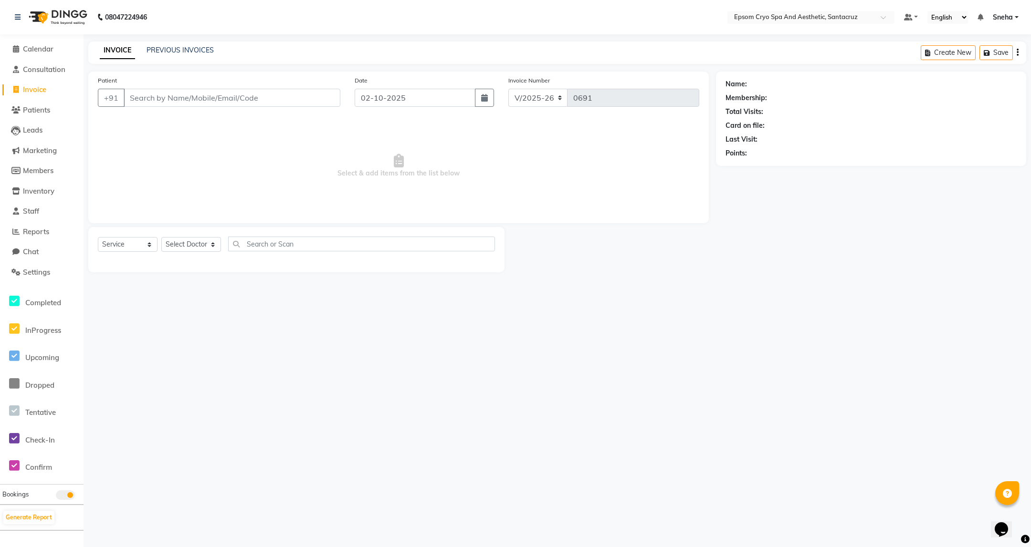
click at [185, 104] on input "Patient" at bounding box center [232, 98] width 217 height 18
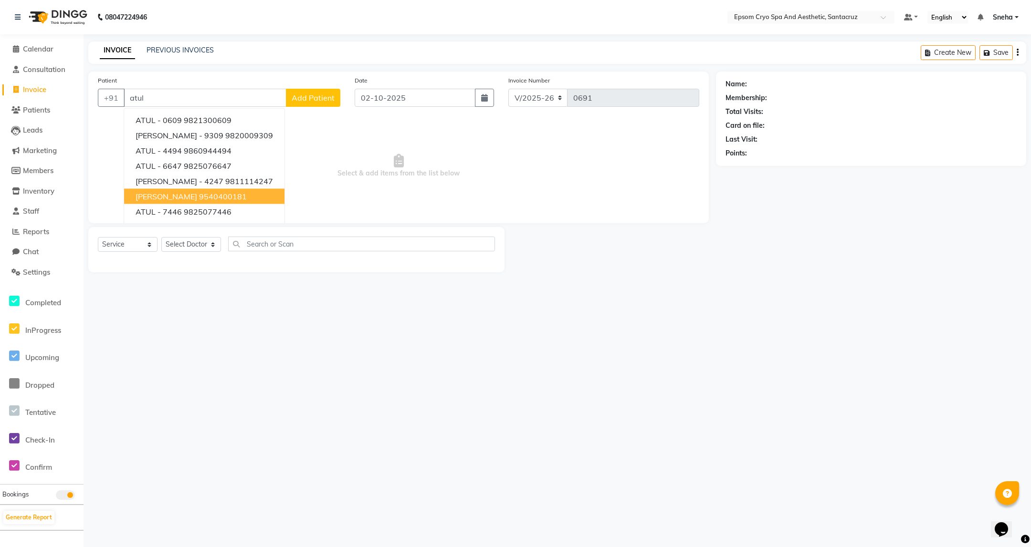
click at [201, 197] on ngb-highlight "9540400181" at bounding box center [223, 197] width 48 height 10
type input "9540400181"
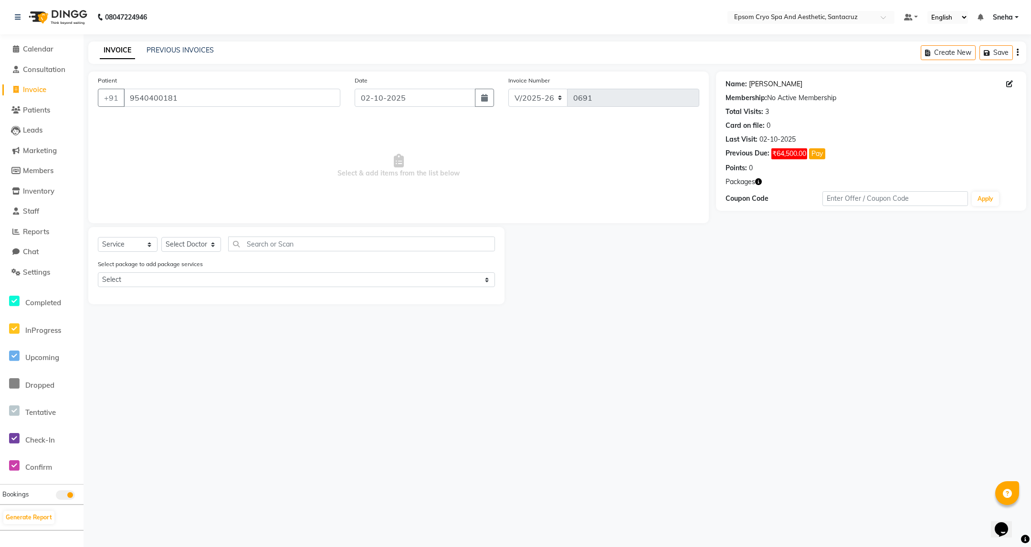
click at [756, 86] on link "Atul Kumar" at bounding box center [775, 84] width 53 height 10
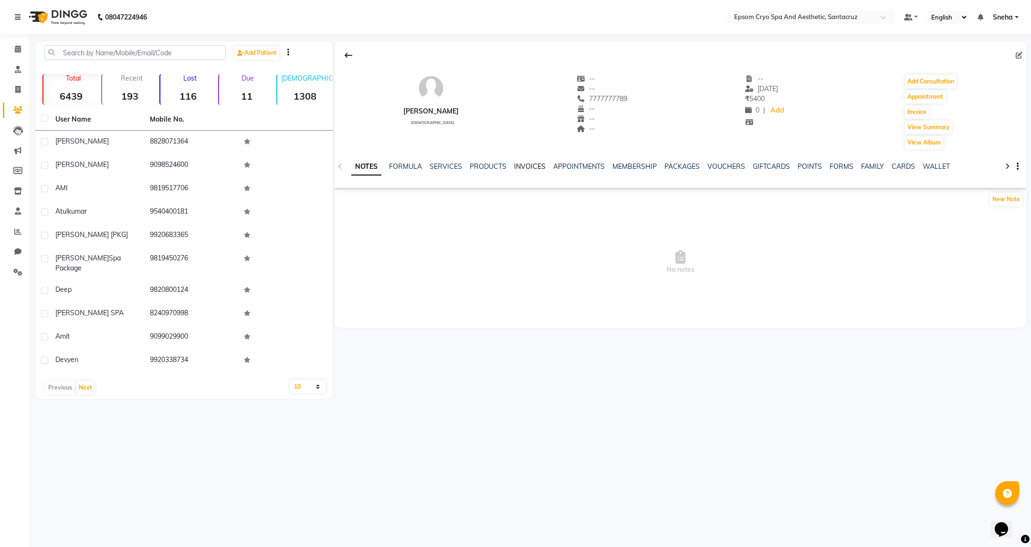
click at [528, 165] on link "INVOICES" at bounding box center [529, 166] width 31 height 9
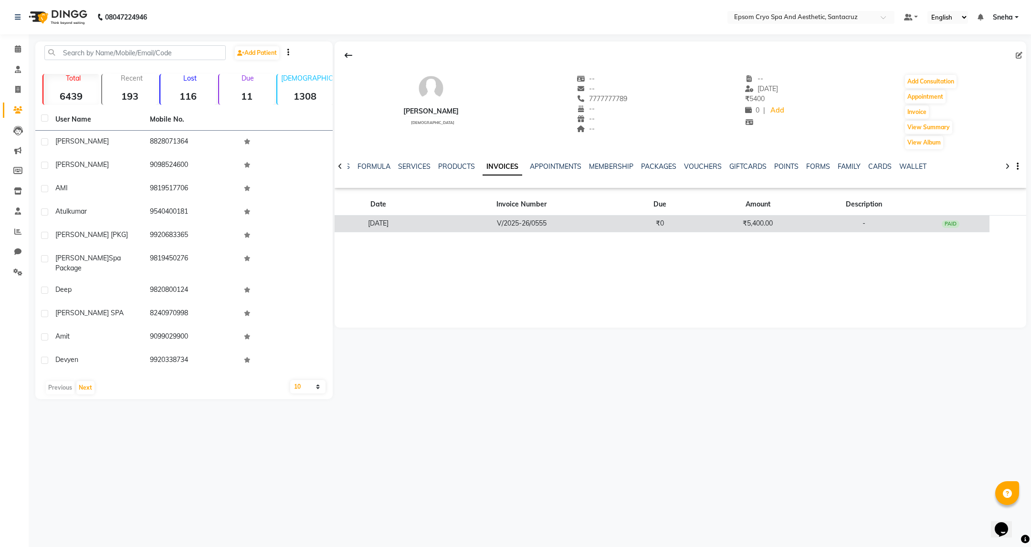
click at [569, 229] on td "V/2025-26/0555" at bounding box center [521, 224] width 198 height 17
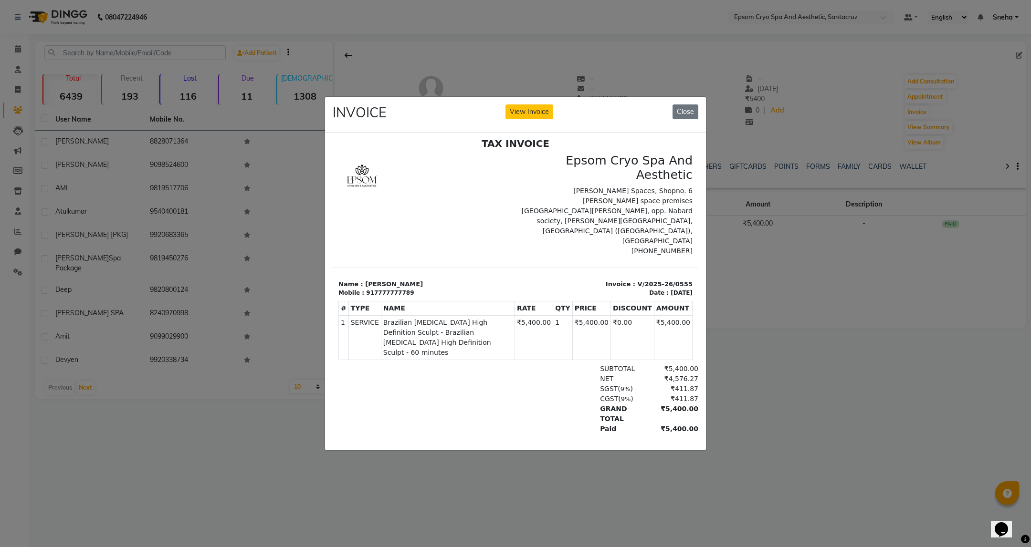
scroll to position [8, 0]
click at [686, 104] on button "Close" at bounding box center [685, 111] width 26 height 15
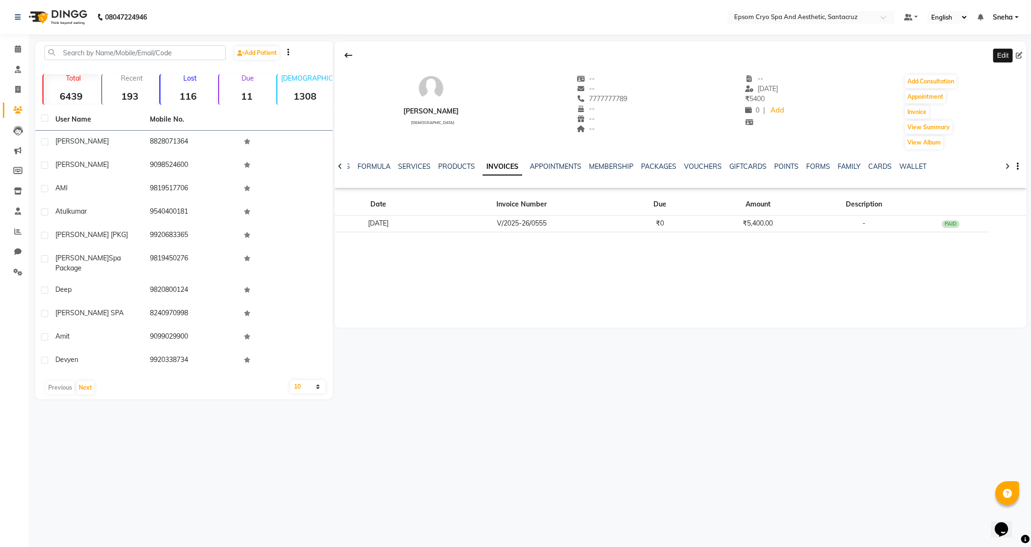
click at [1017, 53] on icon at bounding box center [1018, 55] width 7 height 7
select select "male"
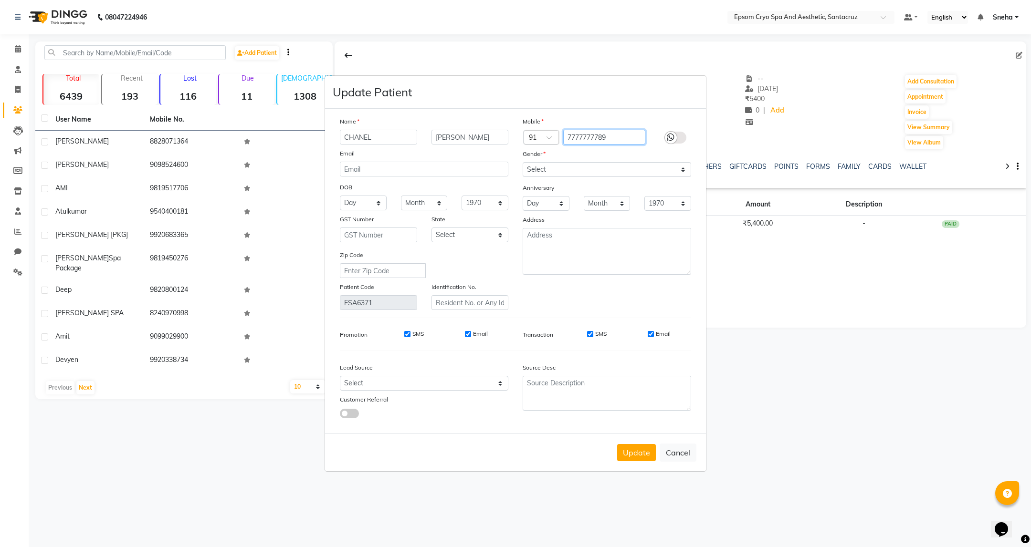
click at [626, 132] on input "7777777789" at bounding box center [604, 137] width 83 height 15
type input "7"
type input "4"
click at [617, 444] on button "Update" at bounding box center [636, 452] width 39 height 17
click at [548, 142] on span at bounding box center [552, 140] width 12 height 10
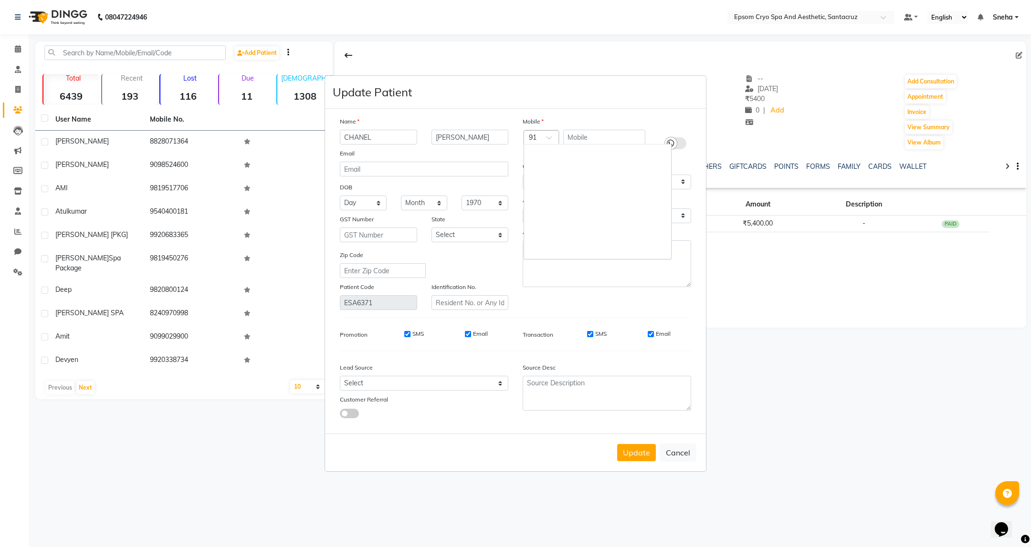
scroll to position [1729, 0]
click at [538, 139] on div at bounding box center [541, 138] width 34 height 10
click at [541, 138] on div at bounding box center [541, 138] width 34 height 10
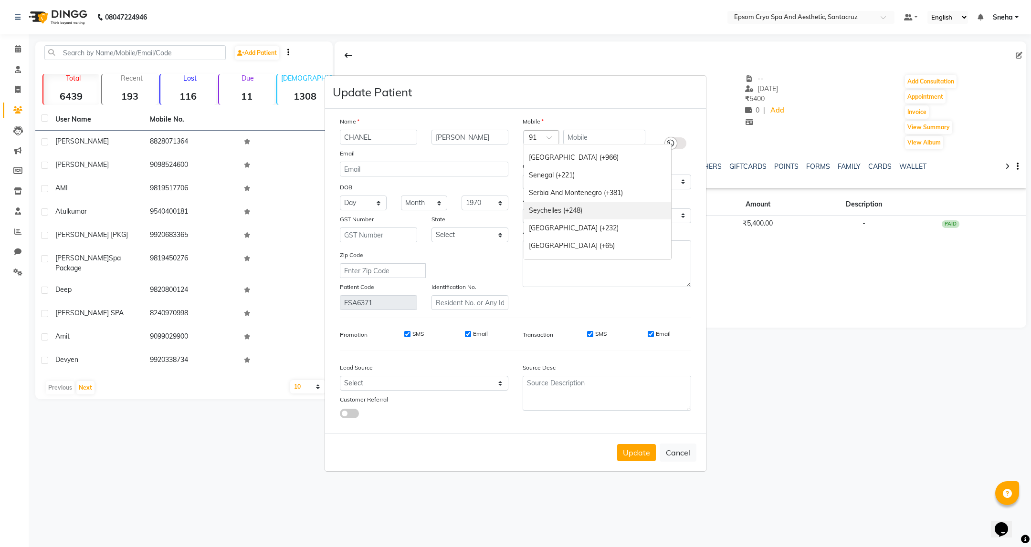
scroll to position [3304, 0]
click at [541, 133] on div "Country Code × 91" at bounding box center [534, 138] width 20 height 10
click at [541, 135] on div at bounding box center [541, 138] width 34 height 10
click at [552, 138] on span at bounding box center [552, 140] width 12 height 10
click at [536, 136] on div at bounding box center [541, 138] width 34 height 10
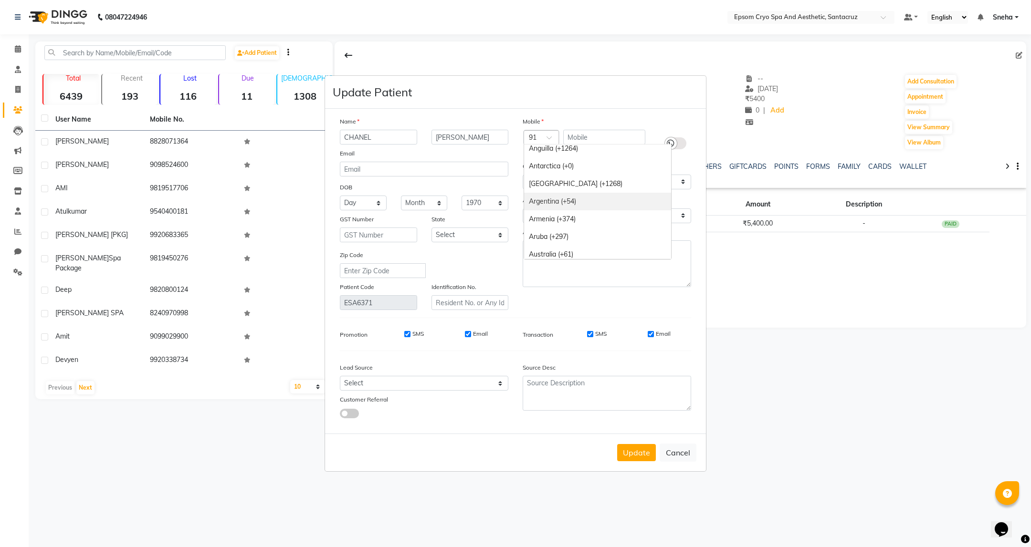
scroll to position [143, 0]
click at [763, 381] on ngb-modal-window "Update Patient Name CHANEL FERNANDES Email DOB Day 01 02 03 04 05 06 07 08 09 1…" at bounding box center [515, 273] width 1031 height 547
click at [852, 317] on ngb-modal-window "Update Patient Name CHANEL FERNANDES Email DOB Day 01 02 03 04 05 06 07 08 09 1…" at bounding box center [515, 273] width 1031 height 547
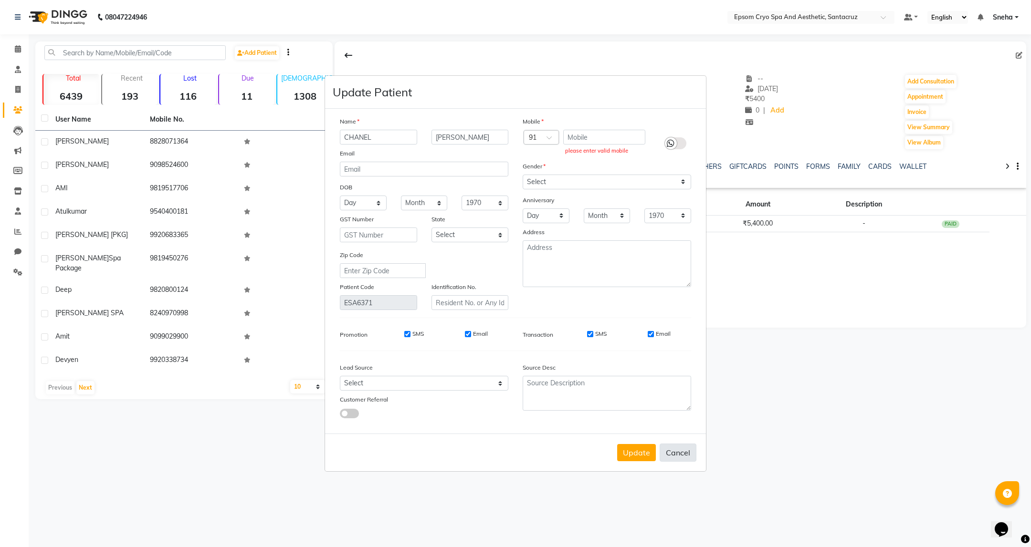
click at [676, 451] on button "Cancel" at bounding box center [677, 453] width 37 height 18
select select
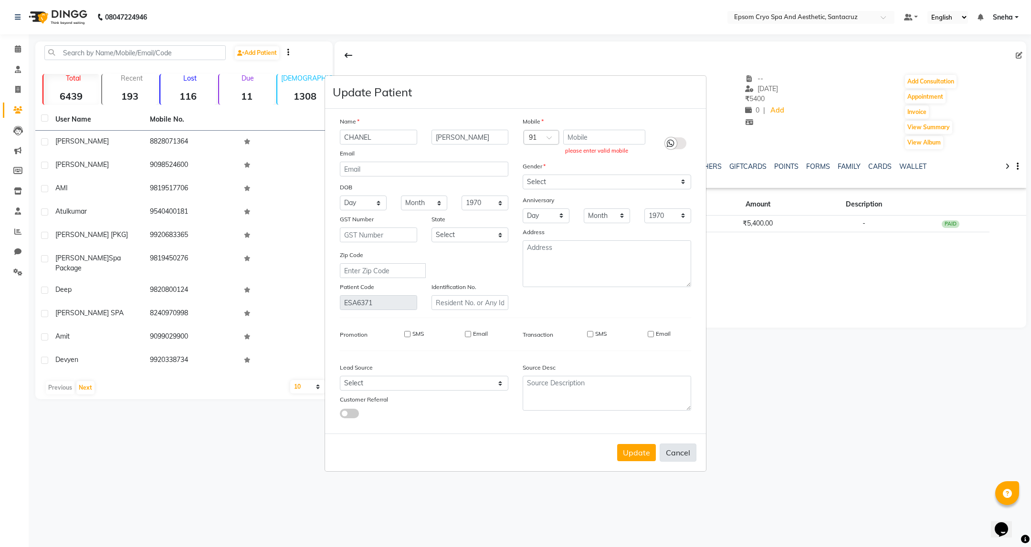
select select
checkbox input "false"
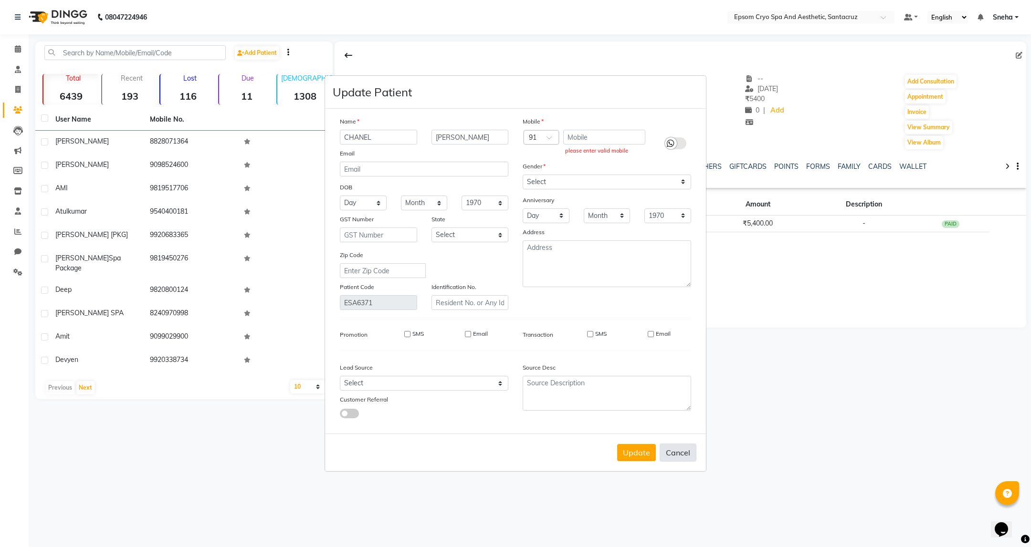
checkbox input "false"
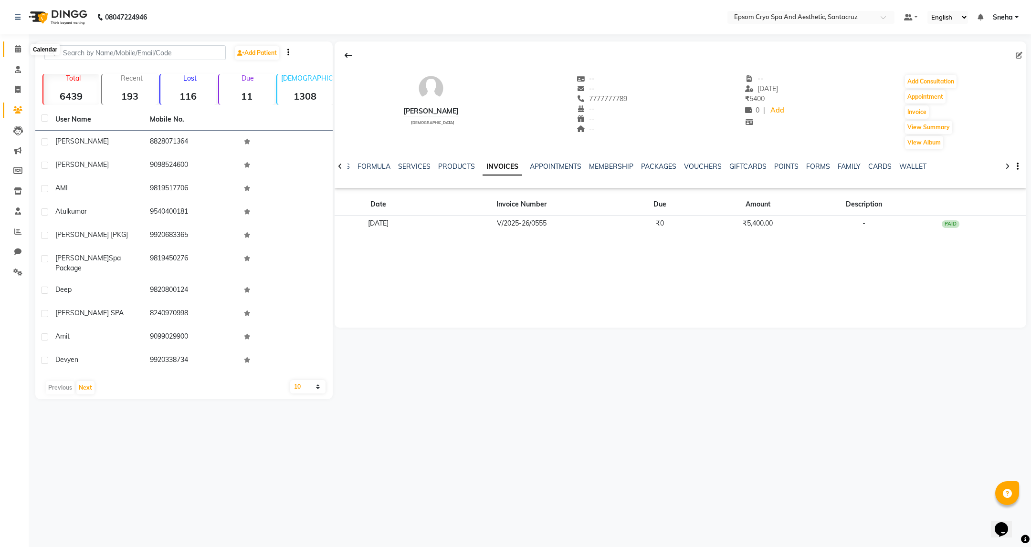
click at [18, 51] on icon at bounding box center [18, 48] width 6 height 7
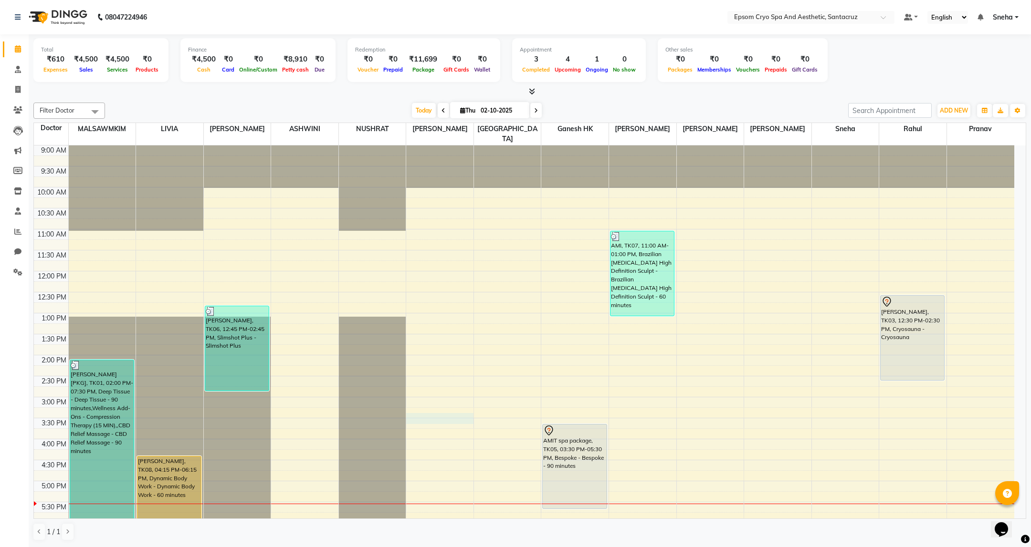
click at [421, 411] on div "9:00 AM 9:30 AM 10:00 AM 10:30 AM 11:00 AM 11:30 AM 12:00 PM 12:30 PM 1:00 PM 1…" at bounding box center [524, 439] width 980 height 587
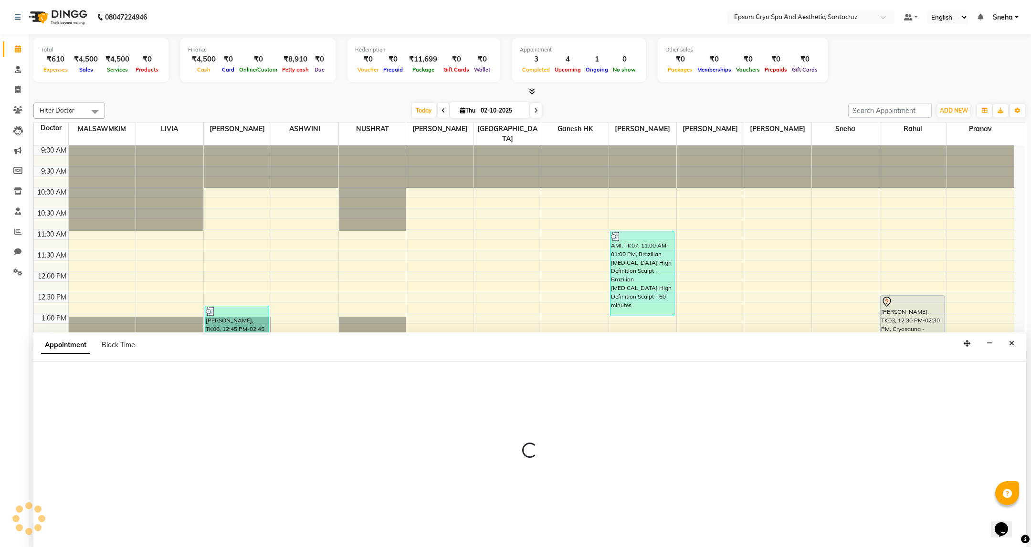
select select "74720"
select select "915"
select select "tentative"
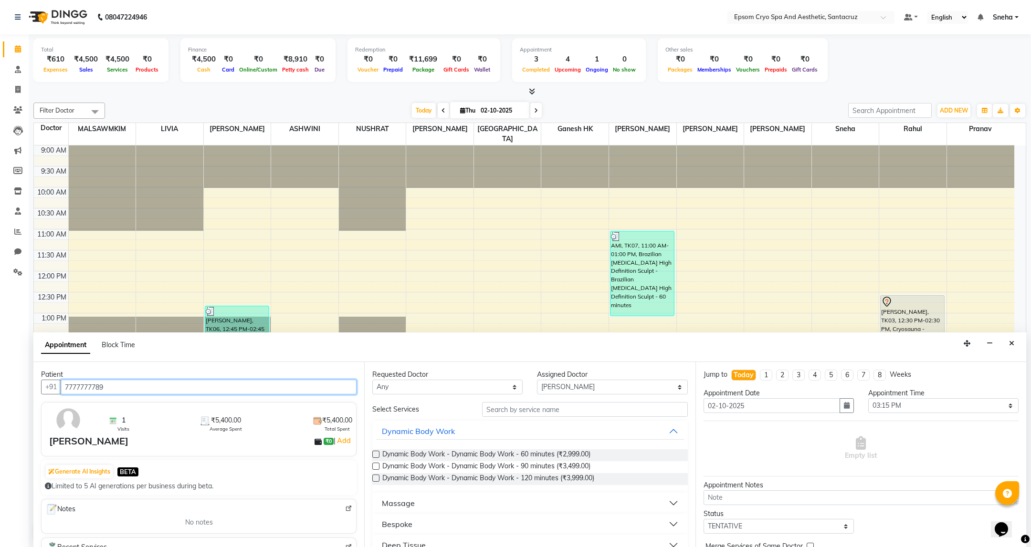
type input "7777777789"
click at [528, 411] on input "text" at bounding box center [584, 409] width 205 height 15
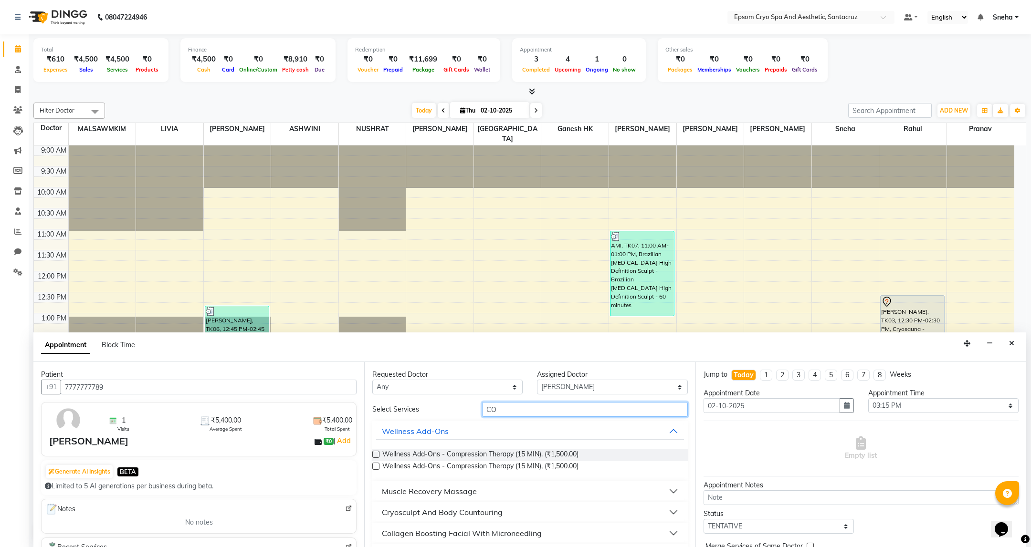
type input "C"
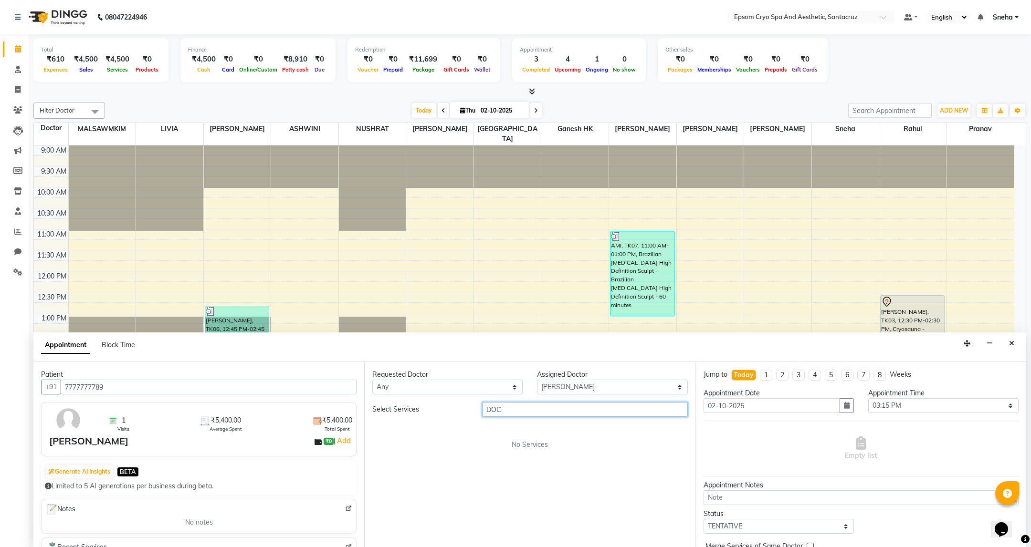
type input "DOC"
click at [406, 385] on select "Any ASHWINI Dr. Naman Jha Ekta Singh Ganesh HK LIVIA MALSAWMKIM NUSHRAT Polly P…" at bounding box center [447, 387] width 150 height 15
select select "74720"
click at [372, 380] on select "Any ASHWINI Dr. Naman Jha Ekta Singh Ganesh HK LIVIA MALSAWMKIM NUSHRAT Polly P…" at bounding box center [447, 387] width 150 height 15
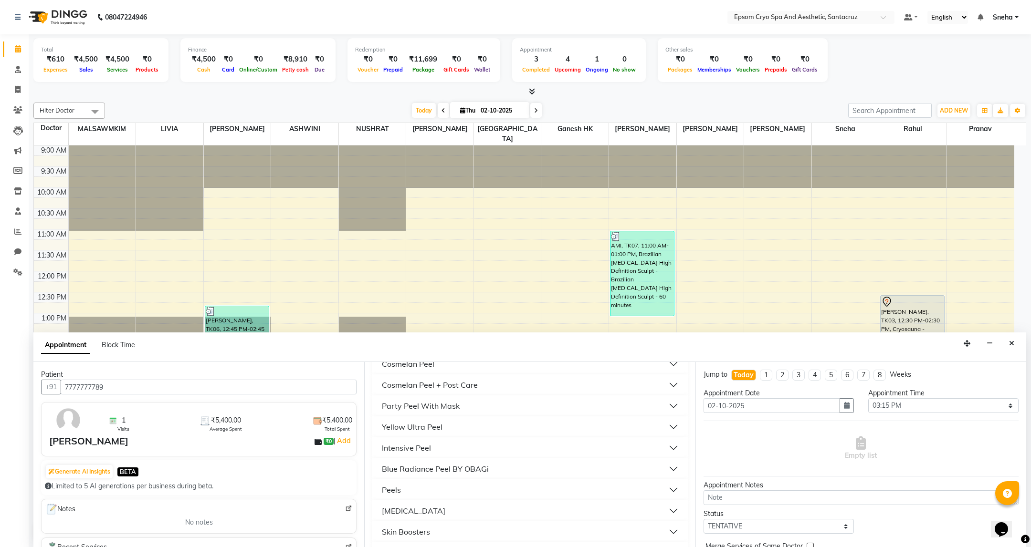
scroll to position [1904, 0]
click at [490, 529] on button "Others" at bounding box center [529, 530] width 307 height 17
click at [544, 428] on button "Wellness Add-Ons" at bounding box center [529, 423] width 307 height 17
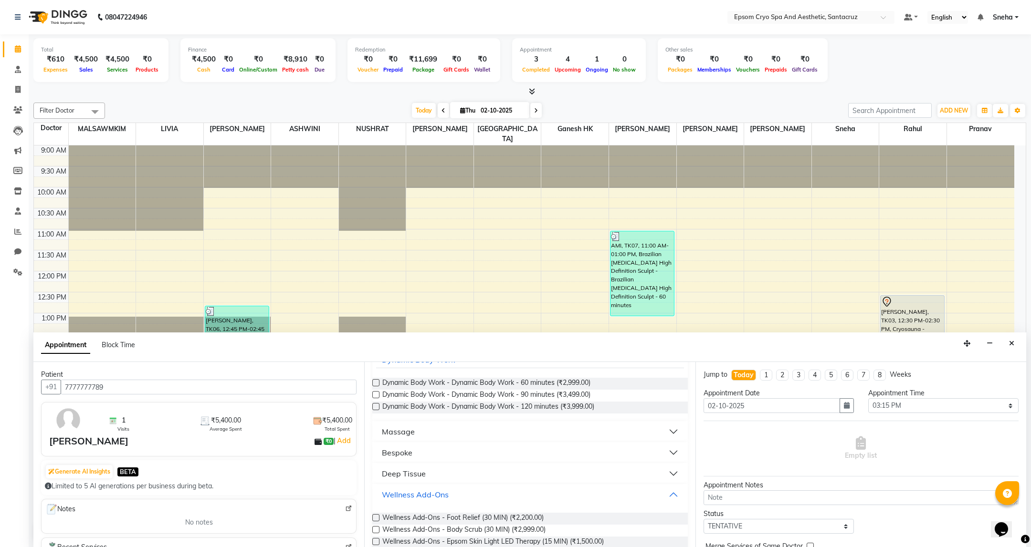
scroll to position [0, 0]
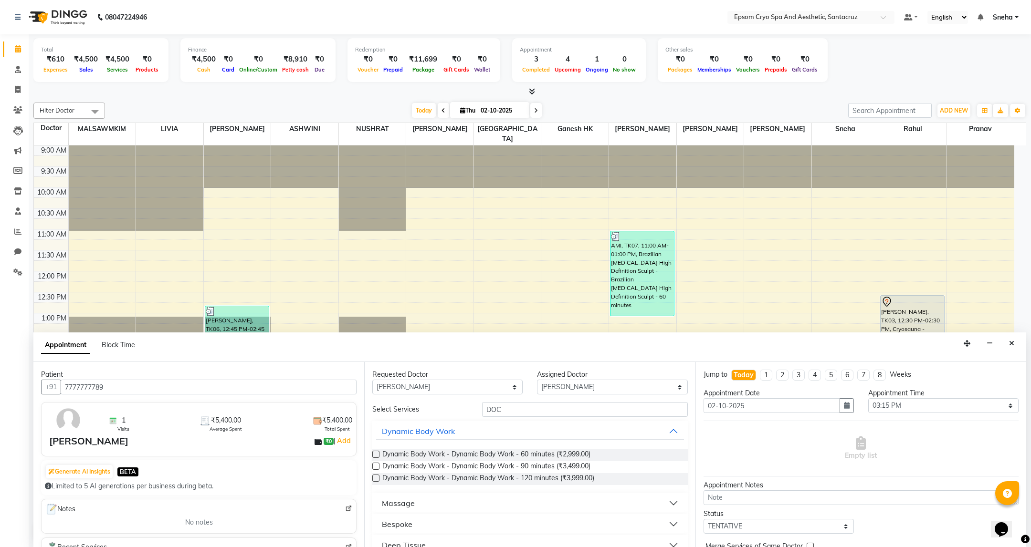
click at [497, 520] on button "Bespoke" at bounding box center [529, 524] width 307 height 17
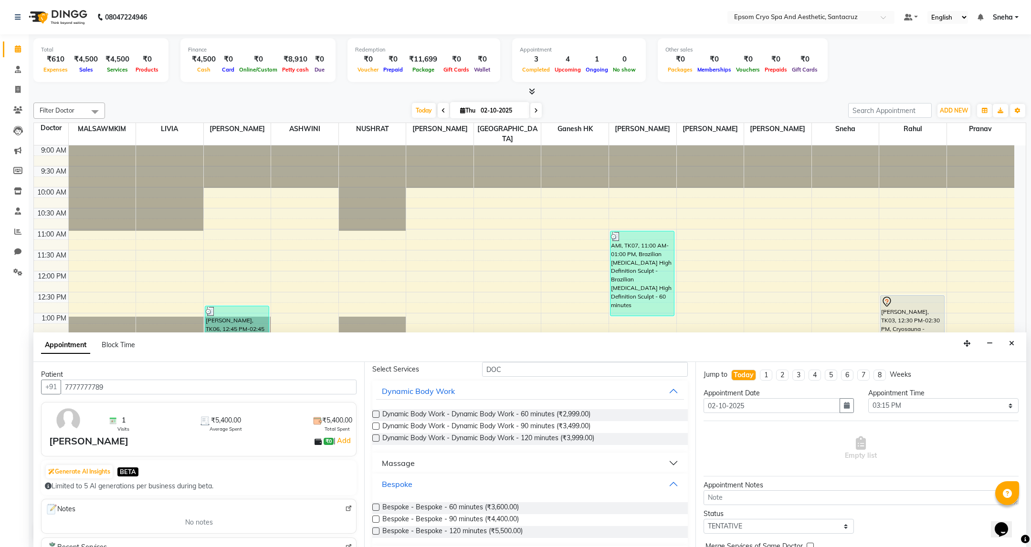
scroll to position [72, 0]
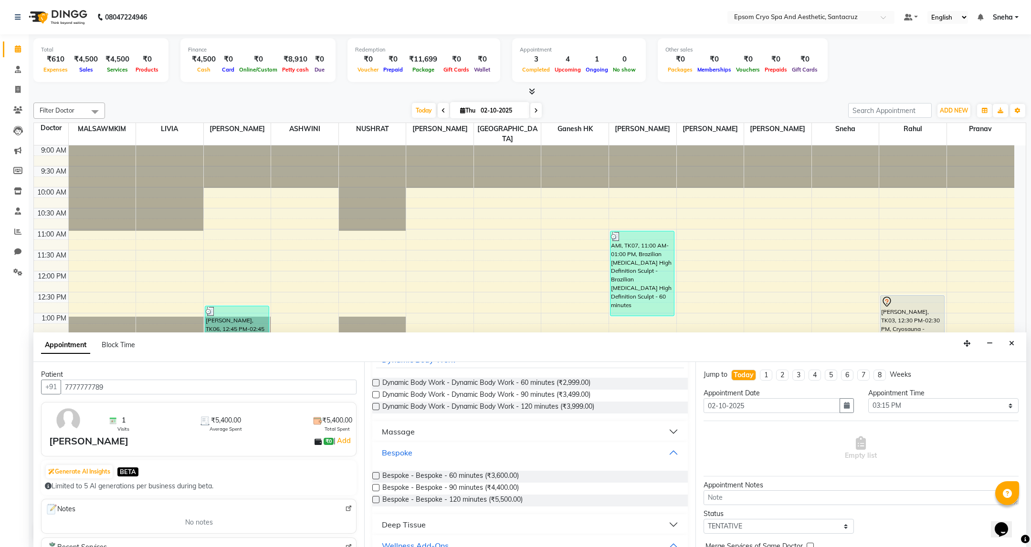
click at [487, 455] on button "Bespoke" at bounding box center [529, 452] width 307 height 17
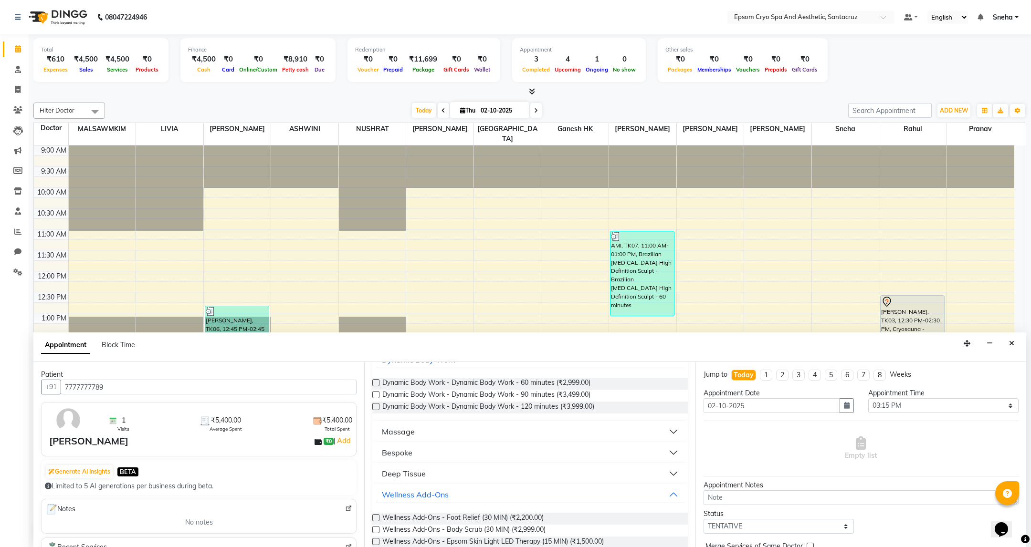
click at [468, 469] on button "Deep Tissue" at bounding box center [529, 473] width 307 height 17
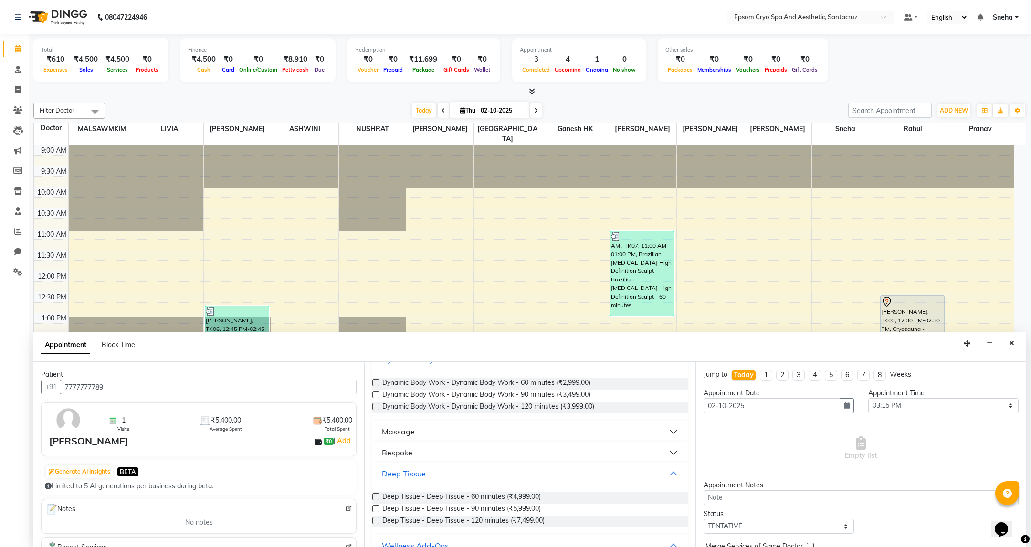
click at [468, 469] on button "Deep Tissue" at bounding box center [529, 473] width 307 height 17
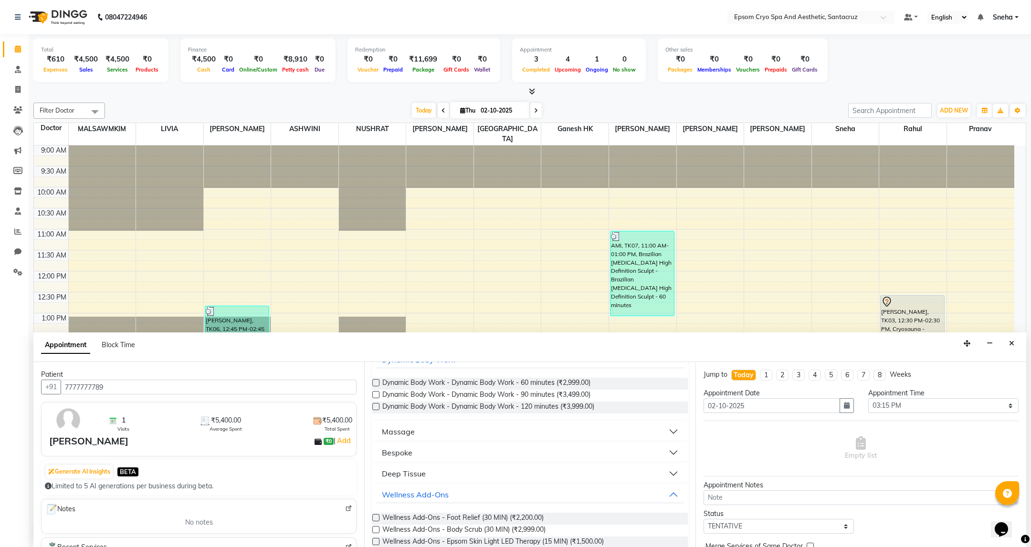
click at [479, 436] on button "Massage" at bounding box center [529, 431] width 307 height 17
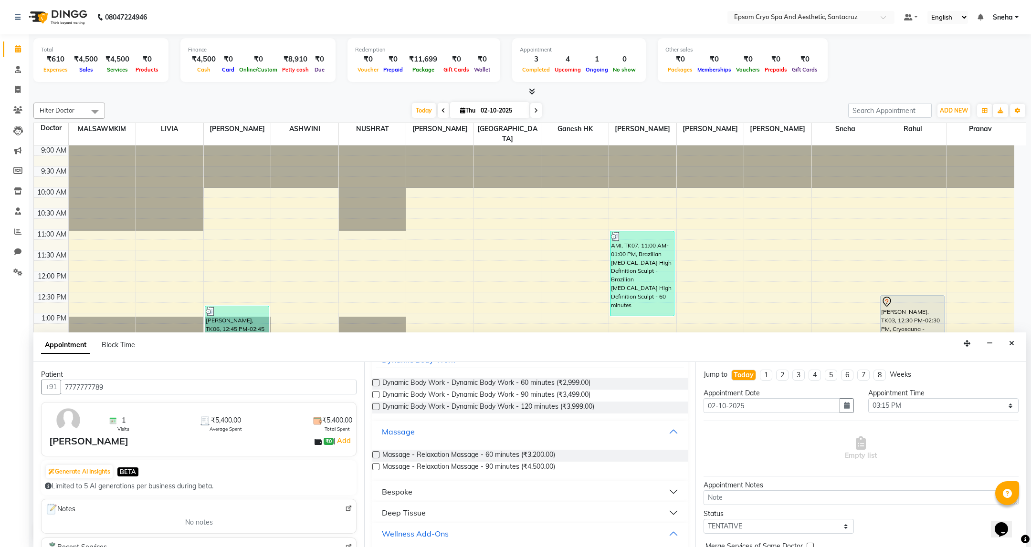
click at [479, 436] on button "Massage" at bounding box center [529, 431] width 307 height 17
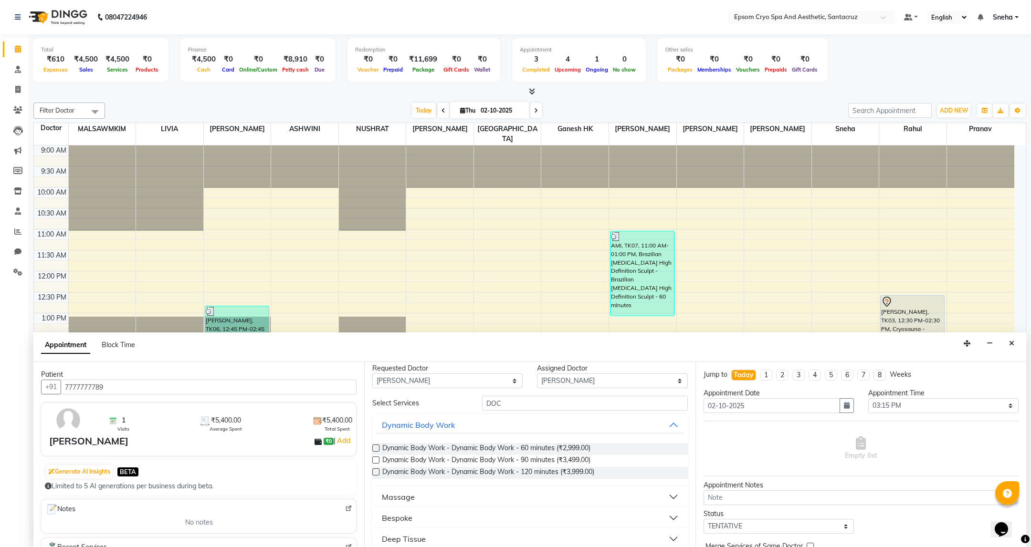
scroll to position [0, 0]
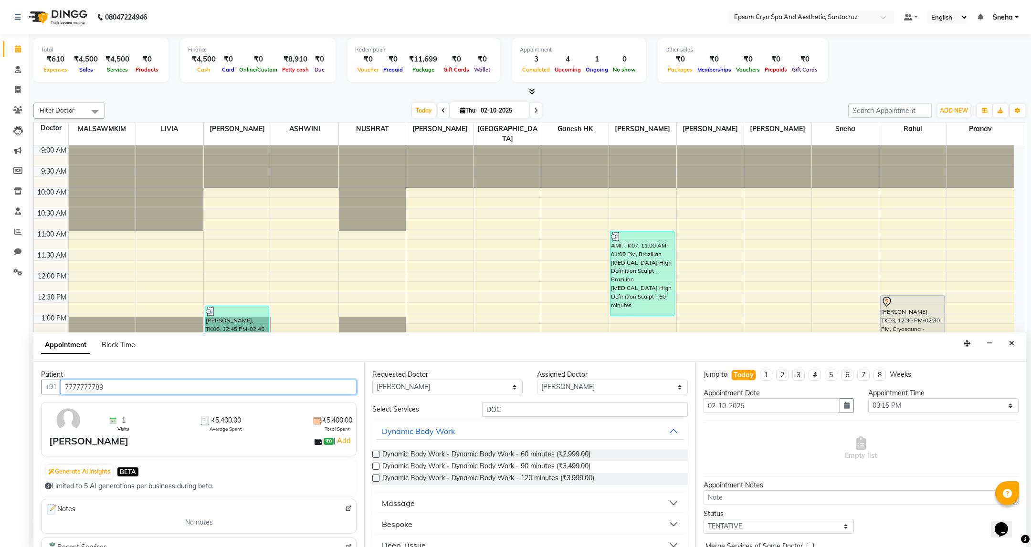
click at [142, 387] on input "7777777789" at bounding box center [209, 387] width 296 height 15
click at [16, 92] on icon at bounding box center [17, 89] width 5 height 7
select select "service"
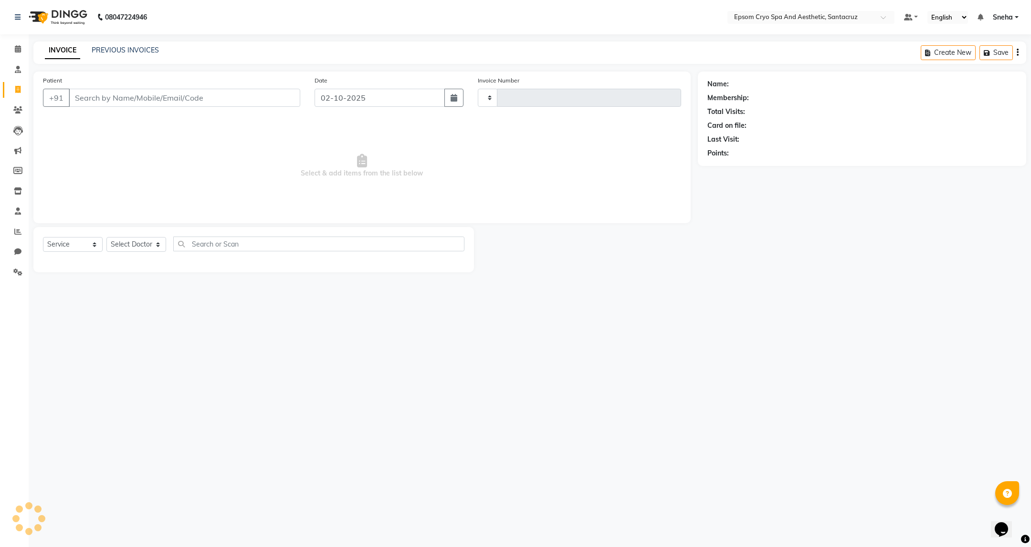
type input "0688"
select select "8028"
click at [187, 99] on input "Patient" at bounding box center [184, 98] width 231 height 18
click at [177, 101] on input "7777777789" at bounding box center [184, 98] width 231 height 18
type input "7777777789"
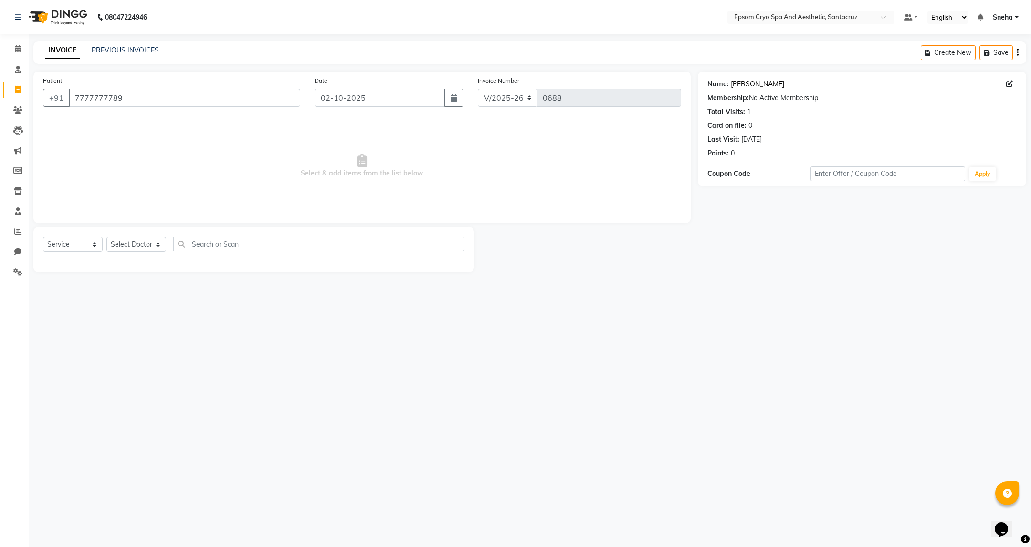
click at [763, 81] on link "Chanel Fernandes" at bounding box center [756, 84] width 53 height 10
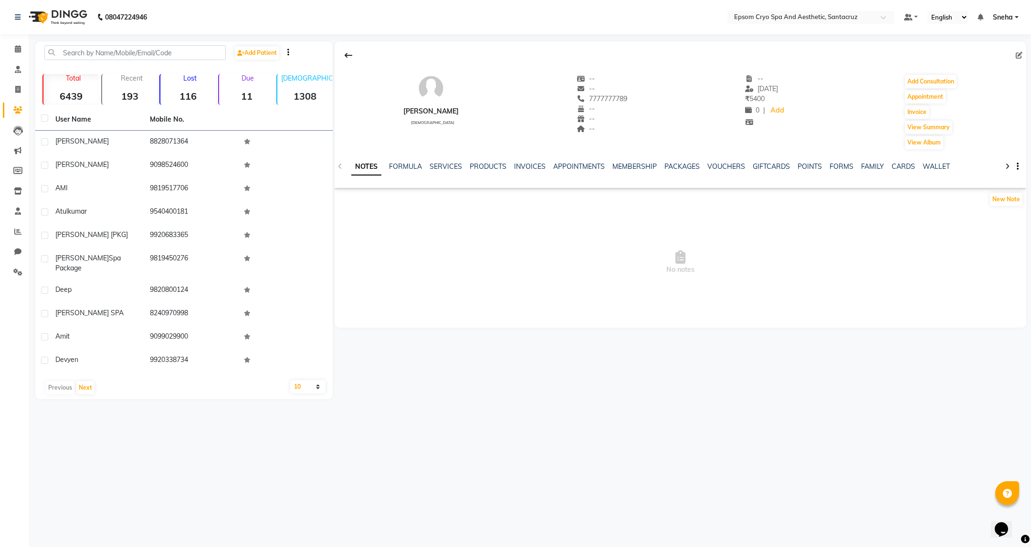
click at [624, 94] on div "7777777789" at bounding box center [601, 99] width 51 height 10
click at [1020, 59] on span at bounding box center [1020, 56] width 10 height 10
click at [1018, 56] on icon at bounding box center [1018, 55] width 7 height 7
select select "male"
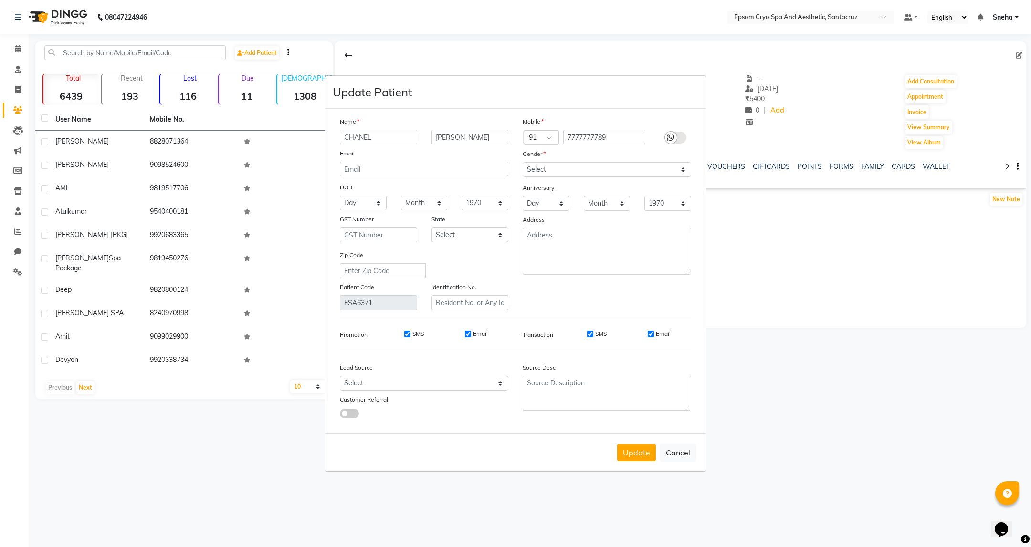
click at [550, 139] on span at bounding box center [552, 140] width 12 height 10
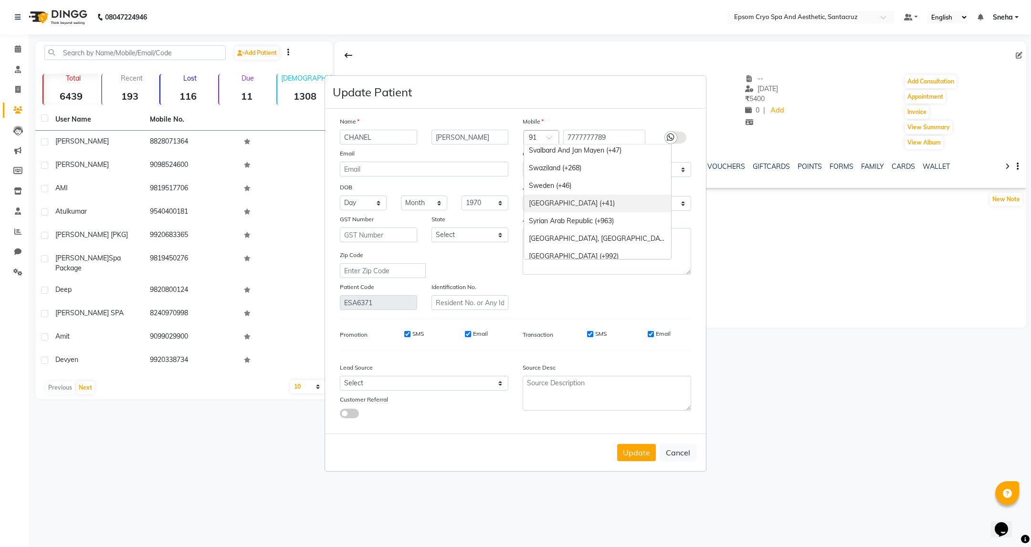
click at [589, 209] on div "Switzerland (+41)" at bounding box center [597, 204] width 147 height 18
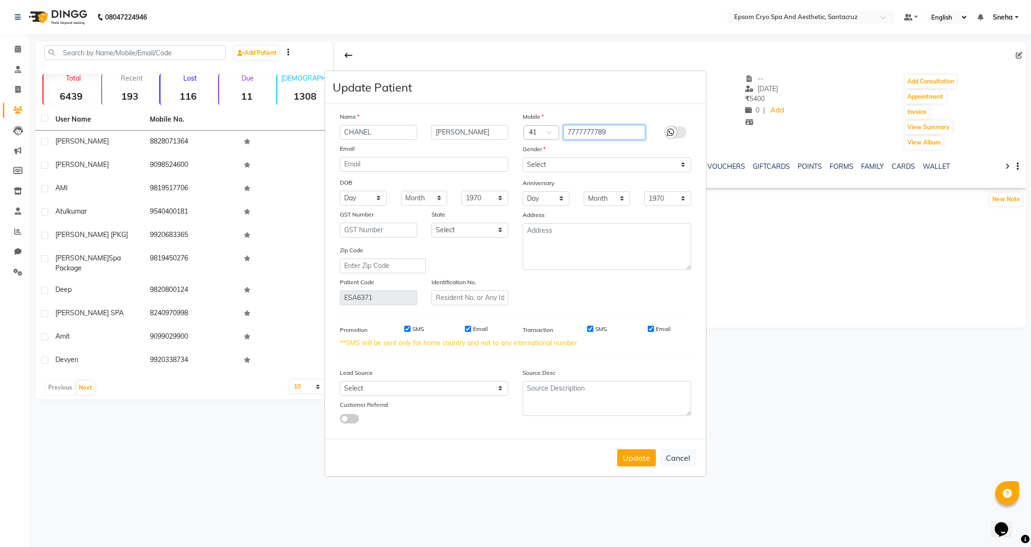
click at [625, 132] on input "7777777789" at bounding box center [604, 132] width 83 height 15
type input "7"
type input "795514527"
click at [633, 460] on button "Update" at bounding box center [636, 457] width 39 height 17
select select
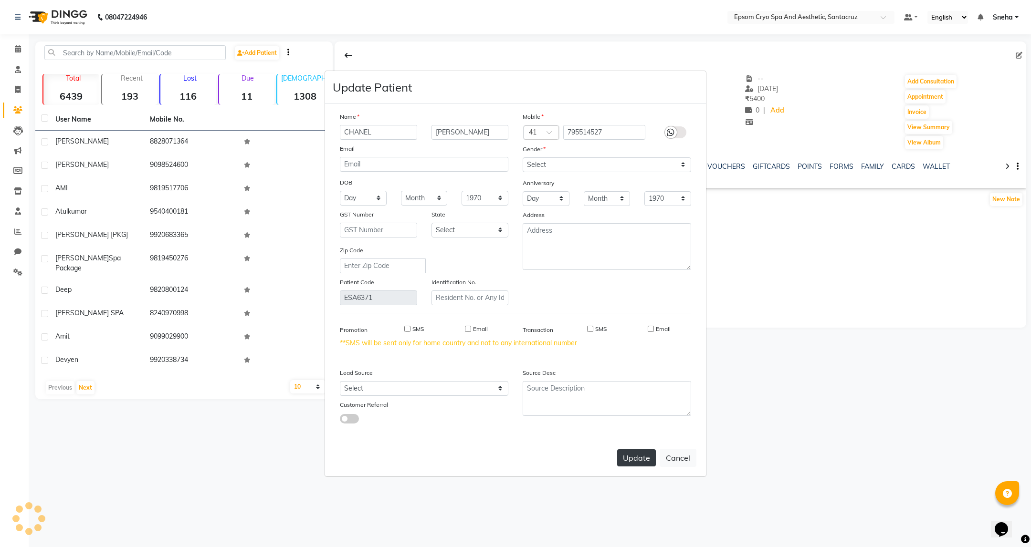
select select
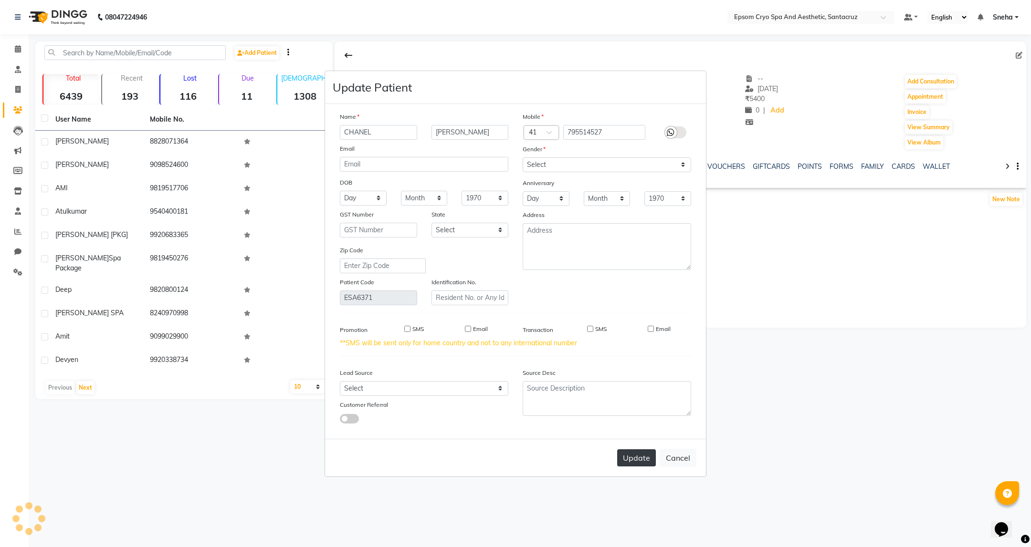
select select
checkbox input "false"
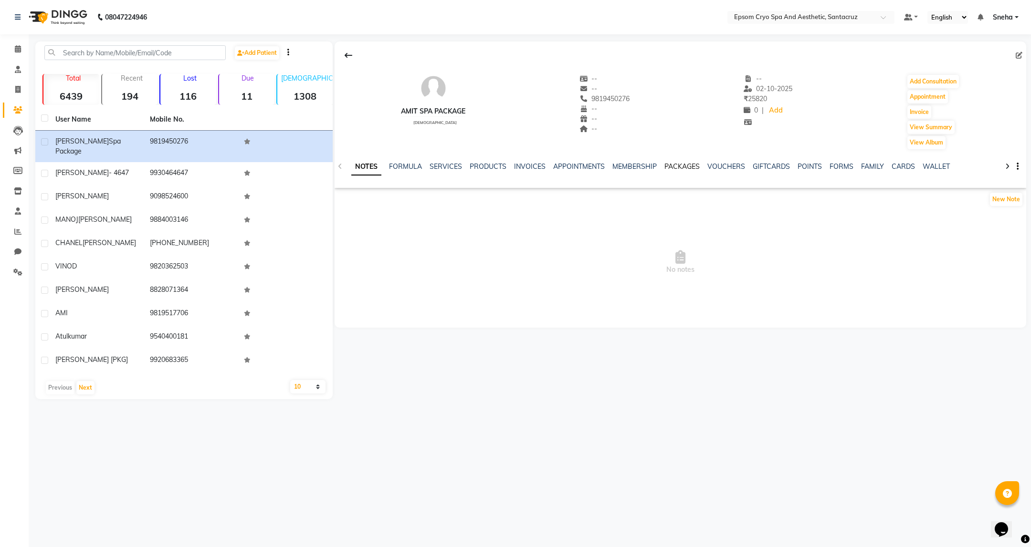
click at [672, 167] on link "PACKAGES" at bounding box center [681, 166] width 35 height 9
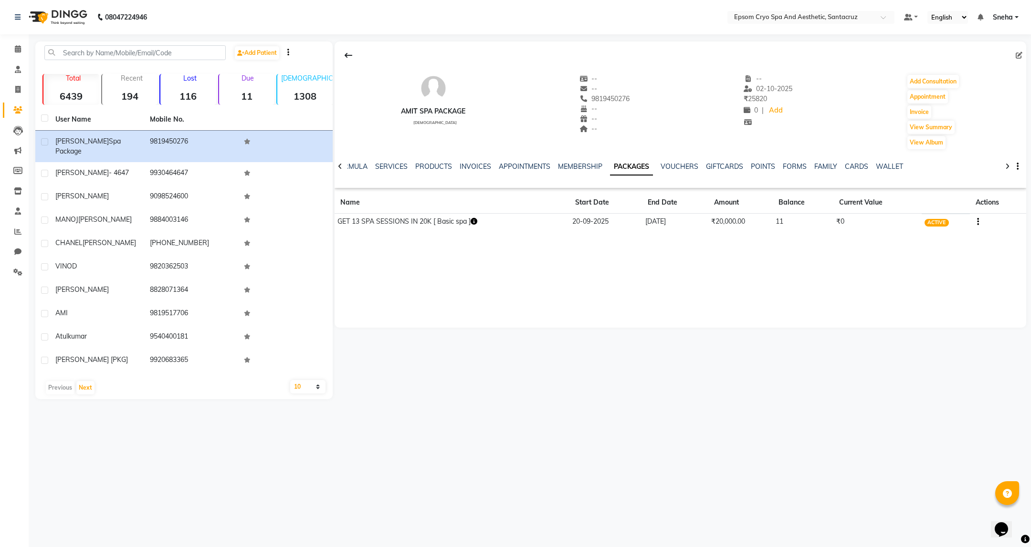
click at [537, 406] on div "08047224946 Select Location × Epsom Cryo Spa And Aesthetic, Santacruz Default P…" at bounding box center [515, 273] width 1031 height 547
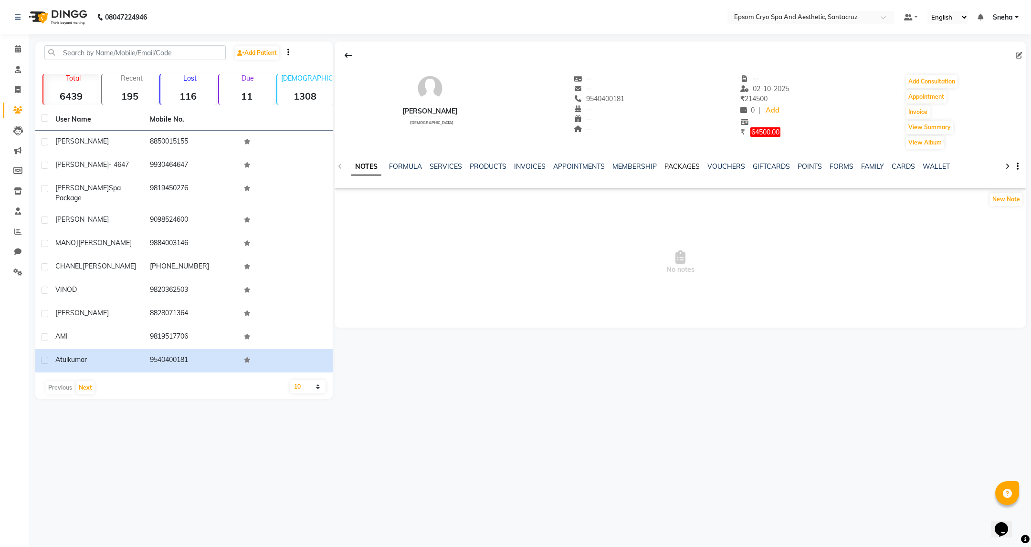
click at [687, 165] on link "PACKAGES" at bounding box center [681, 166] width 35 height 9
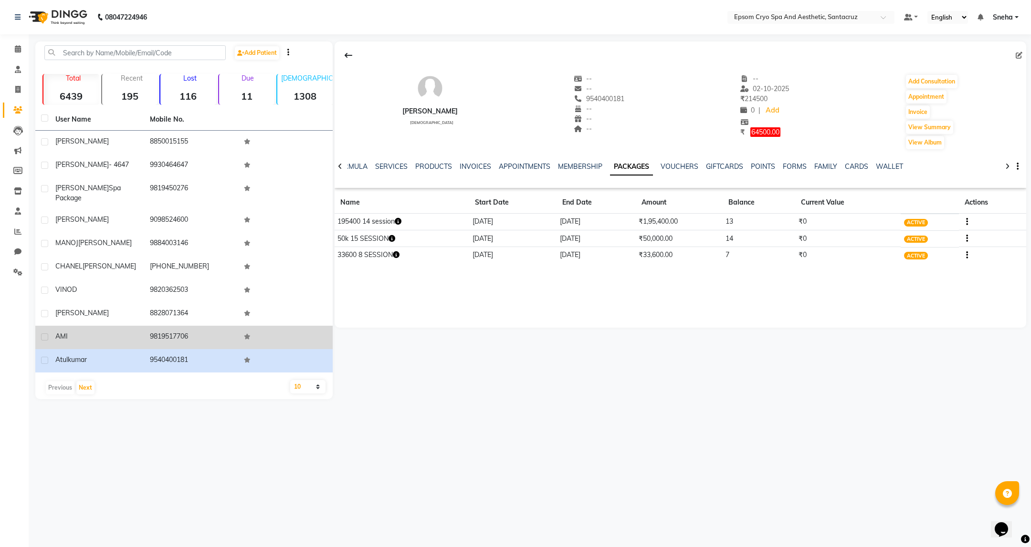
click at [174, 333] on td "9819517706" at bounding box center [191, 337] width 94 height 23
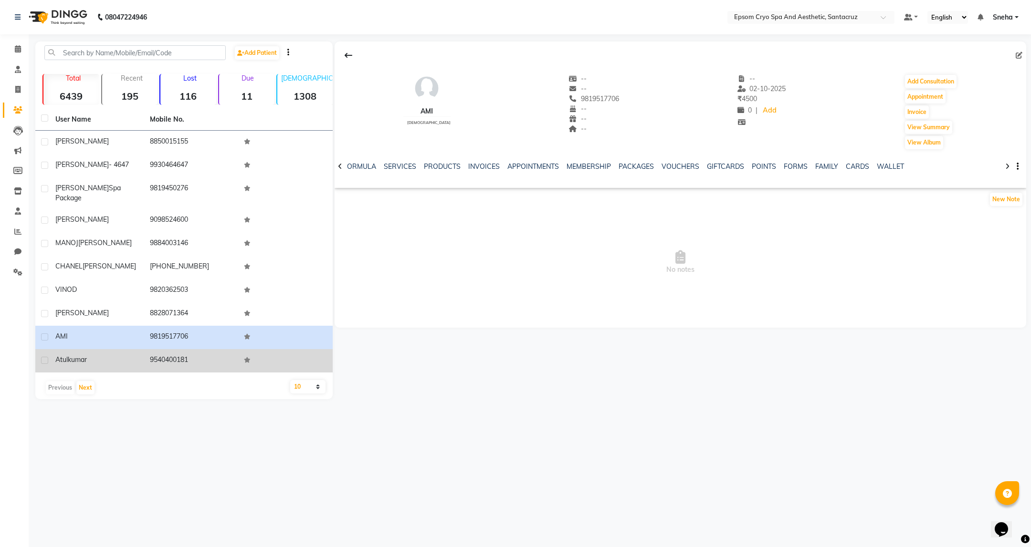
click at [174, 349] on td "9540400181" at bounding box center [191, 360] width 94 height 23
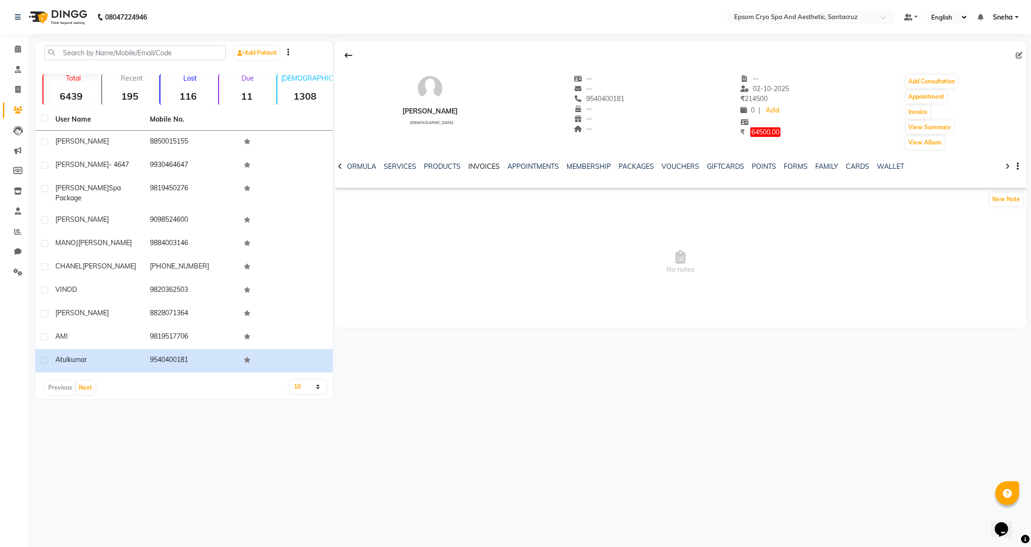
click at [486, 165] on link "INVOICES" at bounding box center [483, 166] width 31 height 9
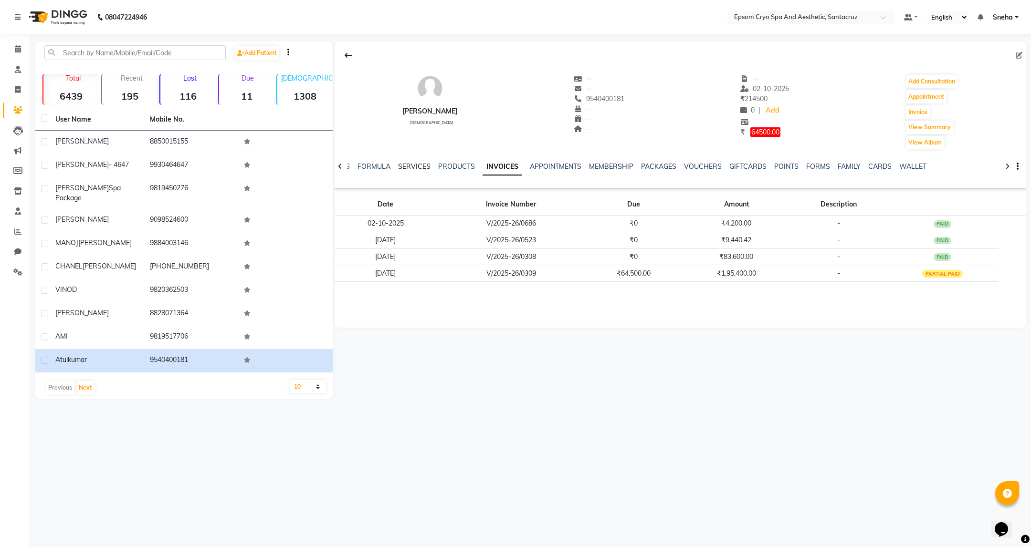
click at [418, 169] on link "SERVICES" at bounding box center [414, 166] width 32 height 9
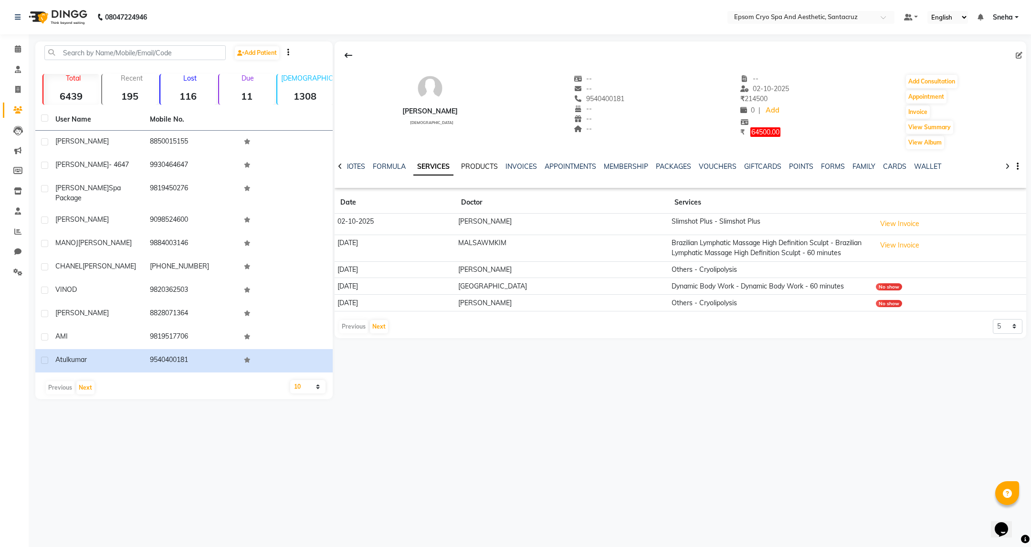
click at [487, 169] on link "PRODUCTS" at bounding box center [479, 166] width 37 height 9
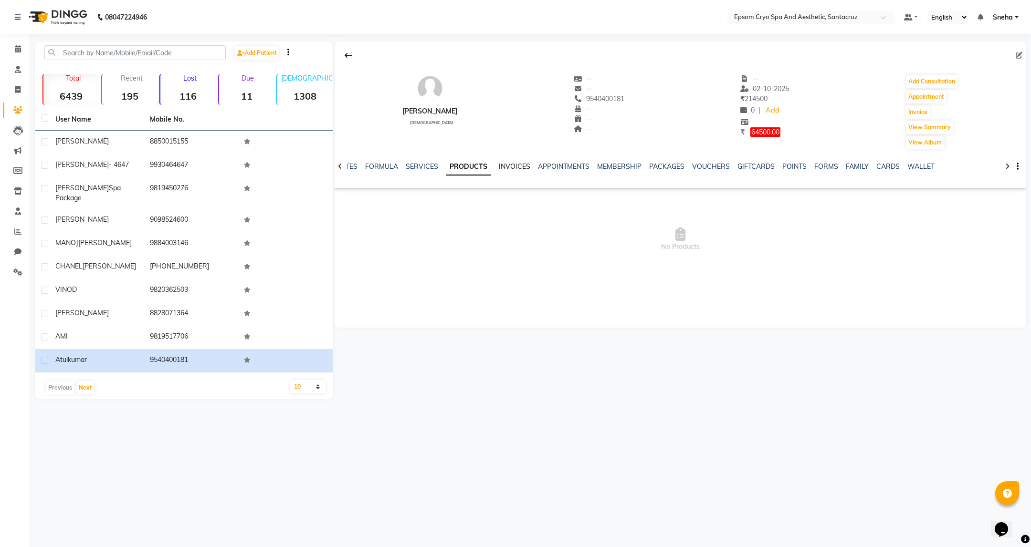
click at [517, 167] on link "INVOICES" at bounding box center [514, 166] width 31 height 9
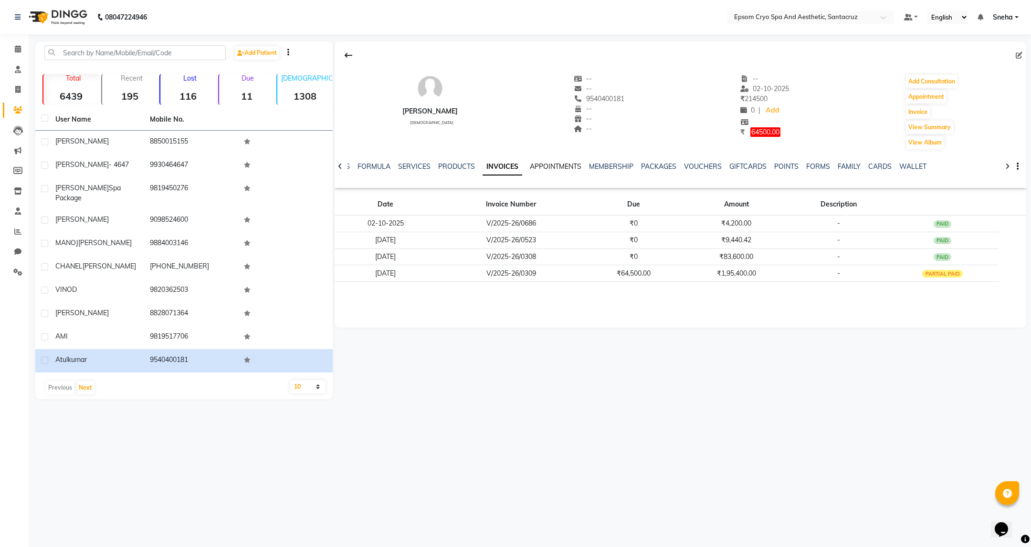
click at [542, 165] on link "APPOINTMENTS" at bounding box center [556, 166] width 52 height 9
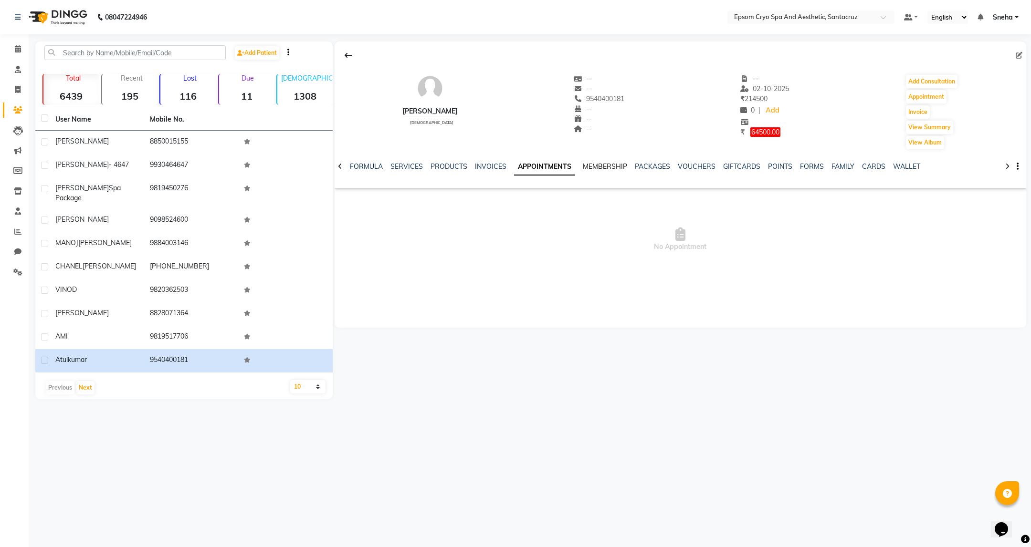
click at [587, 163] on link "MEMBERSHIP" at bounding box center [605, 166] width 44 height 9
click at [395, 162] on link "SERVICES" at bounding box center [399, 166] width 32 height 9
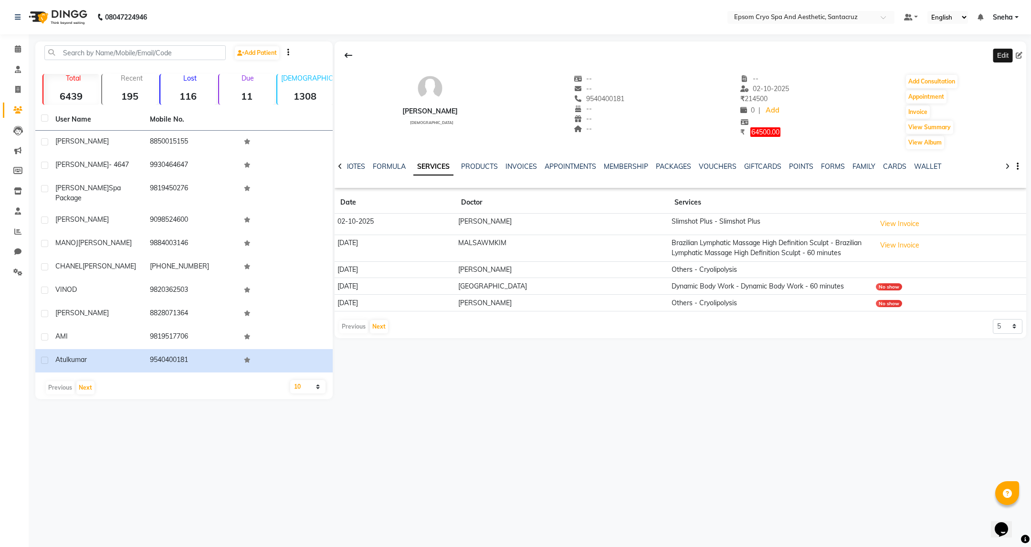
click at [1017, 54] on icon at bounding box center [1018, 55] width 7 height 7
select select "[DEMOGRAPHIC_DATA]"
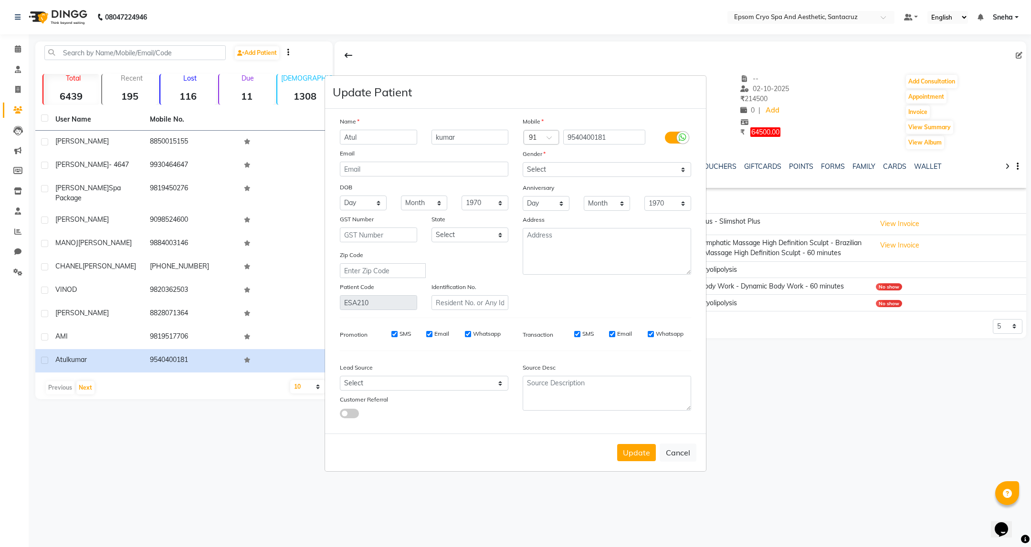
click at [765, 419] on ngb-modal-window "Update Patient Name [PERSON_NAME] Email DOB Day 01 02 03 04 05 06 07 08 09 10 1…" at bounding box center [515, 273] width 1031 height 547
click at [692, 406] on div at bounding box center [606, 393] width 183 height 35
click at [679, 437] on div "Update Cancel" at bounding box center [515, 453] width 381 height 38
drag, startPoint x: 673, startPoint y: 448, endPoint x: 531, endPoint y: 388, distance: 153.9
click at [671, 448] on button "Cancel" at bounding box center [677, 453] width 37 height 18
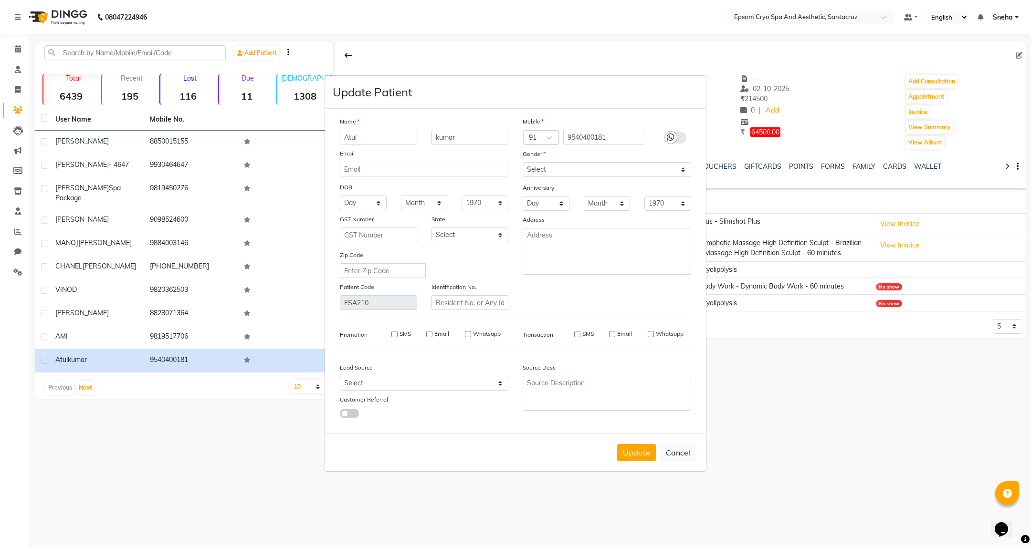
select select
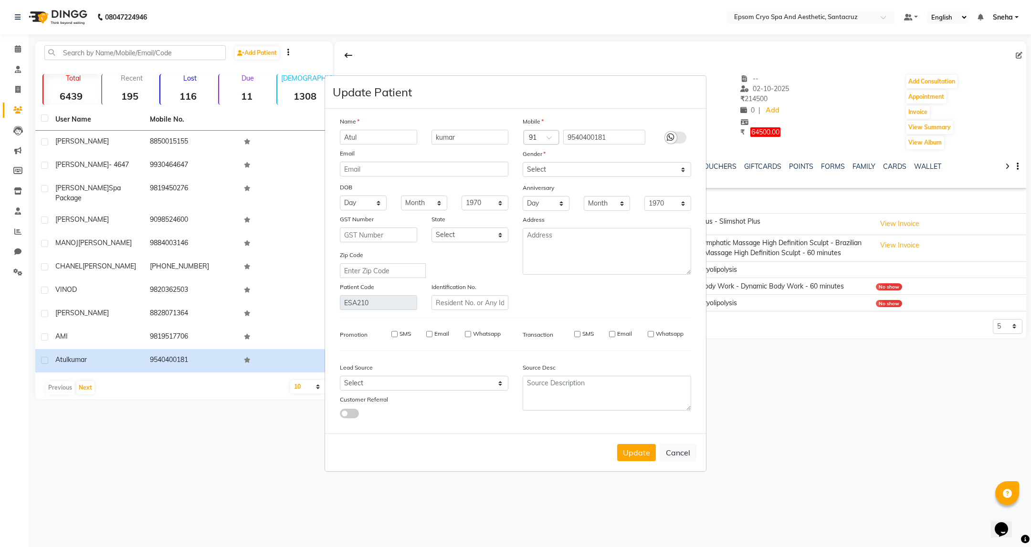
select select
checkbox input "false"
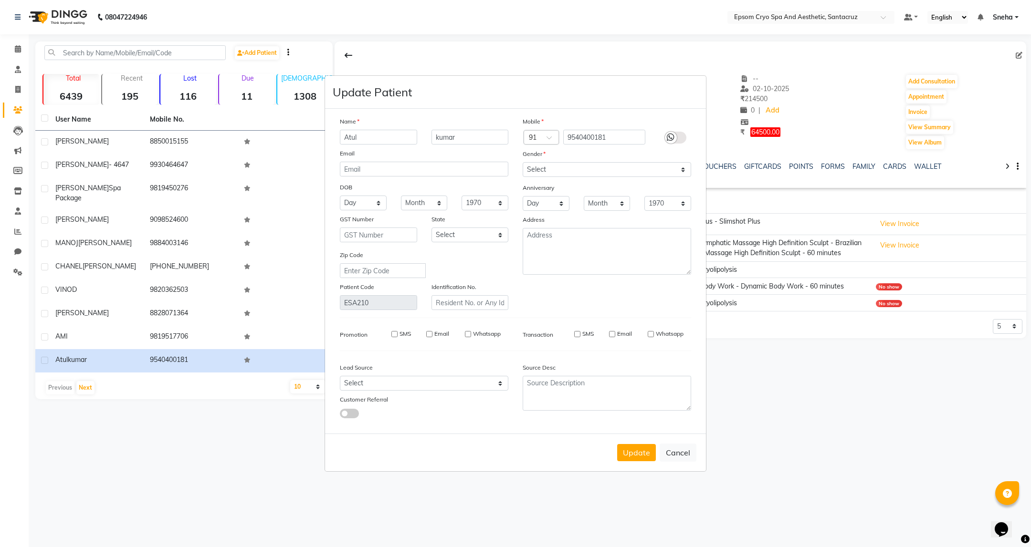
checkbox input "false"
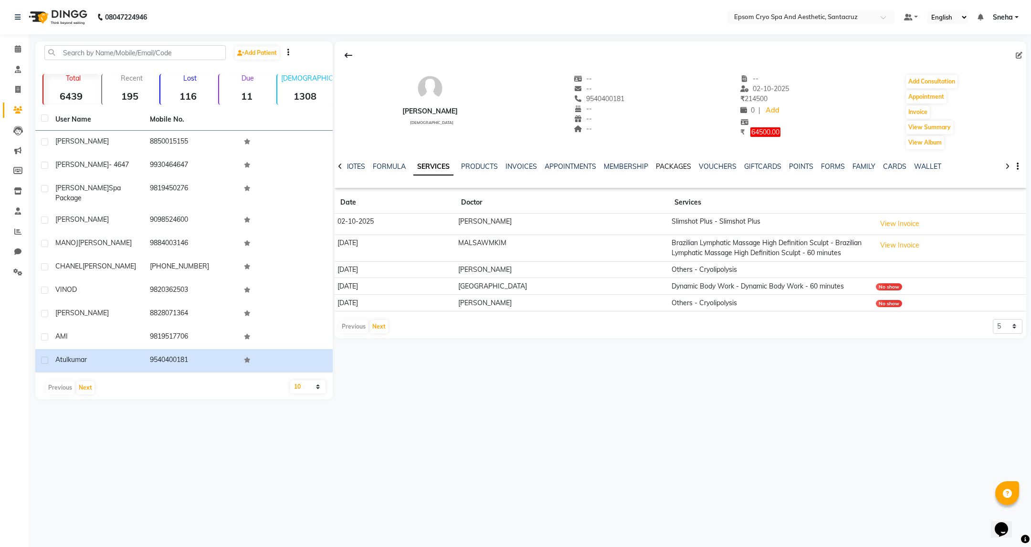
click at [671, 165] on link "PACKAGES" at bounding box center [673, 166] width 35 height 9
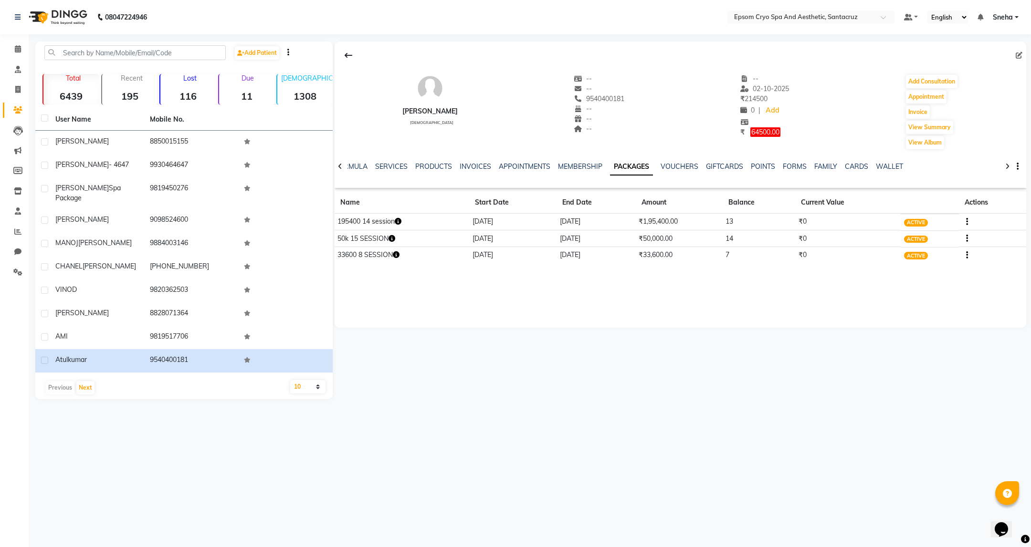
click at [398, 223] on icon "button" at bounding box center [398, 221] width 7 height 7
click at [394, 238] on icon "button" at bounding box center [391, 238] width 7 height 7
click at [396, 258] on icon "button" at bounding box center [396, 254] width 7 height 7
drag, startPoint x: 338, startPoint y: 238, endPoint x: 385, endPoint y: 240, distance: 47.7
click at [385, 240] on td "50k 15 SESSION" at bounding box center [401, 238] width 135 height 17
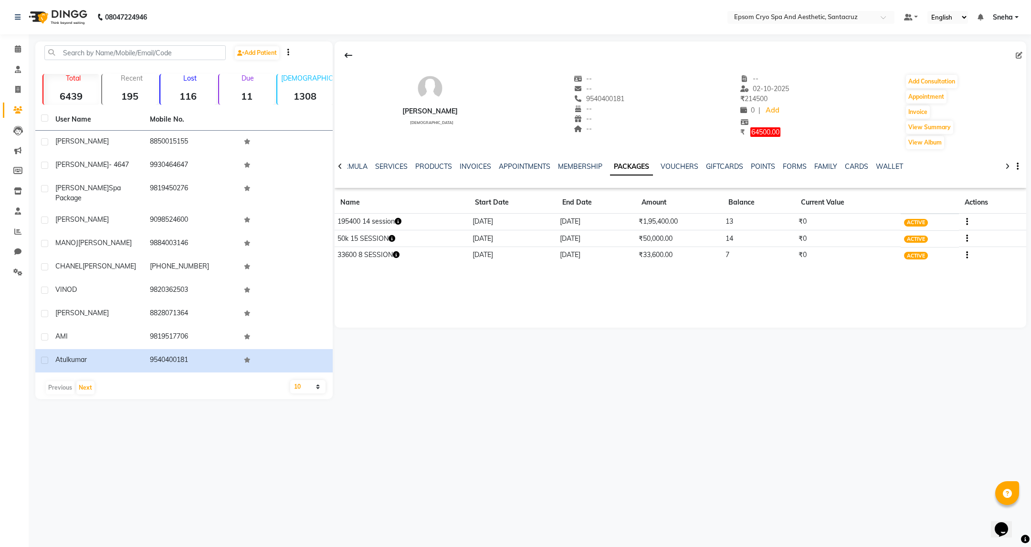
click at [365, 283] on div "Atul kumar male -- -- 9540400181 -- -- -- -- 02-10-2025 ₹ 214500 0 | Add ₹ 6450…" at bounding box center [679, 185] width 691 height 286
click at [474, 166] on link "INVOICES" at bounding box center [474, 166] width 31 height 9
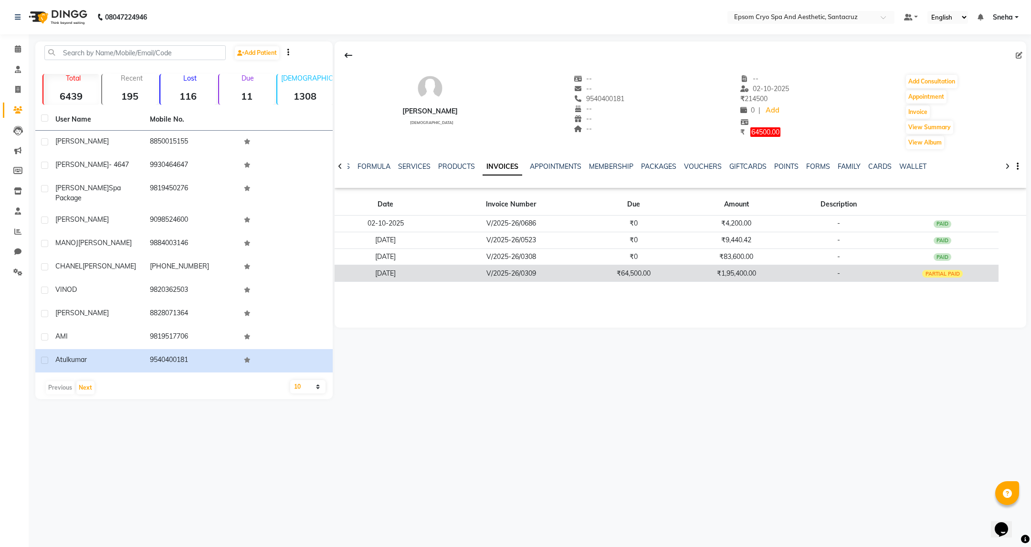
click at [737, 278] on td "₹1,95,400.00" at bounding box center [735, 273] width 109 height 17
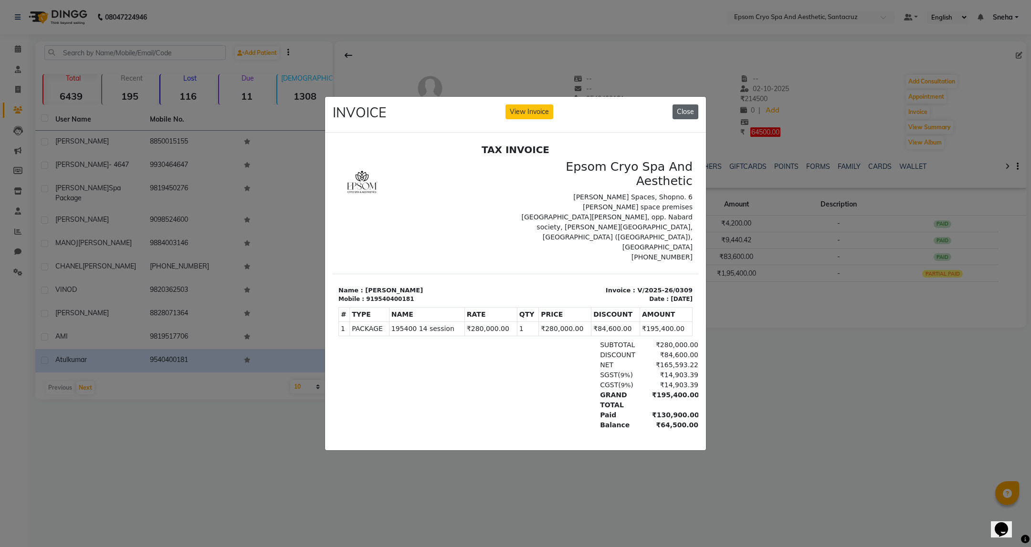
click at [691, 109] on button "Close" at bounding box center [685, 111] width 26 height 15
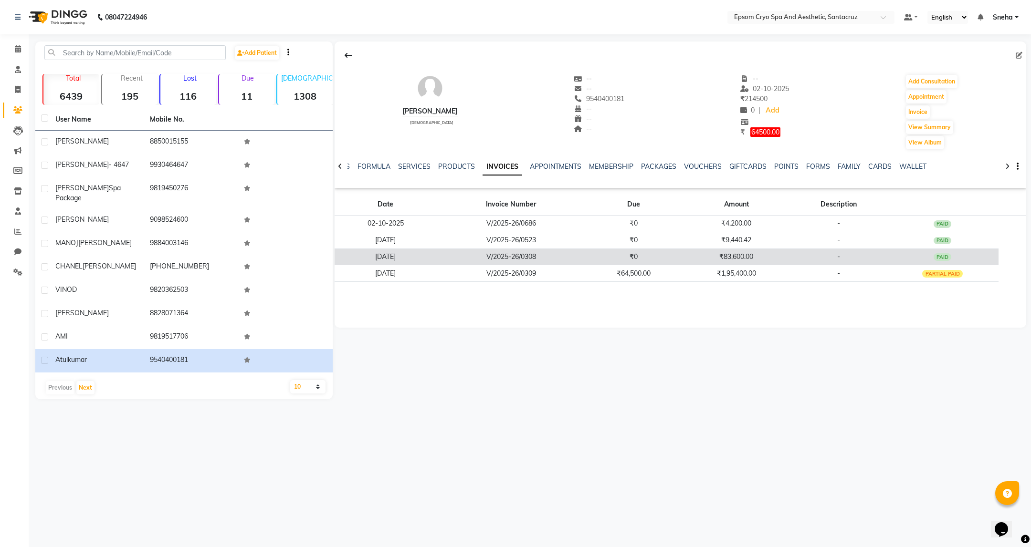
click at [752, 255] on td "₹83,600.00" at bounding box center [735, 257] width 109 height 17
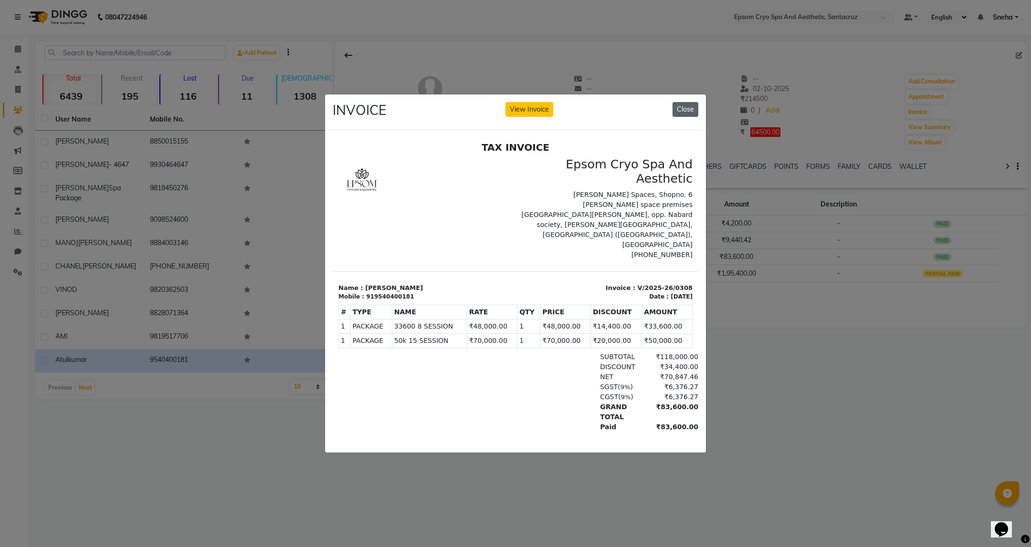
click at [677, 102] on button "Close" at bounding box center [685, 109] width 26 height 15
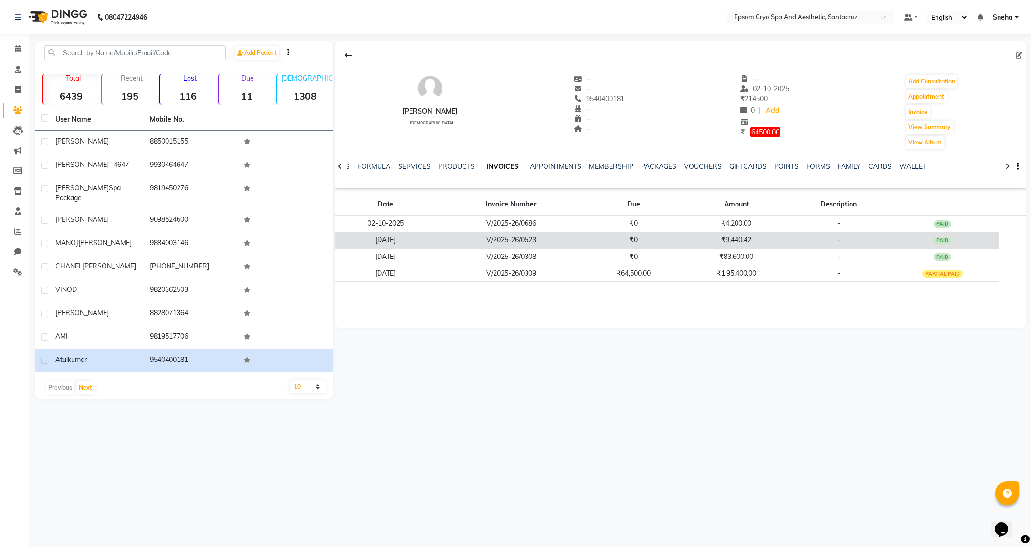
click at [719, 238] on td "₹9,440.42" at bounding box center [735, 240] width 109 height 17
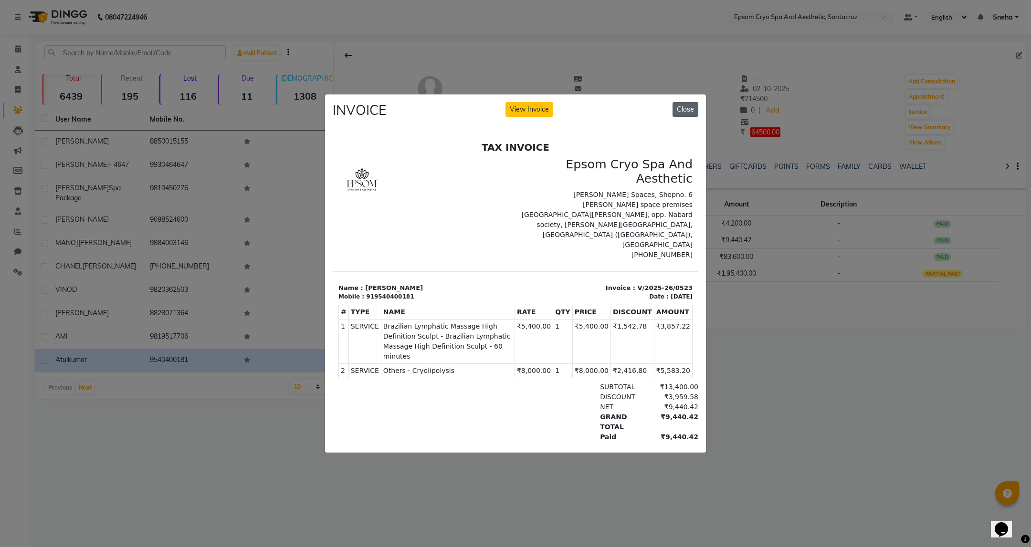
click at [673, 102] on button "Close" at bounding box center [685, 109] width 26 height 15
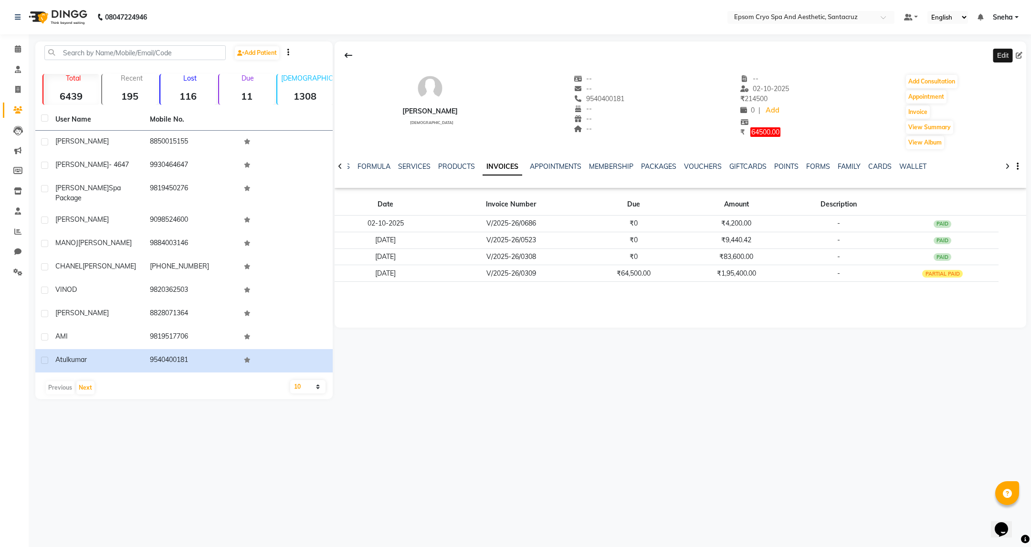
click at [1021, 58] on icon at bounding box center [1018, 55] width 7 height 7
select select "male"
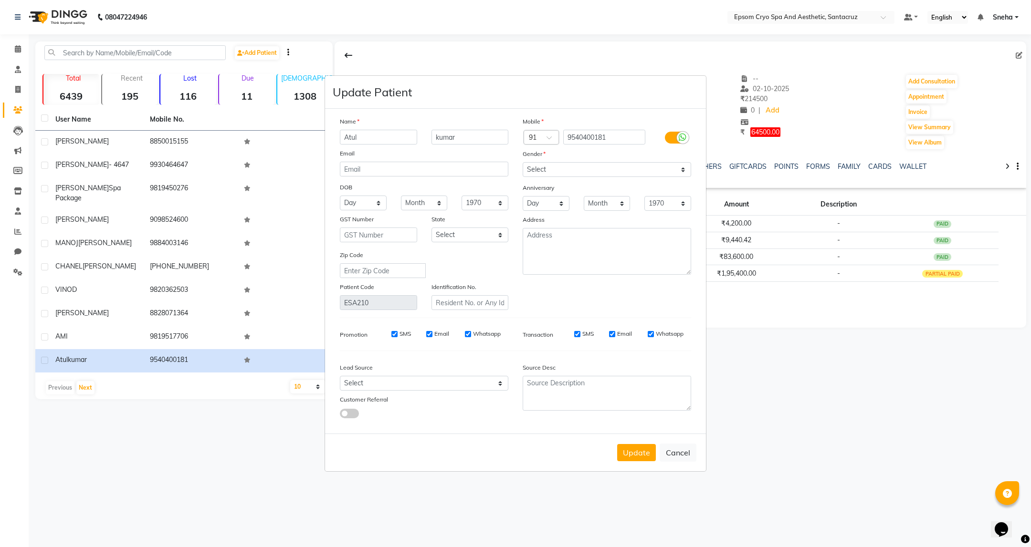
click at [833, 507] on ngb-modal-window "Update Patient Name Atul kumar Email DOB Day 01 02 03 04 05 06 07 08 09 10 11 1…" at bounding box center [515, 273] width 1031 height 547
click at [685, 456] on button "Cancel" at bounding box center [677, 453] width 37 height 18
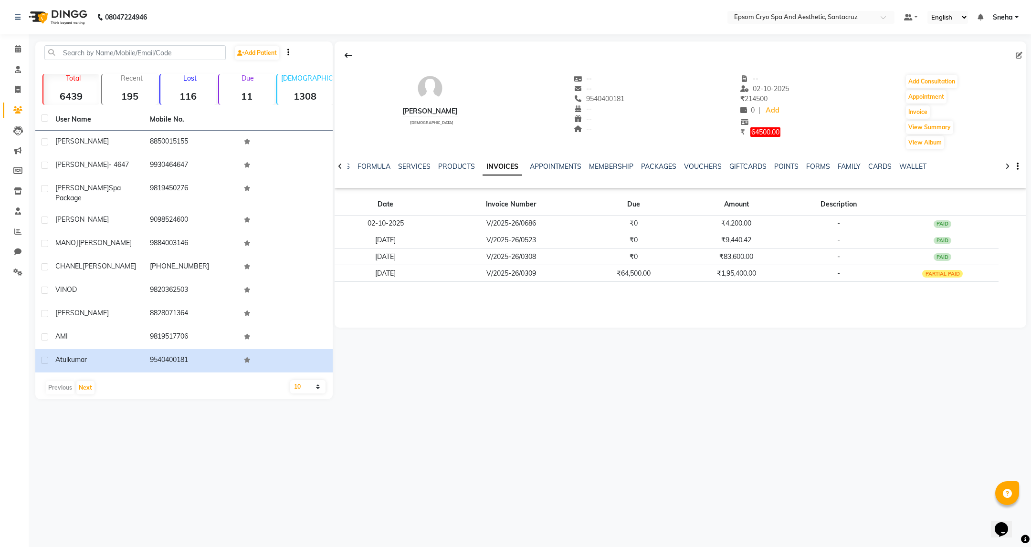
select select
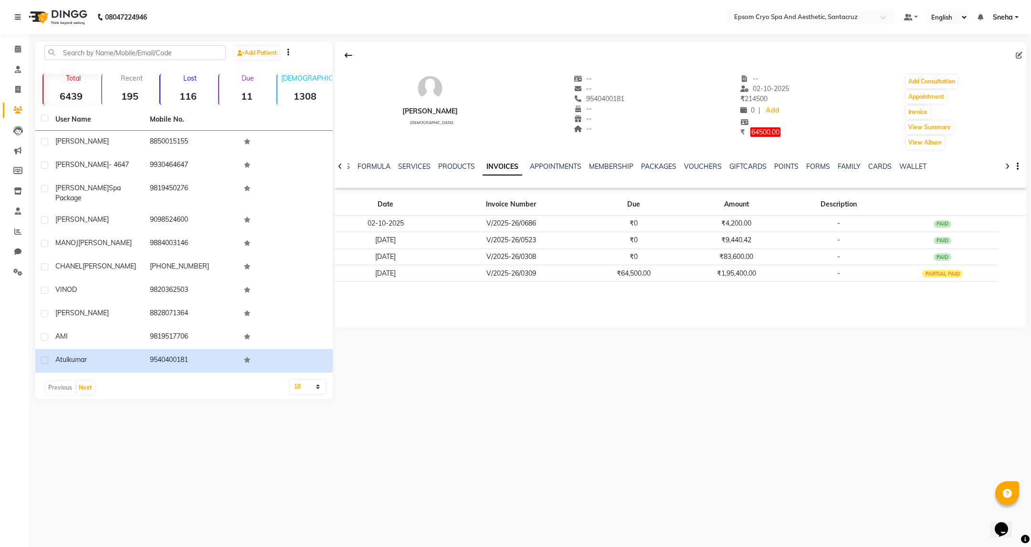
select select
checkbox input "false"
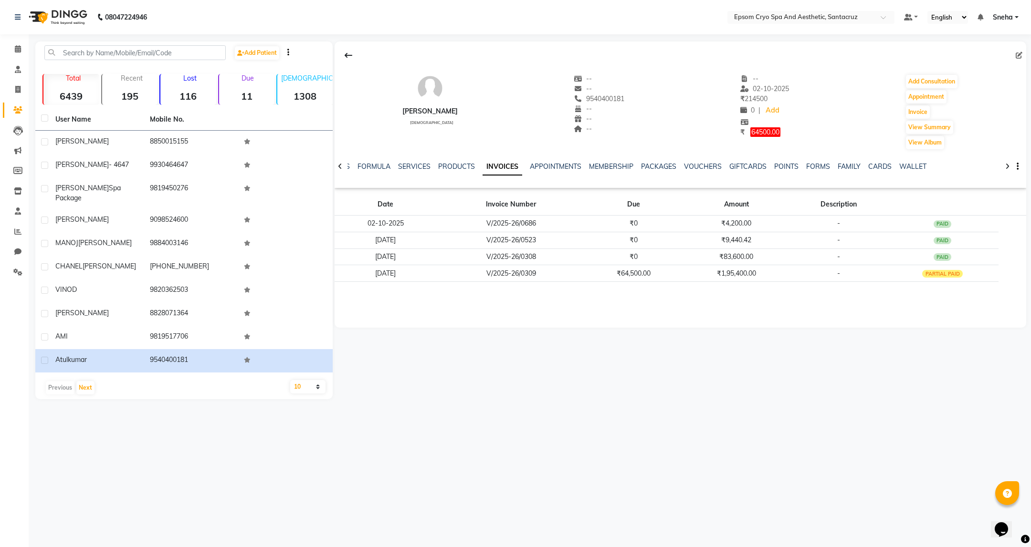
checkbox input "false"
click at [1019, 164] on div "NOTES FORMULA SERVICES PRODUCTS INVOICES APPOINTMENTS MEMBERSHIP PACKAGES VOUCH…" at bounding box center [679, 166] width 691 height 33
click at [1016, 167] on icon "button" at bounding box center [1017, 167] width 2 height 0
click at [784, 372] on div "Atul kumar male -- -- 9540400181 -- -- -- -- 02-10-2025 ₹ 214500 0 | Add ₹ 6450…" at bounding box center [679, 221] width 693 height 358
click at [755, 135] on span "64500.00" at bounding box center [765, 132] width 30 height 10
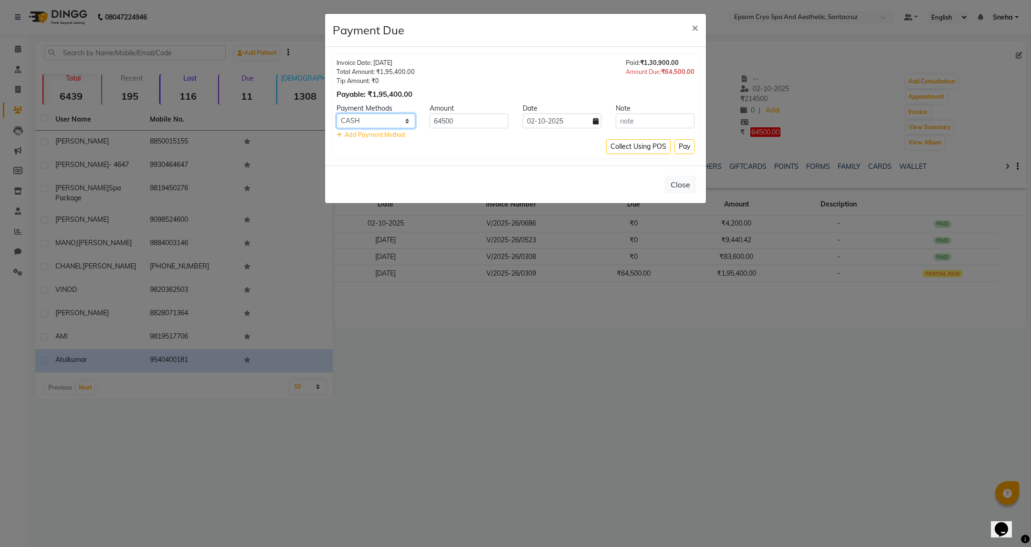
click at [401, 121] on select "CASH GPay CARD ONLINE Coupon Credit Card Debit Card" at bounding box center [375, 121] width 79 height 15
select select "3"
click at [336, 114] on select "CASH GPay CARD ONLINE Coupon Credit Card Debit Card" at bounding box center [375, 121] width 79 height 15
click at [465, 122] on input "64500" at bounding box center [468, 121] width 79 height 15
type input "6"
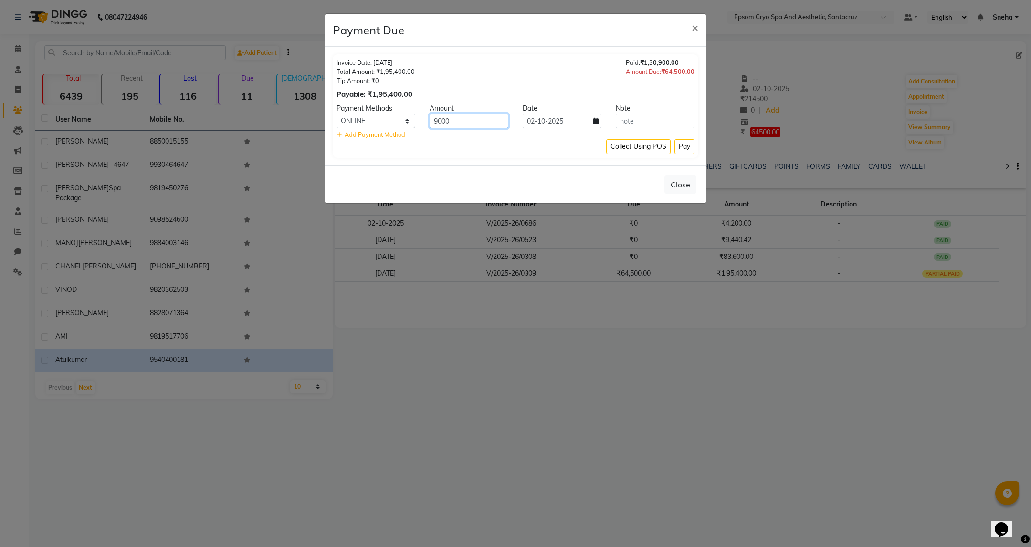
type input "9000"
click at [381, 124] on select "CASH GPay CARD ONLINE Coupon Credit Card Debit Card" at bounding box center [375, 121] width 79 height 15
select select "2"
click at [336, 114] on select "CASH GPay CARD ONLINE Coupon Credit Card Debit Card" at bounding box center [375, 121] width 79 height 15
click at [655, 122] on input "text" at bounding box center [654, 121] width 79 height 15
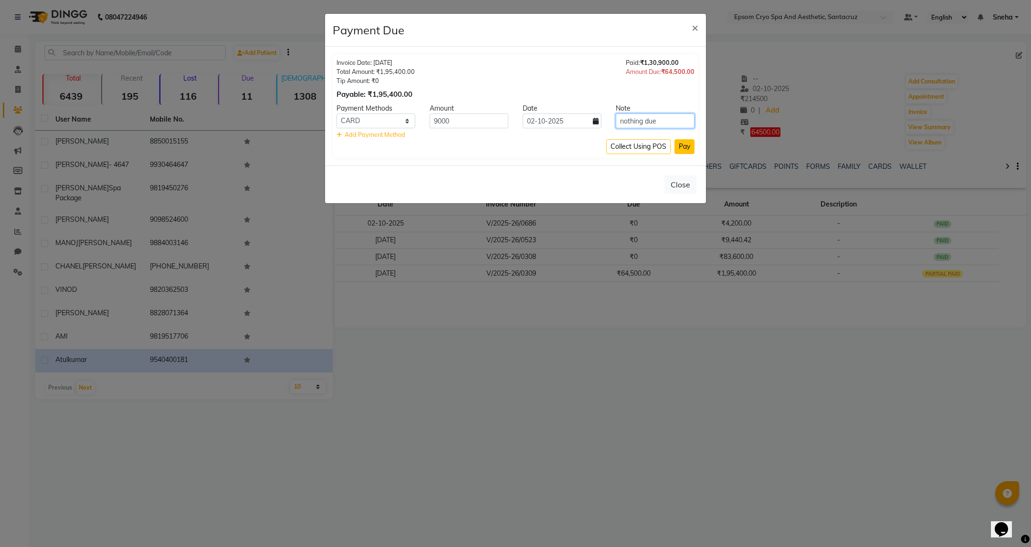
type input "nothing due"
click at [685, 146] on button "Pay" at bounding box center [684, 146] width 20 height 15
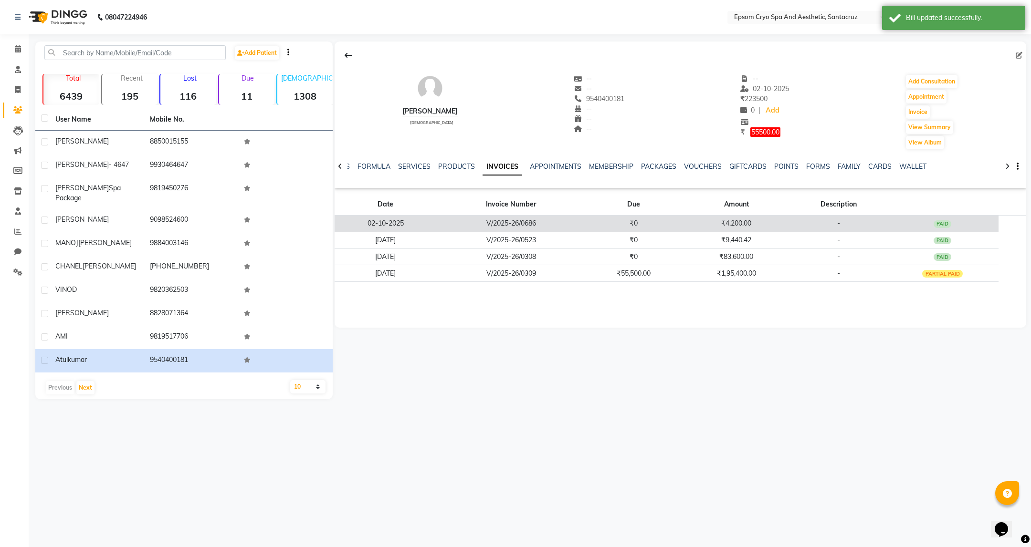
click at [520, 223] on td "V/2025-26/0686" at bounding box center [511, 224] width 148 height 17
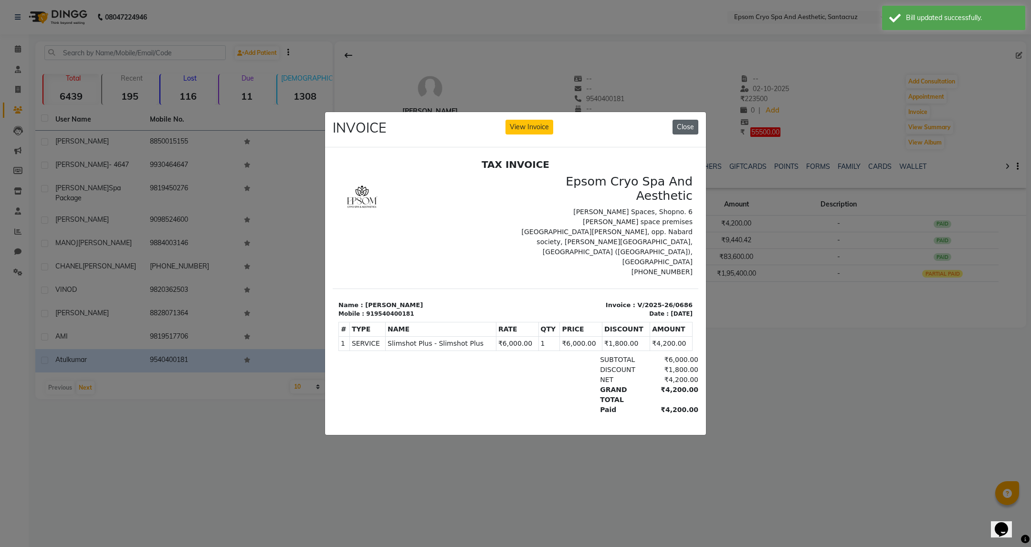
click at [684, 120] on button "Close" at bounding box center [685, 127] width 26 height 15
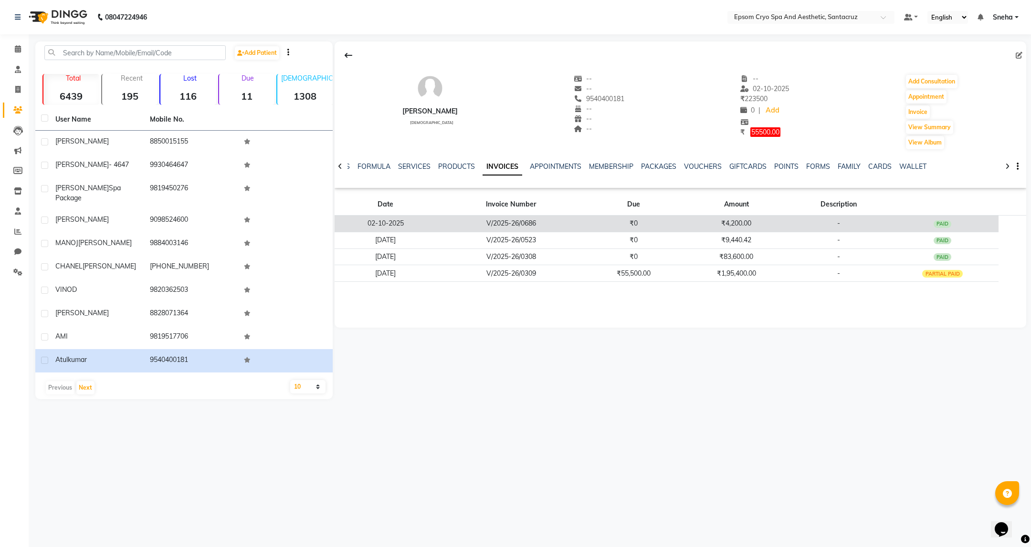
click at [577, 229] on td "V/2025-26/0686" at bounding box center [511, 224] width 148 height 17
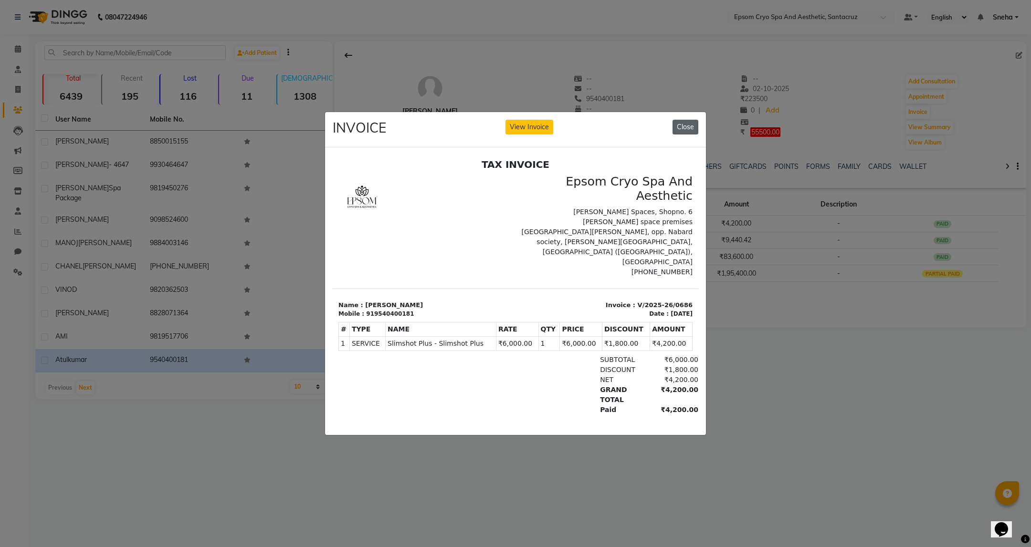
click at [687, 124] on button "Close" at bounding box center [685, 127] width 26 height 15
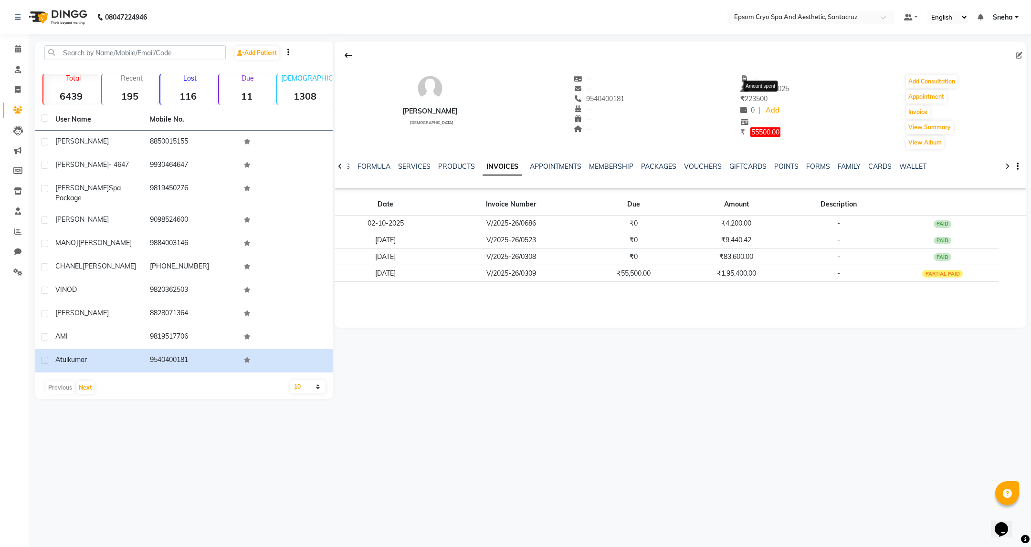
drag, startPoint x: 743, startPoint y: 101, endPoint x: 773, endPoint y: 101, distance: 30.1
click at [773, 101] on div "₹ 223500" at bounding box center [764, 99] width 49 height 10
click at [816, 134] on div "Atul kumar male -- -- 9540400181 -- -- -- -- 02-10-2025 ₹ 223500 0 | Add ₹ 5550…" at bounding box center [679, 107] width 691 height 86
click at [768, 132] on span "55500.00" at bounding box center [765, 132] width 30 height 10
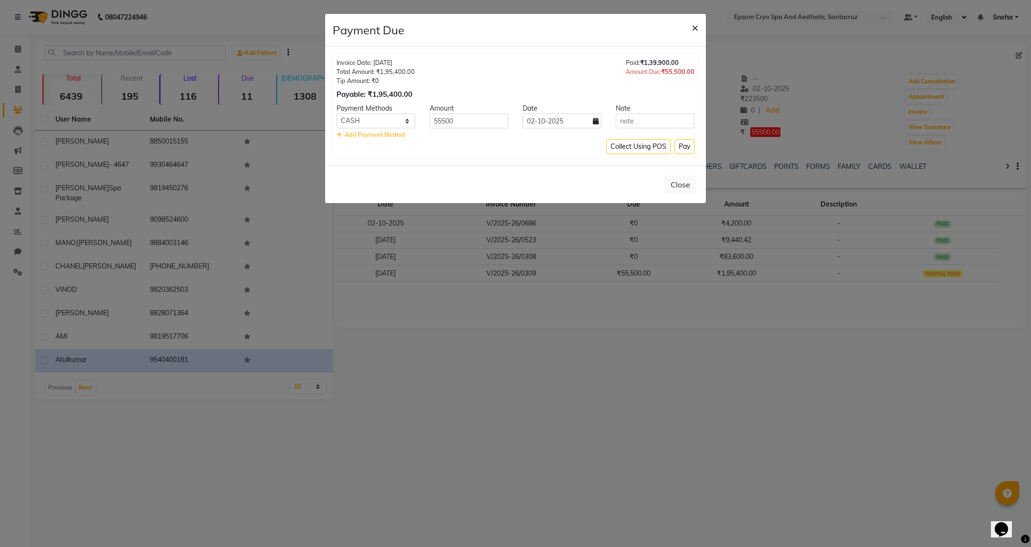
click at [698, 24] on button "×" at bounding box center [695, 27] width 22 height 27
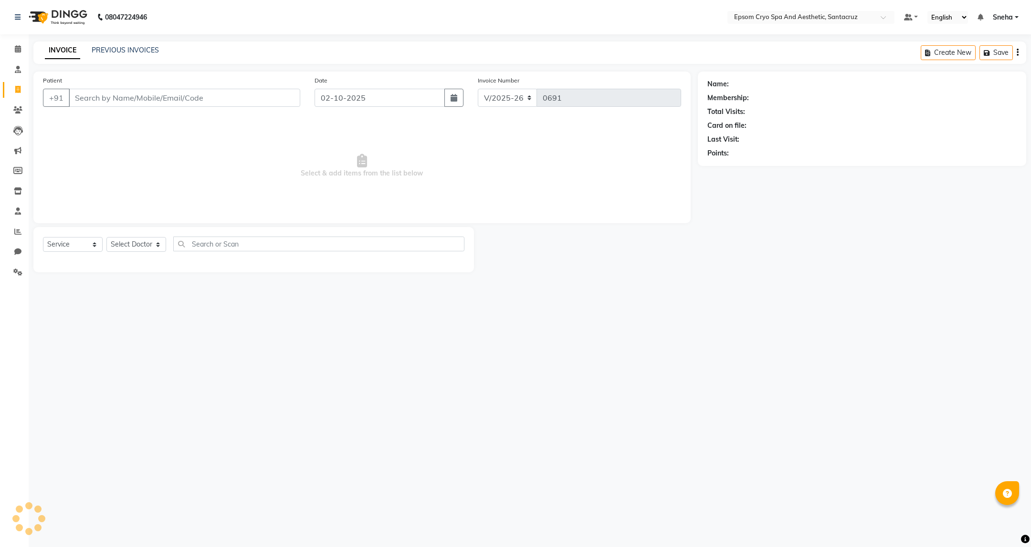
select select "8028"
select select "service"
click at [24, 52] on span at bounding box center [18, 49] width 17 height 11
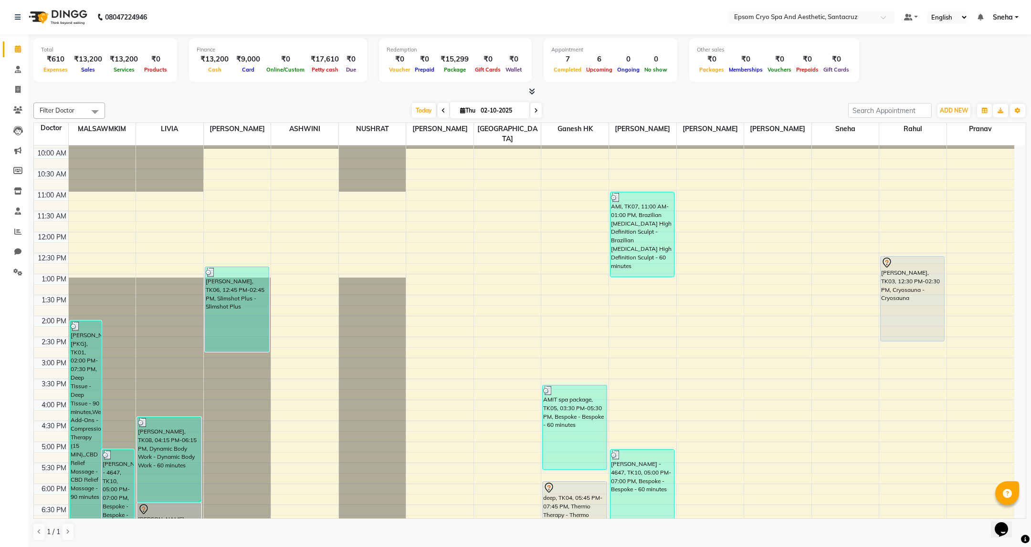
scroll to position [72, 0]
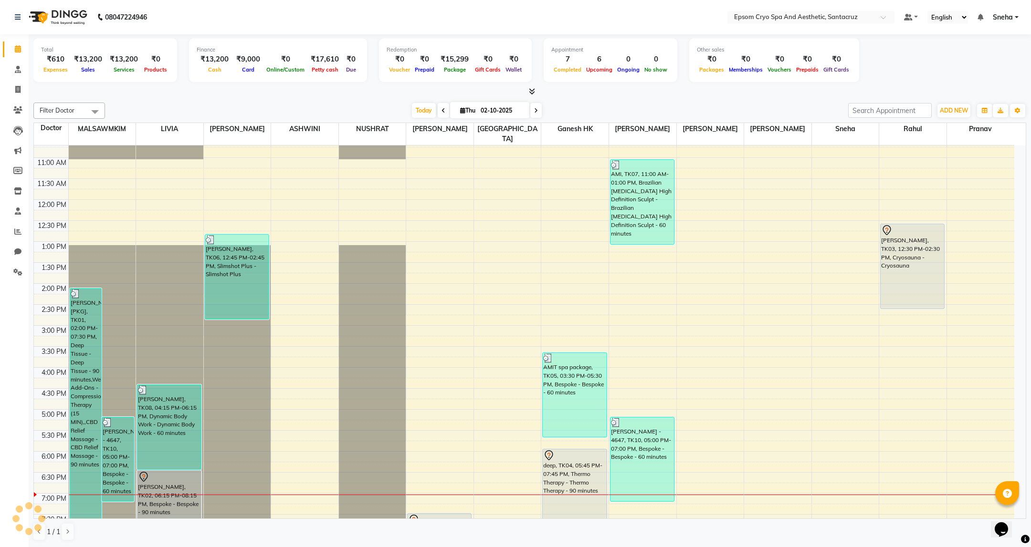
click at [330, 86] on div "Total ₹610 Expenses ₹13,200 Sales ₹13,200 Services ₹0 Products Finance ₹13,200 …" at bounding box center [529, 65] width 992 height 62
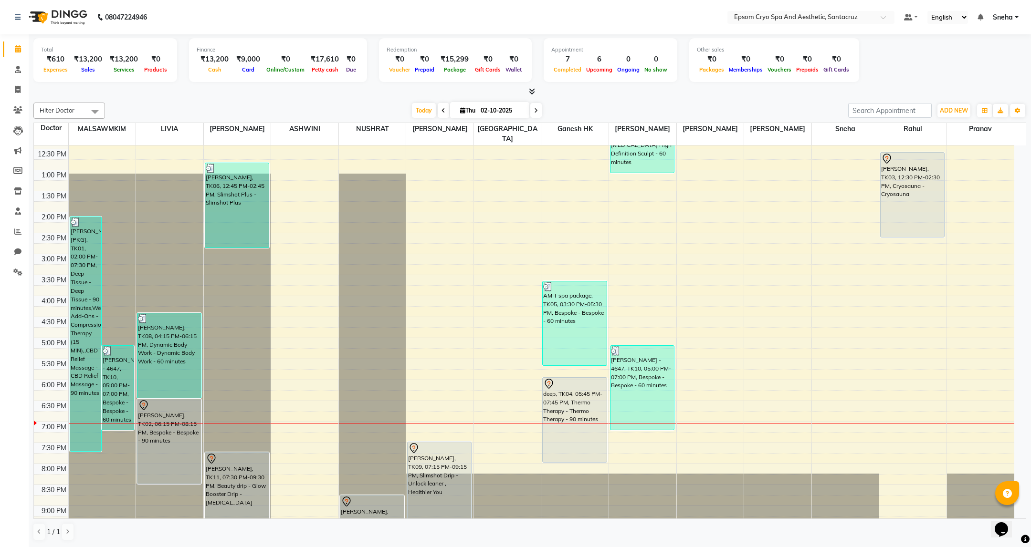
scroll to position [215, 0]
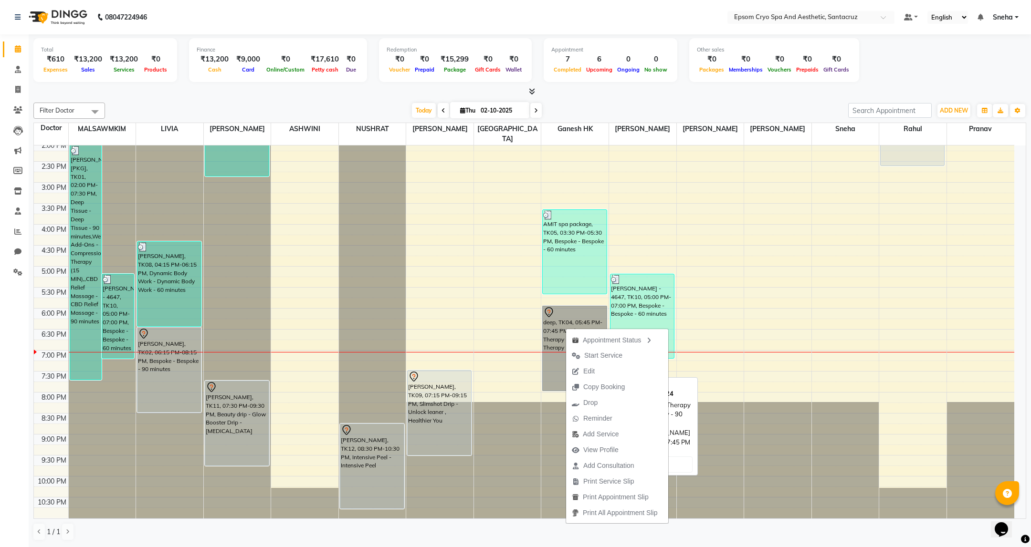
click at [553, 324] on link "deep, TK04, 05:45 PM-07:45 PM, Thermo Therapy - Thermo Therapy - 90 minutes" at bounding box center [574, 348] width 64 height 85
select select "7"
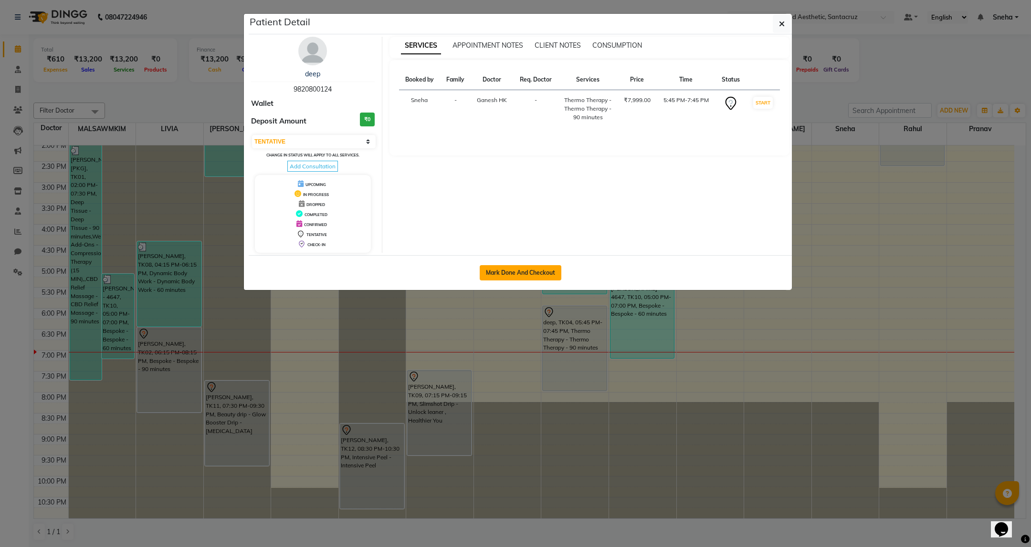
click at [538, 276] on button "Mark Done And Checkout" at bounding box center [520, 272] width 82 height 15
select select "8028"
select select "service"
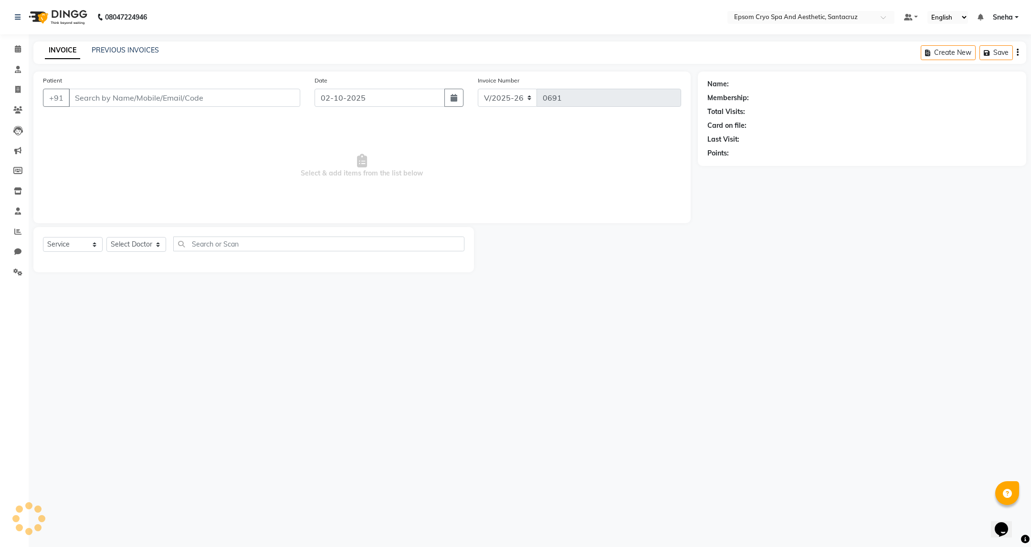
type input "9820800124"
select select "75639"
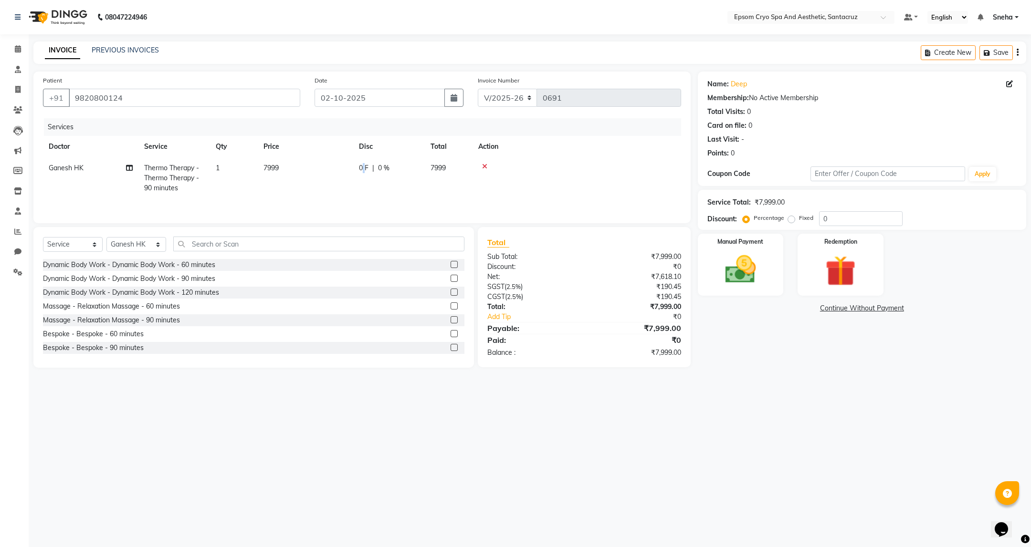
click at [364, 167] on span "0 F" at bounding box center [364, 168] width 10 height 10
select select "75639"
click at [361, 172] on input "7999" at bounding box center [350, 170] width 84 height 15
type input "7"
type input "3"
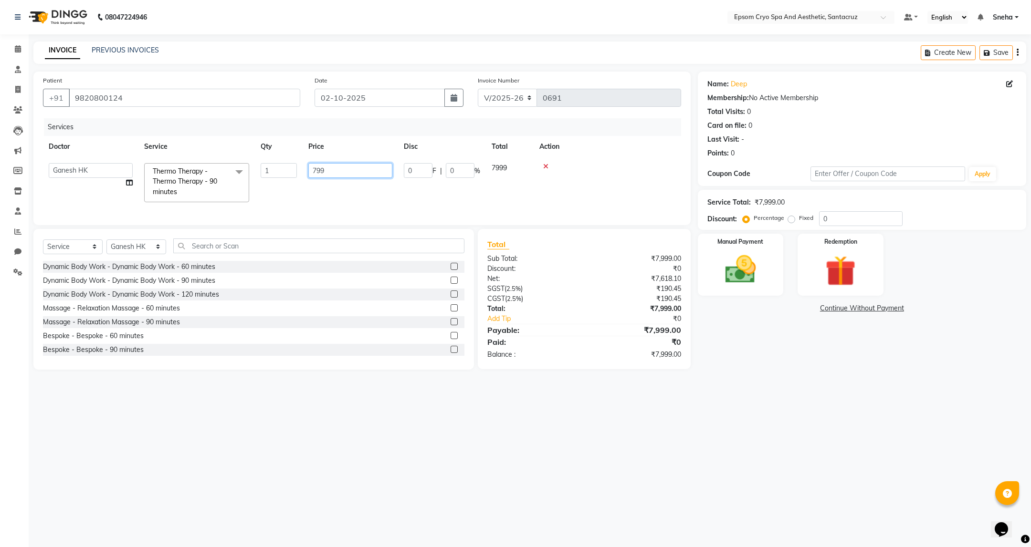
type input "7999"
click at [363, 166] on span "0 F" at bounding box center [364, 168] width 10 height 10
select select "75639"
click at [423, 175] on input "0" at bounding box center [418, 170] width 29 height 15
type input "3999"
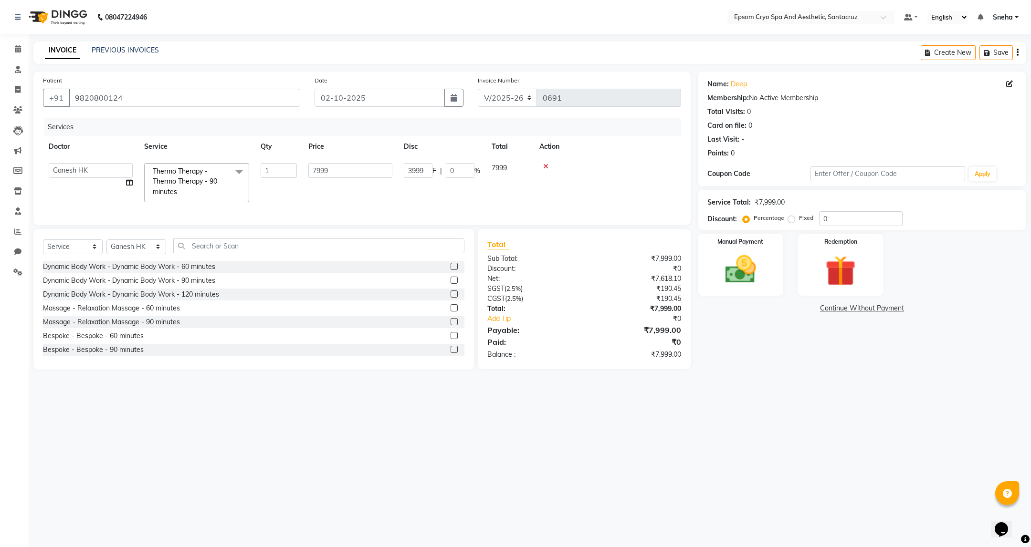
click at [427, 198] on tr "ASHWINI BINDU Dr. Naman Jha Ekta Singh Ganesh HK Hariom singh LIVIA MALSAWMKIM …" at bounding box center [362, 182] width 638 height 51
click at [751, 268] on img at bounding box center [740, 269] width 52 height 37
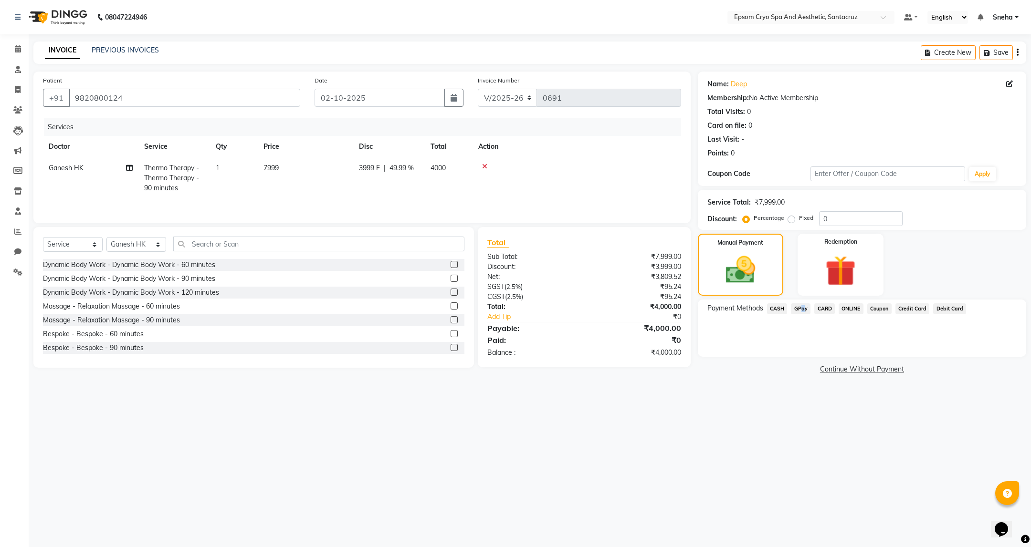
click at [799, 308] on span "GPay" at bounding box center [801, 308] width 20 height 11
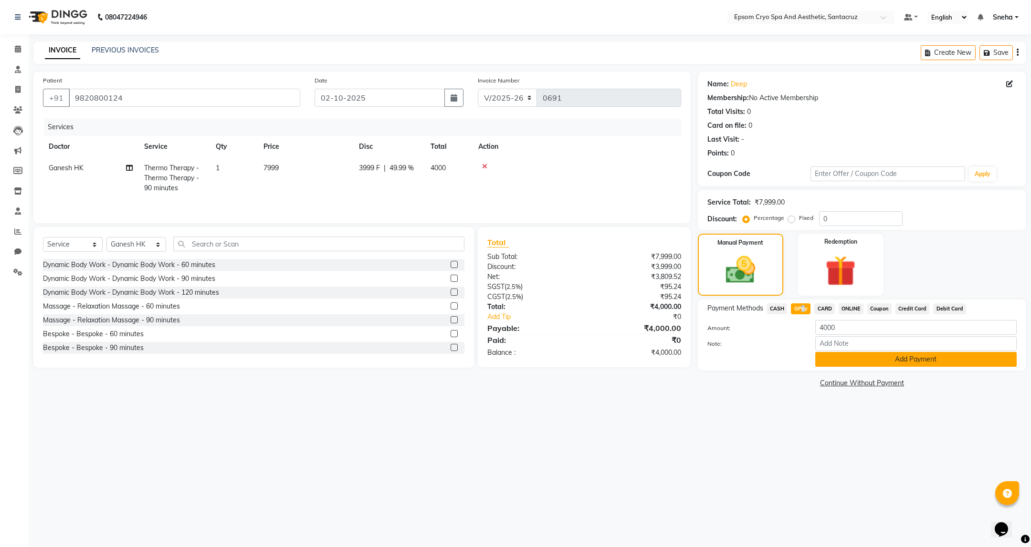
click at [915, 360] on button "Add Payment" at bounding box center [915, 359] width 201 height 15
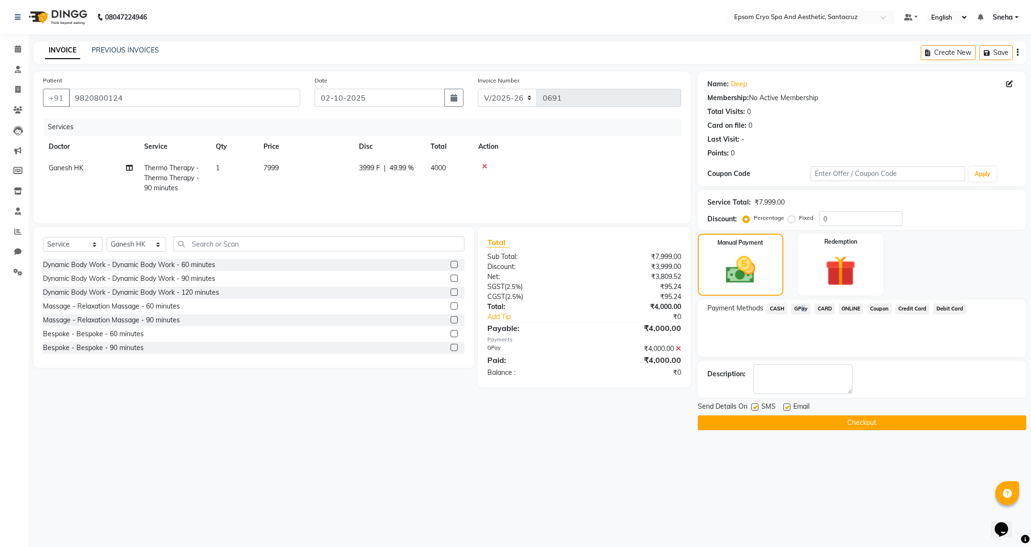
click at [873, 429] on button "Checkout" at bounding box center [862, 423] width 328 height 15
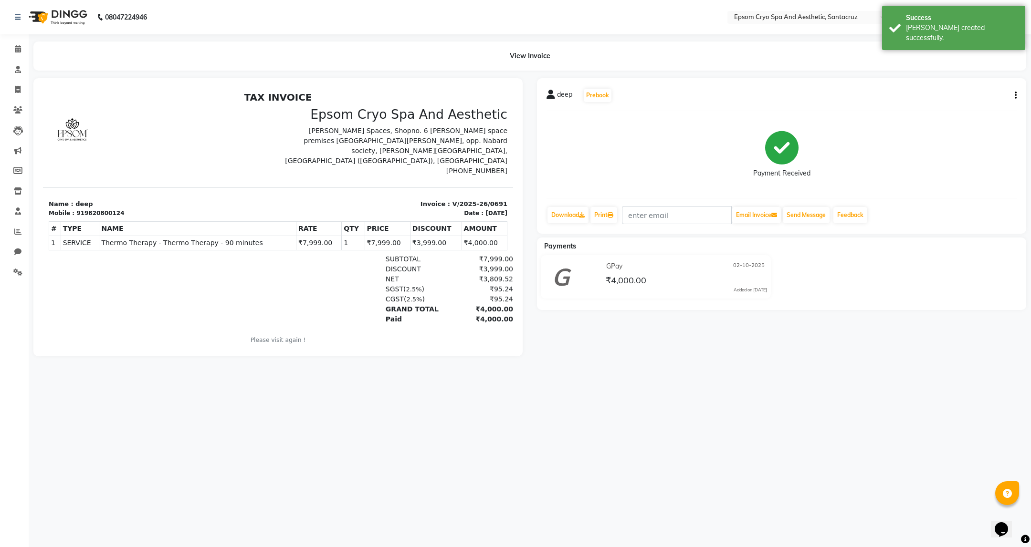
scroll to position [7, 0]
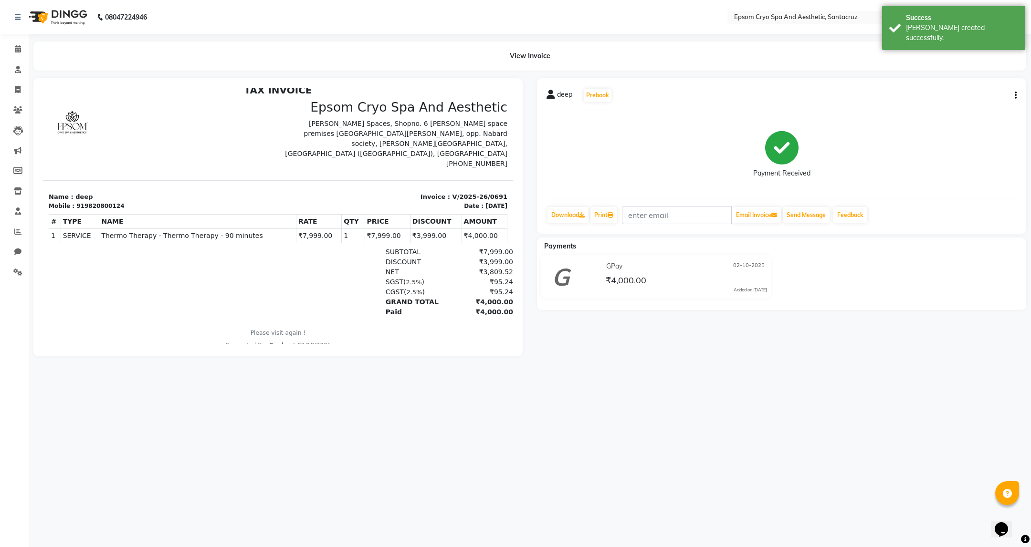
click at [640, 390] on div "08047224946 Select Location × Epsom Cryo Spa And Aesthetic, Santacruz Default P…" at bounding box center [515, 273] width 1031 height 547
click at [855, 343] on div "deep Prebook Payment Received Download Print Email Invoice Send Message Feedbac…" at bounding box center [781, 217] width 503 height 278
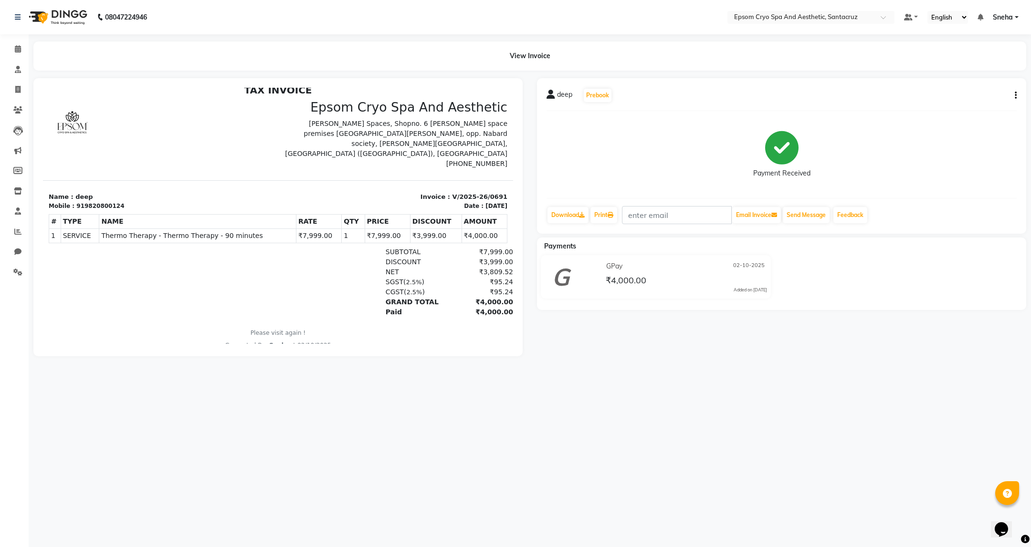
click at [61, 16] on img at bounding box center [56, 17] width 65 height 27
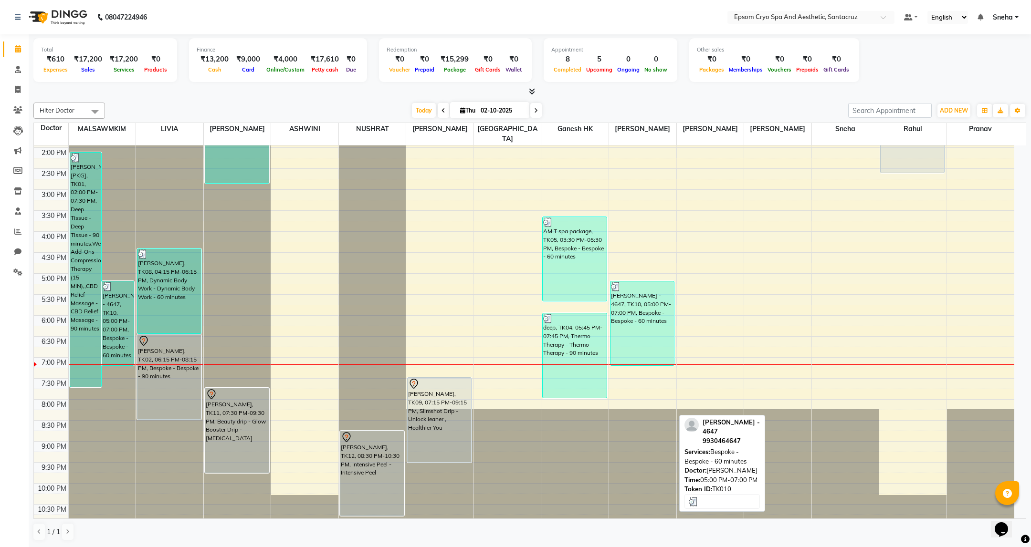
scroll to position [215, 0]
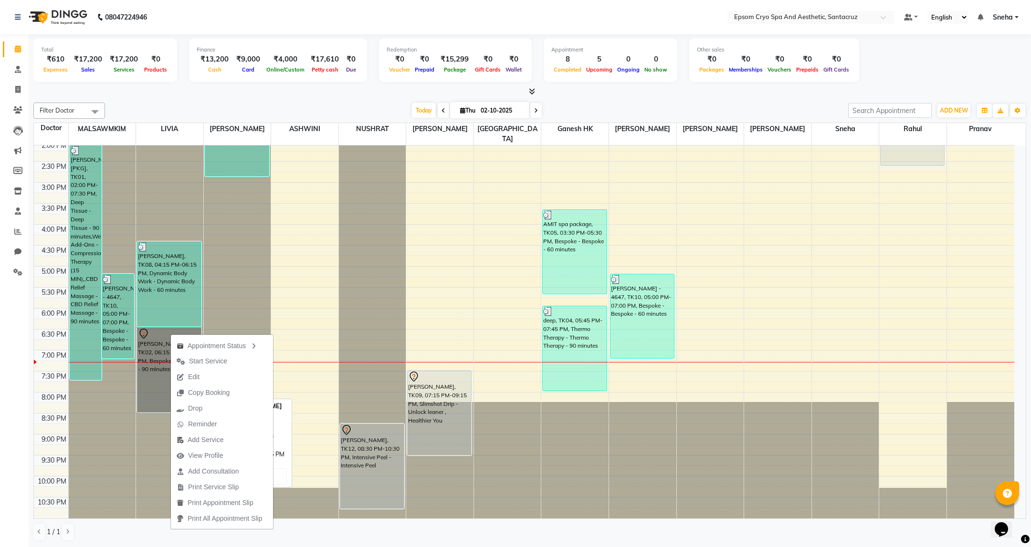
click at [158, 363] on link "JAY MEHTA, TK02, 06:15 PM-08:15 PM, Bespoke - Bespoke - 90 minutes" at bounding box center [169, 369] width 64 height 85
select select "7"
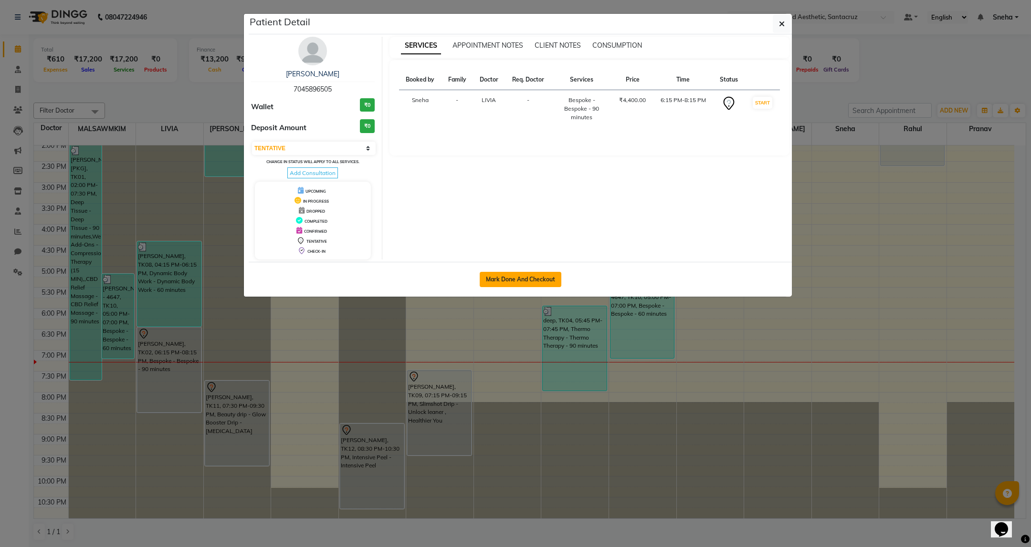
click at [540, 280] on button "Mark Done And Checkout" at bounding box center [520, 279] width 82 height 15
select select "service"
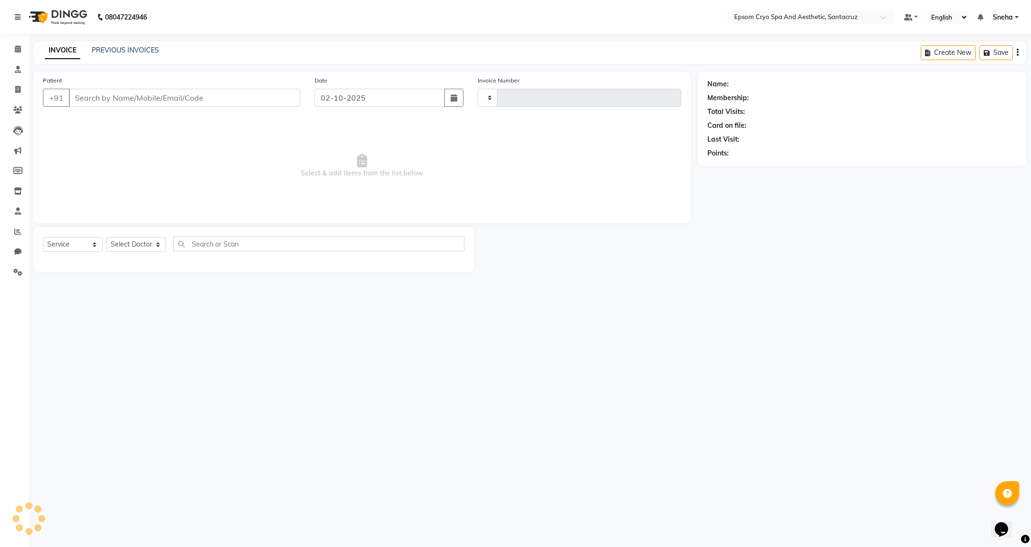
type input "0692"
select select "3"
select select "8028"
type input "7045896505"
select select "72611"
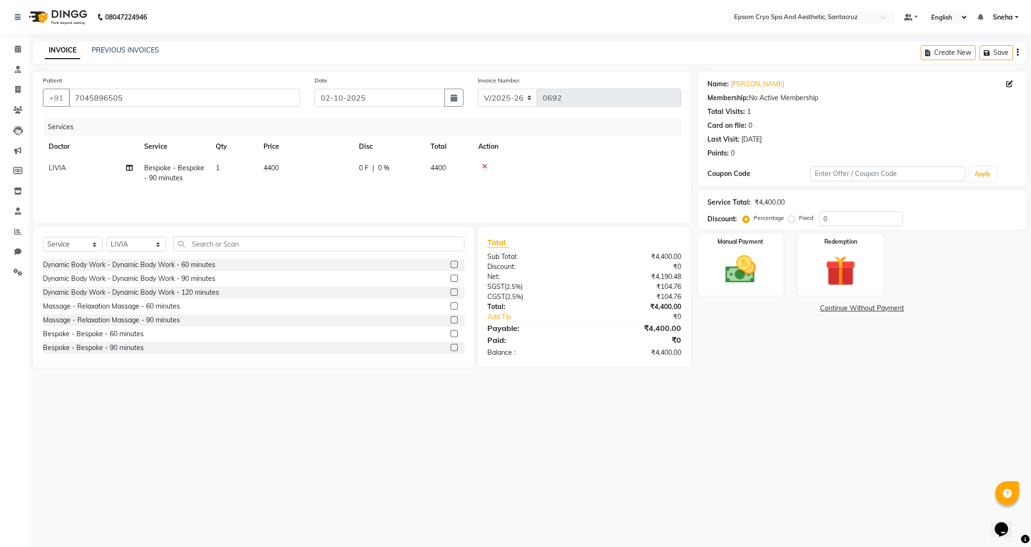
click at [281, 167] on td "4400" at bounding box center [305, 172] width 95 height 31
select select "72611"
click at [335, 169] on input "4400" at bounding box center [350, 170] width 84 height 15
click at [364, 169] on span "0 F" at bounding box center [364, 168] width 10 height 10
select select "72611"
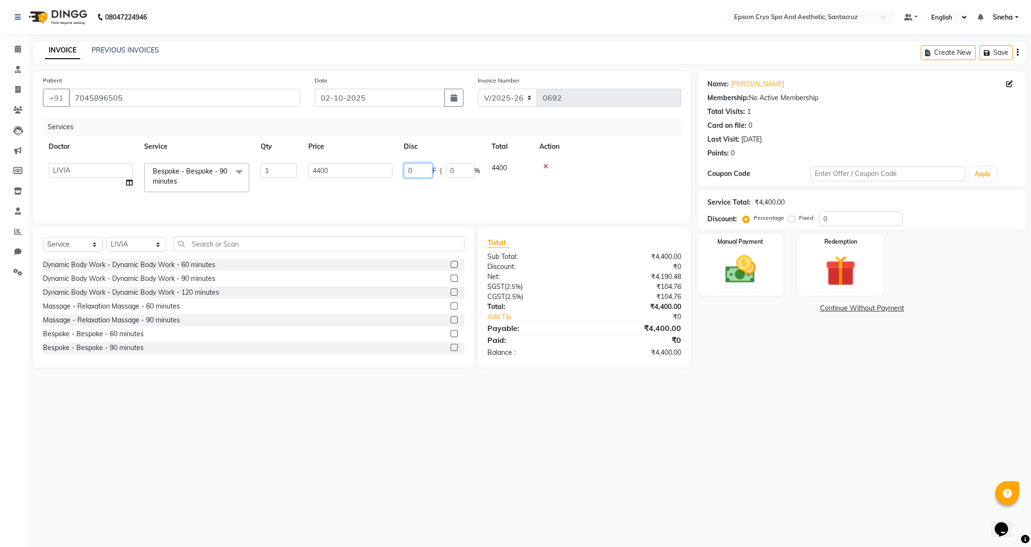
click at [418, 167] on input "0" at bounding box center [418, 170] width 29 height 15
type input "1400"
click at [396, 192] on div "Services Doctor Service Qty Price Disc Total Action ASHWINI BINDU Dr. Naman Jha…" at bounding box center [362, 165] width 638 height 95
click at [742, 276] on img at bounding box center [740, 269] width 52 height 37
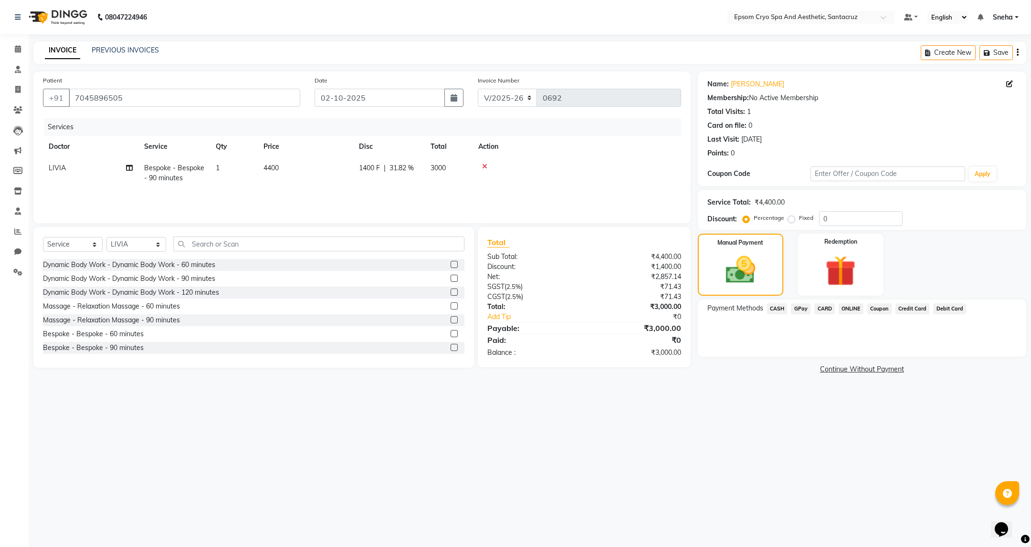
click at [777, 308] on span "CASH" at bounding box center [777, 308] width 21 height 11
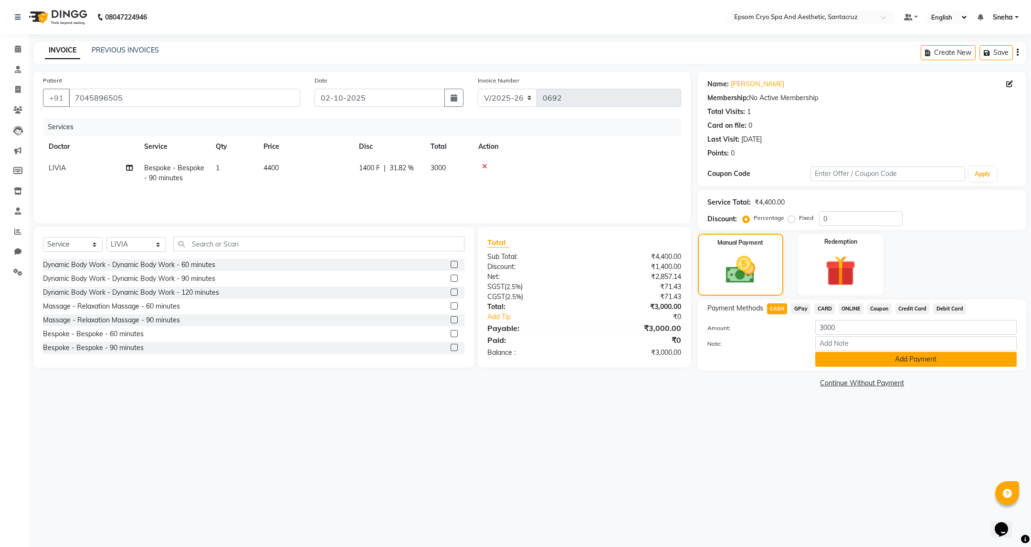
click at [865, 361] on button "Add Payment" at bounding box center [915, 359] width 201 height 15
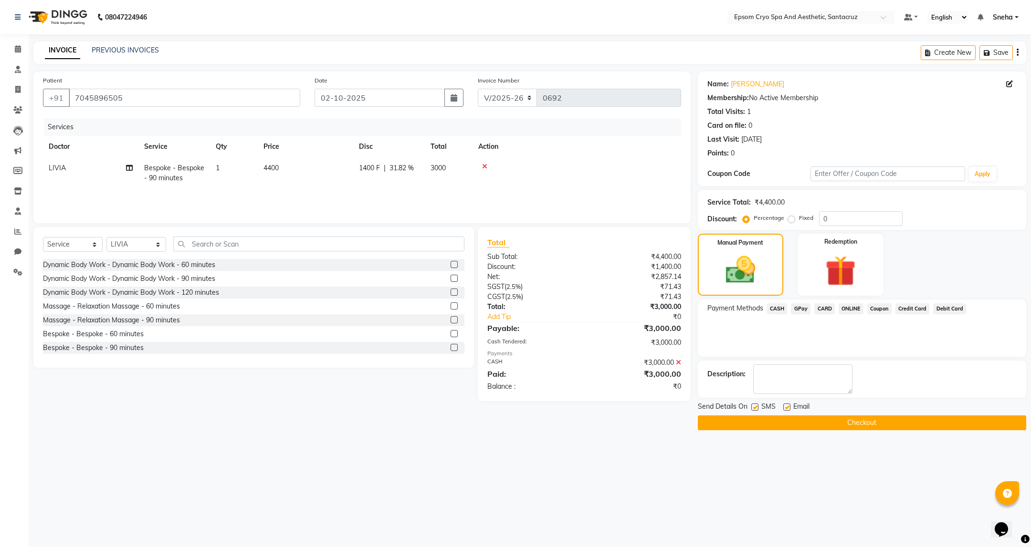
click at [858, 418] on button "Checkout" at bounding box center [862, 423] width 328 height 15
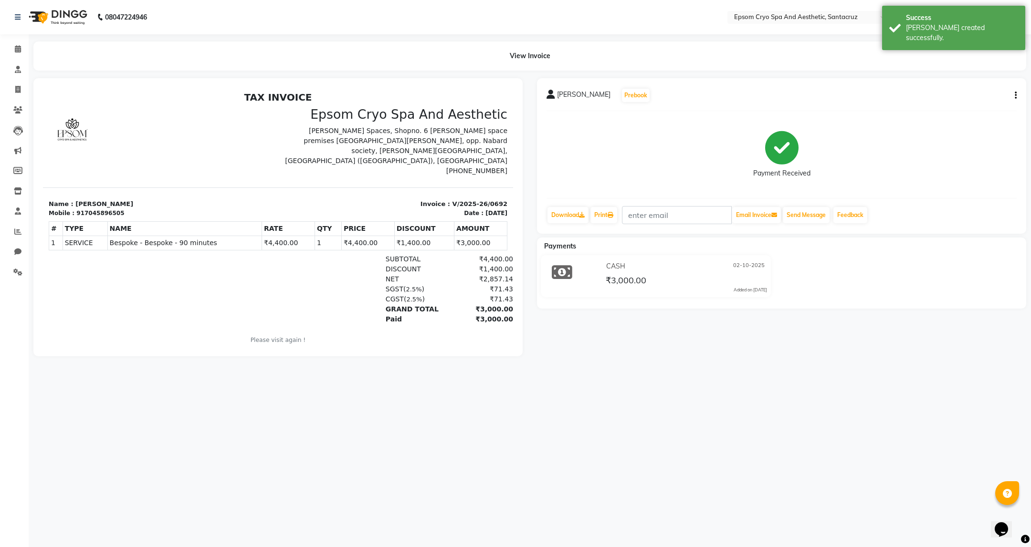
click at [70, 21] on img at bounding box center [56, 17] width 65 height 27
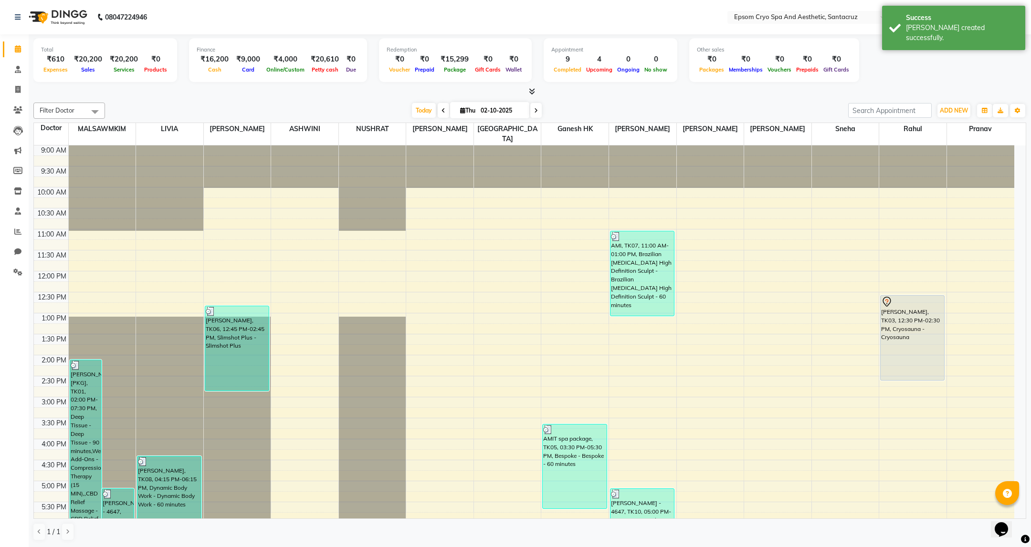
click at [79, 18] on img at bounding box center [56, 17] width 65 height 27
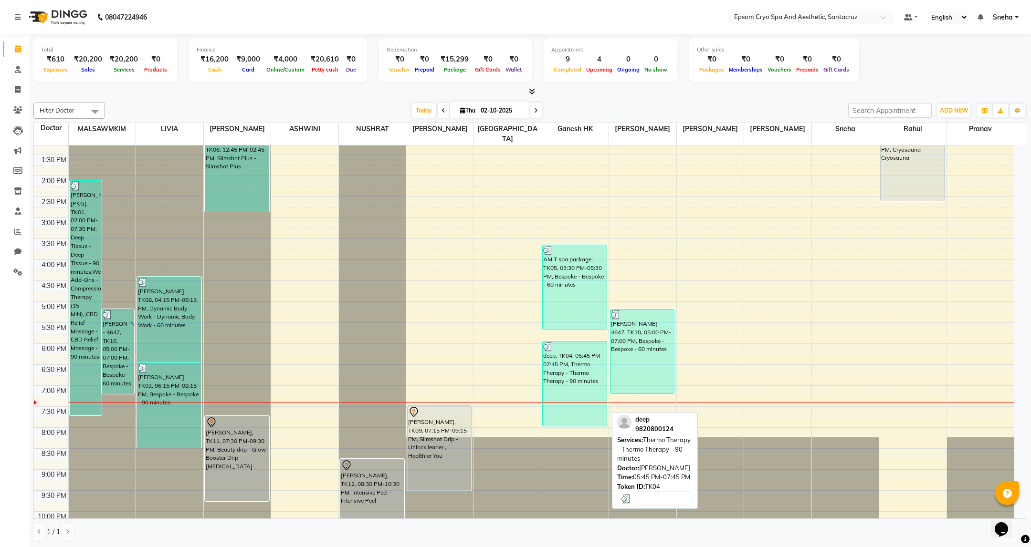
scroll to position [215, 0]
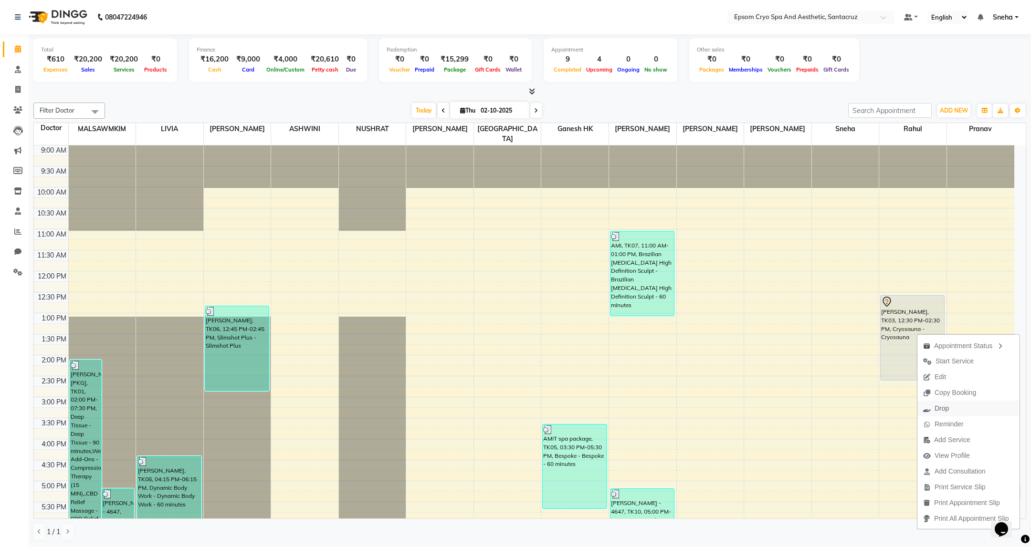
click at [949, 408] on span "Drop" at bounding box center [935, 409] width 37 height 16
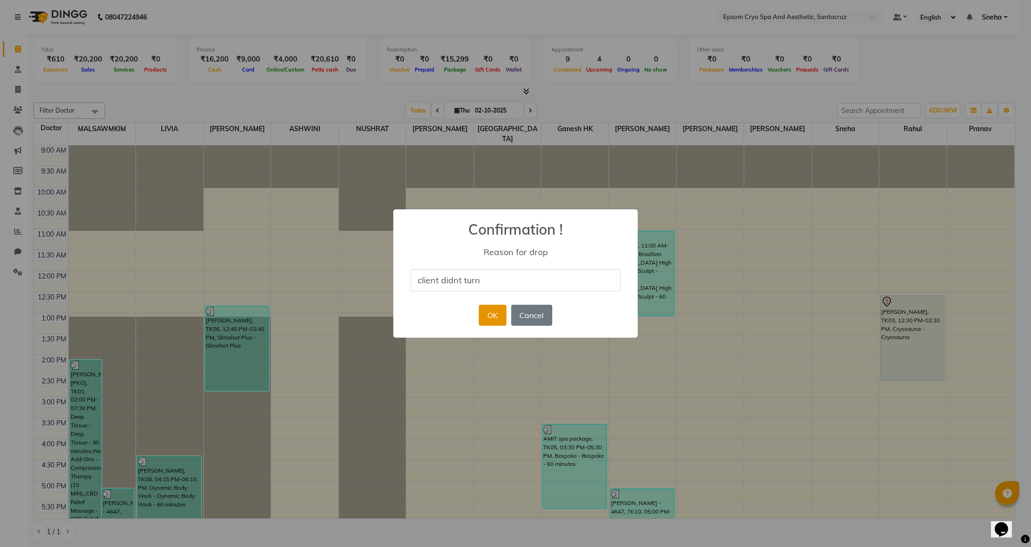
type input "client didnt turn"
click at [487, 310] on button "OK" at bounding box center [492, 315] width 27 height 21
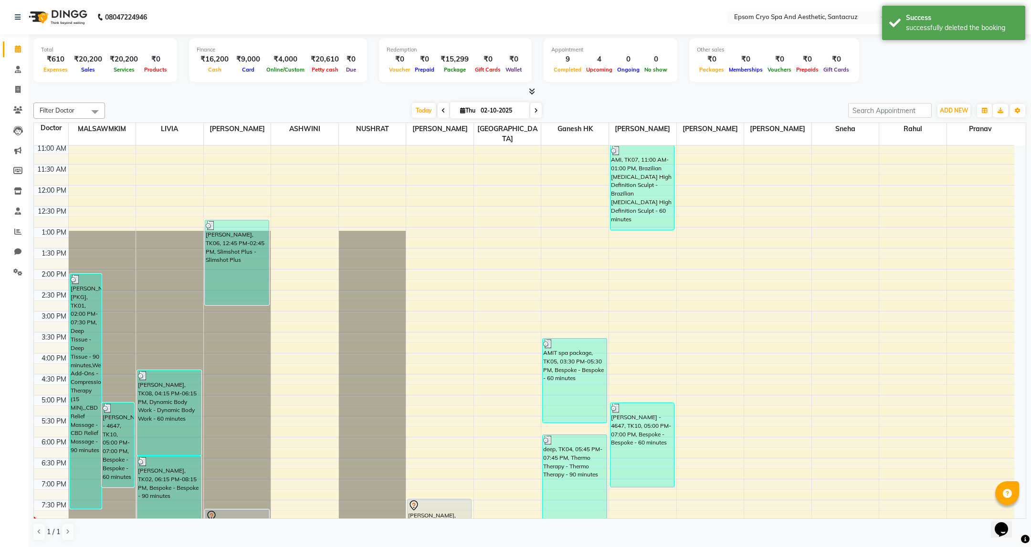
scroll to position [215, 0]
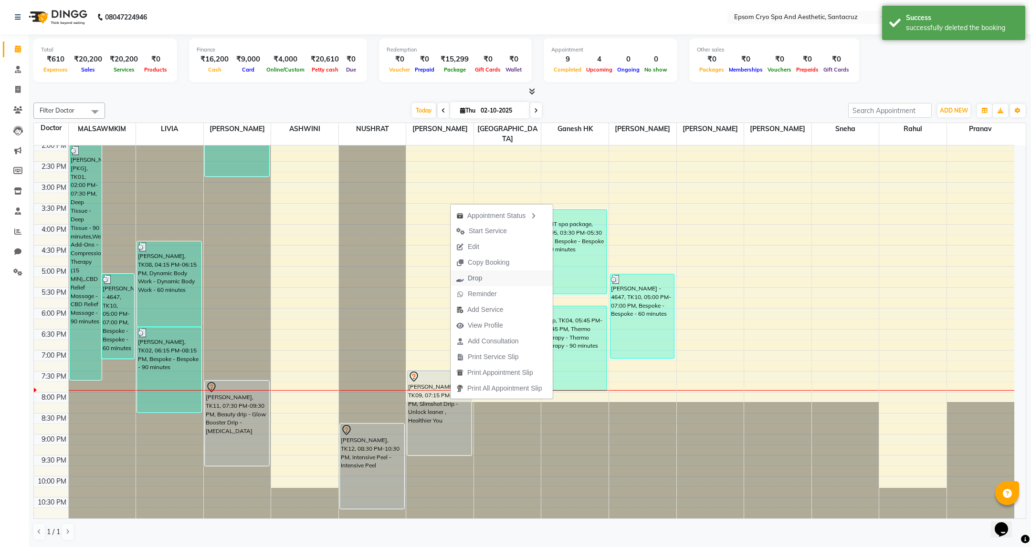
click at [476, 278] on span "Drop" at bounding box center [475, 278] width 14 height 10
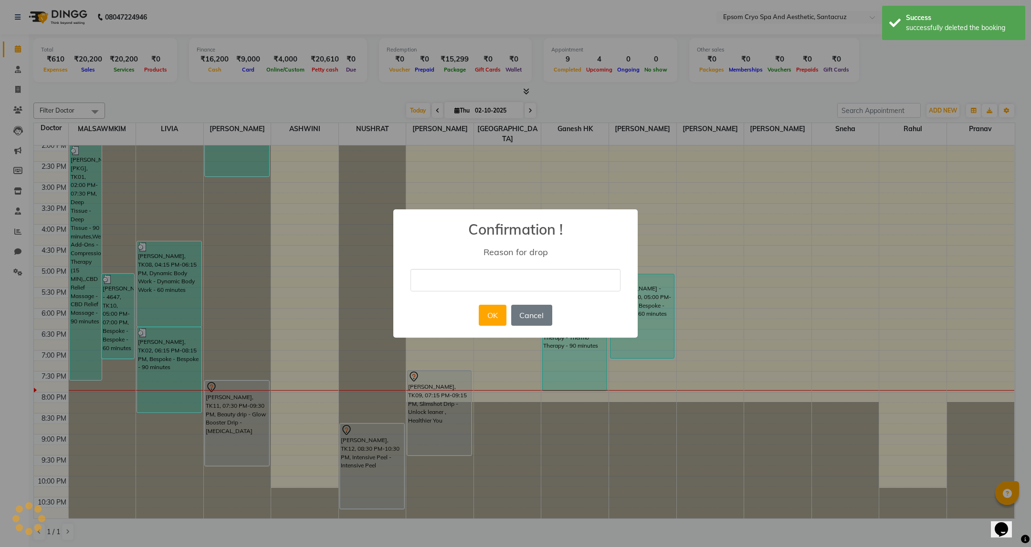
click at [478, 282] on input "text" at bounding box center [515, 280] width 210 height 22
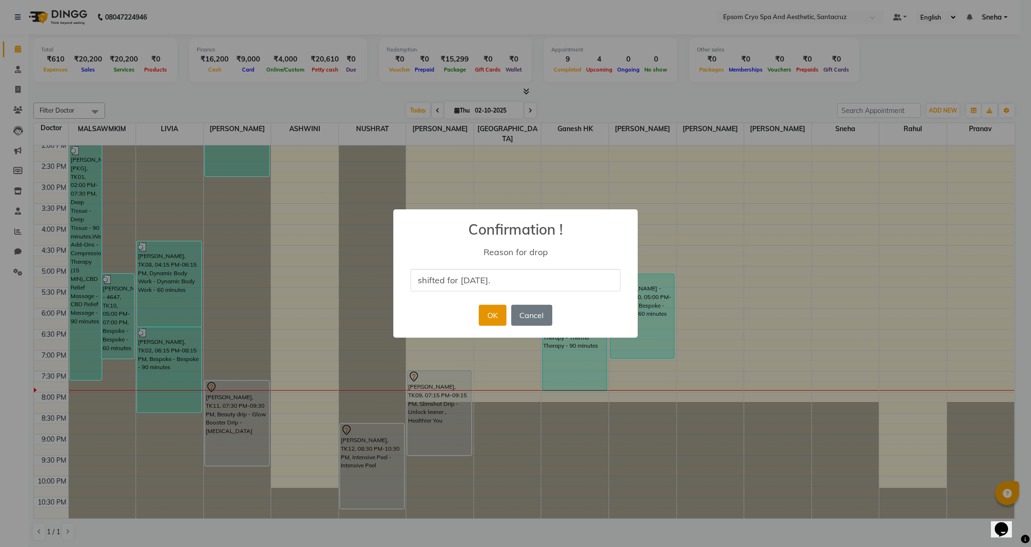
type input "shifted for [DATE]."
click at [493, 320] on button "OK" at bounding box center [492, 315] width 27 height 21
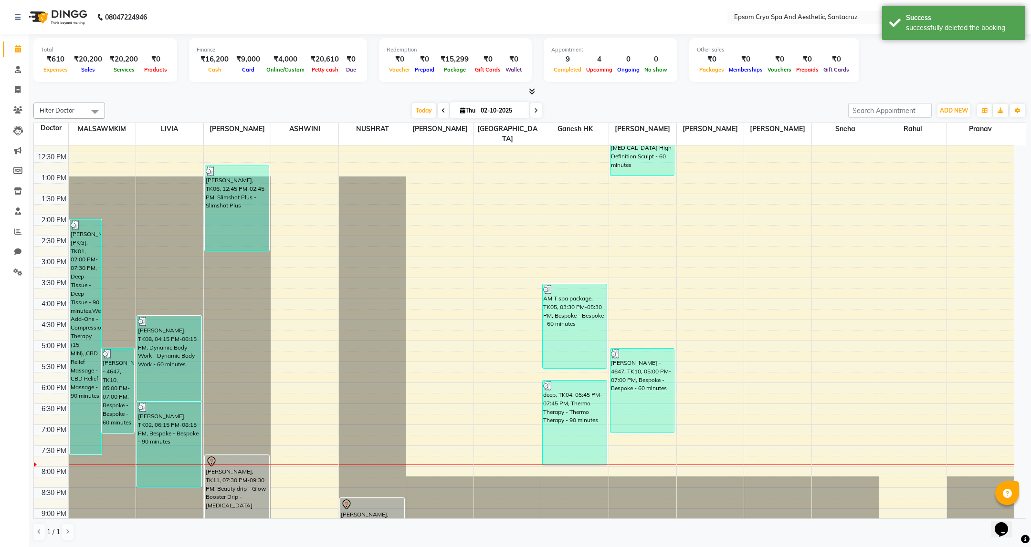
scroll to position [143, 0]
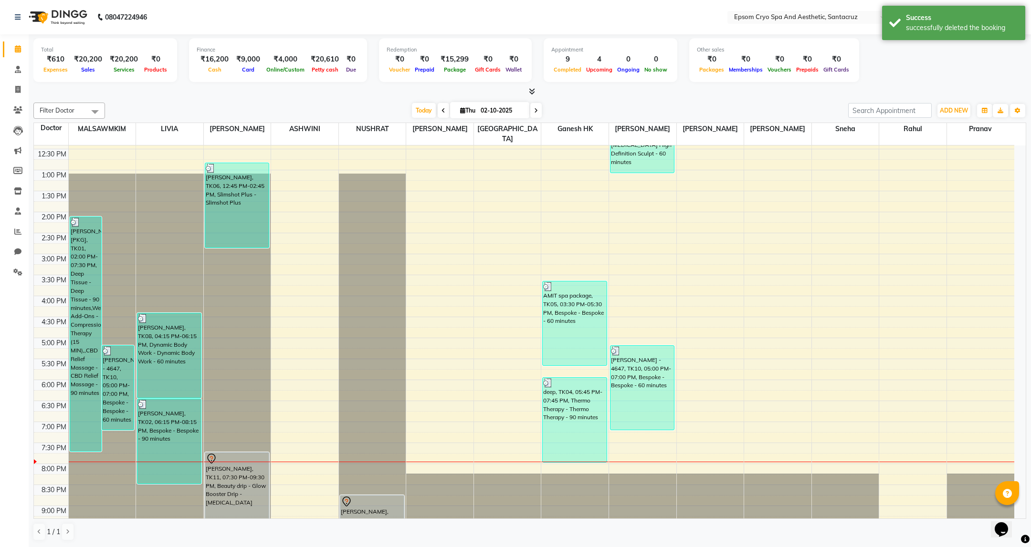
click at [444, 321] on div "9:00 AM 9:30 AM 10:00 AM 10:30 AM 11:00 AM 11:30 AM 12:00 PM 12:30 PM 1:00 PM 1…" at bounding box center [524, 295] width 980 height 587
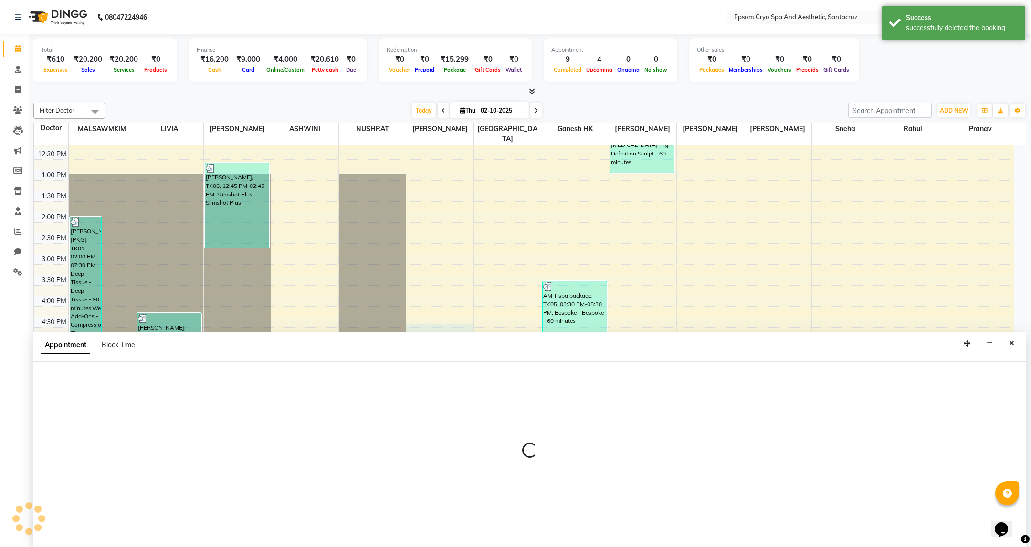
select select "74720"
select select "tentative"
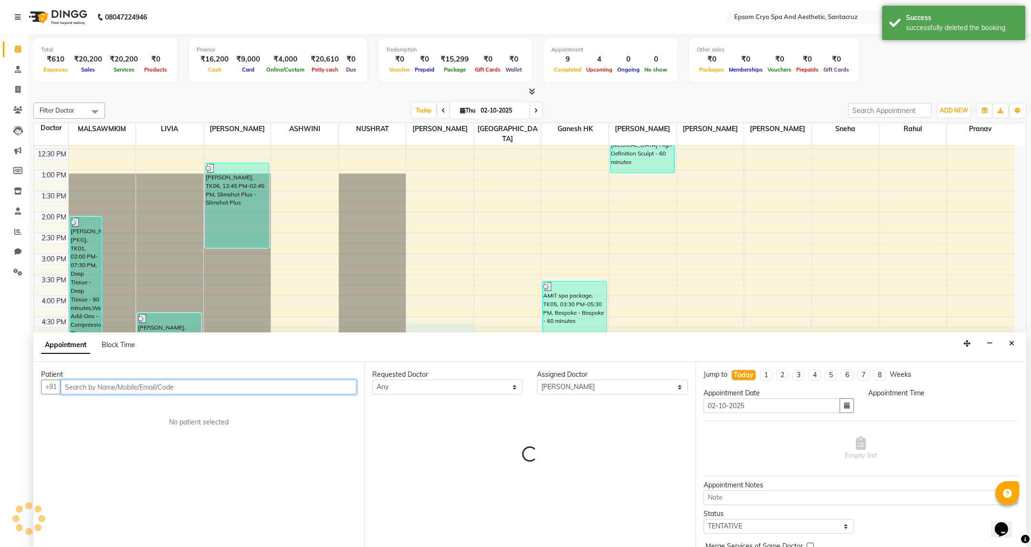
select select "990"
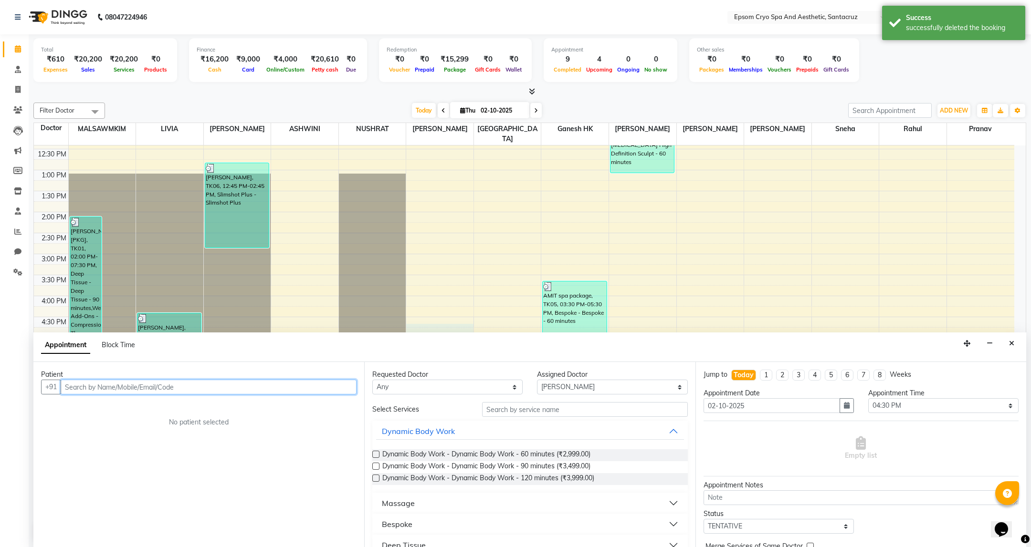
click at [305, 388] on input "text" at bounding box center [209, 387] width 296 height 15
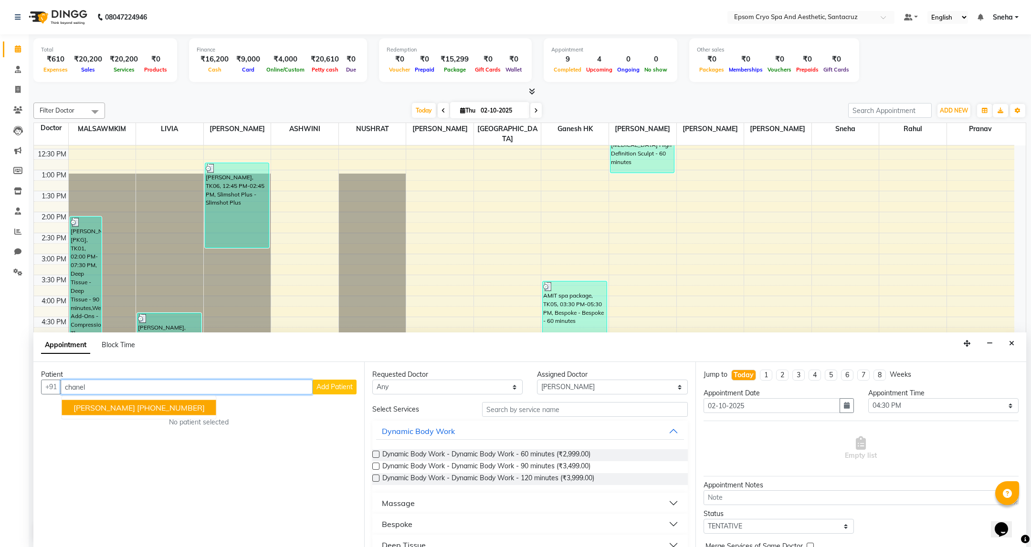
click at [135, 406] on span "[PERSON_NAME]" at bounding box center [104, 408] width 62 height 10
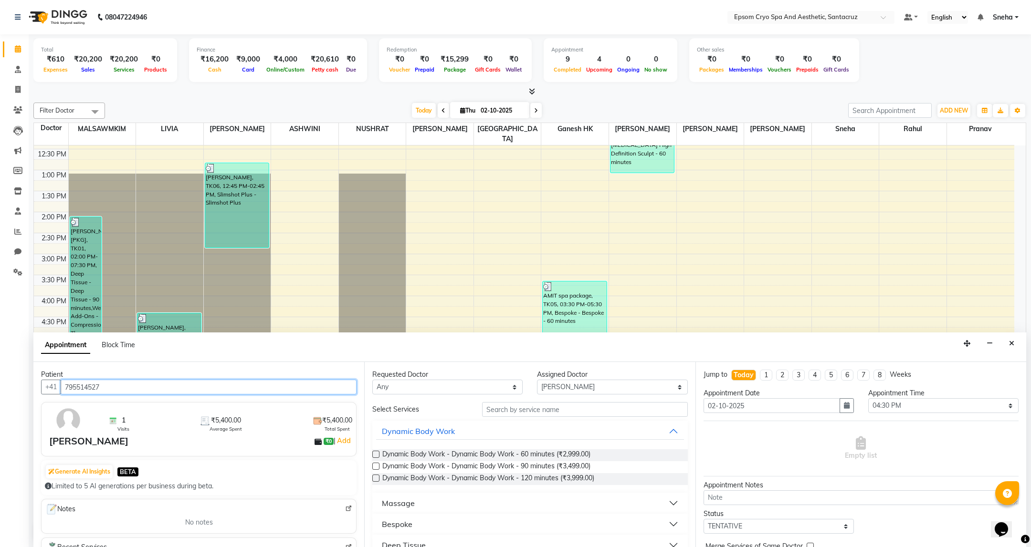
type input "795514527"
click at [500, 412] on input "text" at bounding box center [584, 409] width 205 height 15
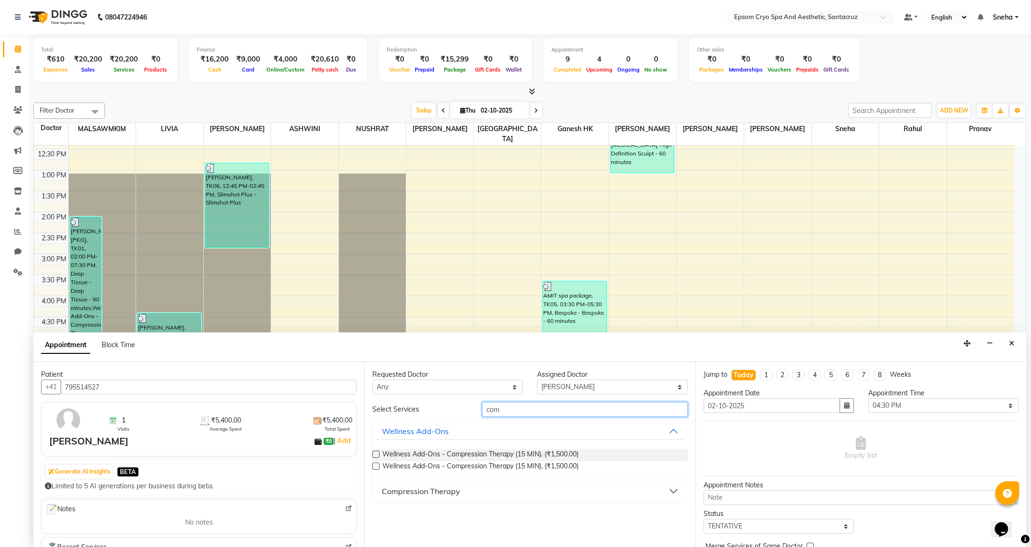
type input "com"
click at [375, 456] on label at bounding box center [375, 454] width 7 height 7
click at [375, 456] on input "checkbox" at bounding box center [375, 455] width 6 height 6
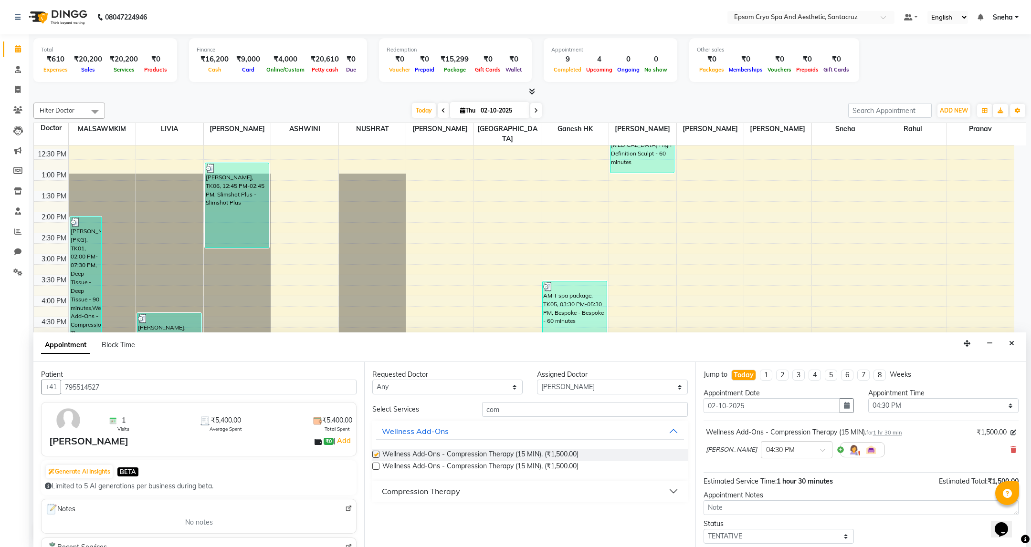
checkbox input "false"
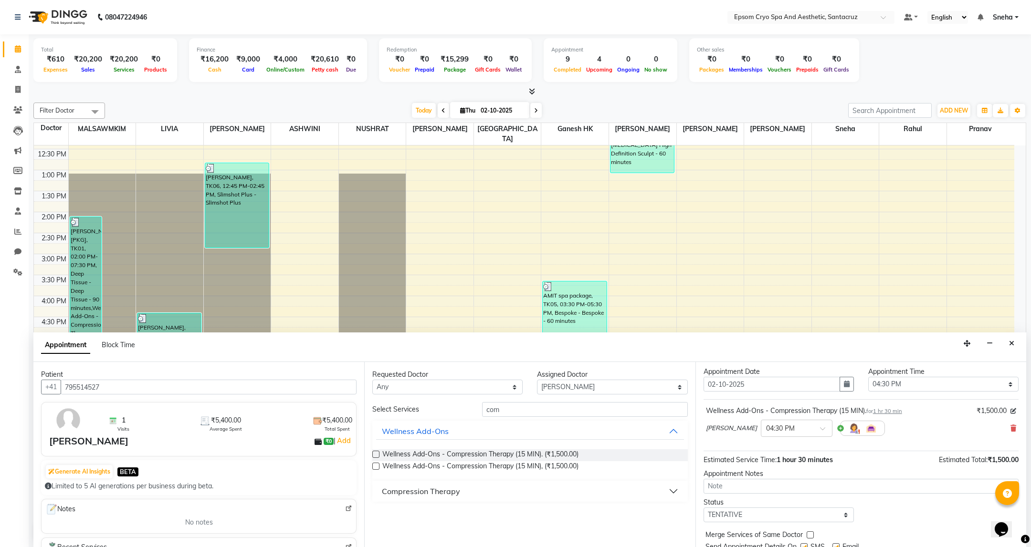
scroll to position [59, 0]
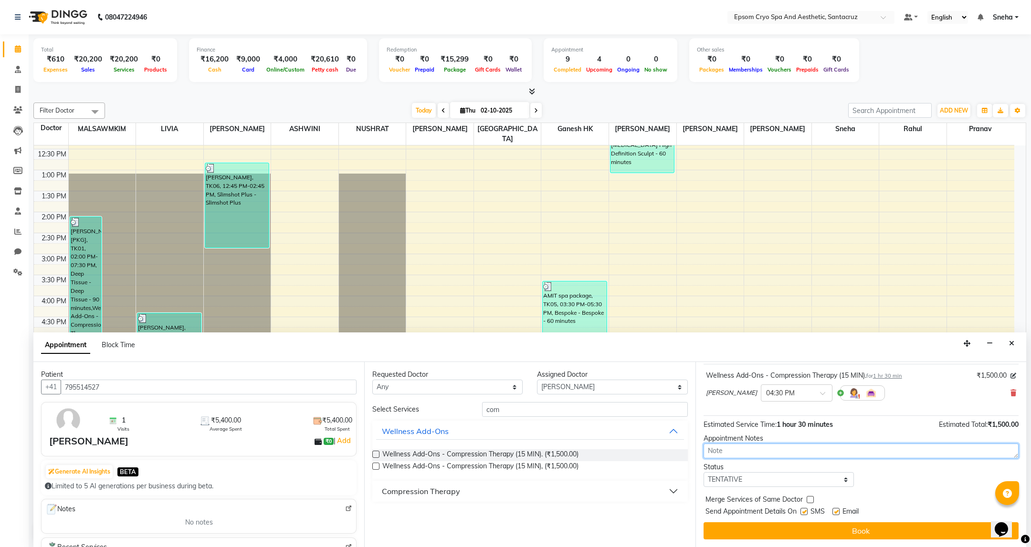
click at [753, 453] on textarea at bounding box center [860, 451] width 315 height 15
type textarea "consultancy"
click at [994, 421] on span "₹1,500.00" at bounding box center [1002, 424] width 31 height 9
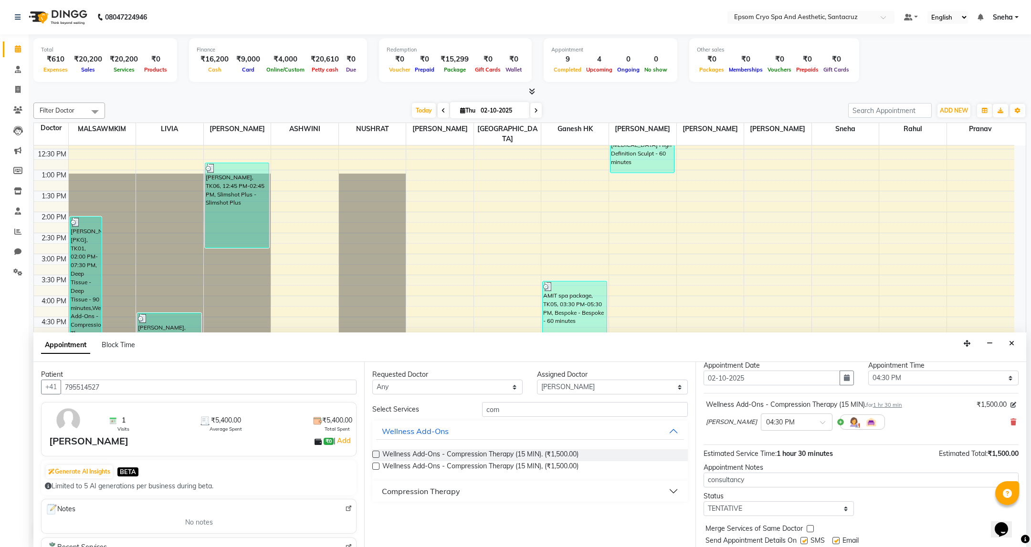
scroll to position [0, 0]
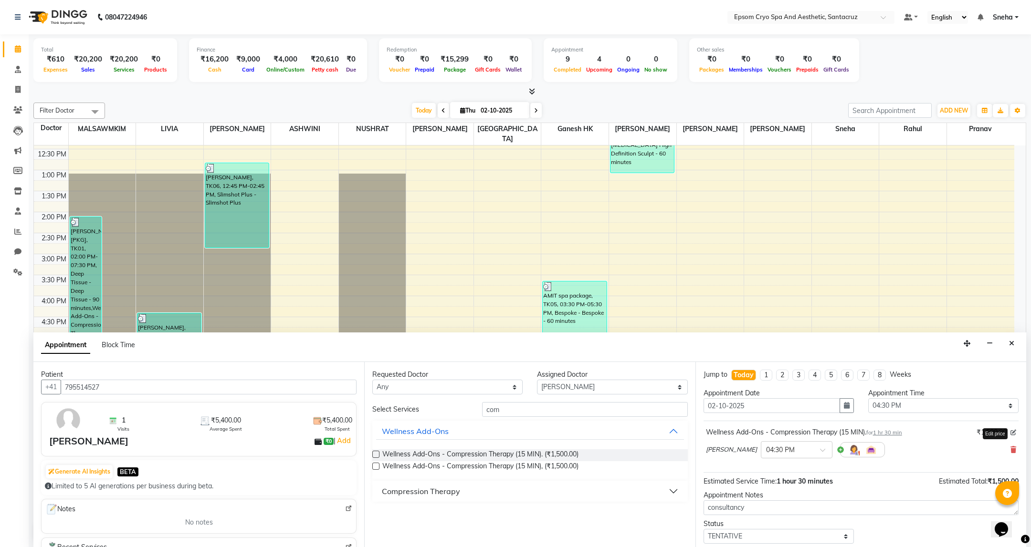
click at [1010, 434] on icon at bounding box center [1013, 433] width 6 height 6
click at [984, 439] on input "1500" at bounding box center [989, 434] width 38 height 15
type input "1200"
click at [927, 460] on div "Dr. Naman Jha × 04:30 PM" at bounding box center [861, 454] width 310 height 25
click at [901, 436] on span "1 hr 30 min" at bounding box center [887, 432] width 29 height 7
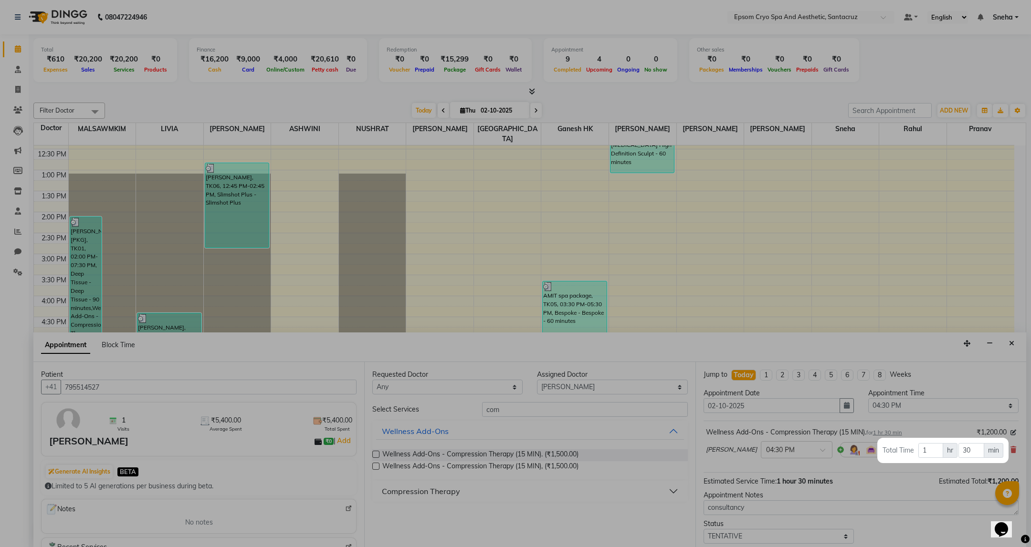
click at [952, 451] on span "hr" at bounding box center [949, 450] width 15 height 15
click at [937, 456] on input "1" at bounding box center [930, 450] width 25 height 15
click at [975, 451] on input "30" at bounding box center [970, 450] width 25 height 15
type input "3"
type input "00"
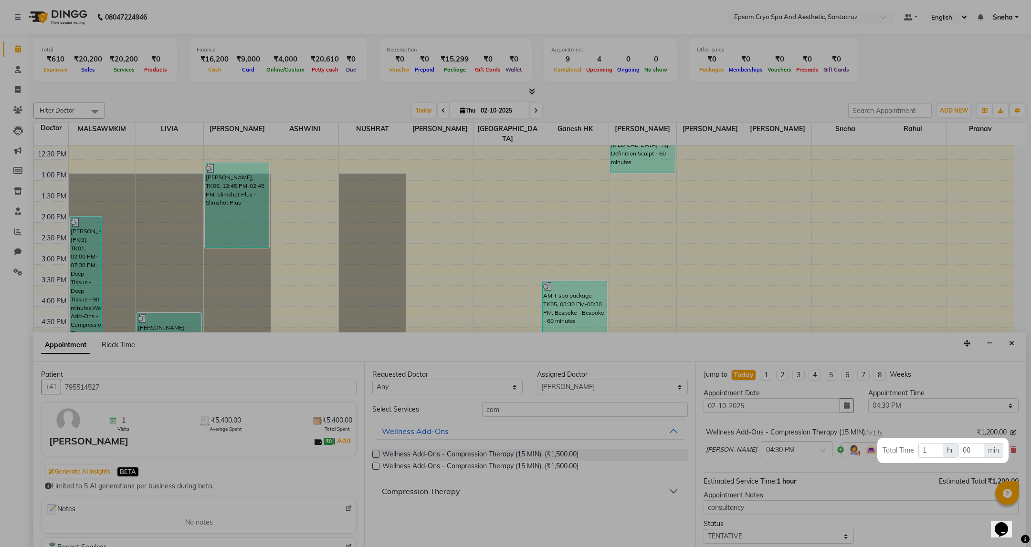
click at [856, 473] on div at bounding box center [515, 273] width 1031 height 547
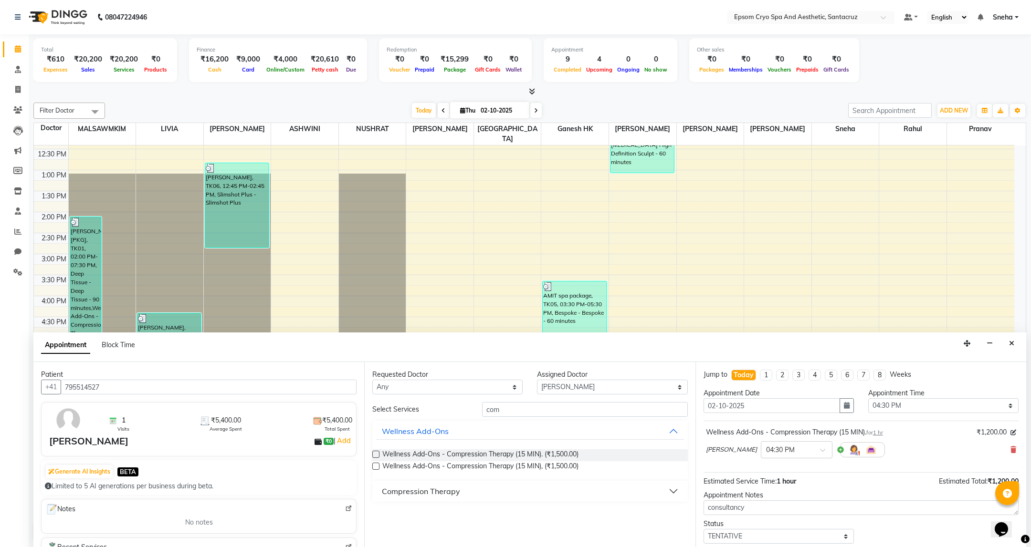
click at [883, 437] on div "Wellness Add-Ons - Compression Therapy (15 MIN). for 1 hr" at bounding box center [794, 432] width 177 height 10
click at [883, 435] on span "1 hr" at bounding box center [878, 432] width 10 height 7
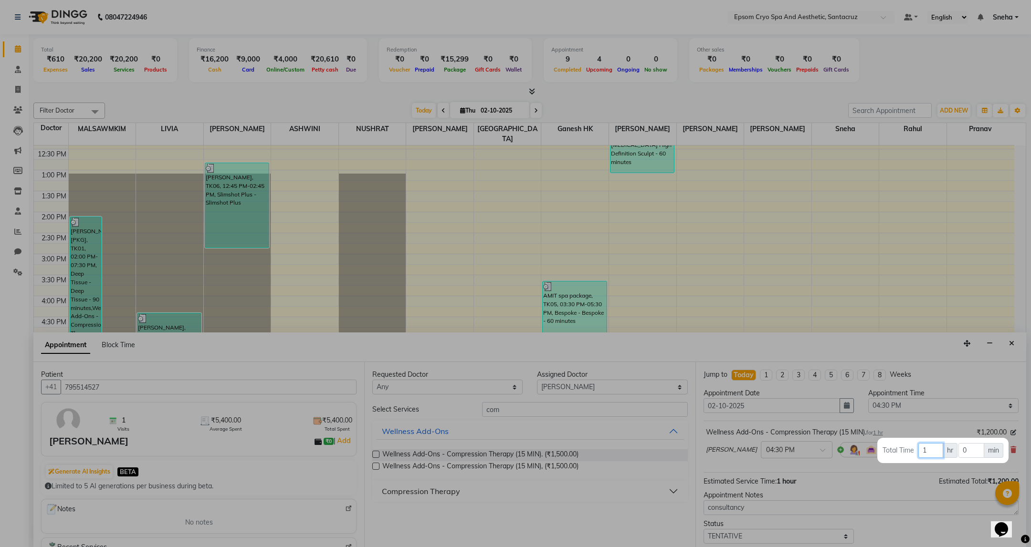
click at [929, 453] on input "1" at bounding box center [930, 450] width 25 height 15
type input "00"
click at [972, 452] on input "0" at bounding box center [970, 450] width 25 height 15
type input "30"
click at [870, 472] on div at bounding box center [515, 273] width 1031 height 547
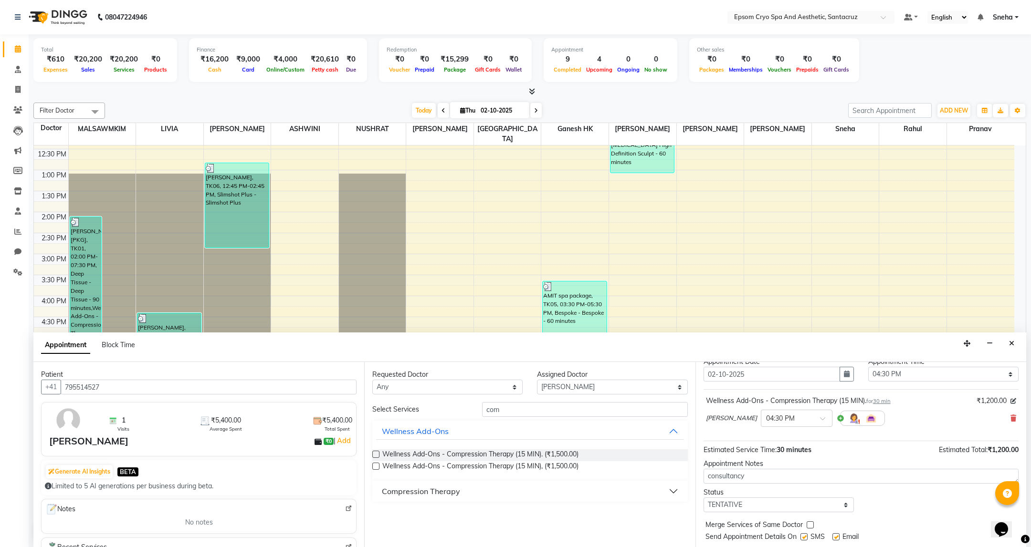
scroll to position [59, 0]
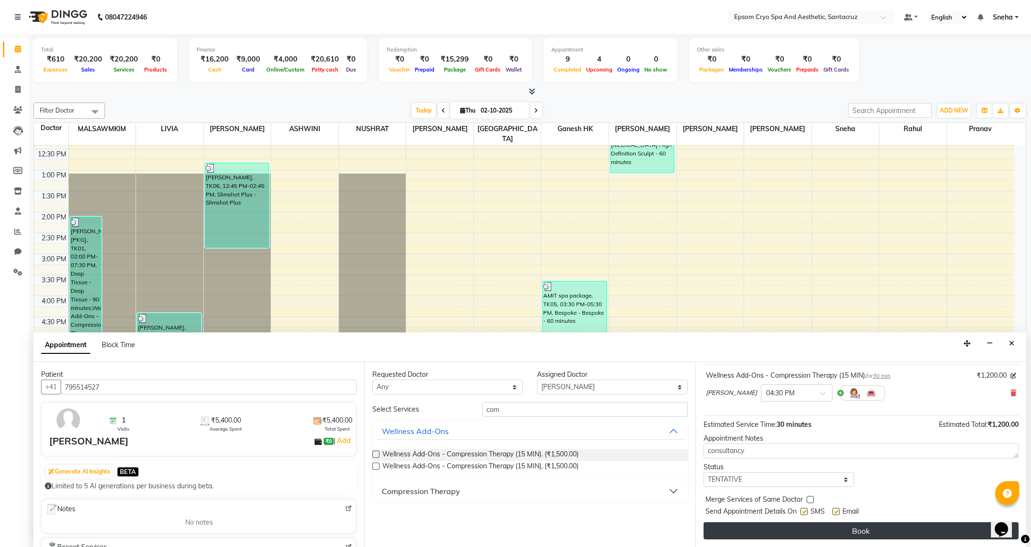
click at [875, 531] on button "Book" at bounding box center [860, 530] width 315 height 17
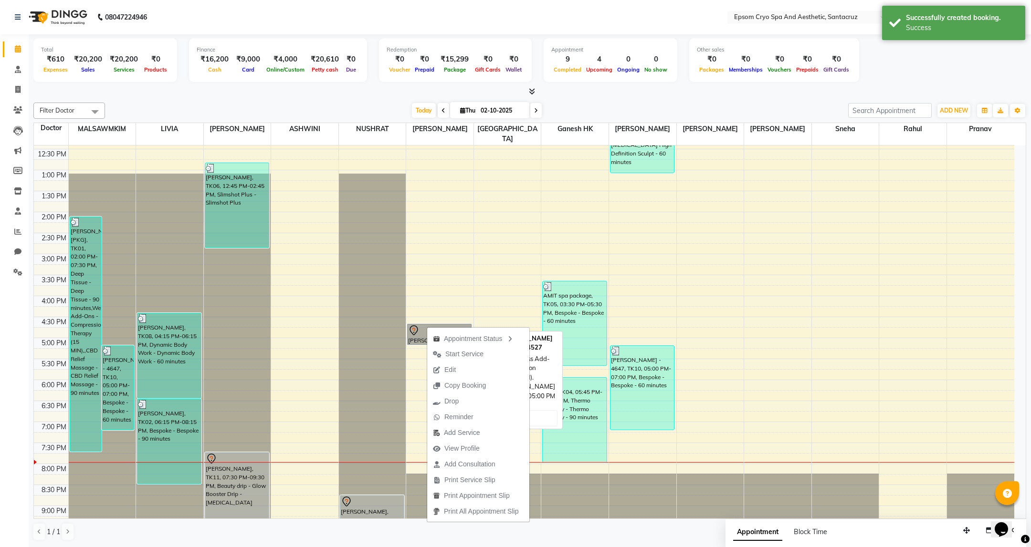
click at [415, 327] on link "CHANEL FERNANDES, TK13, 04:30 PM-05:00 PM, Wellness Add-Ons - Compression Thera…" at bounding box center [439, 334] width 64 height 21
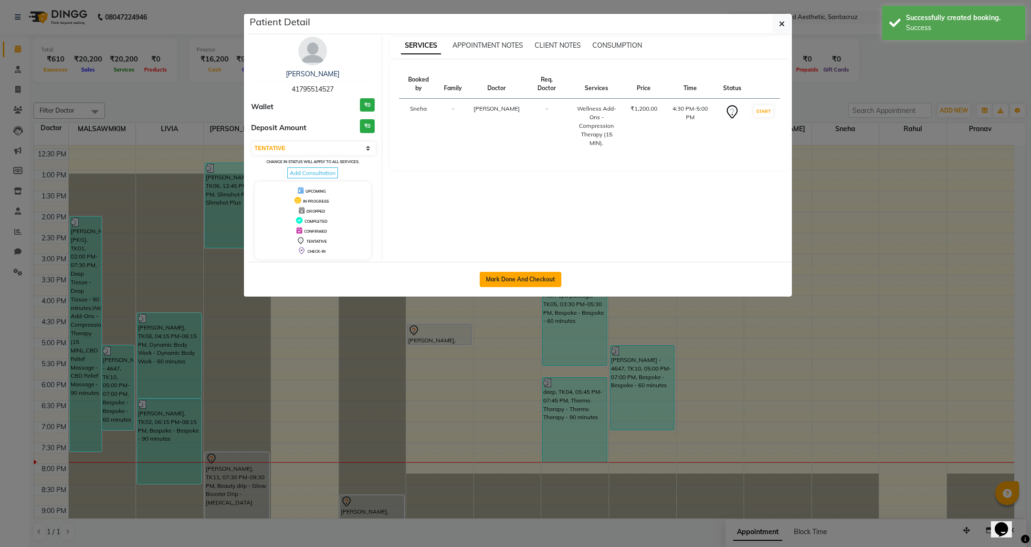
click at [535, 287] on button "Mark Done And Checkout" at bounding box center [520, 279] width 82 height 15
select select "3"
select select "8028"
select select "service"
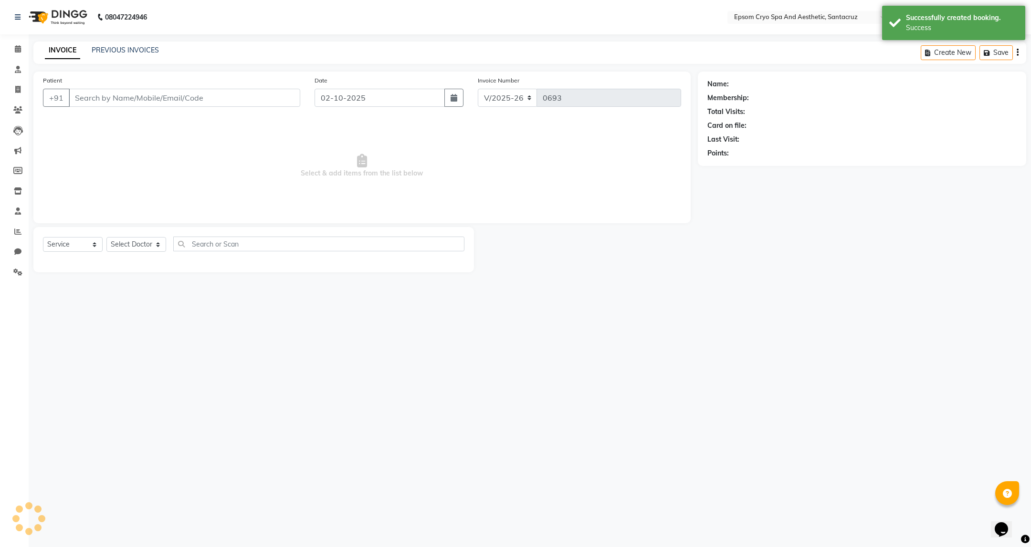
type input "41795514527"
select select "74720"
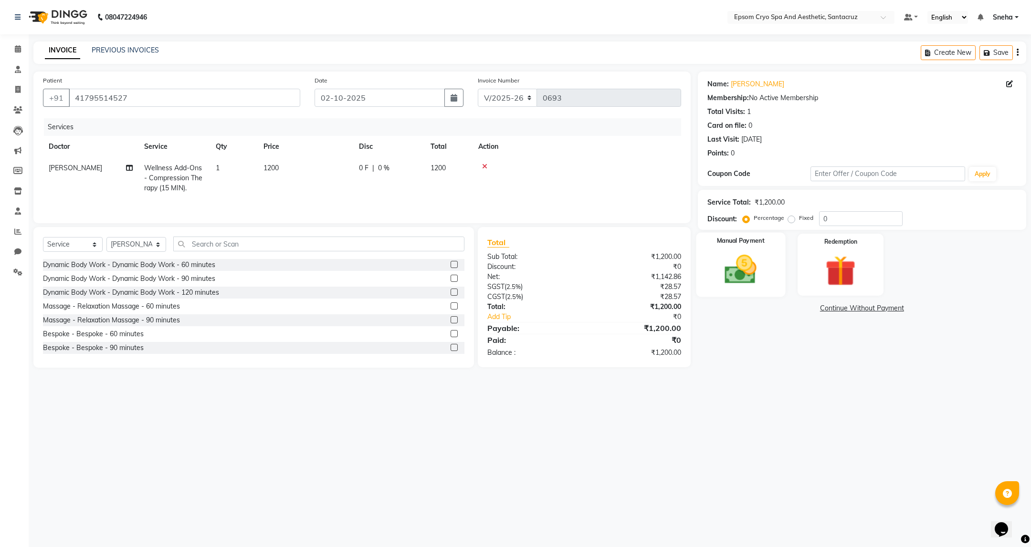
click at [740, 258] on img at bounding box center [740, 269] width 52 height 37
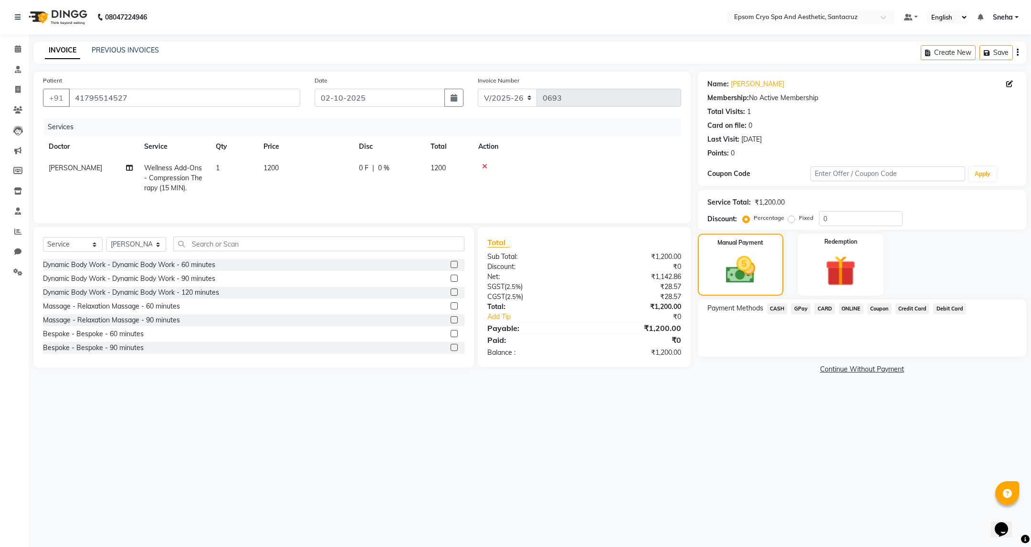
click at [774, 307] on span "CASH" at bounding box center [777, 308] width 21 height 11
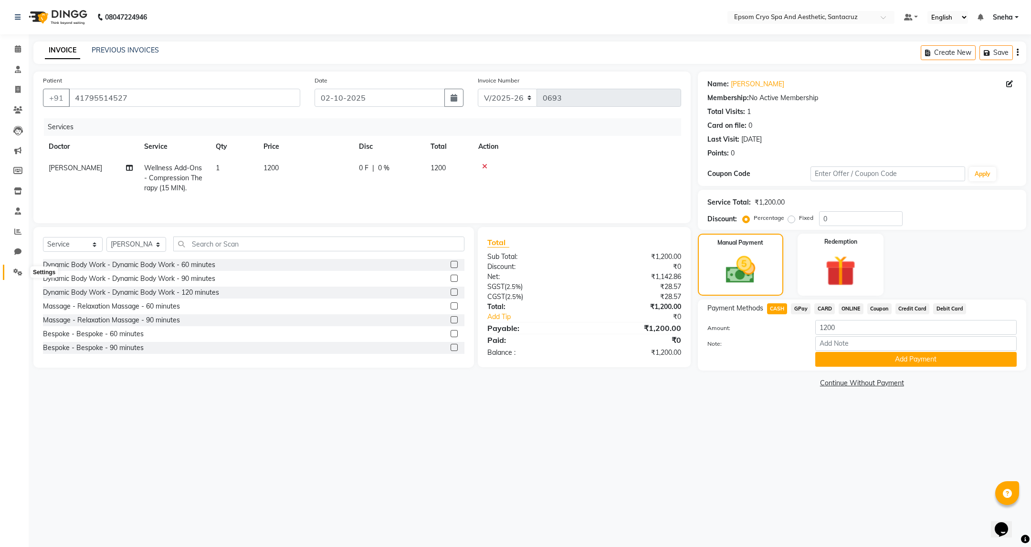
click at [16, 269] on icon at bounding box center [17, 272] width 9 height 7
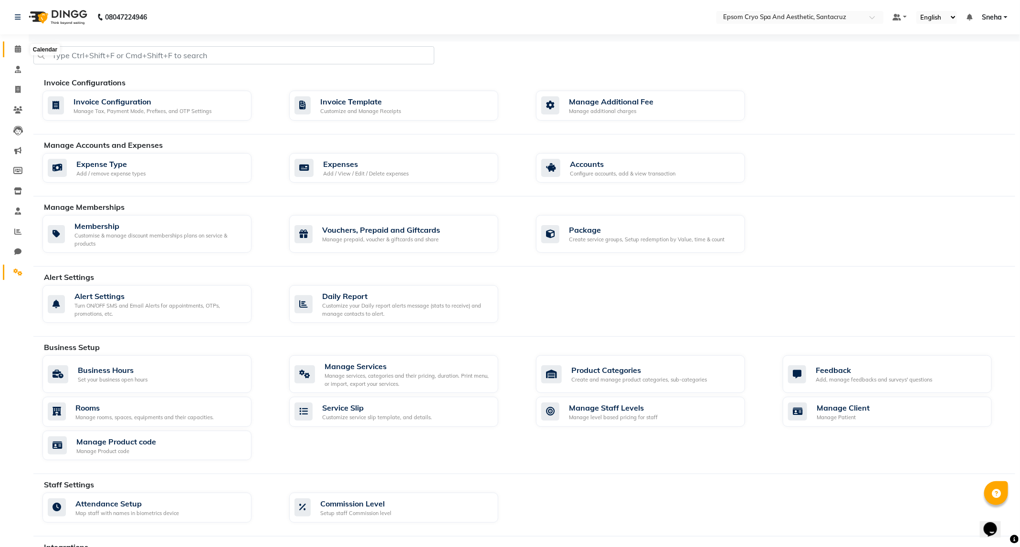
click at [19, 47] on icon at bounding box center [18, 48] width 6 height 7
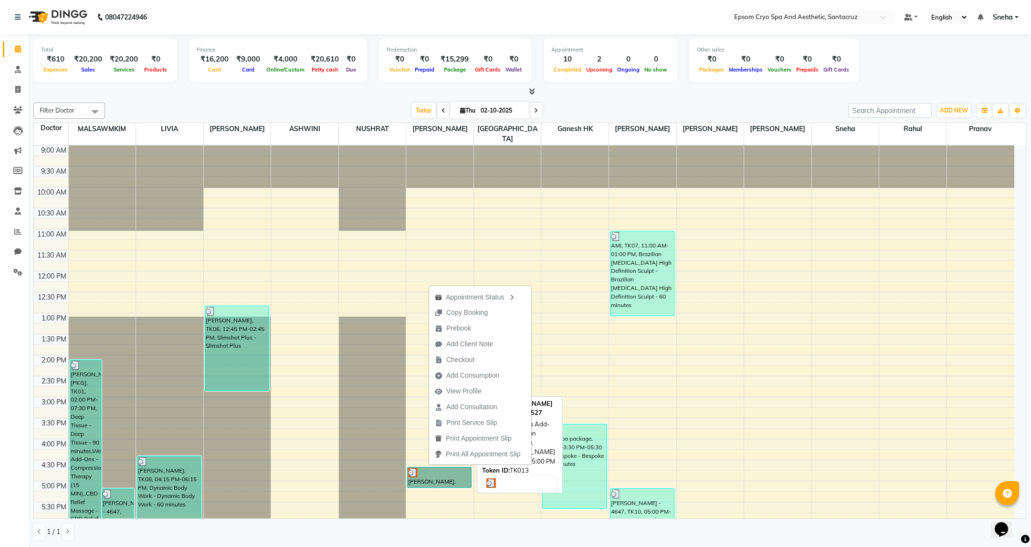
click at [413, 470] on link "CHANEL FERNANDES, TK13, 04:30 PM-05:00 PM, Wellness Add-Ons - Compression Thera…" at bounding box center [439, 477] width 64 height 21
select select "3"
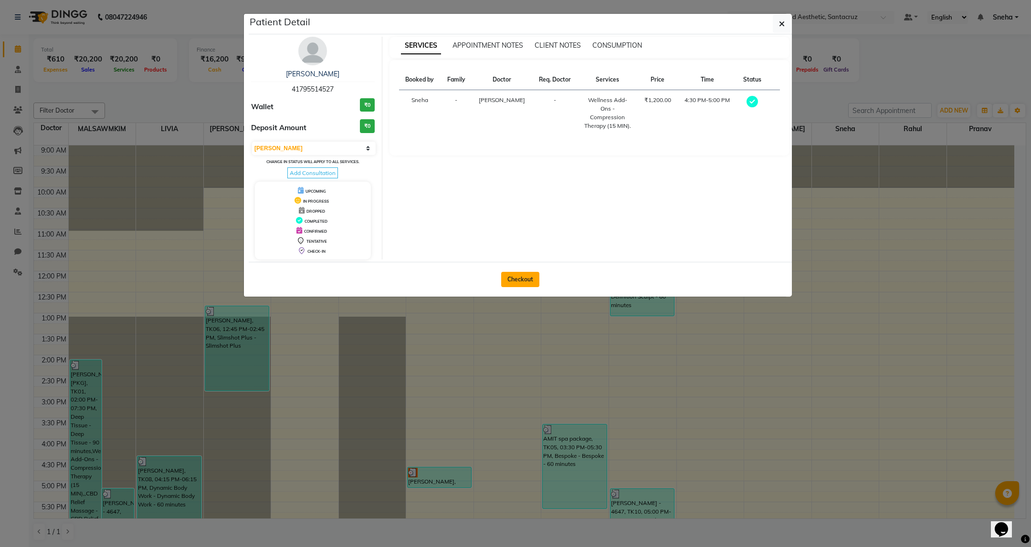
click at [524, 276] on button "Checkout" at bounding box center [520, 279] width 38 height 15
select select "service"
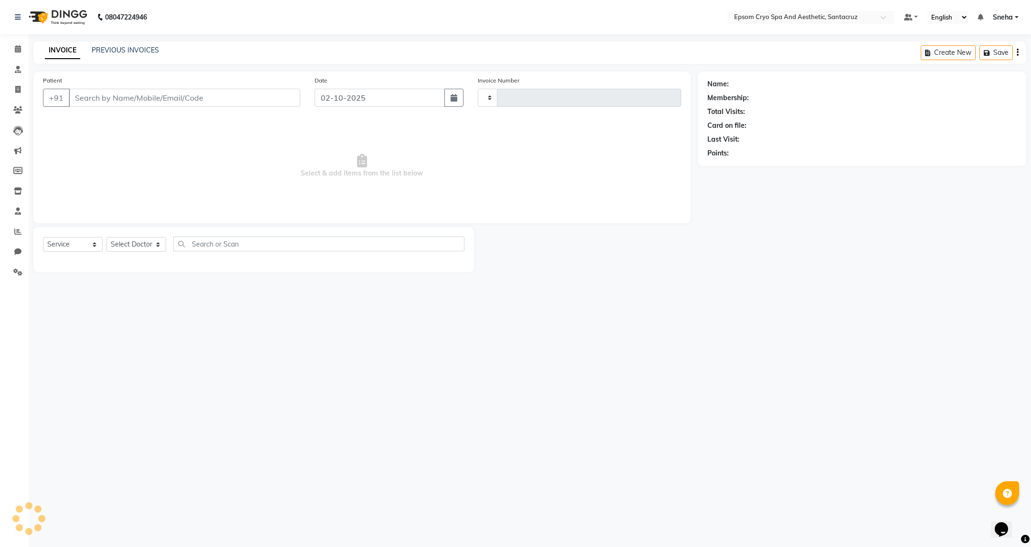
type input "0693"
select select "8028"
type input "41795514527"
select select "74720"
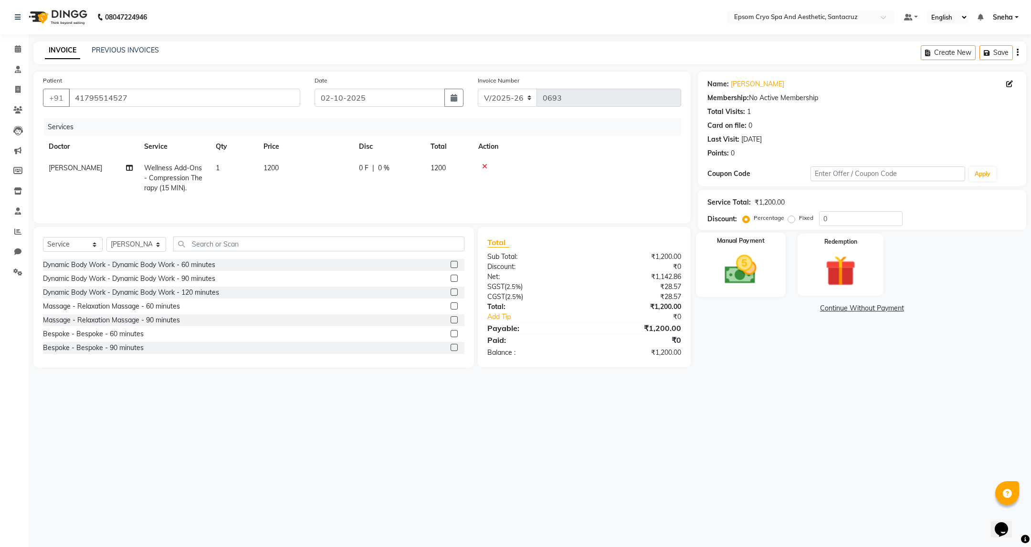
click at [749, 269] on img at bounding box center [740, 269] width 52 height 37
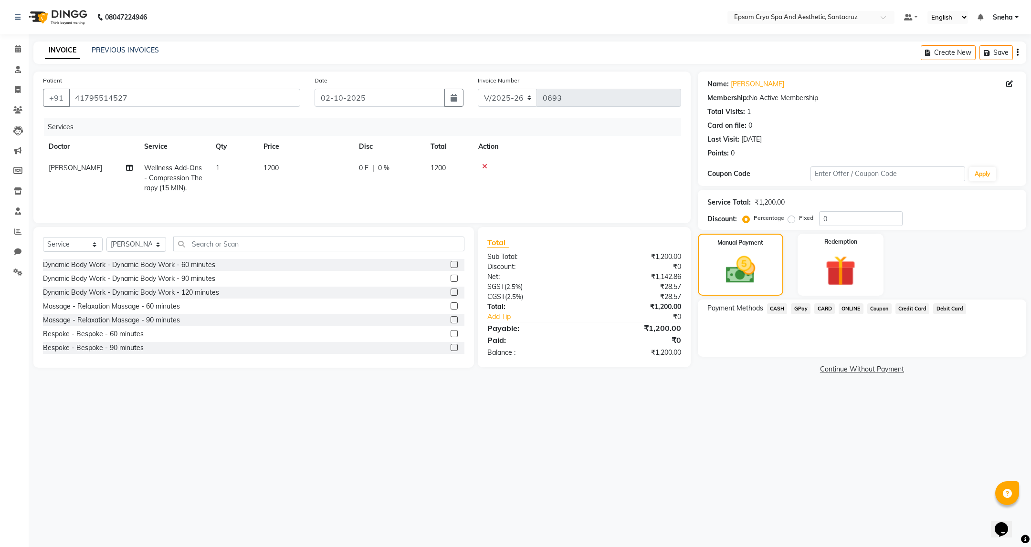
click at [779, 311] on span "CASH" at bounding box center [777, 308] width 21 height 11
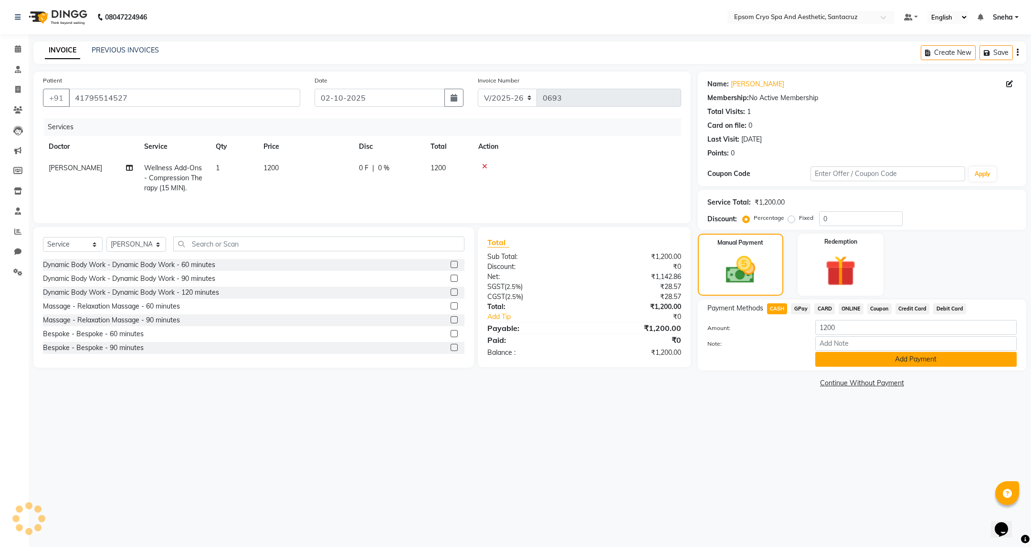
click at [909, 365] on button "Add Payment" at bounding box center [915, 359] width 201 height 15
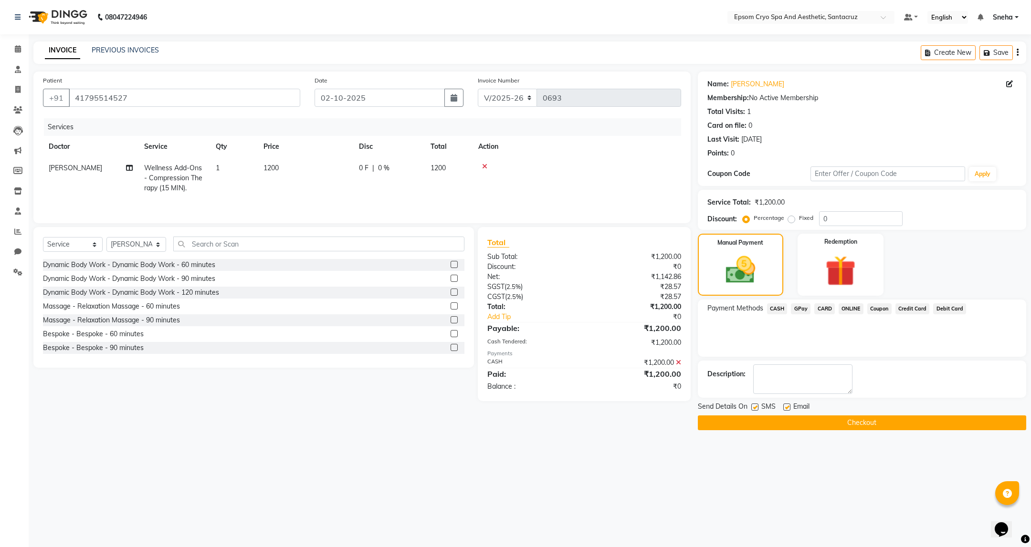
drag, startPoint x: 755, startPoint y: 404, endPoint x: 772, endPoint y: 409, distance: 18.0
click at [755, 405] on label at bounding box center [754, 407] width 7 height 7
click at [755, 405] on input "checkbox" at bounding box center [754, 408] width 6 height 6
checkbox input "false"
click at [787, 409] on label at bounding box center [786, 407] width 7 height 7
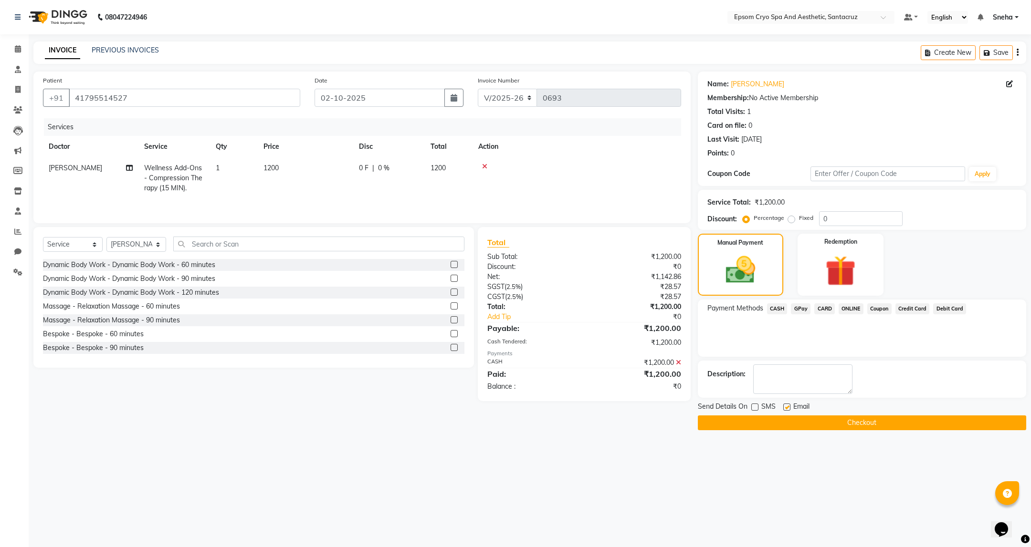
click at [787, 409] on input "checkbox" at bounding box center [786, 408] width 6 height 6
checkbox input "false"
click at [816, 390] on textarea at bounding box center [802, 379] width 99 height 30
type textarea "consultancy with dr naman"
click at [864, 424] on button "Checkout" at bounding box center [862, 423] width 328 height 15
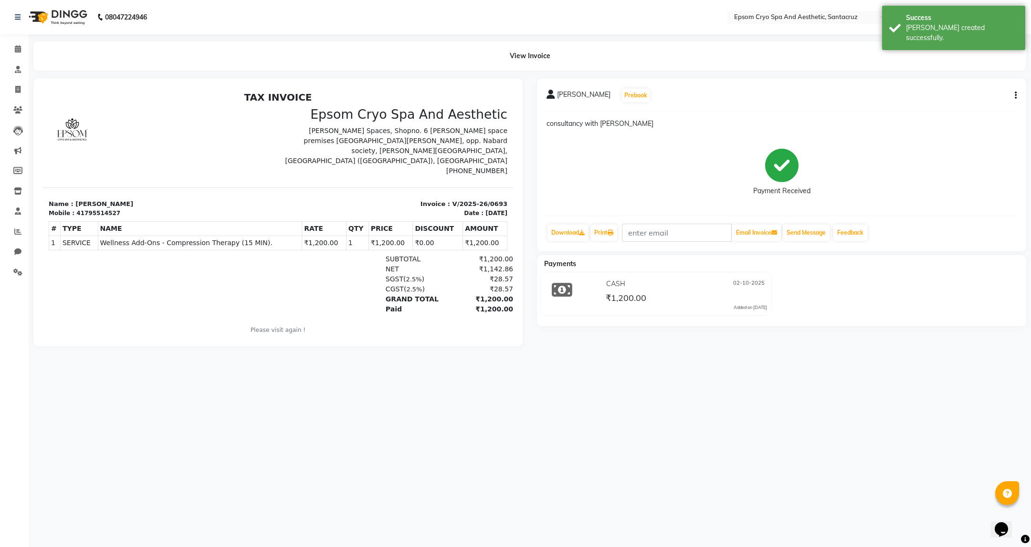
click at [631, 418] on div "08047224946 Select Location × Epsom Cryo Spa And Aesthetic, Santacruz Default P…" at bounding box center [515, 273] width 1031 height 547
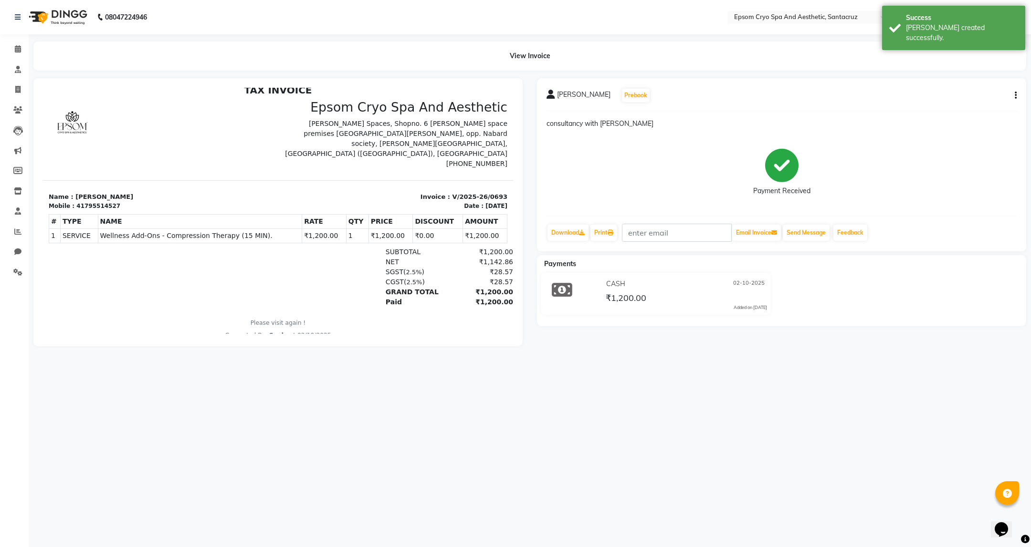
click at [616, 421] on div "08047224946 Select Location × Epsom Cryo Spa And Aesthetic, Santacruz Default P…" at bounding box center [515, 273] width 1031 height 547
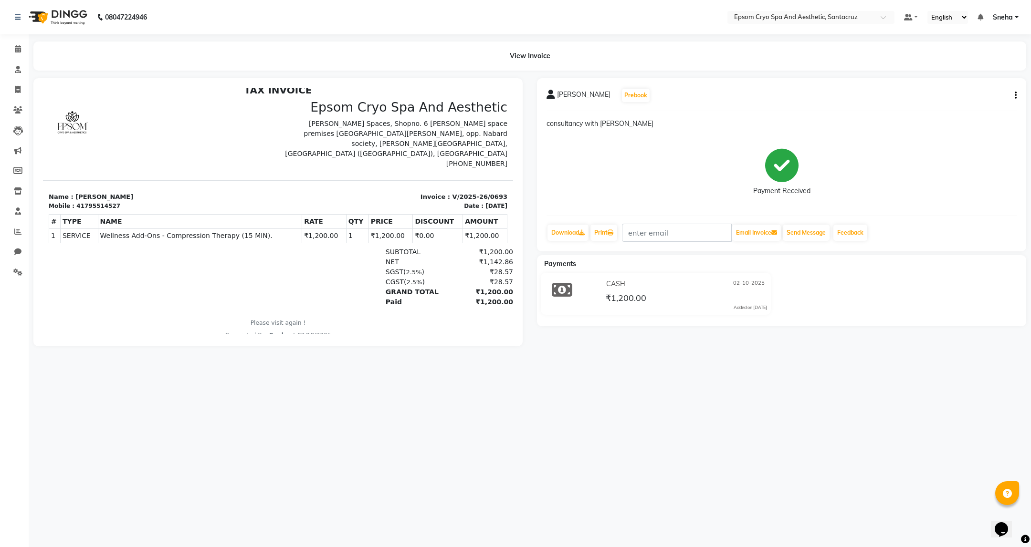
click at [646, 383] on div "08047224946 Select Location × Epsom Cryo Spa And Aesthetic, Santacruz Default P…" at bounding box center [515, 273] width 1031 height 547
click at [64, 7] on img at bounding box center [56, 17] width 65 height 27
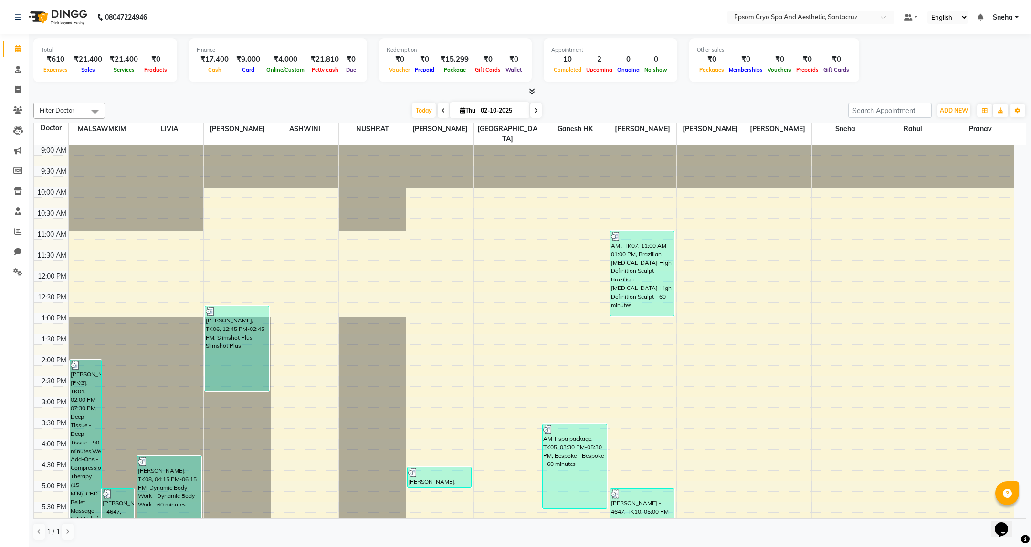
click at [195, 89] on div at bounding box center [529, 92] width 992 height 10
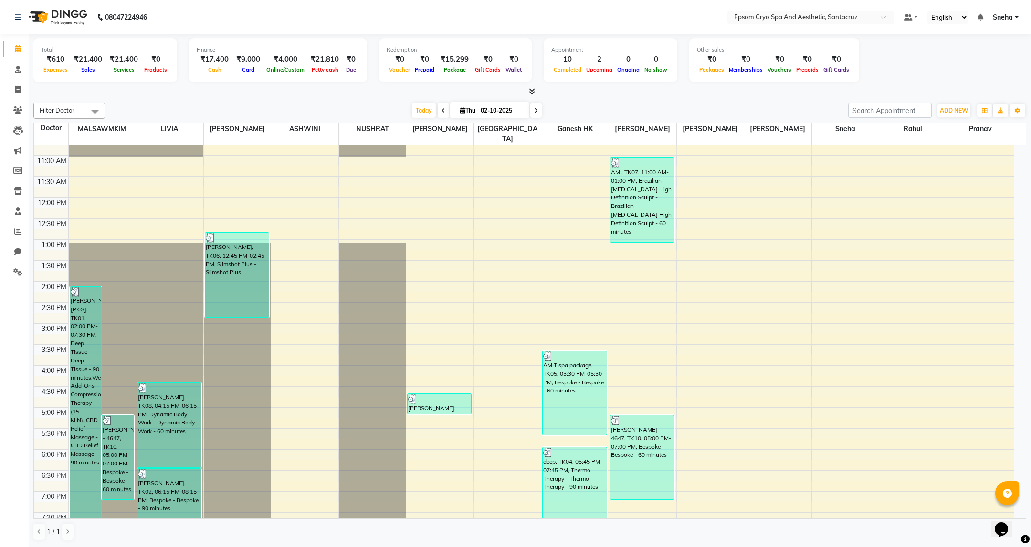
scroll to position [145, 0]
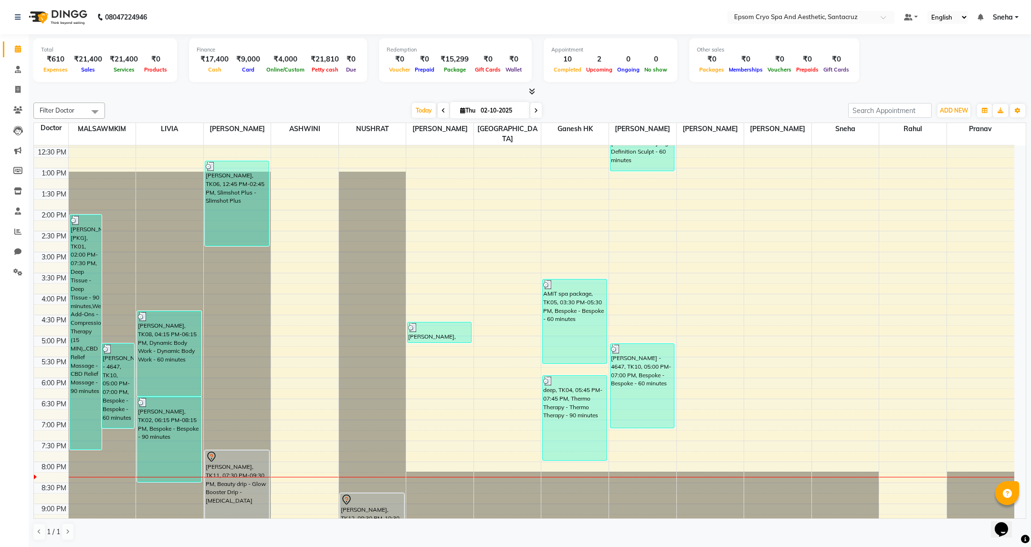
click at [147, 93] on div at bounding box center [529, 92] width 992 height 10
click at [961, 112] on span "ADD NEW" at bounding box center [953, 110] width 28 height 7
click at [931, 158] on link "Add Expense" at bounding box center [931, 153] width 75 height 12
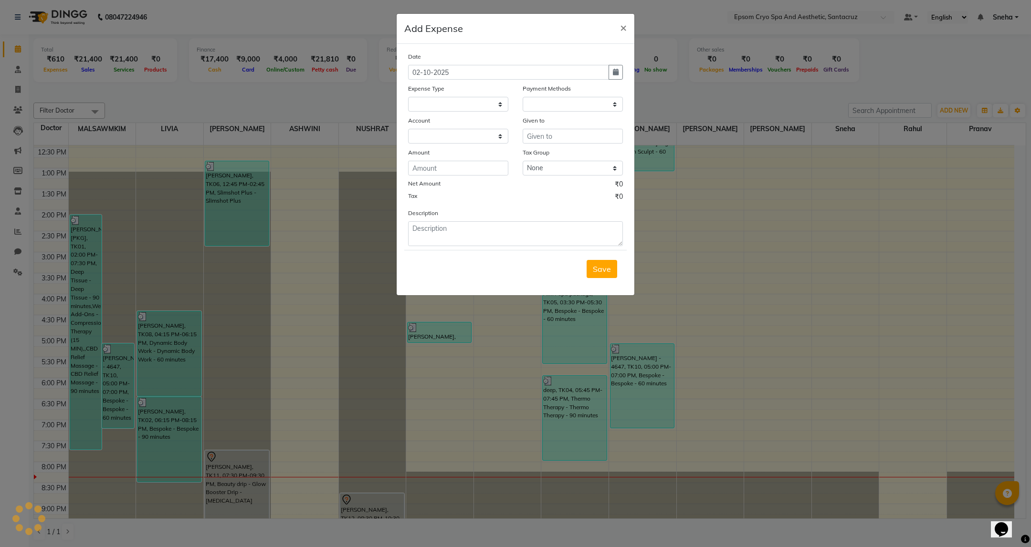
select select
select select "1"
select select "7159"
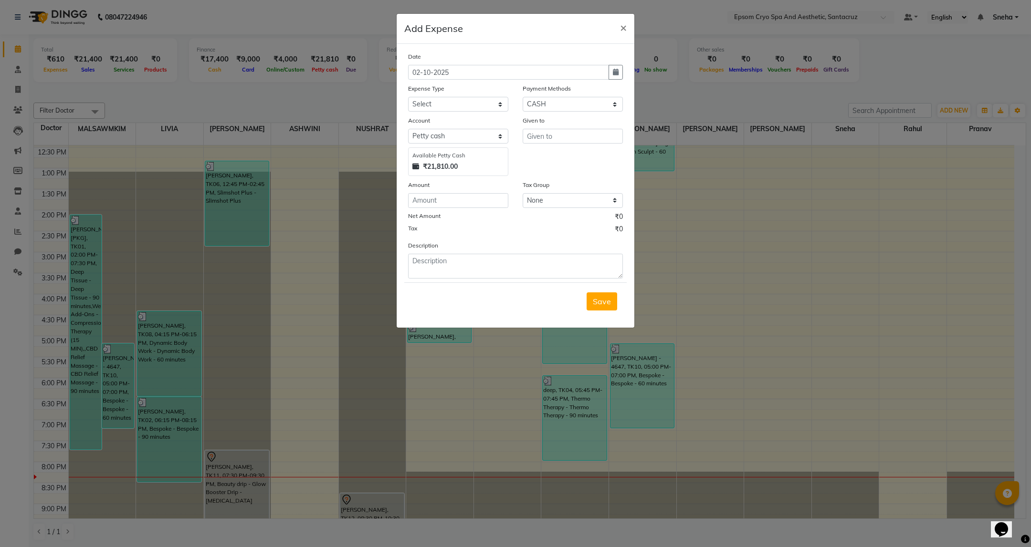
click at [756, 208] on ngb-modal-window "Add Expense × Date 02-10-2025 Expense Type Select Advance Salary Bank charges C…" at bounding box center [515, 273] width 1031 height 547
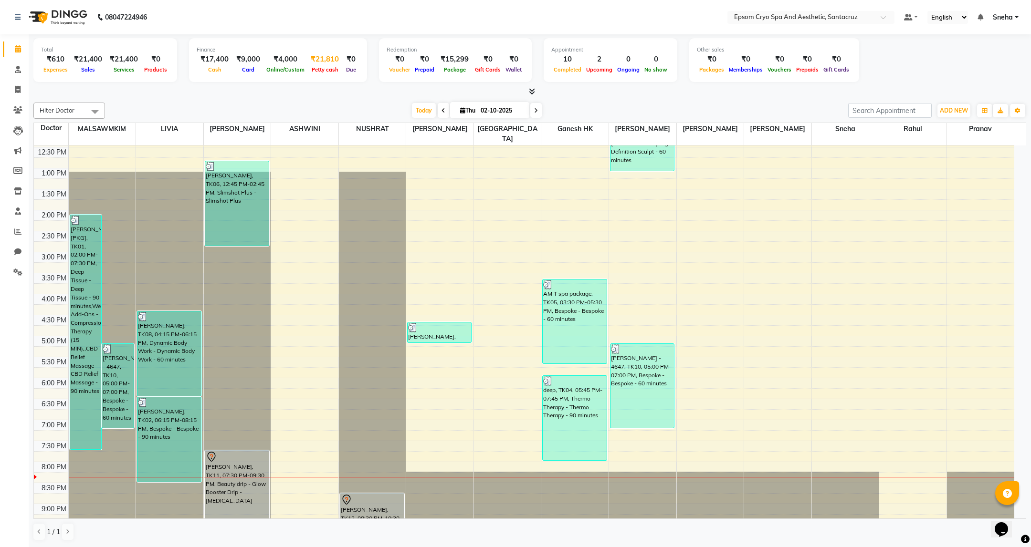
click at [323, 69] on span "Petty cash" at bounding box center [324, 69] width 31 height 7
select select "7159"
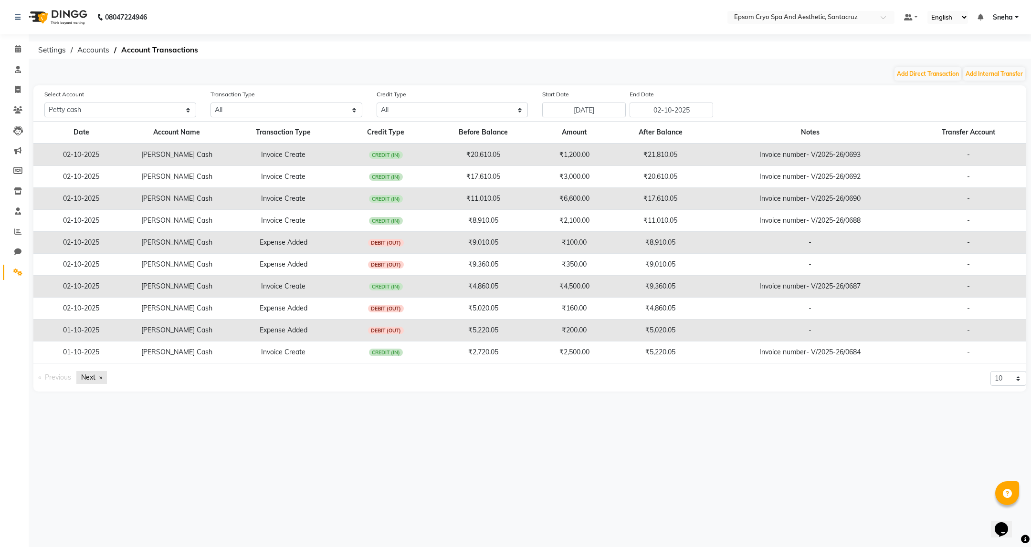
click at [99, 378] on link "Next page" at bounding box center [91, 377] width 31 height 13
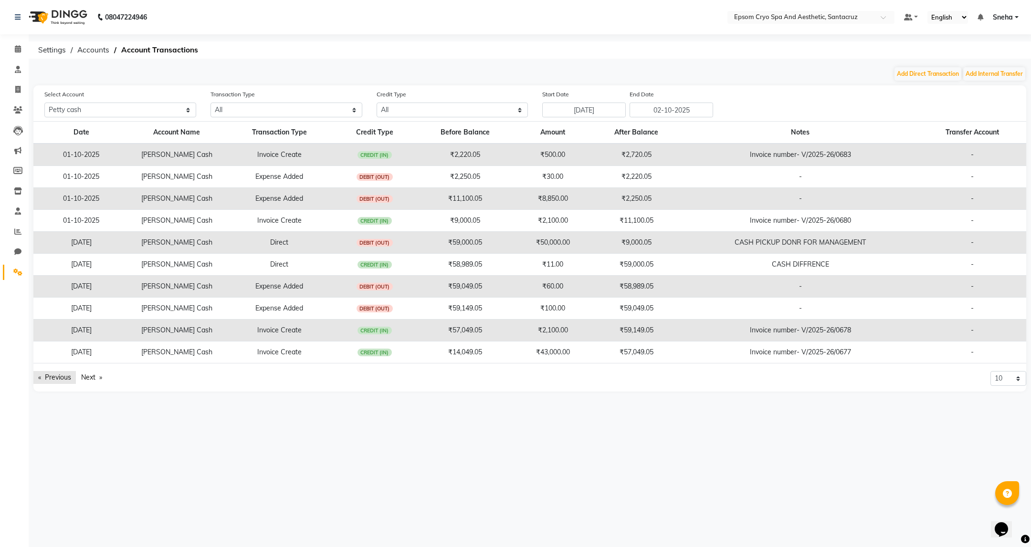
click at [51, 380] on link "Previous page" at bounding box center [54, 377] width 42 height 13
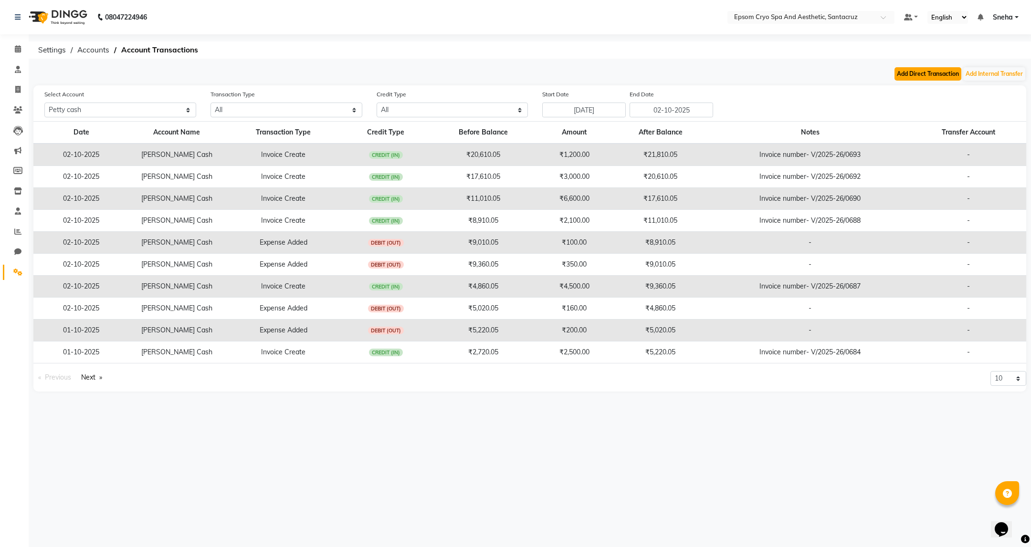
click at [936, 76] on button "Add Direct Transaction" at bounding box center [927, 73] width 67 height 13
select select "direct"
select select "7159"
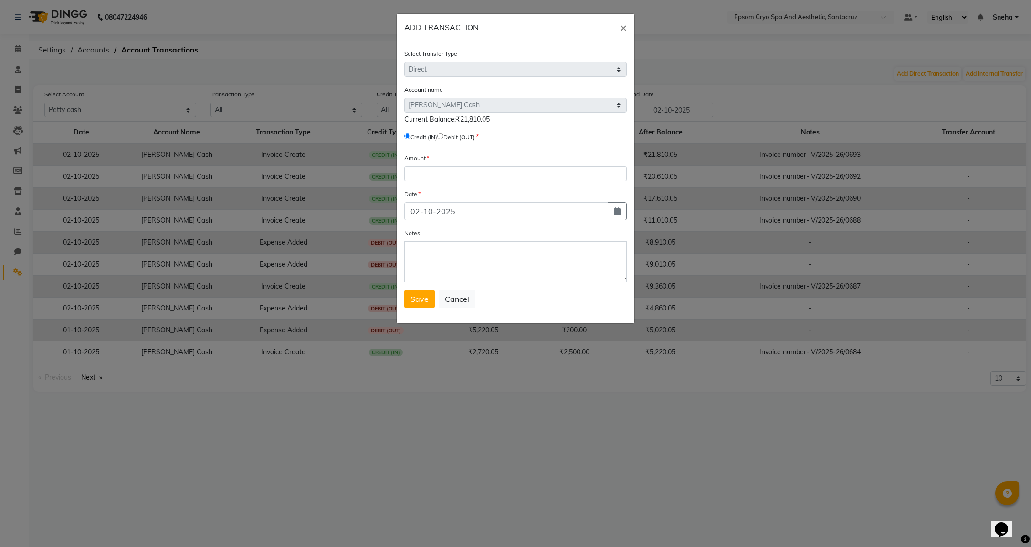
click at [443, 137] on input "radio" at bounding box center [440, 136] width 6 height 6
radio input "true"
click at [468, 174] on input "number" at bounding box center [515, 174] width 222 height 15
type input "21000"
click at [481, 275] on textarea "Notes" at bounding box center [515, 261] width 222 height 41
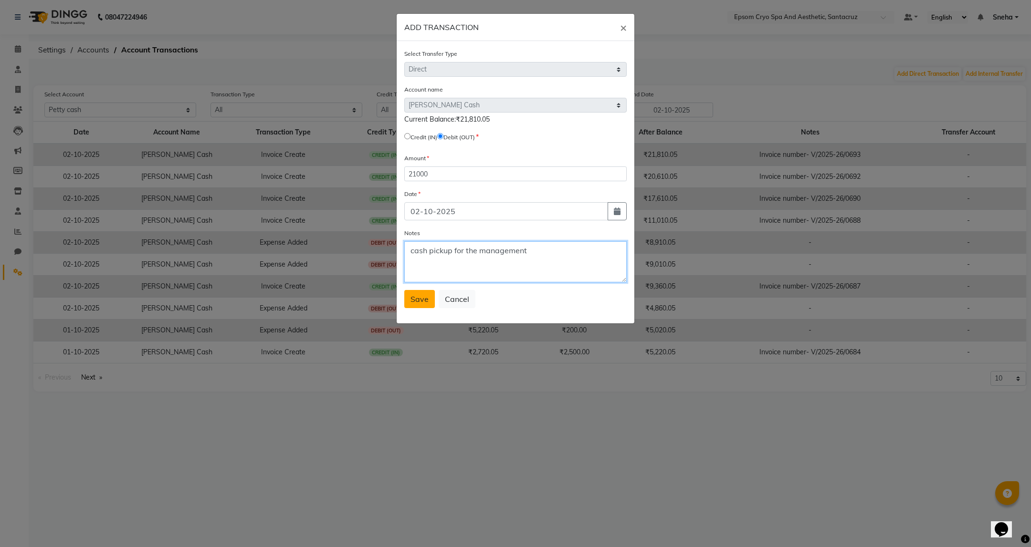
type textarea "cash pickup for the management"
click at [419, 291] on button "Save" at bounding box center [419, 299] width 31 height 18
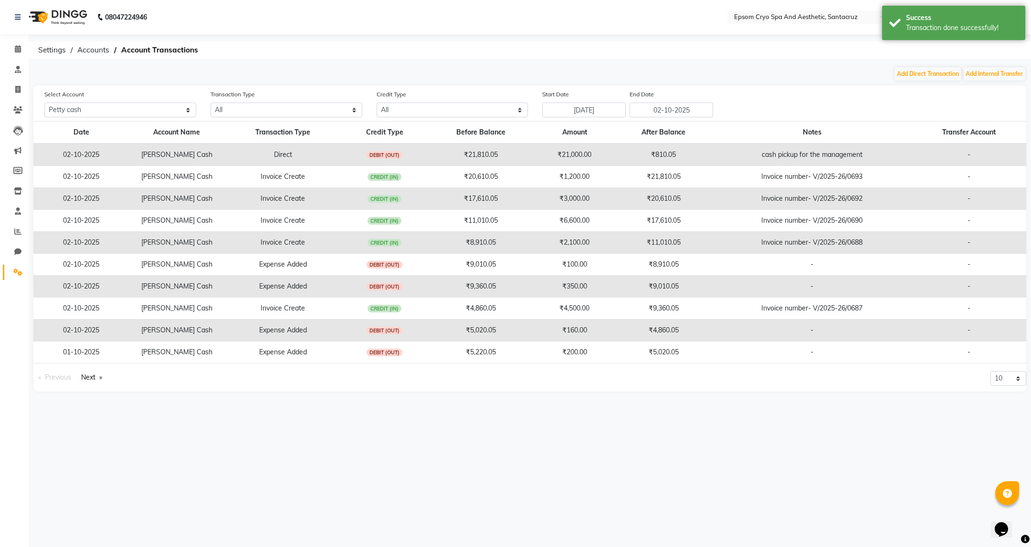
click at [78, 8] on img at bounding box center [56, 17] width 65 height 27
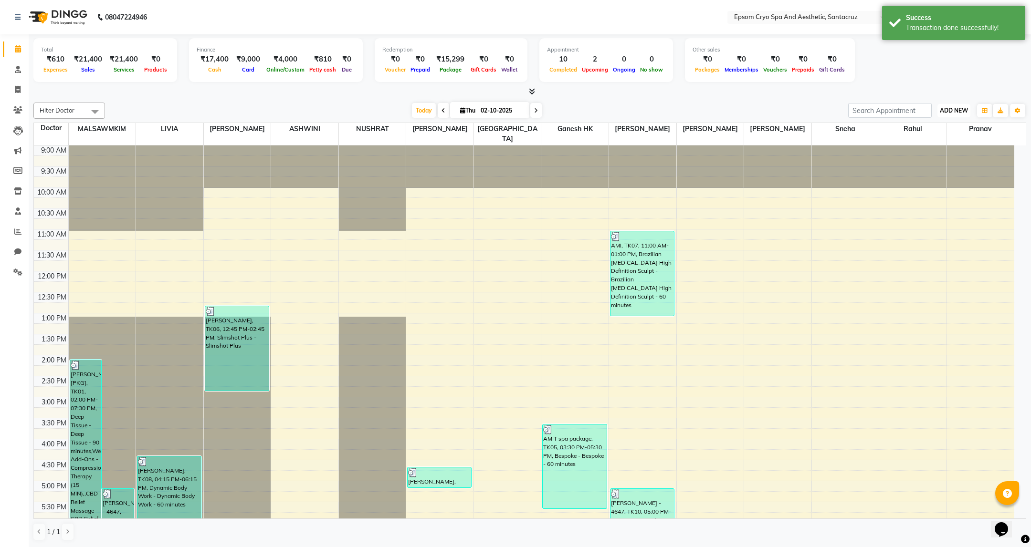
click at [958, 116] on button "ADD NEW Toggle Dropdown" at bounding box center [953, 110] width 33 height 13
click at [937, 155] on link "Add Expense" at bounding box center [931, 153] width 75 height 12
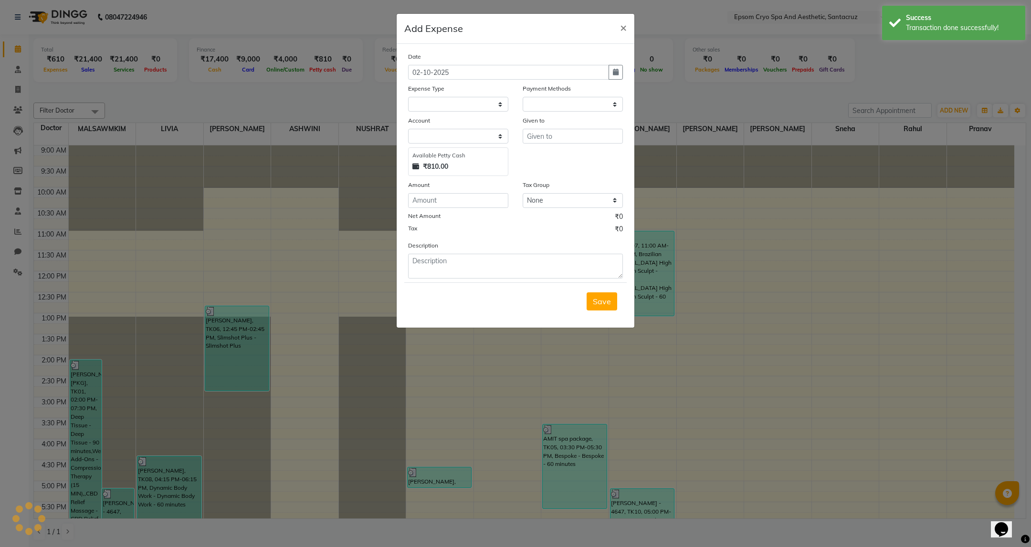
select select "1"
select select "7159"
click at [570, 134] on input "text" at bounding box center [572, 136] width 100 height 15
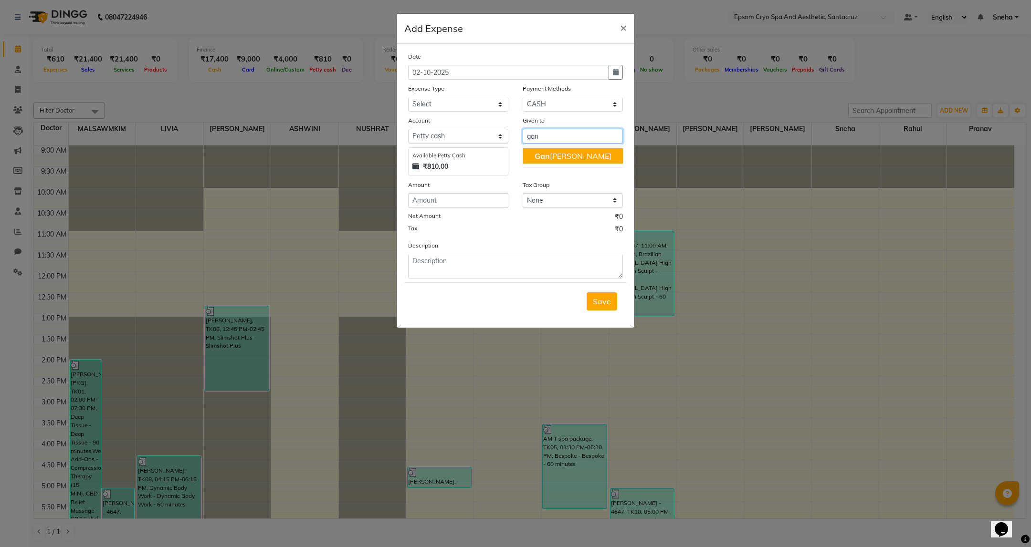
click at [566, 160] on ngb-highlight "Gan esh HK" at bounding box center [572, 156] width 77 height 10
type input "Ganesh HK"
click at [441, 198] on input "number" at bounding box center [458, 200] width 100 height 15
type input "30"
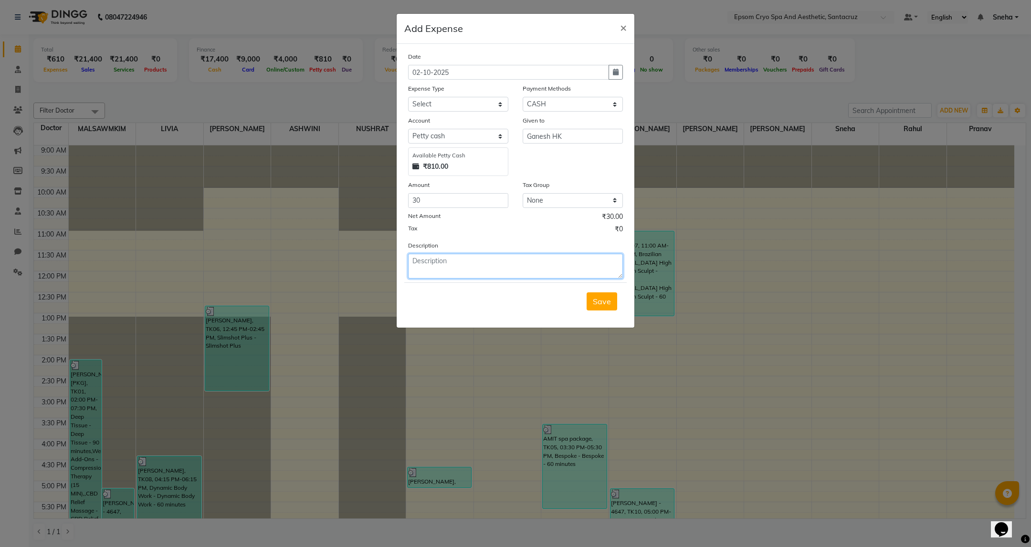
click at [495, 271] on textarea at bounding box center [515, 266] width 215 height 25
type textarea "milk"
click at [595, 303] on span "Save" at bounding box center [602, 302] width 18 height 10
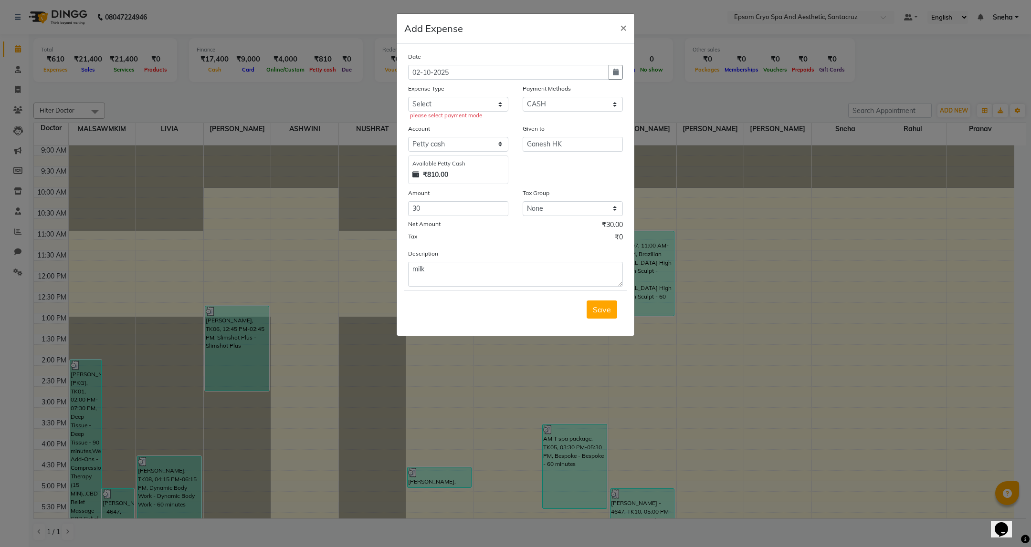
click at [469, 112] on div "please select payment mode" at bounding box center [459, 116] width 98 height 8
click at [473, 99] on select "Select Advance Salary Bank charges Car maintenance Cash transfer to bank Cash t…" at bounding box center [458, 104] width 100 height 15
select select "10"
click at [408, 97] on select "Select Advance Salary Bank charges Car maintenance Cash transfer to bank Cash t…" at bounding box center [458, 104] width 100 height 15
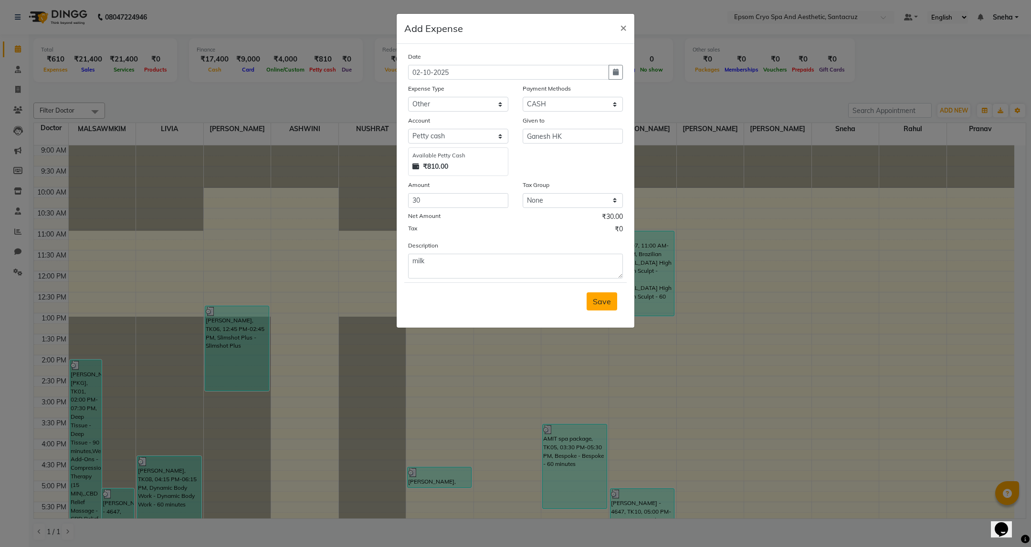
click at [598, 306] on span "Save" at bounding box center [602, 302] width 18 height 10
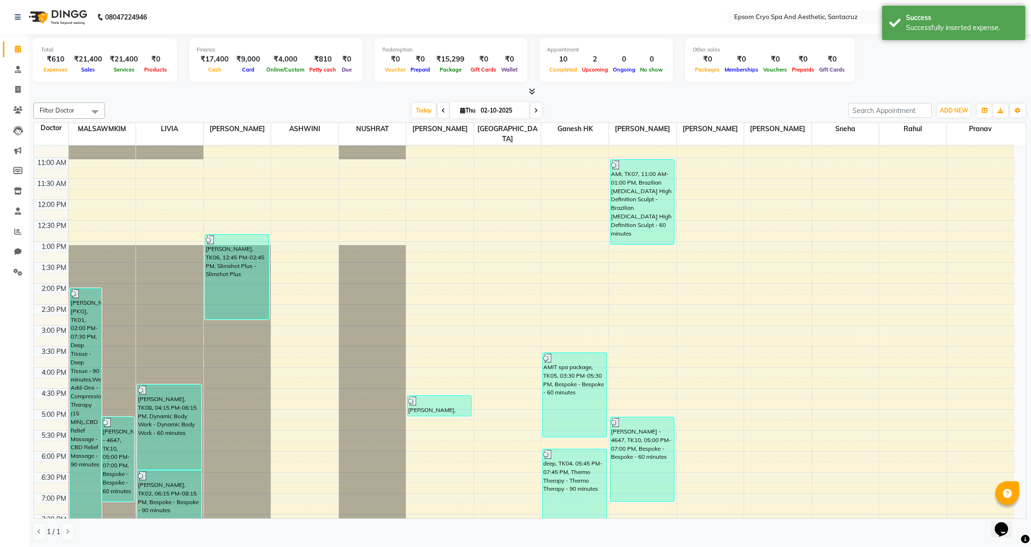
scroll to position [143, 0]
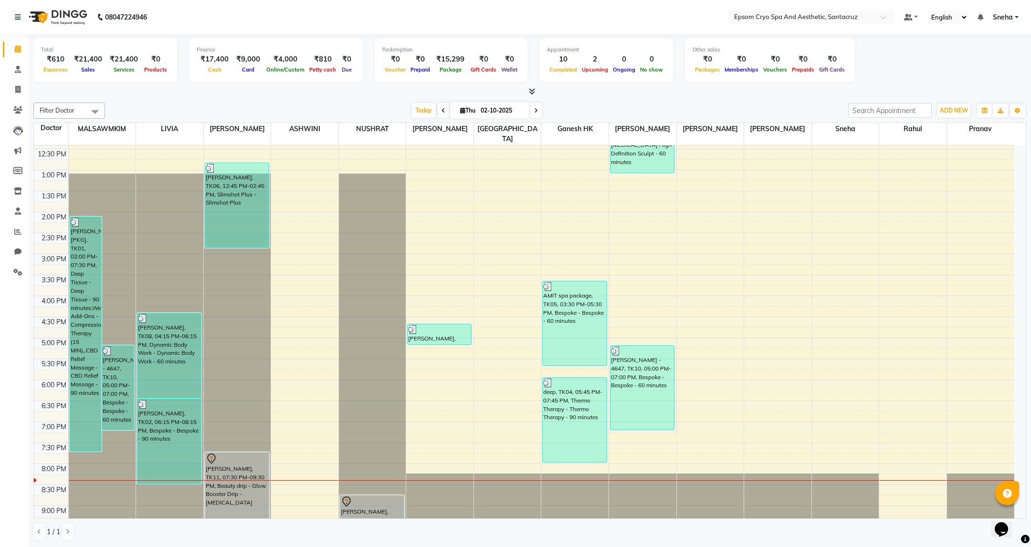
click at [194, 99] on div "Filter Doctor Select All ASHWINI Dr. Naman Jha Ekta Singh Ganesh HK LIVIA MALSA…" at bounding box center [529, 322] width 992 height 446
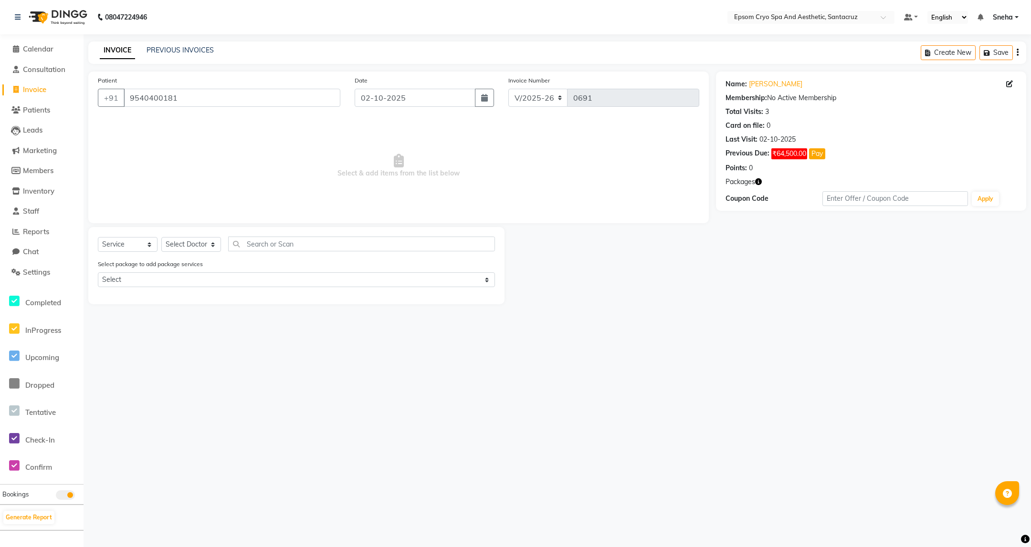
select select "8028"
select select "service"
